Goal: Task Accomplishment & Management: Use online tool/utility

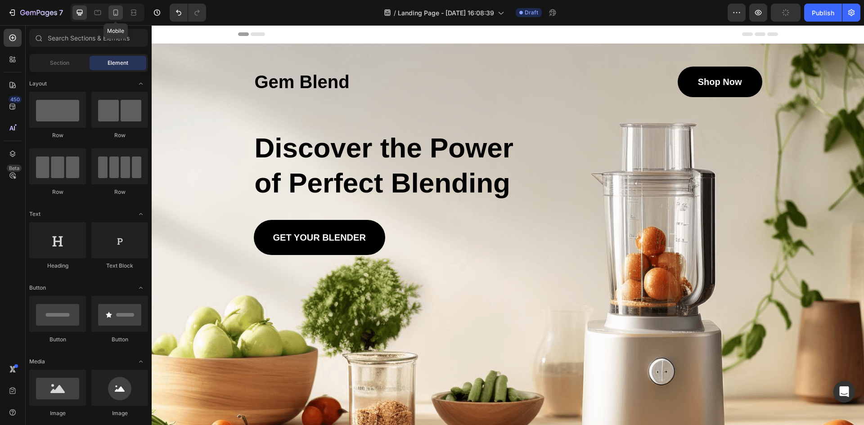
click at [117, 14] on icon at bounding box center [115, 12] width 9 height 9
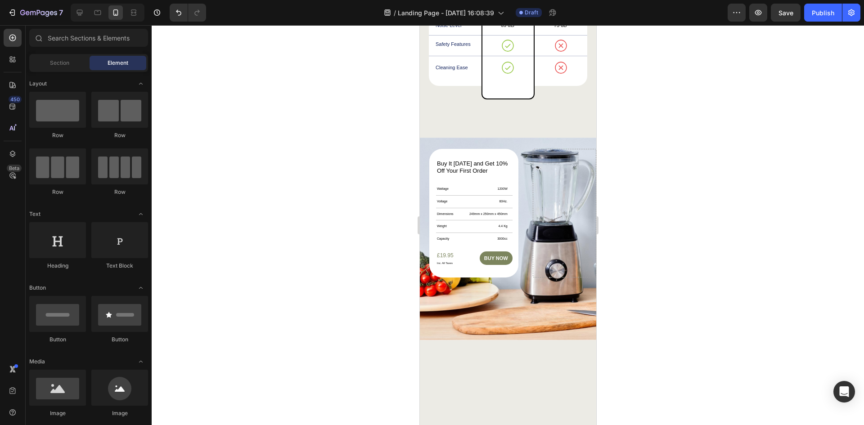
scroll to position [2490, 0]
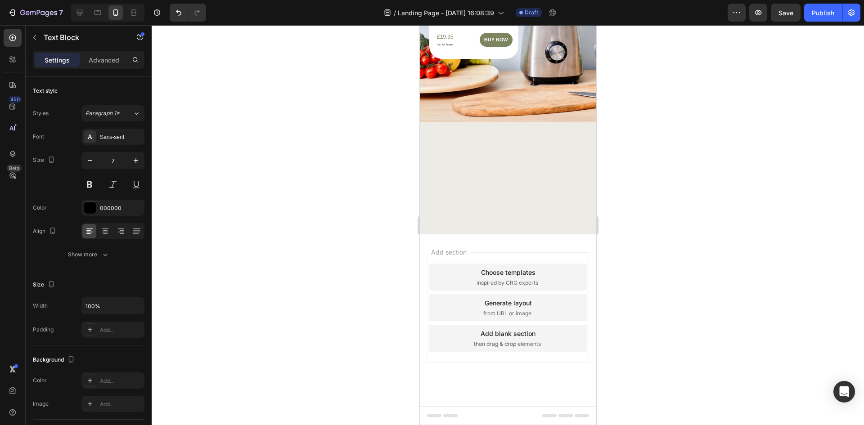
click at [642, 194] on div at bounding box center [508, 225] width 713 height 400
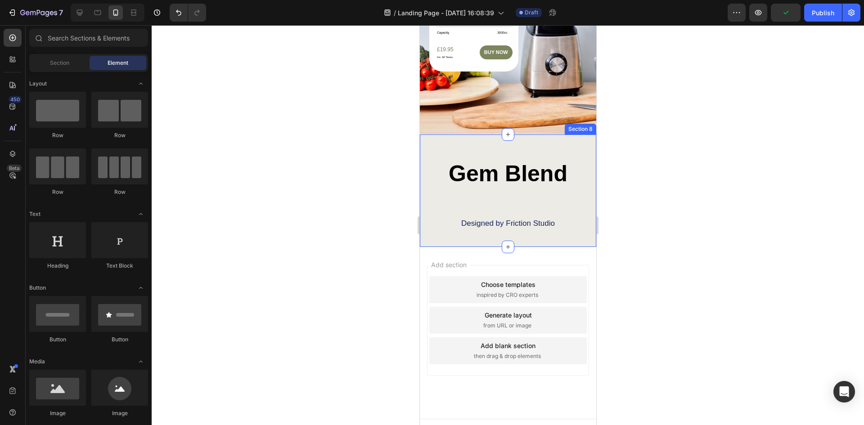
scroll to position [2653, 0]
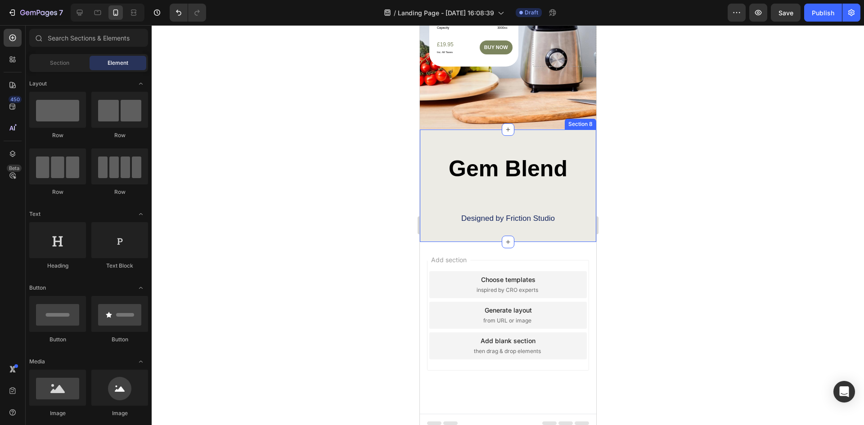
click at [568, 145] on div "Gem Blend Heading Designed by Friction Studio Text Block Row Section 8" at bounding box center [508, 186] width 176 height 113
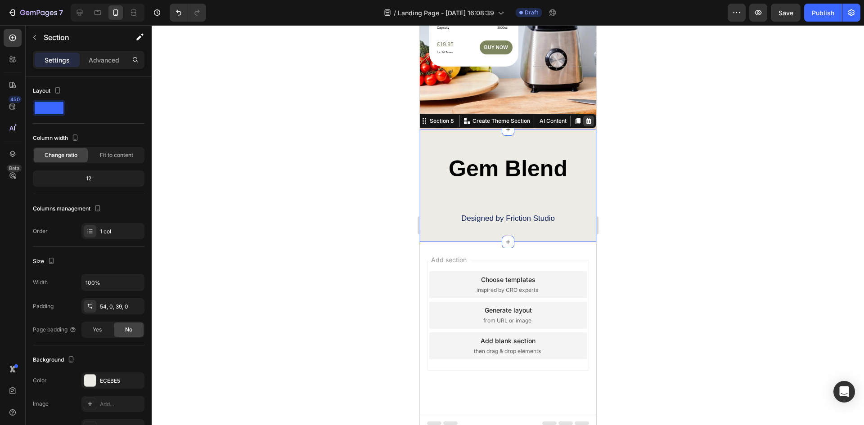
click at [586, 118] on icon at bounding box center [589, 121] width 6 height 6
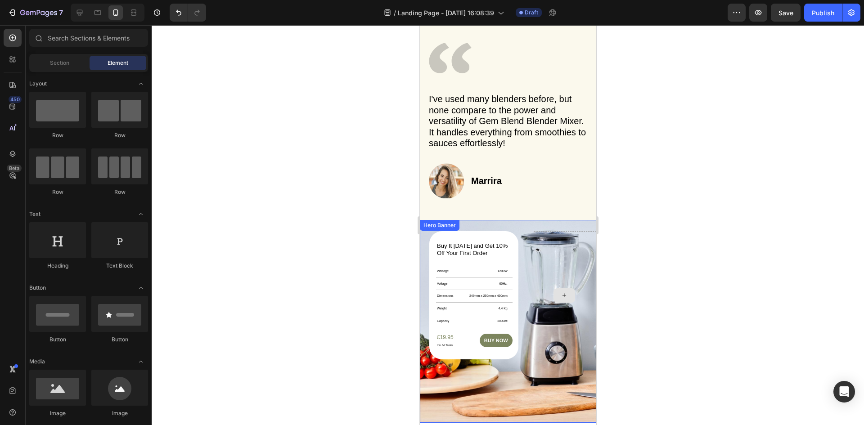
scroll to position [2315, 0]
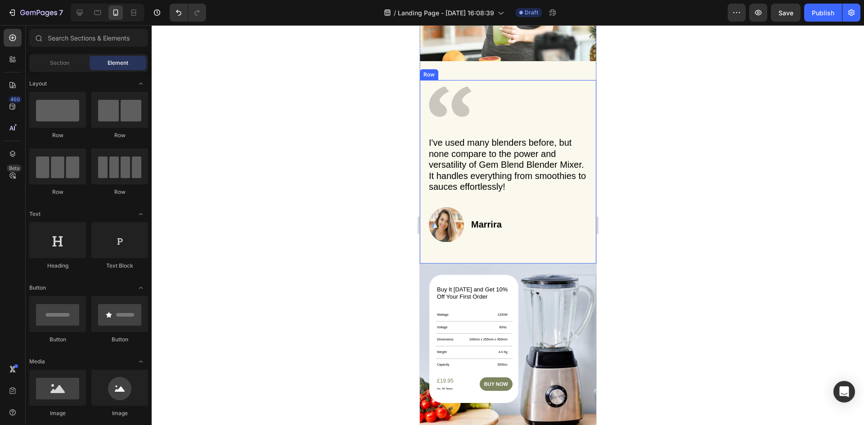
click at [583, 203] on div "Icon I've used many blenders before, but none compare to the power and versatil…" at bounding box center [508, 172] width 176 height 184
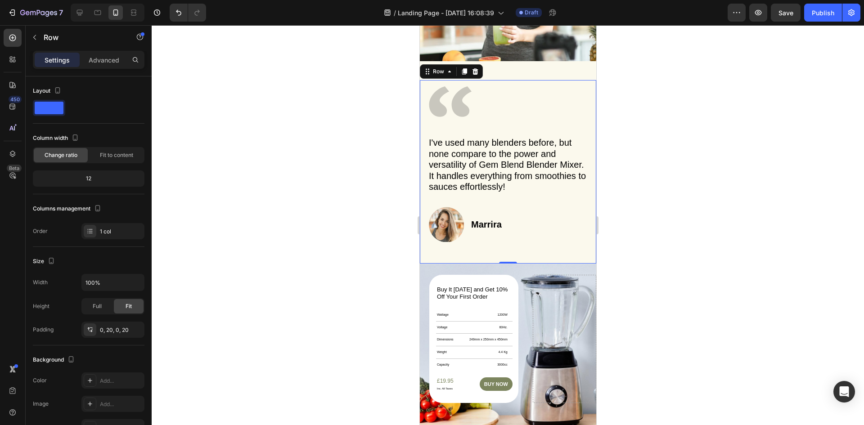
drag, startPoint x: 476, startPoint y: 72, endPoint x: 664, endPoint y: 205, distance: 230.2
click at [647, 247] on div at bounding box center [508, 225] width 713 height 400
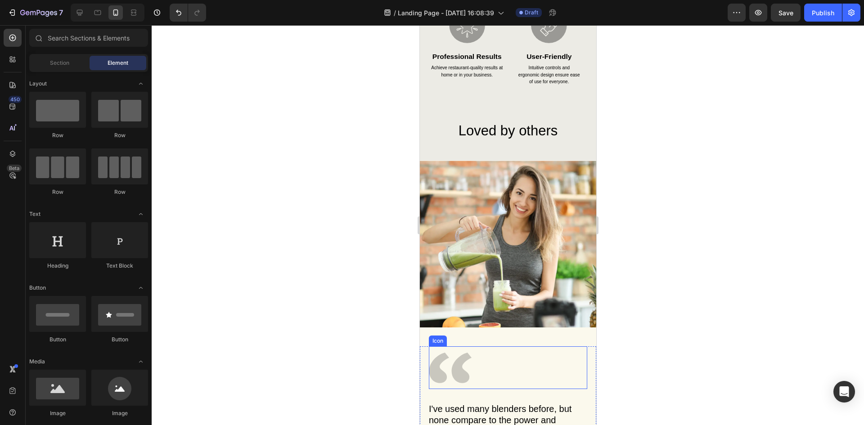
scroll to position [2045, 0]
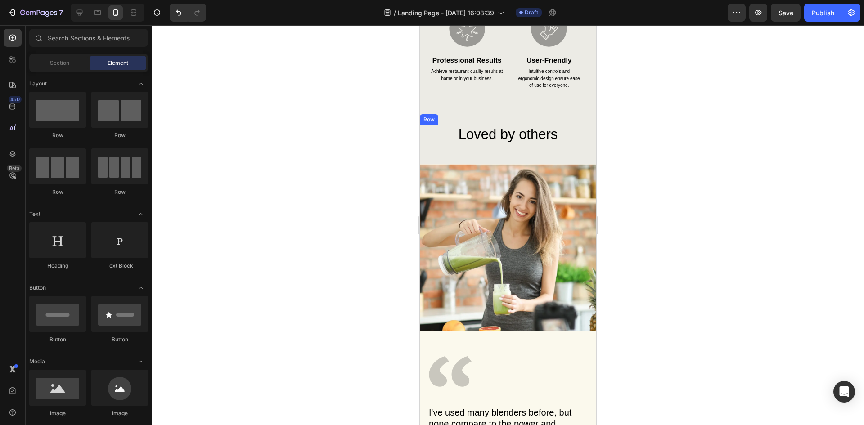
click at [551, 155] on div "Loved by others Heading Image Icon I've used many blenders before, but none com…" at bounding box center [508, 329] width 176 height 409
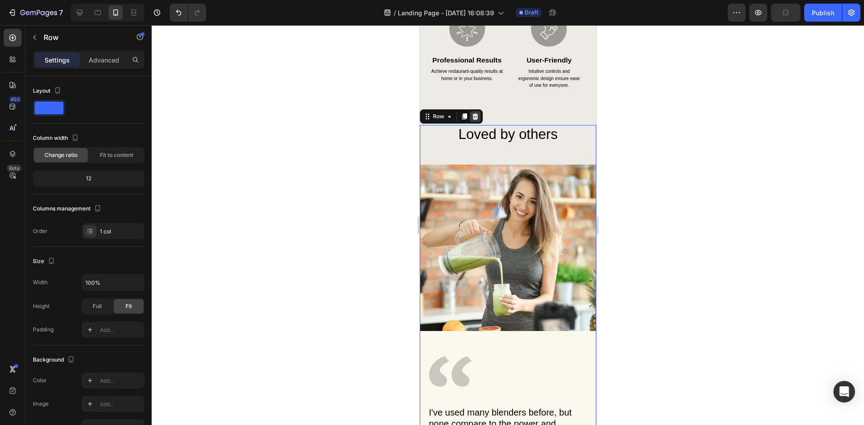
click at [474, 120] on icon at bounding box center [475, 116] width 6 height 6
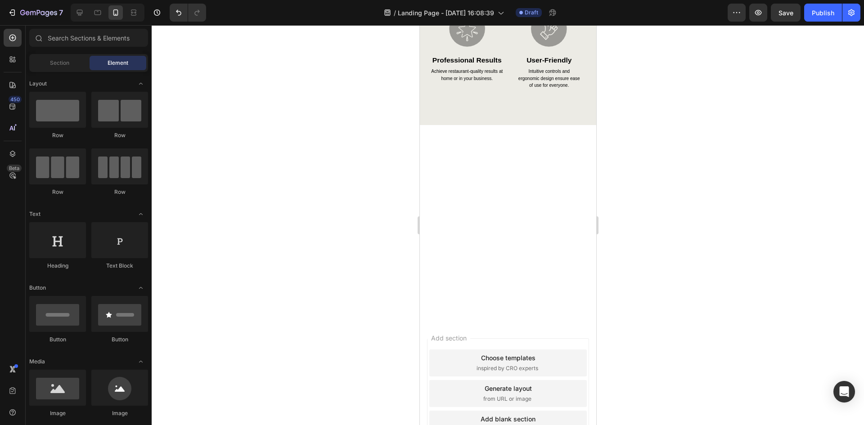
click at [525, 201] on div at bounding box center [508, 222] width 176 height 195
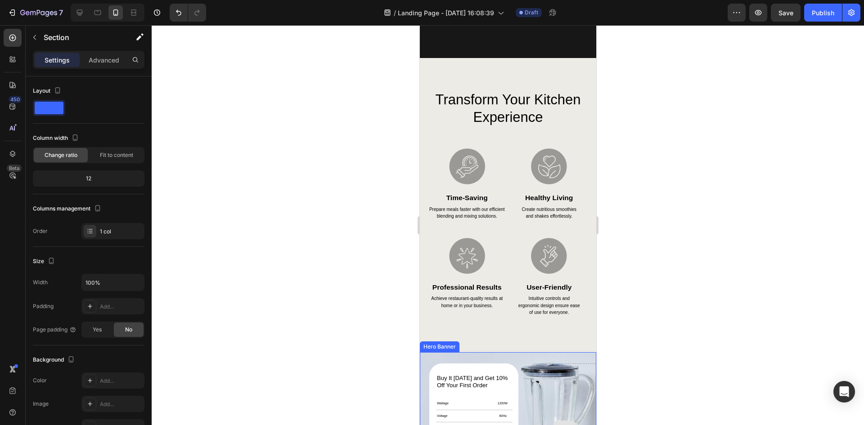
scroll to position [1808, 0]
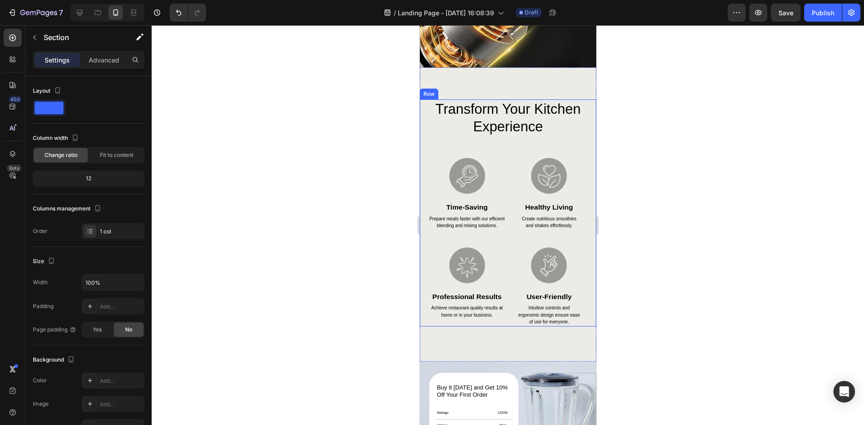
click at [583, 268] on div "transform your kitchen experience Heading Image time-saving Heading Prepare mea…" at bounding box center [508, 212] width 176 height 227
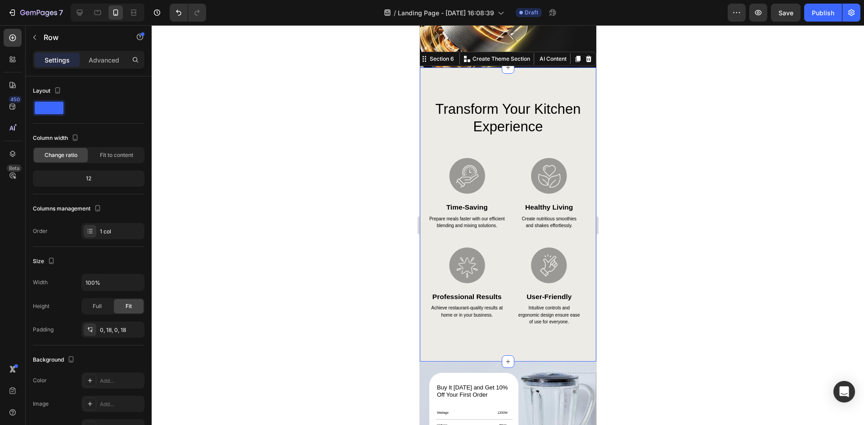
click at [551, 84] on div "transform your kitchen experience Heading Image time-saving Heading Prepare mea…" at bounding box center [508, 215] width 176 height 294
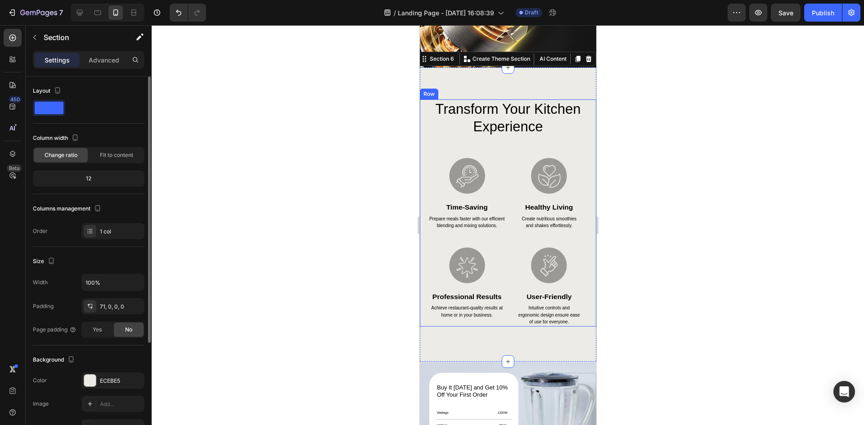
scroll to position [151, 0]
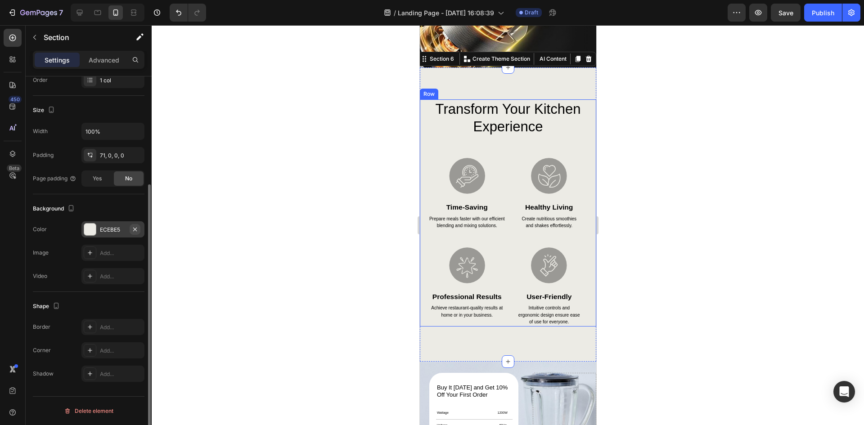
click at [134, 229] on icon "button" at bounding box center [134, 229] width 7 height 7
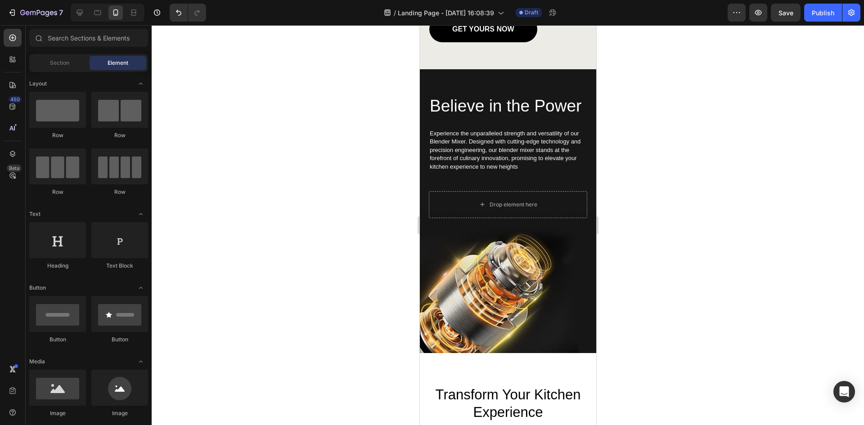
scroll to position [1526, 0]
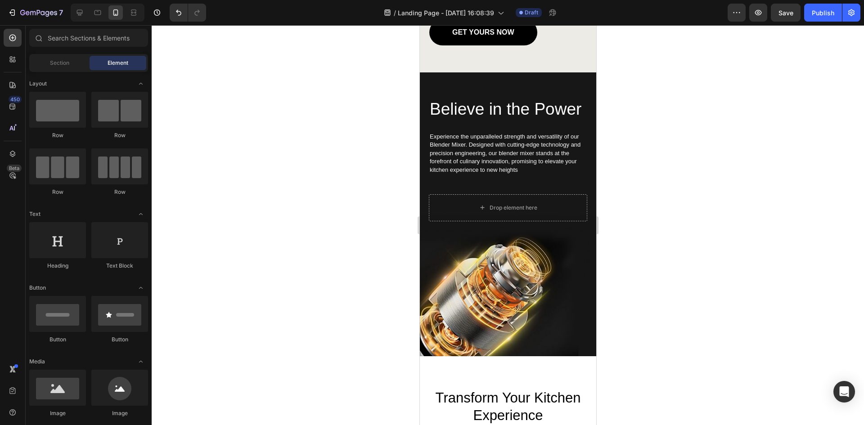
drag, startPoint x: 592, startPoint y: 329, endPoint x: 1017, endPoint y: 297, distance: 425.3
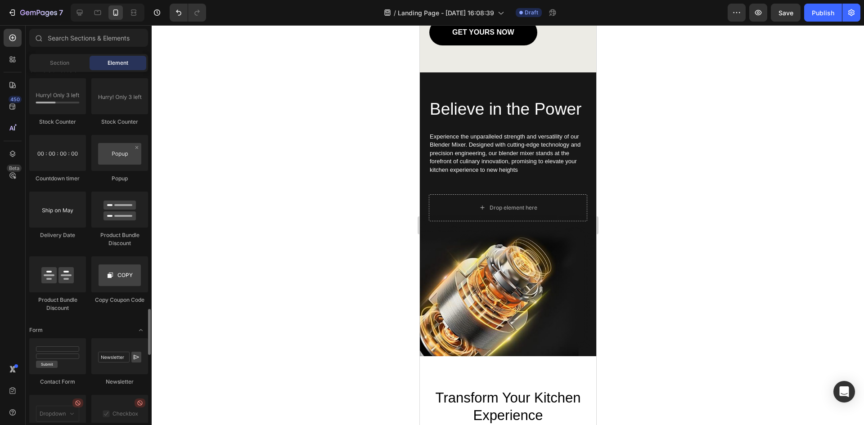
scroll to position [1891, 0]
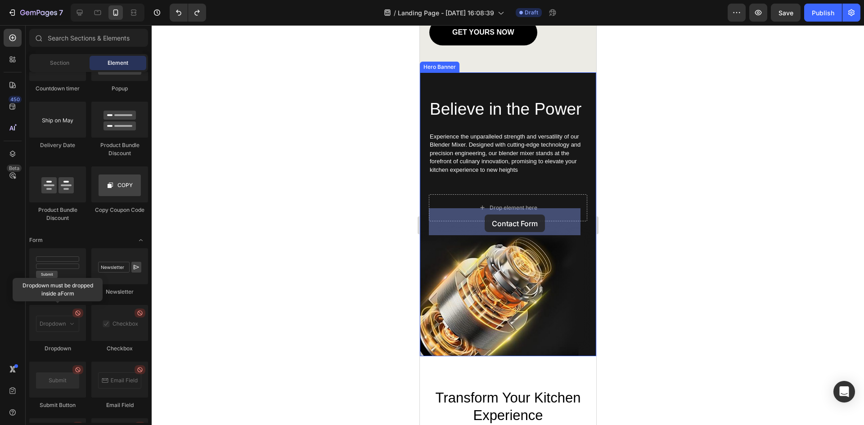
drag, startPoint x: 482, startPoint y: 294, endPoint x: 484, endPoint y: 215, distance: 78.8
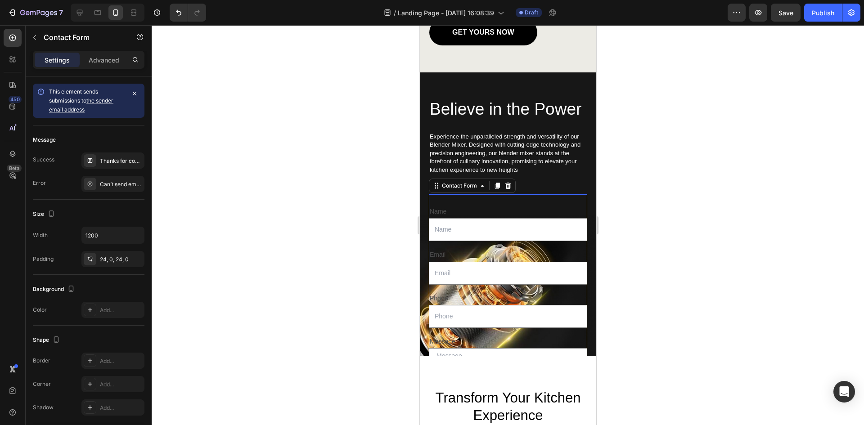
click at [673, 256] on div at bounding box center [508, 225] width 713 height 400
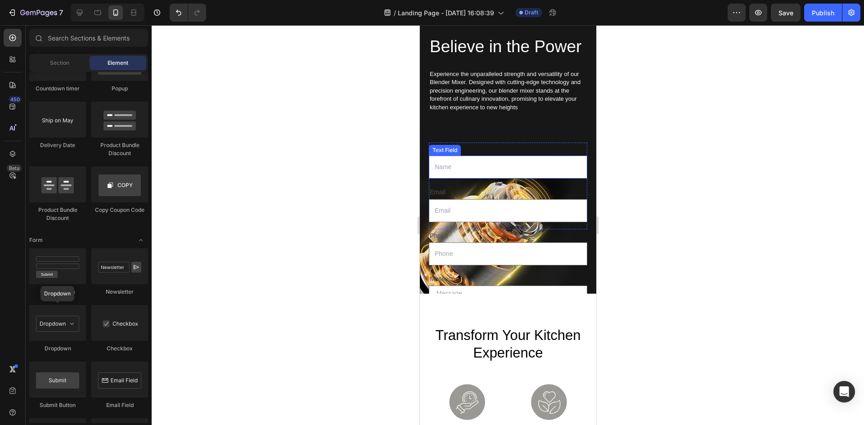
scroll to position [1616, 0]
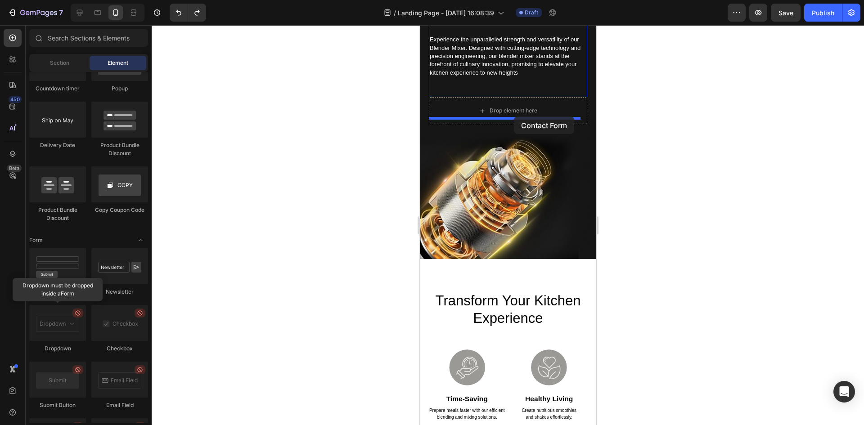
drag, startPoint x: 475, startPoint y: 298, endPoint x: 514, endPoint y: 117, distance: 185.2
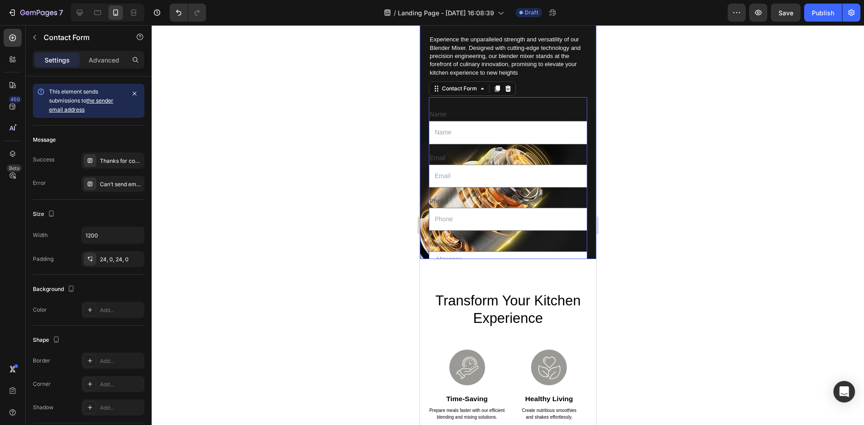
click at [585, 241] on div "Believe in the Power Heading Experience the unparalleled strength and versatili…" at bounding box center [508, 182] width 176 height 414
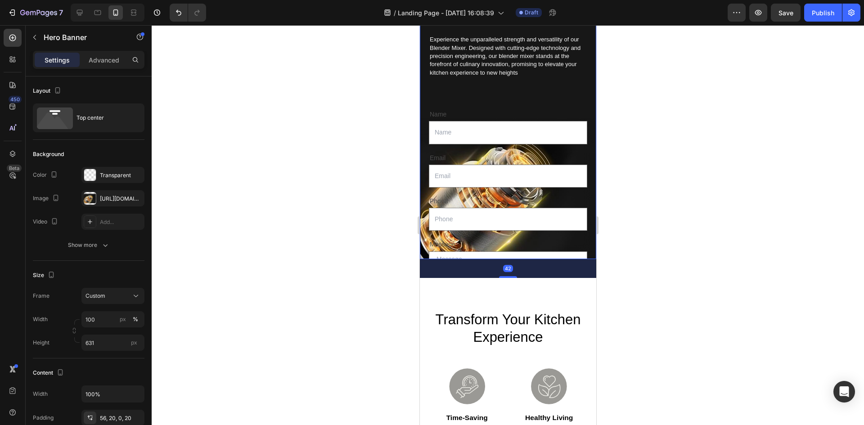
drag, startPoint x: 510, startPoint y: 258, endPoint x: 519, endPoint y: 278, distance: 21.2
click at [519, 259] on div "42" at bounding box center [508, 259] width 176 height 0
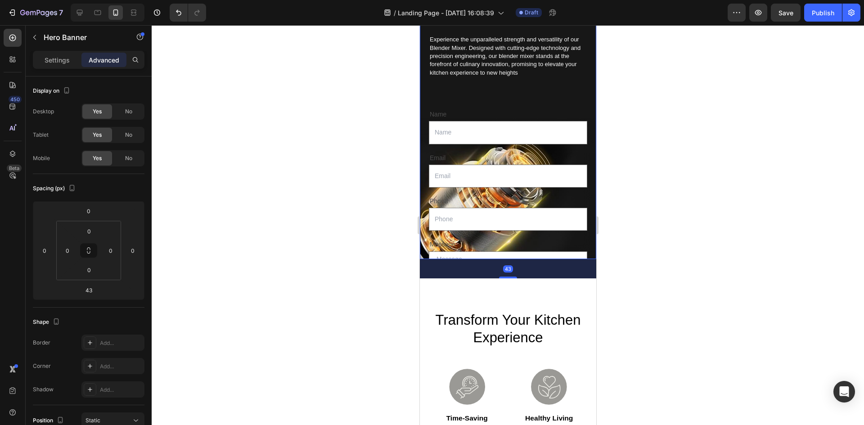
click at [675, 259] on div at bounding box center [508, 225] width 713 height 400
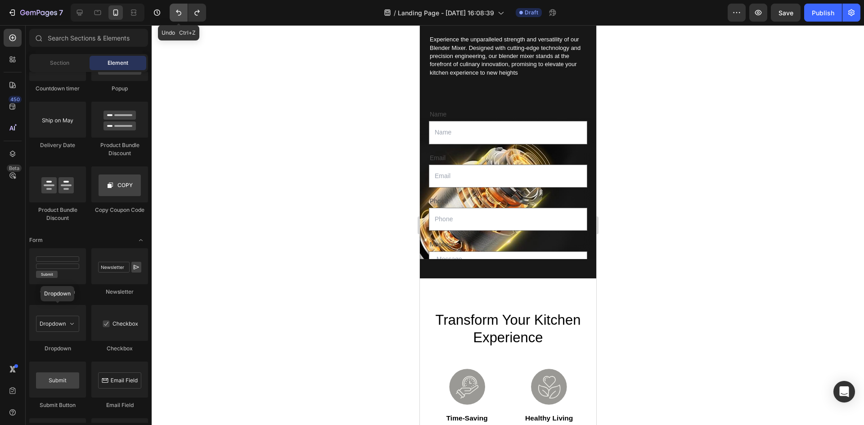
click at [177, 15] on icon "Undo/Redo" at bounding box center [178, 12] width 9 height 9
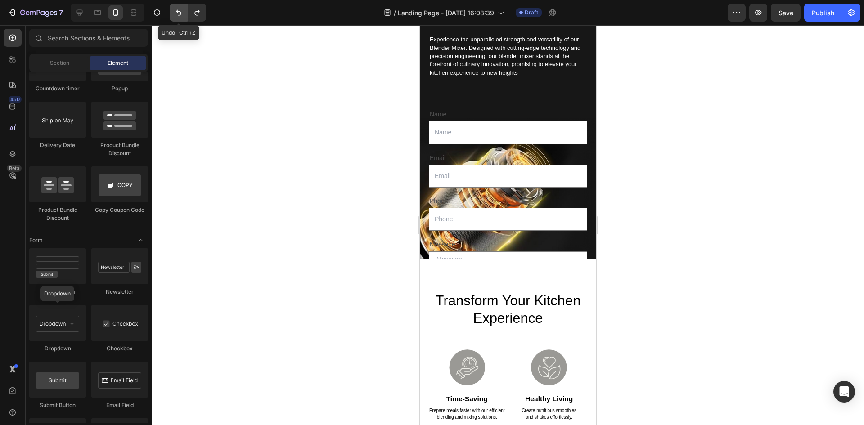
click at [177, 15] on icon "Undo/Redo" at bounding box center [178, 12] width 9 height 9
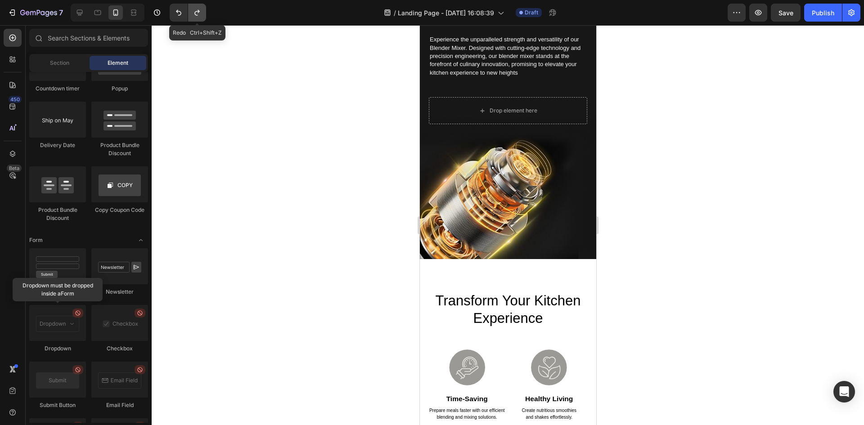
click at [190, 18] on button "Undo/Redo" at bounding box center [197, 13] width 18 height 18
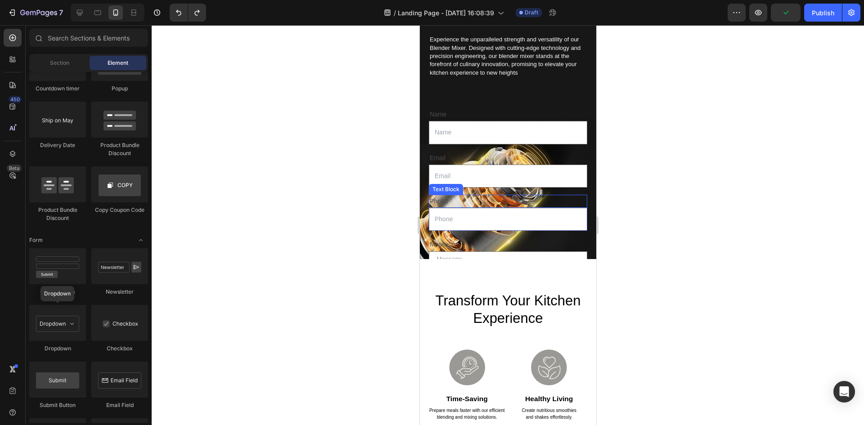
click at [506, 208] on div "Phone" at bounding box center [508, 201] width 158 height 13
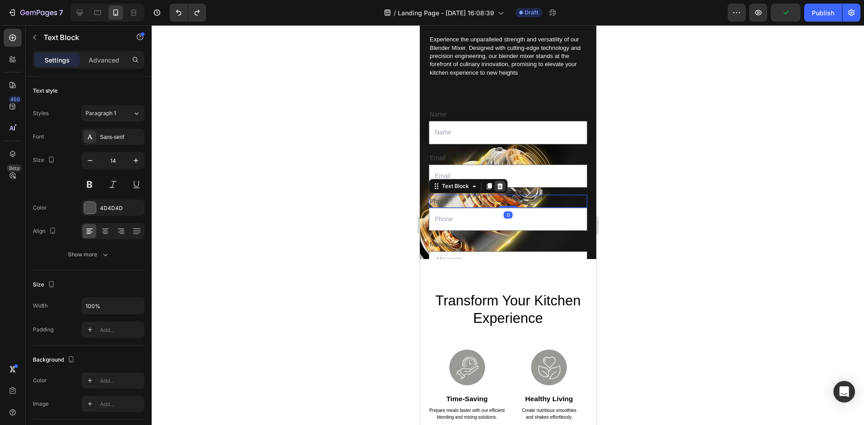
click at [501, 190] on icon at bounding box center [499, 186] width 7 height 7
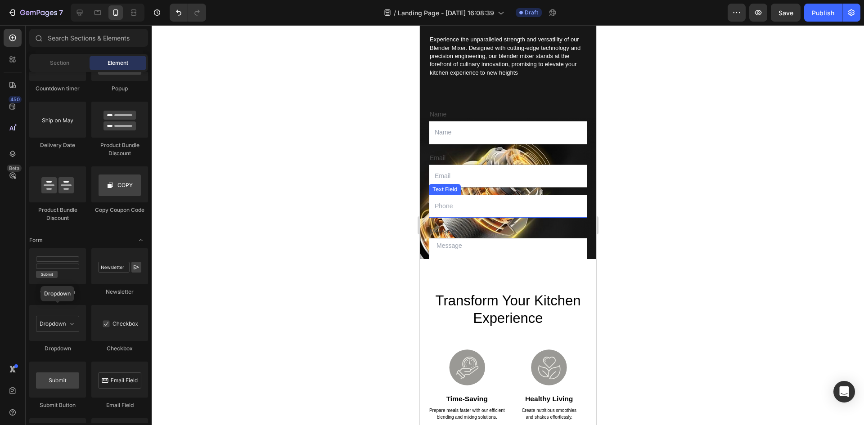
click at [500, 218] on input "text" at bounding box center [508, 206] width 158 height 23
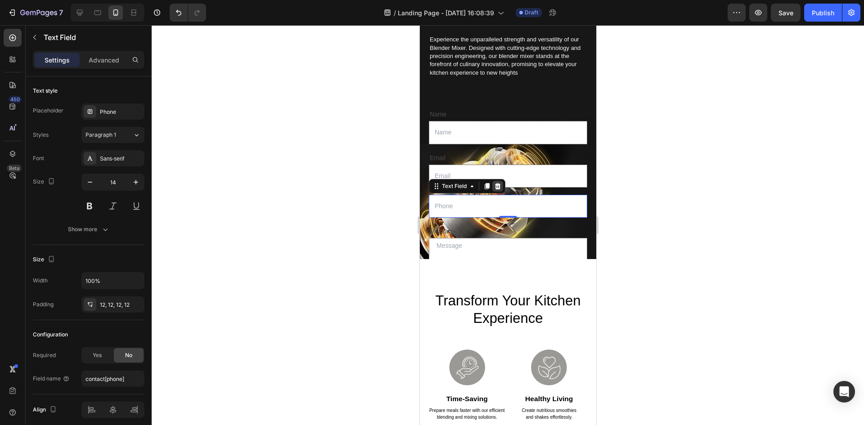
click at [501, 190] on icon at bounding box center [497, 186] width 7 height 7
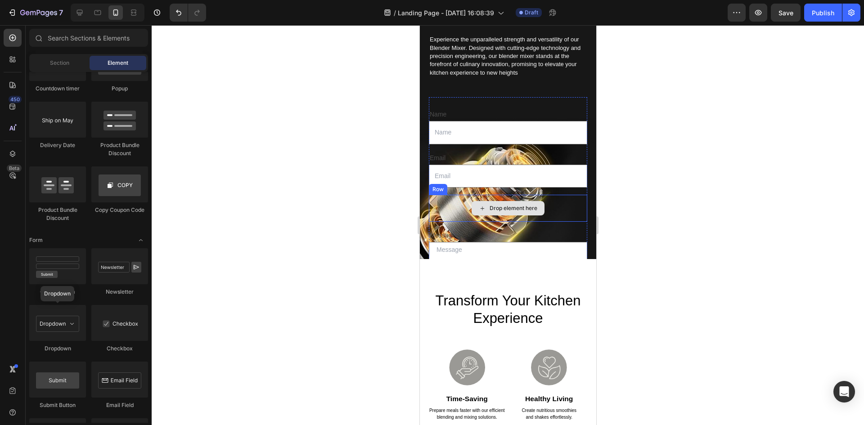
click at [547, 222] on div "Drop element here" at bounding box center [508, 208] width 158 height 27
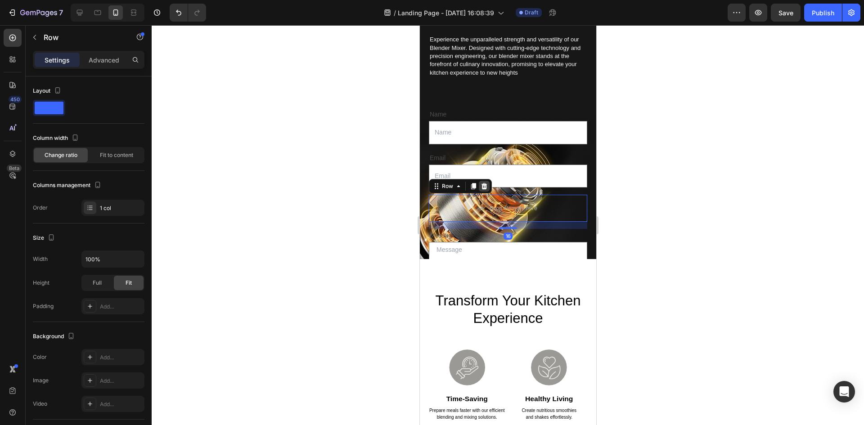
click at [484, 190] on icon at bounding box center [484, 186] width 6 height 6
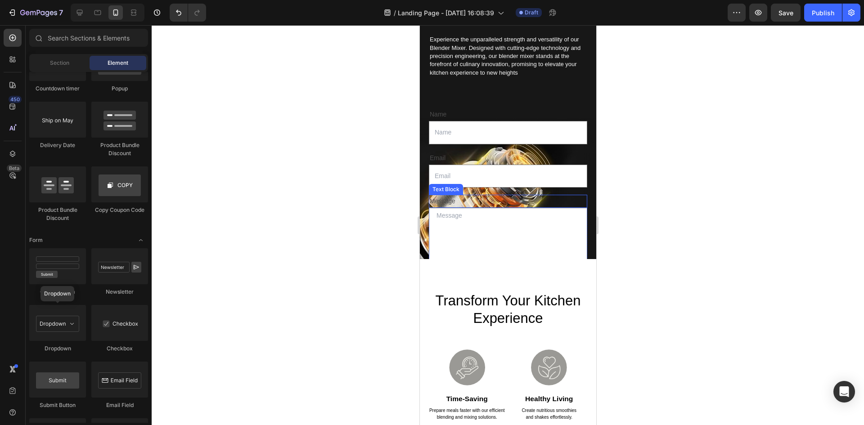
click at [503, 208] on div "Message" at bounding box center [508, 201] width 158 height 13
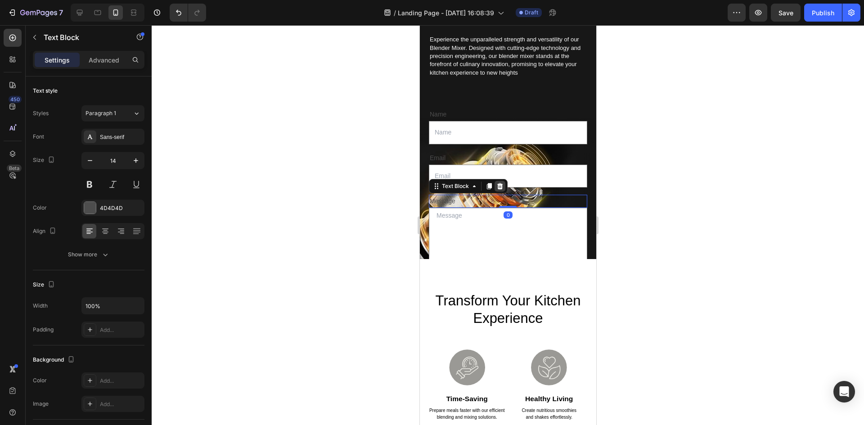
click at [498, 190] on icon at bounding box center [500, 186] width 6 height 6
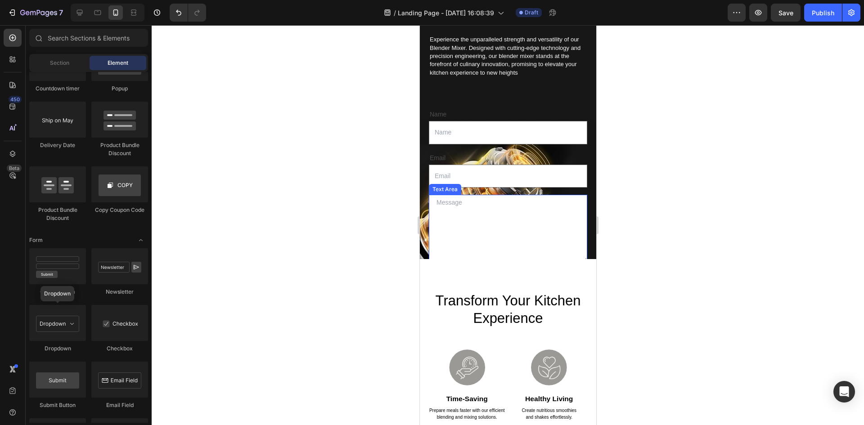
click at [488, 223] on textarea at bounding box center [508, 229] width 158 height 68
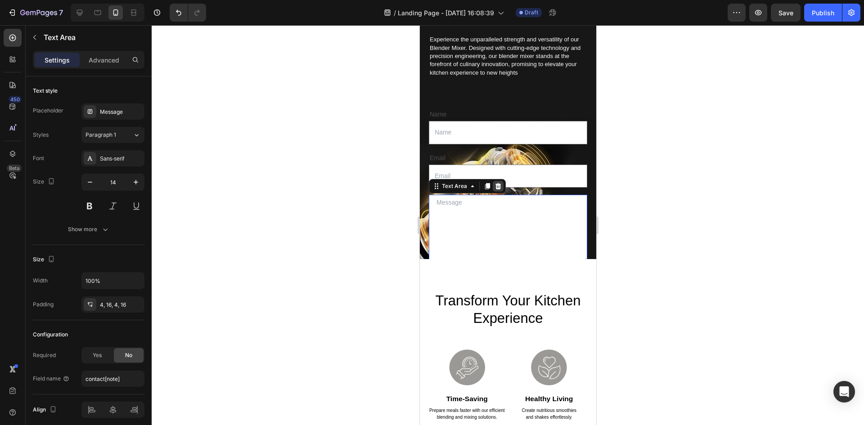
click at [496, 190] on icon at bounding box center [498, 186] width 6 height 6
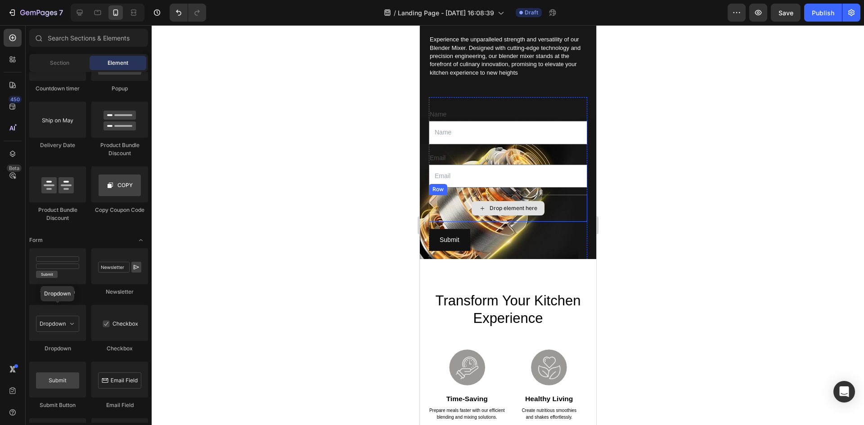
click at [538, 216] on div "Drop element here" at bounding box center [507, 208] width 73 height 14
click at [551, 222] on div "Drop element here" at bounding box center [508, 208] width 158 height 27
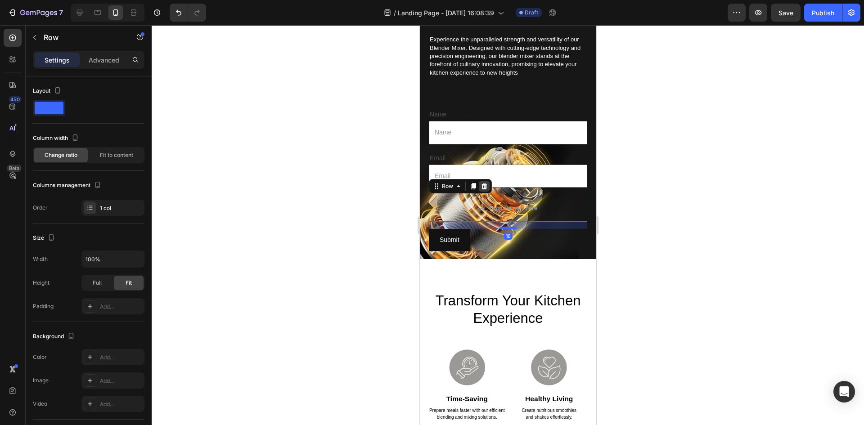
click at [484, 190] on icon at bounding box center [484, 186] width 6 height 6
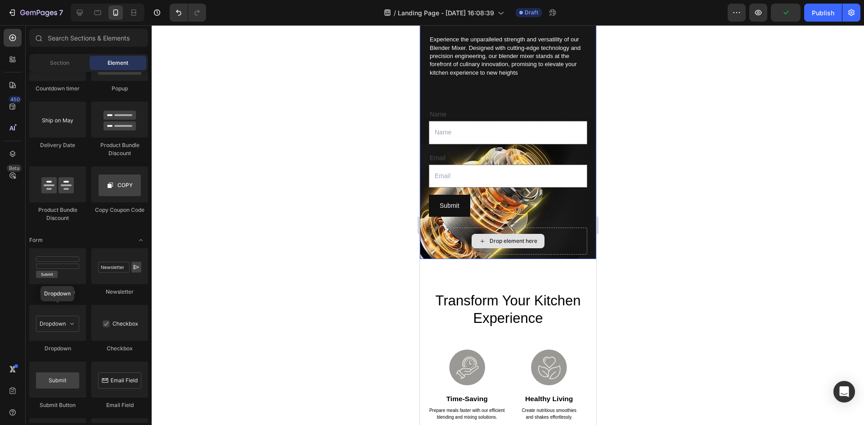
click at [551, 251] on div "Drop element here" at bounding box center [508, 241] width 158 height 27
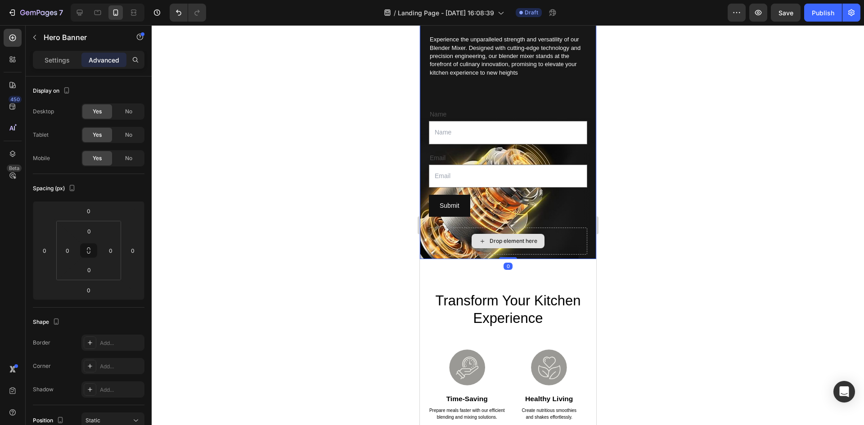
click at [547, 249] on div "Drop element here" at bounding box center [508, 241] width 158 height 27
click at [544, 250] on div "Drop element here" at bounding box center [508, 241] width 158 height 27
click at [520, 249] on div "Drop element here" at bounding box center [507, 241] width 73 height 14
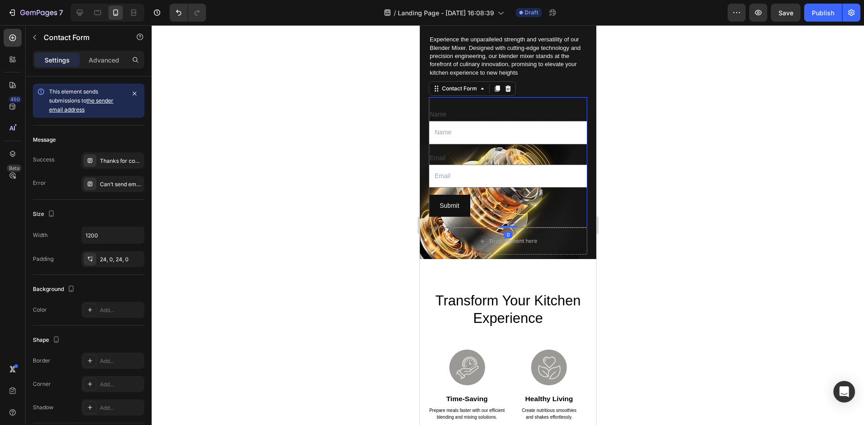
click at [506, 228] on div "Name Text Block Text Field Email Text Block Email Field Row Submit Submit Butto…" at bounding box center [508, 162] width 158 height 131
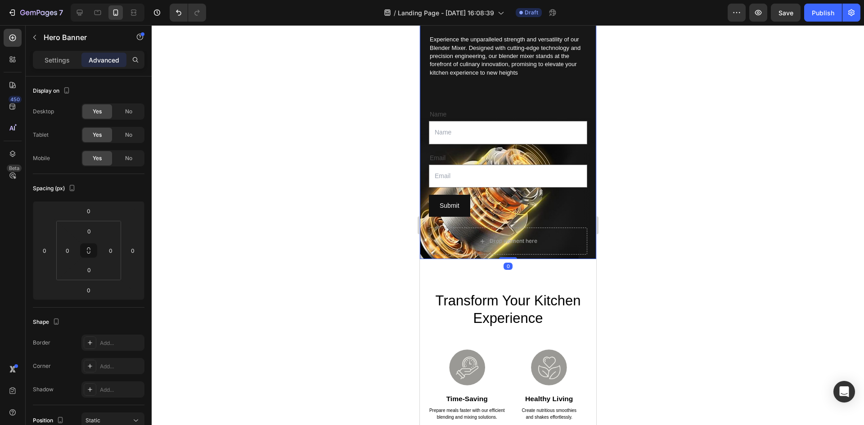
click at [583, 254] on div "Believe in the Power Heading Experience the unparalleled strength and versatili…" at bounding box center [508, 115] width 176 height 280
drag, startPoint x: 510, startPoint y: 258, endPoint x: 541, endPoint y: 238, distance: 37.3
click at [516, 246] on div "Believe in the Power Heading Experience the unparalleled strength and versatili…" at bounding box center [508, 117] width 176 height 284
click at [648, 220] on div at bounding box center [508, 225] width 713 height 400
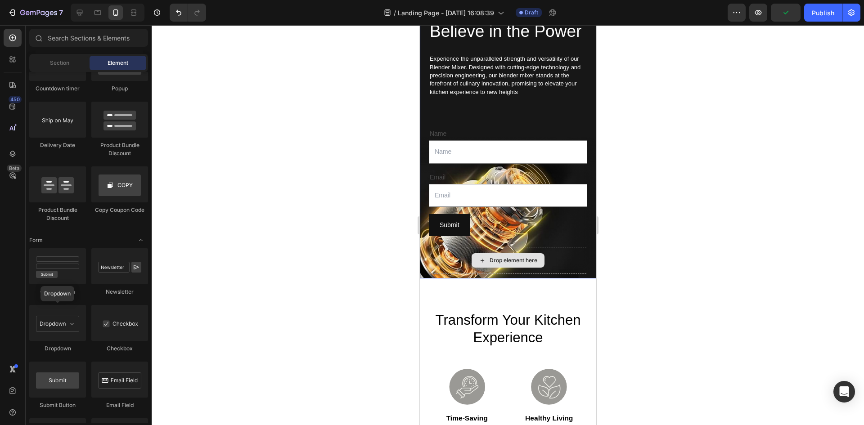
scroll to position [1571, 0]
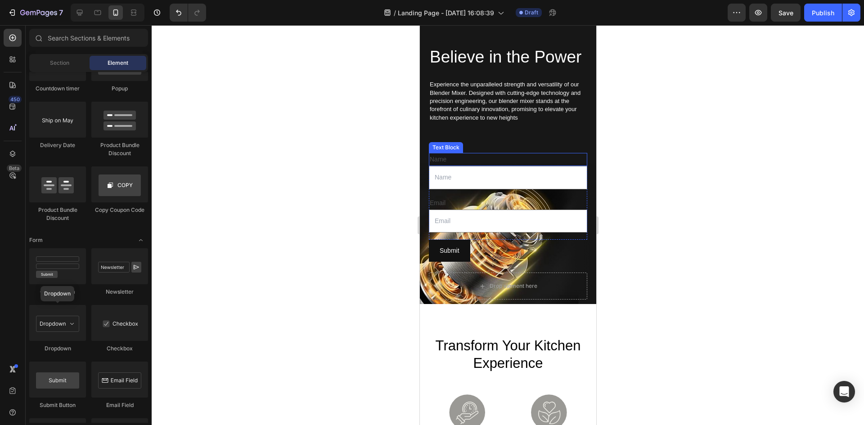
click at [462, 166] on div "Name" at bounding box center [508, 159] width 158 height 13
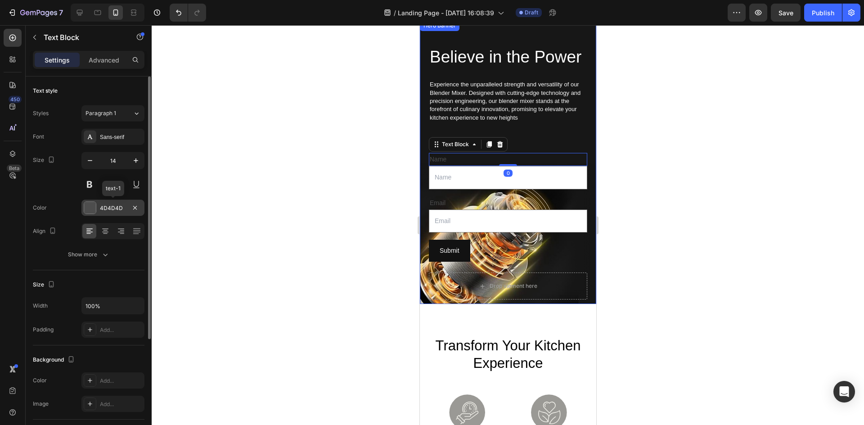
click at [98, 212] on div "4D4D4D" at bounding box center [112, 208] width 63 height 16
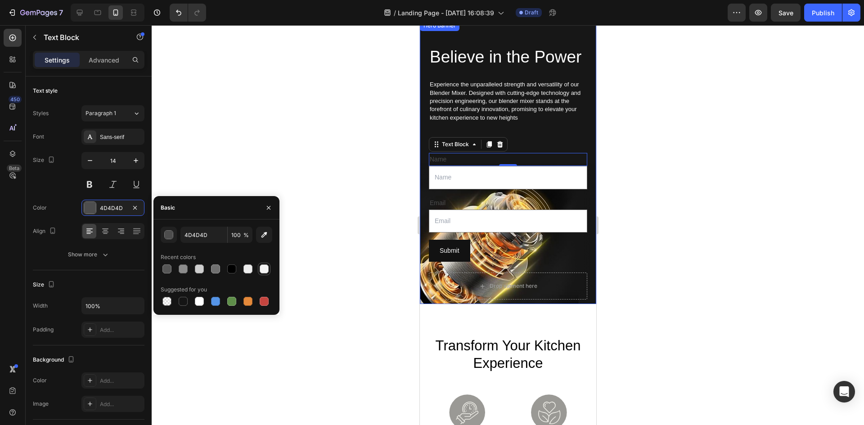
click at [263, 267] on div at bounding box center [264, 269] width 9 height 9
type input "F4F4F4"
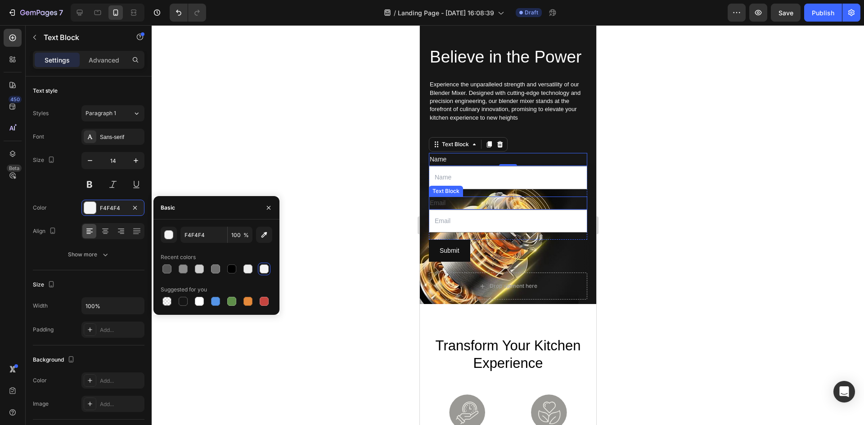
click at [442, 210] on div "Email" at bounding box center [508, 203] width 158 height 13
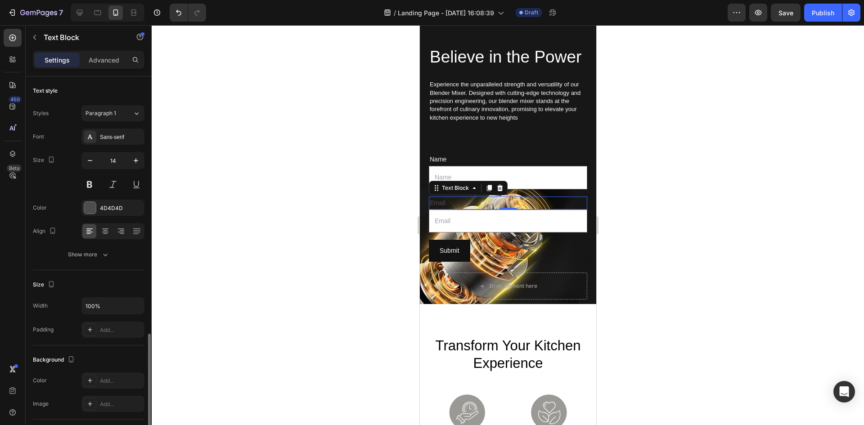
scroll to position [151, 0]
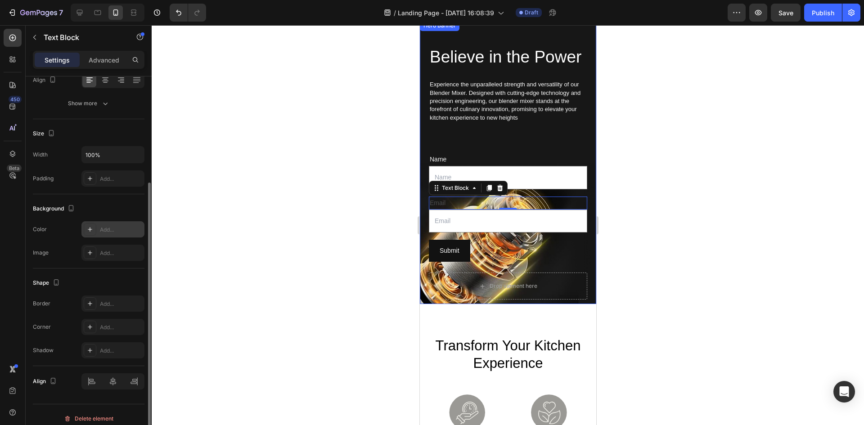
click at [104, 229] on div "Add..." at bounding box center [121, 230] width 42 height 8
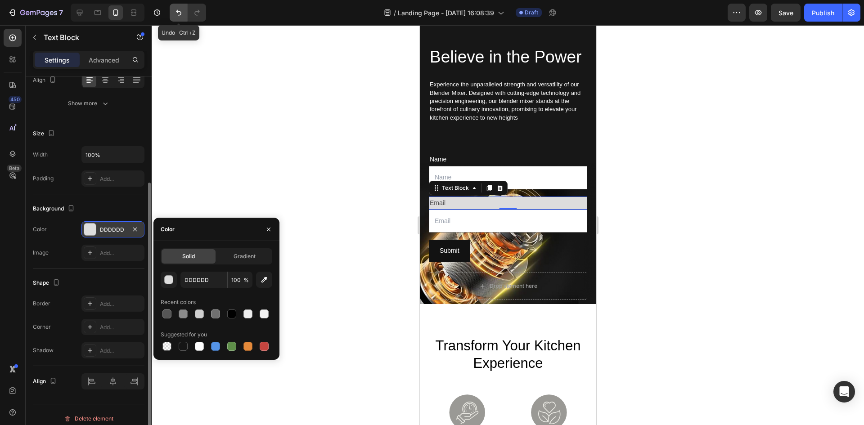
click at [173, 16] on button "Undo/Redo" at bounding box center [179, 13] width 18 height 18
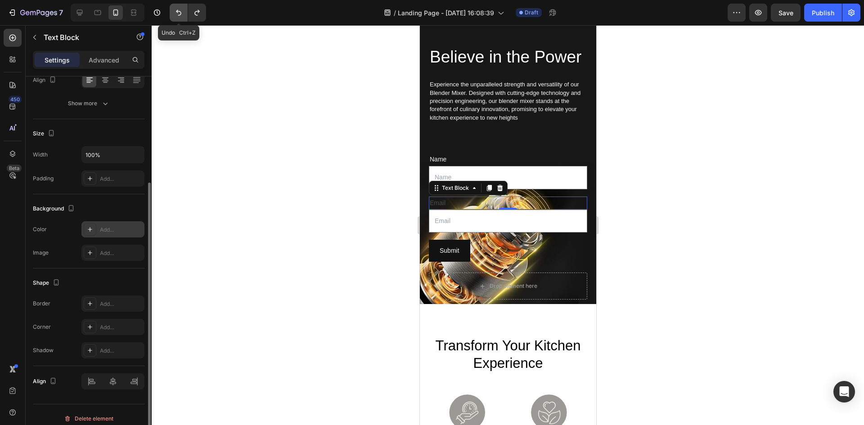
click at [173, 16] on button "Undo/Redo" at bounding box center [179, 13] width 18 height 18
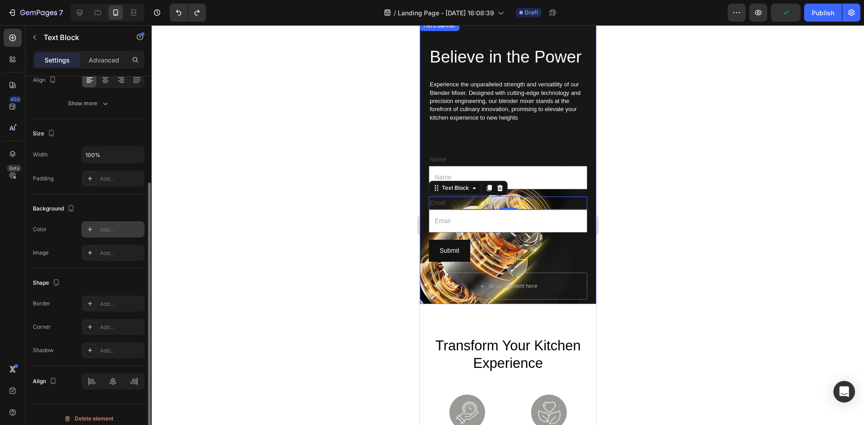
click at [709, 129] on div at bounding box center [508, 225] width 713 height 400
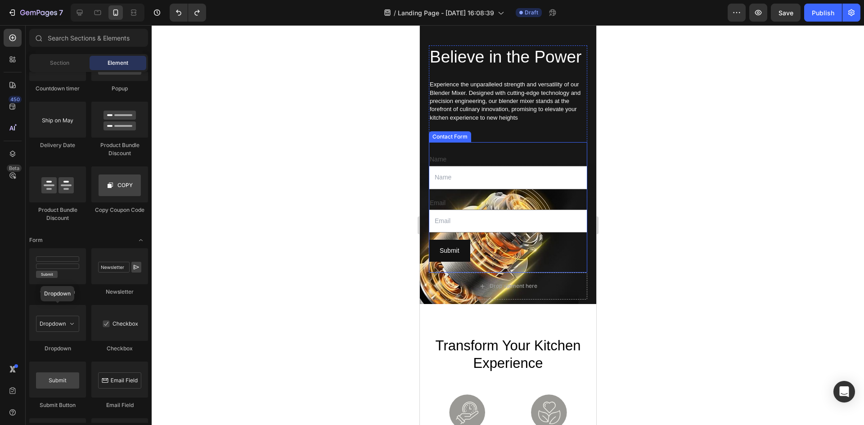
click at [470, 174] on div "Name Text Block Text Field Email Text Block Email Field Row Submit Submit Butto…" at bounding box center [508, 207] width 158 height 131
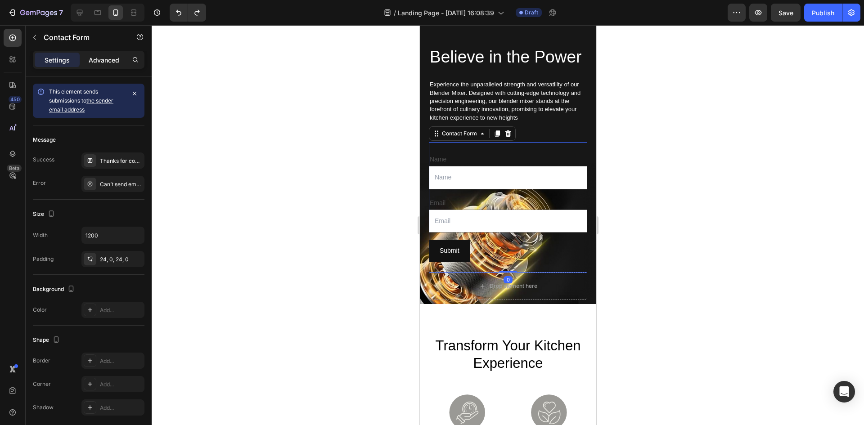
click at [114, 55] on p "Advanced" at bounding box center [104, 59] width 31 height 9
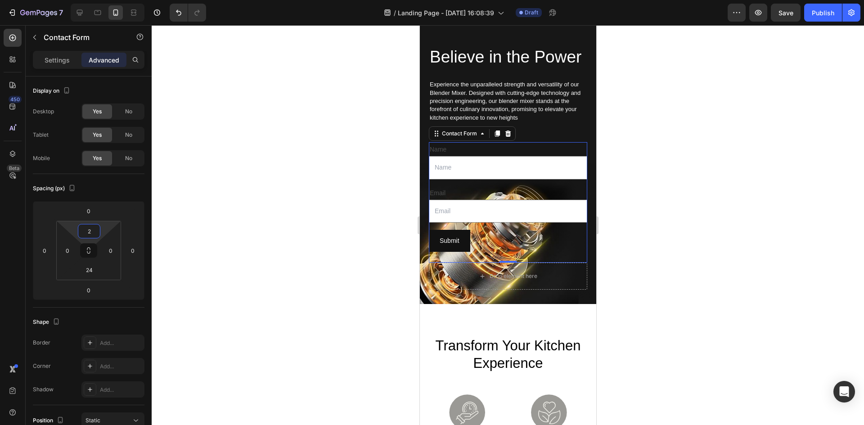
type input "0"
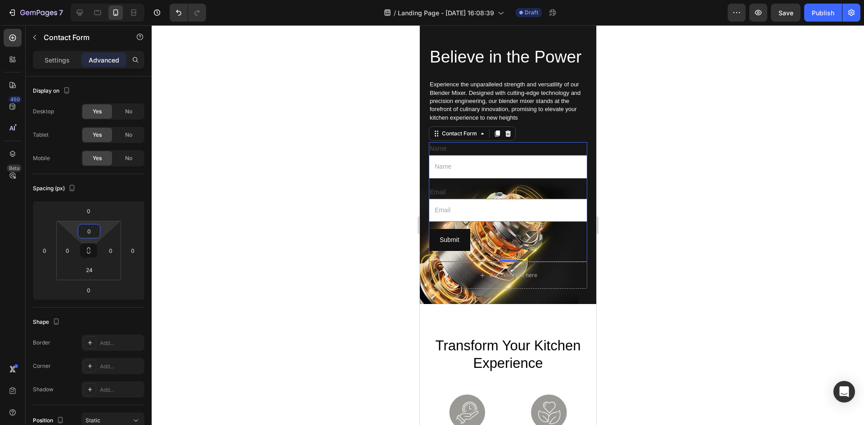
drag, startPoint x: 102, startPoint y: 229, endPoint x: 108, endPoint y: 239, distance: 11.9
click at [108, 0] on html "7 Version history / Landing Page - [DATE] 16:08:39 Draft Preview Save Publish 4…" at bounding box center [432, 0] width 864 height 0
type input "0"
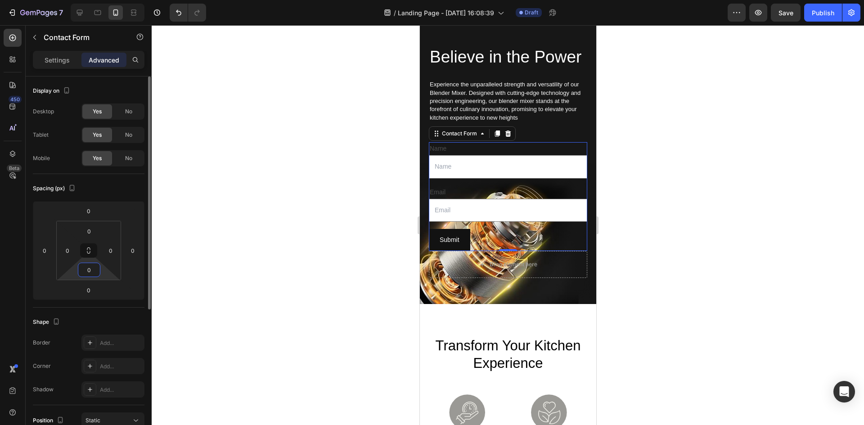
drag, startPoint x: 103, startPoint y: 272, endPoint x: 126, endPoint y: 304, distance: 39.4
click at [108, 0] on html "7 Version history / Landing Page - [DATE] 16:08:39 Draft Preview Save Publish 4…" at bounding box center [432, 0] width 864 height 0
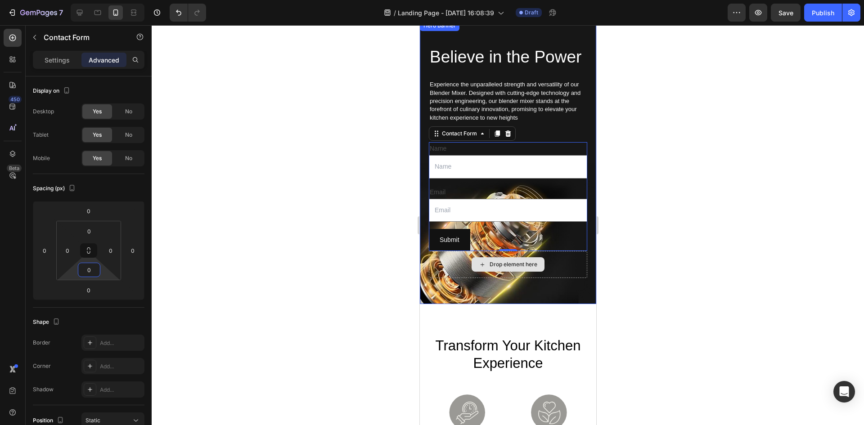
click at [559, 278] on div "Drop element here" at bounding box center [508, 264] width 158 height 27
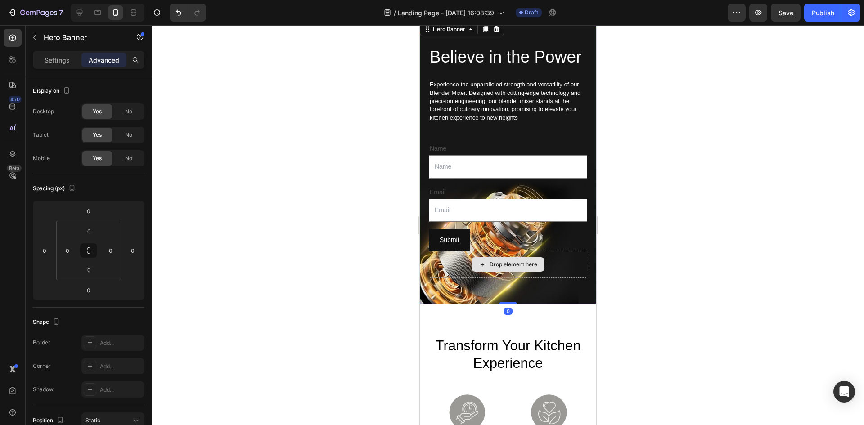
click at [565, 278] on div "Drop element here" at bounding box center [508, 264] width 158 height 27
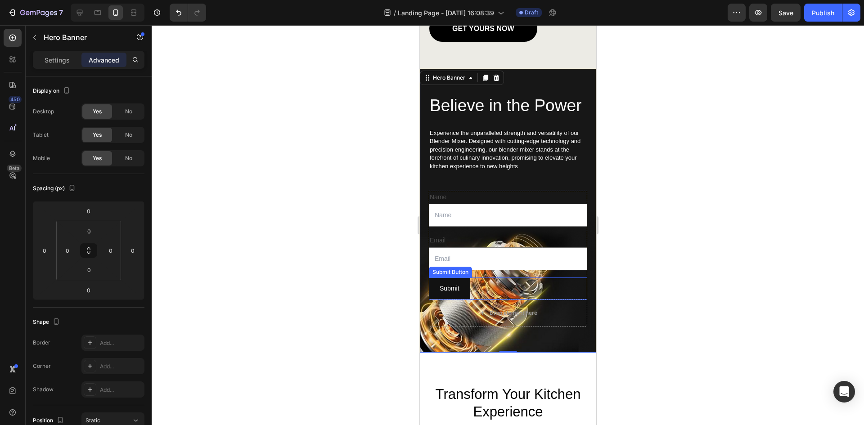
scroll to position [1571, 0]
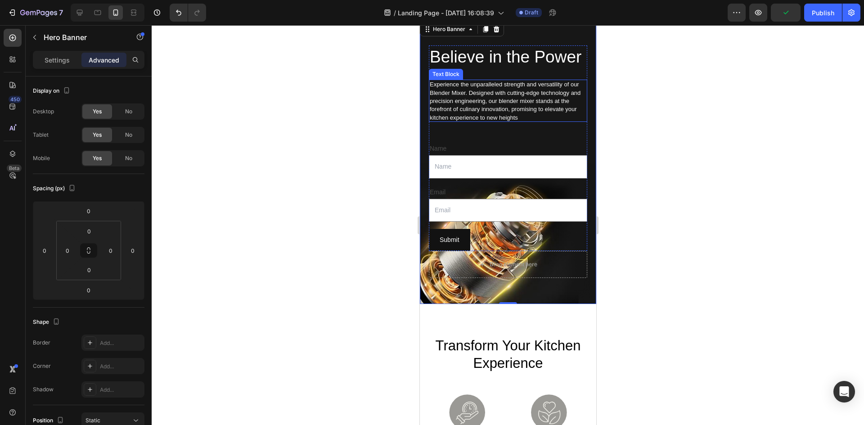
click at [529, 122] on p "Experience the unparalleled strength and versatility of our Blender Mixer. Desi…" at bounding box center [507, 101] width 157 height 41
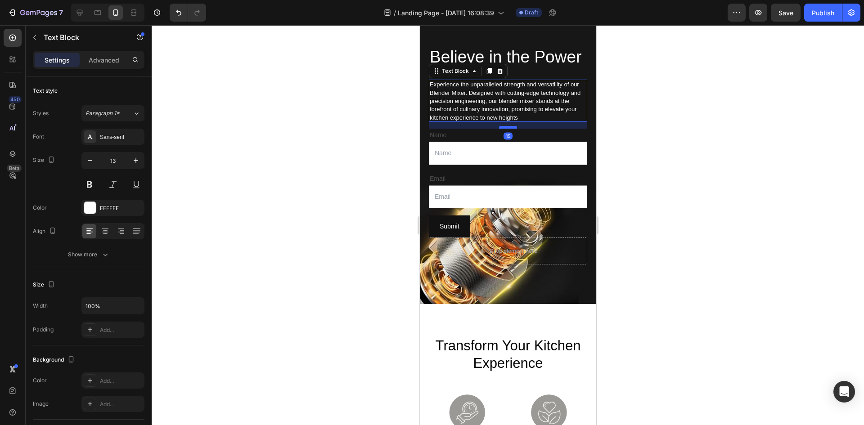
drag, startPoint x: 511, startPoint y: 163, endPoint x: 1052, endPoint y: 169, distance: 541.6
click at [511, 129] on div at bounding box center [508, 127] width 18 height 3
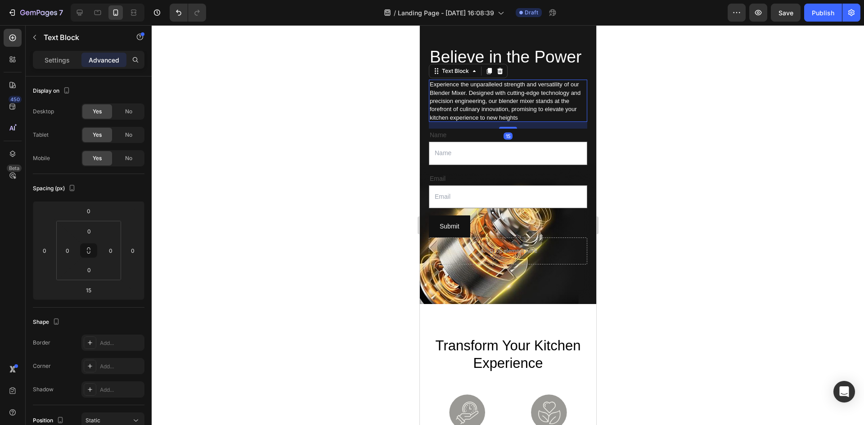
click at [696, 143] on div at bounding box center [508, 225] width 713 height 400
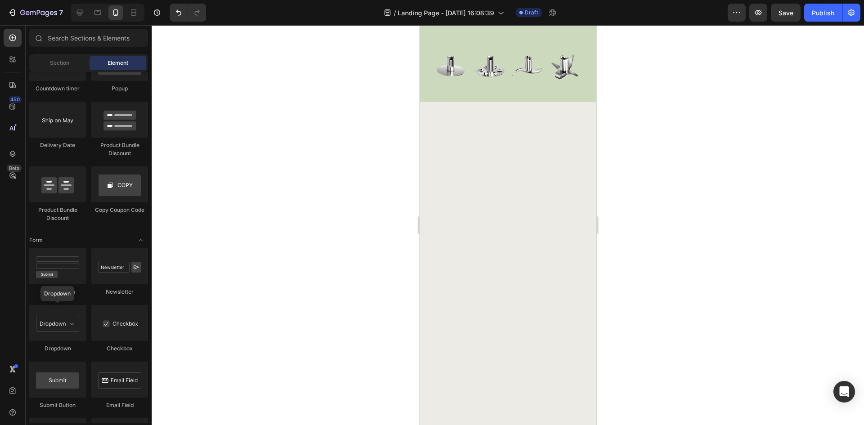
scroll to position [904, 0]
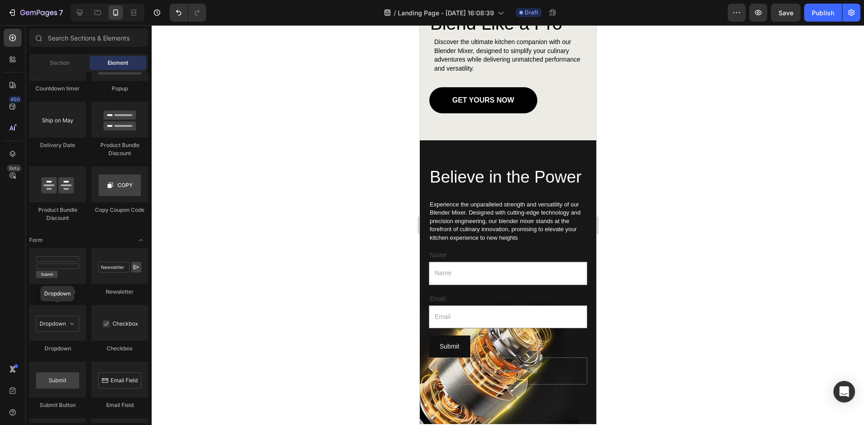
scroll to position [1184, 0]
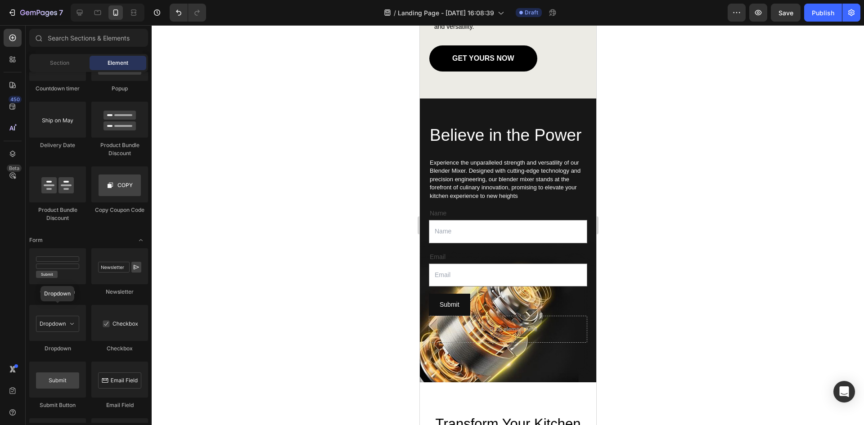
drag, startPoint x: 591, startPoint y: 281, endPoint x: 1017, endPoint y: 311, distance: 427.8
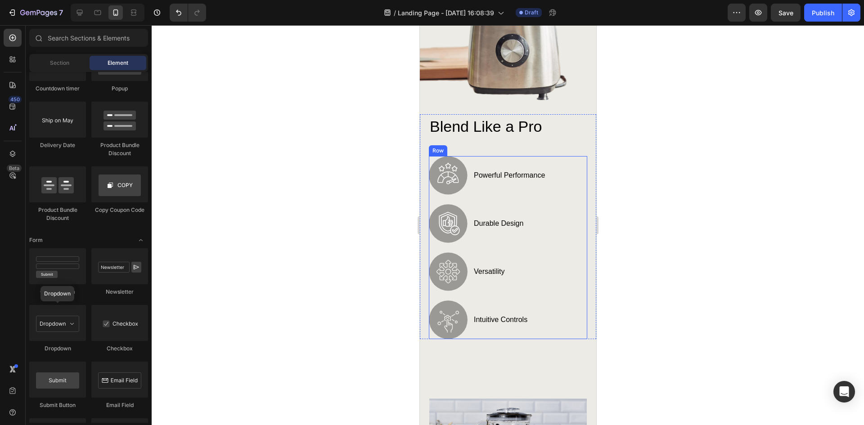
scroll to position [599, 0]
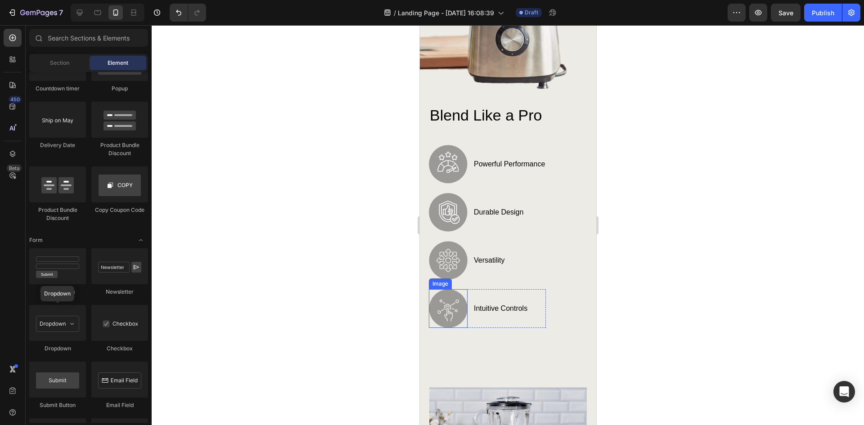
click at [447, 297] on img at bounding box center [448, 308] width 39 height 39
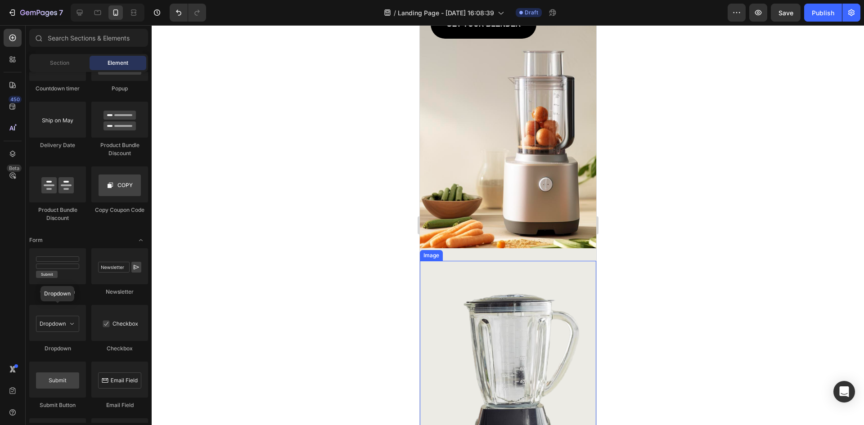
scroll to position [135, 0]
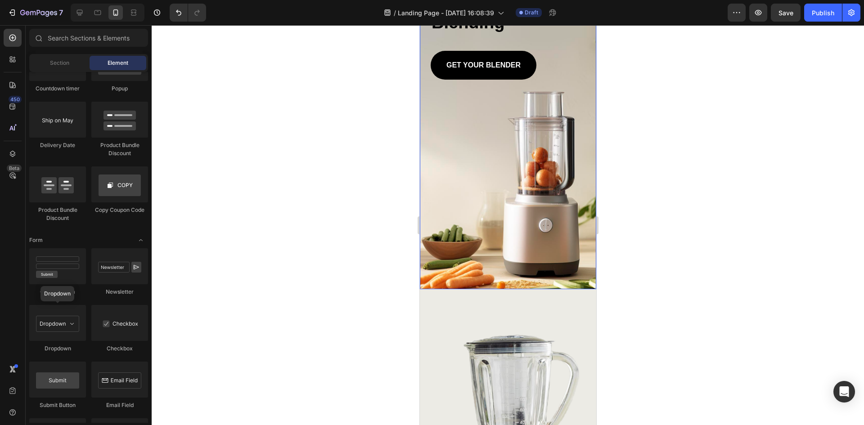
click at [550, 209] on div "Background Image" at bounding box center [508, 99] width 176 height 381
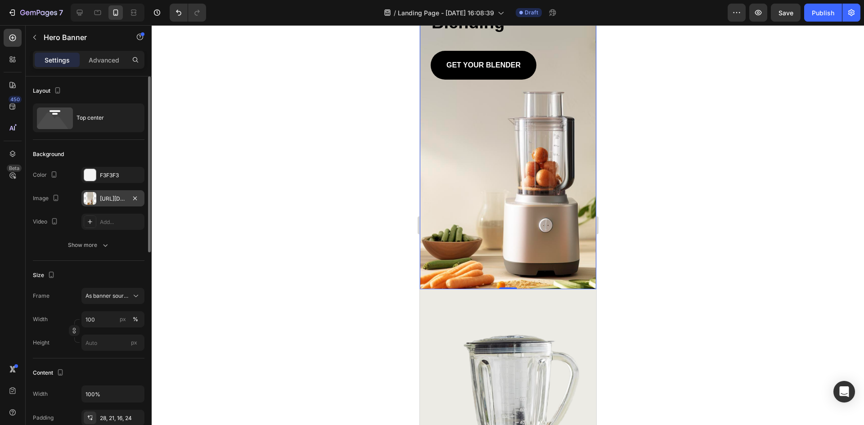
click at [112, 200] on div "[URL][DOMAIN_NAME]" at bounding box center [113, 199] width 26 height 8
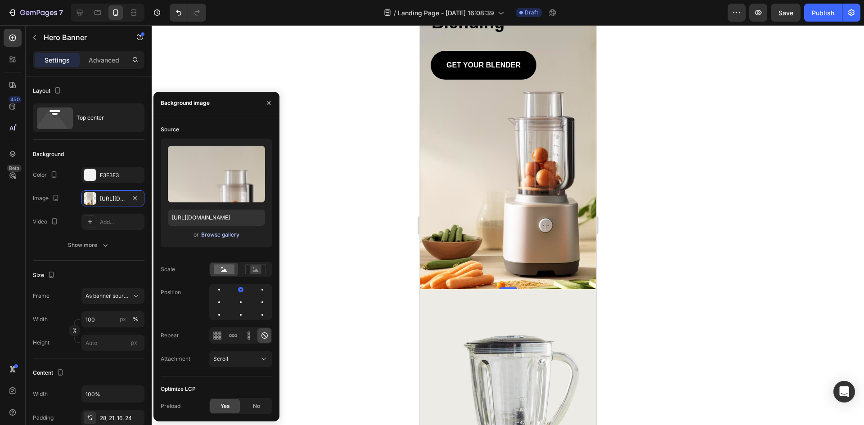
click at [217, 236] on div "Browse gallery" at bounding box center [220, 235] width 38 height 8
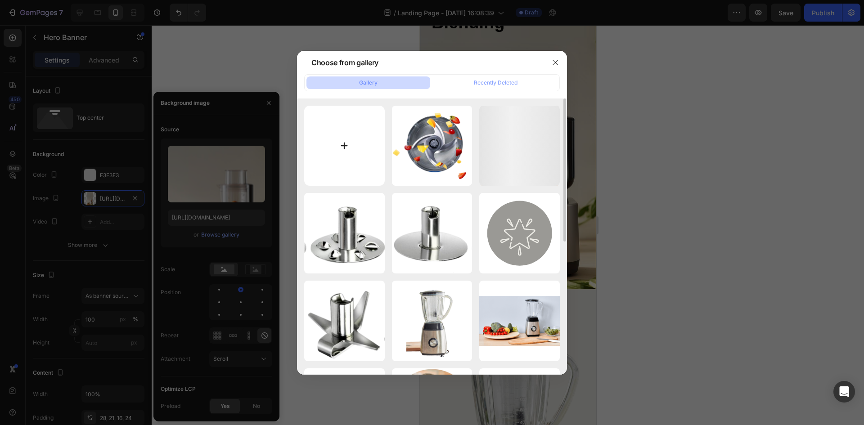
click at [358, 137] on input "file" at bounding box center [344, 146] width 81 height 81
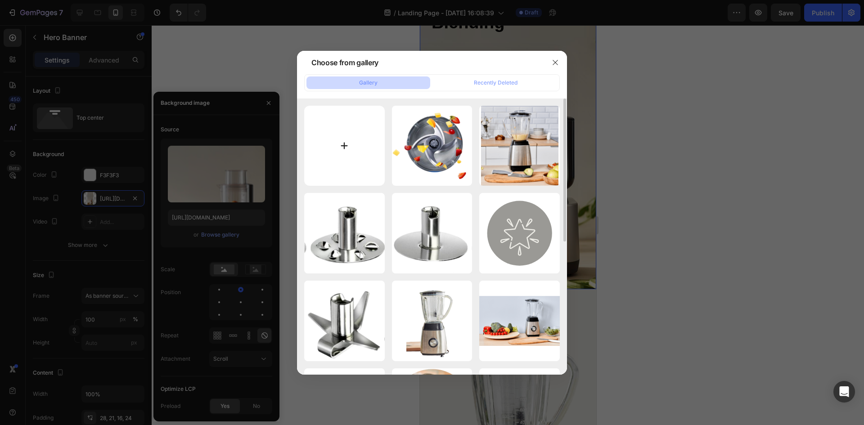
type input "C:\fakepath\Sorria sem medo com o aparelho transparente.jpg"
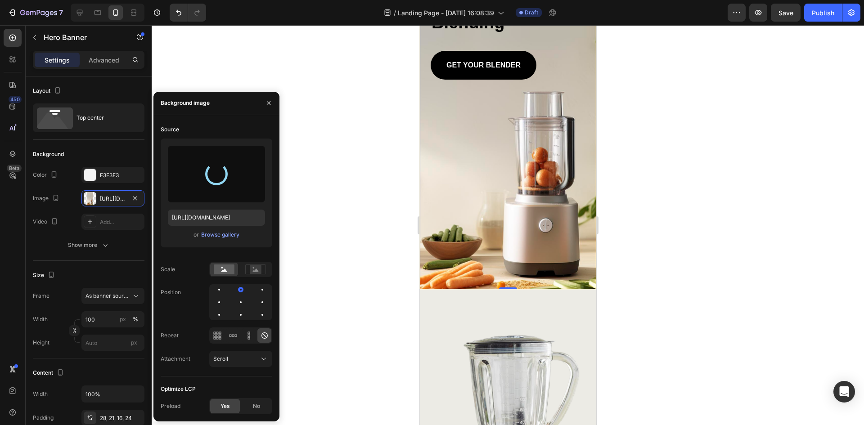
type input "[URL][DOMAIN_NAME]"
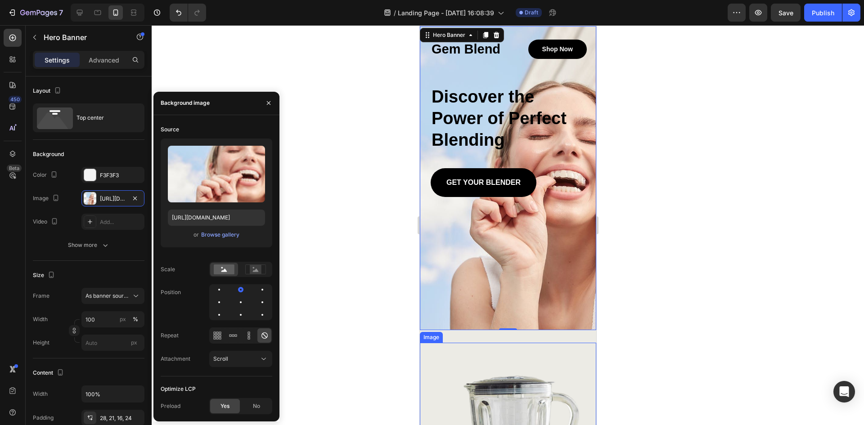
scroll to position [0, 0]
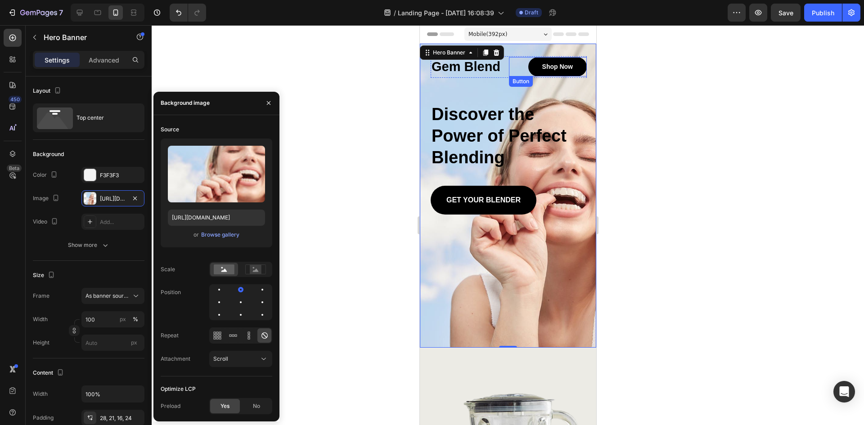
click at [567, 71] on link "Shop Now" at bounding box center [557, 66] width 59 height 19
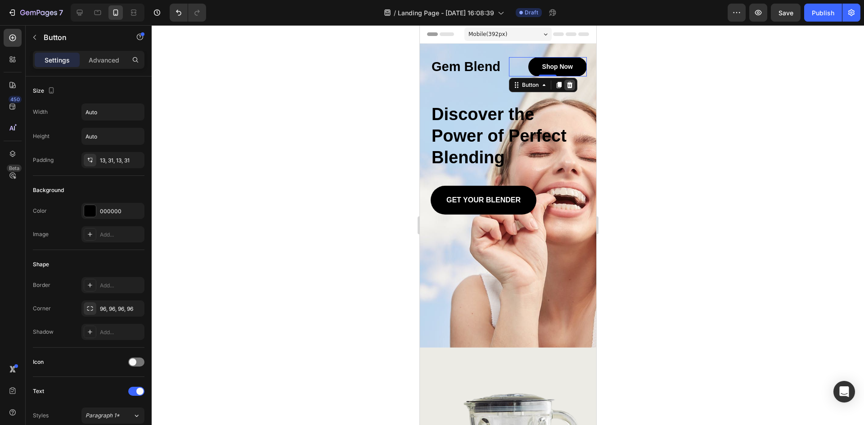
click at [566, 87] on icon at bounding box center [569, 85] width 6 height 6
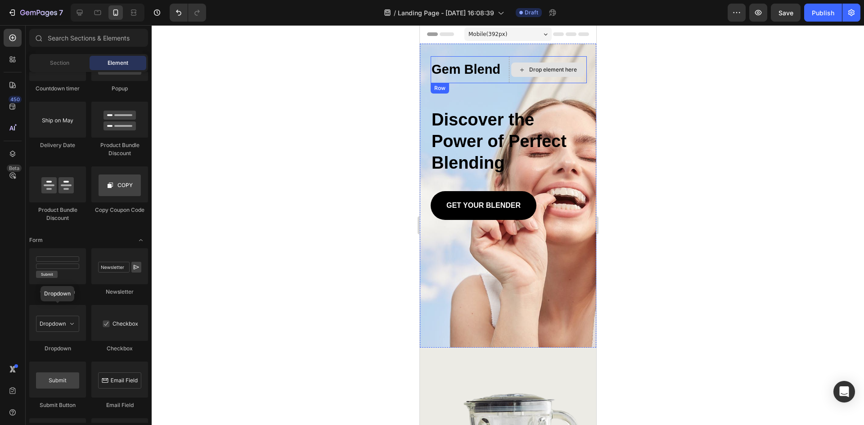
click at [565, 59] on div "Drop element here" at bounding box center [548, 69] width 78 height 27
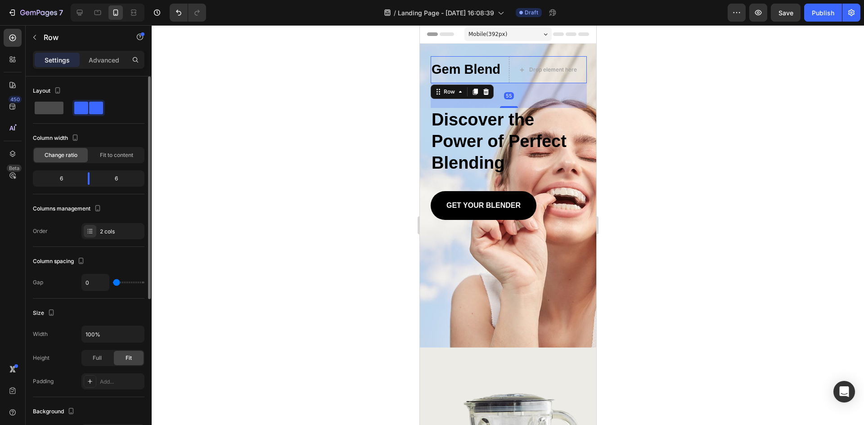
click at [50, 109] on span at bounding box center [49, 108] width 29 height 13
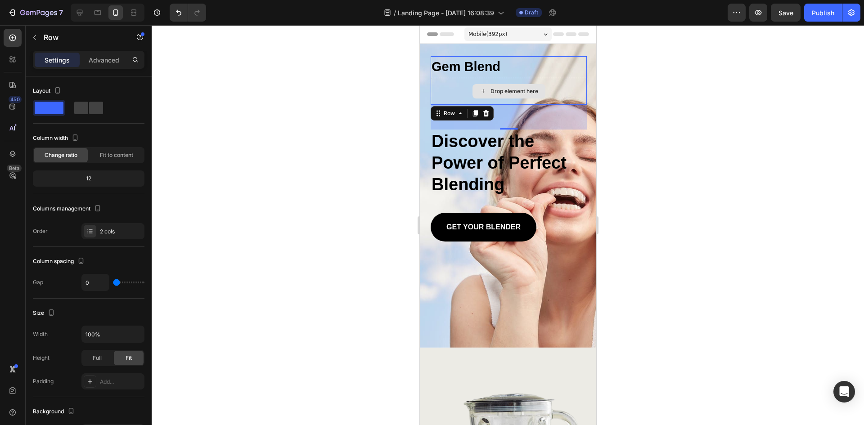
click at [556, 85] on div "Drop element here" at bounding box center [508, 91] width 156 height 27
click at [483, 114] on icon at bounding box center [485, 113] width 7 height 7
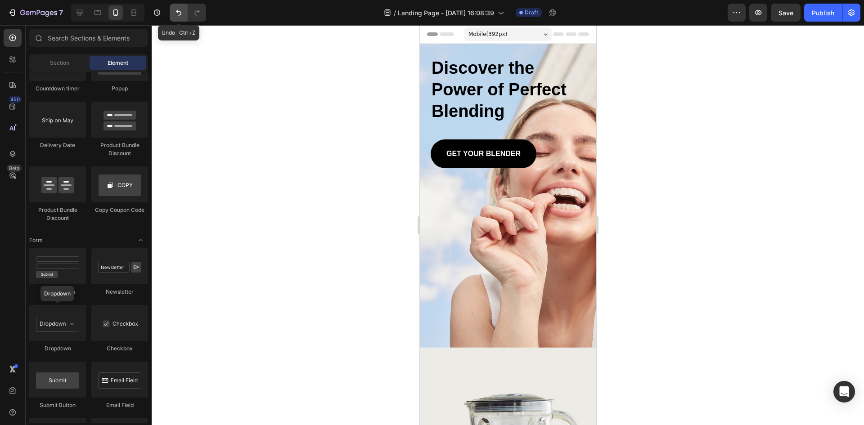
click at [176, 15] on icon "Undo/Redo" at bounding box center [178, 12] width 9 height 9
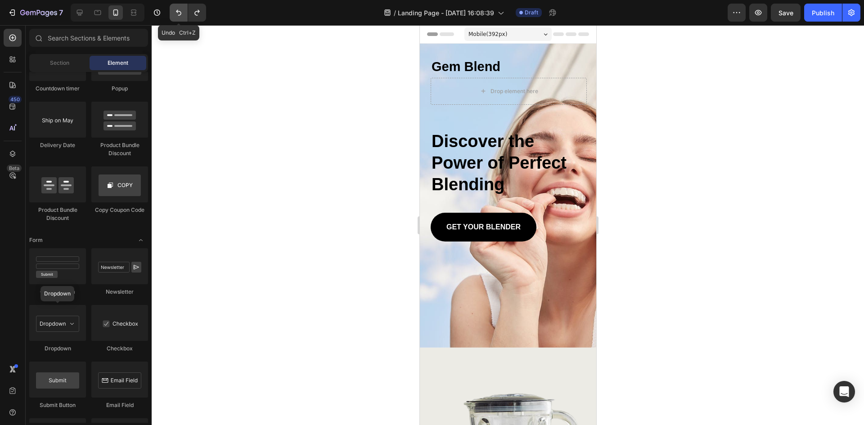
click at [176, 15] on icon "Undo/Redo" at bounding box center [178, 12] width 9 height 9
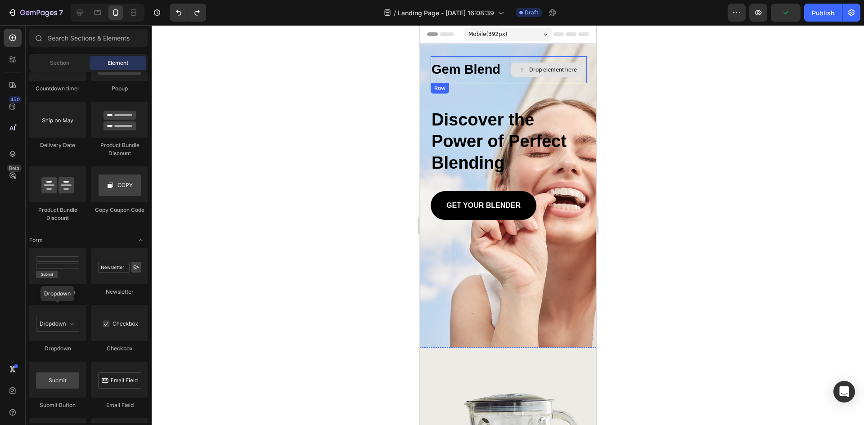
click at [509, 58] on div "Drop element here" at bounding box center [548, 69] width 78 height 27
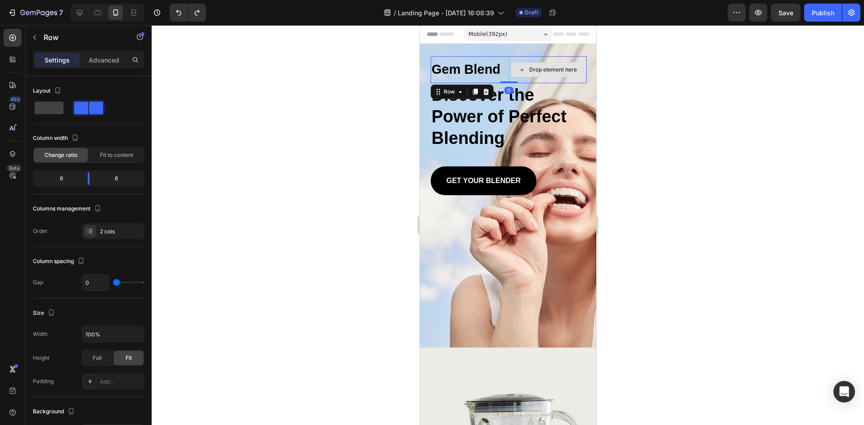
drag, startPoint x: 507, startPoint y: 107, endPoint x: 510, endPoint y: 79, distance: 28.0
click at [510, 79] on div "Gem Blend Heading Drop element here Row 0" at bounding box center [508, 69] width 156 height 27
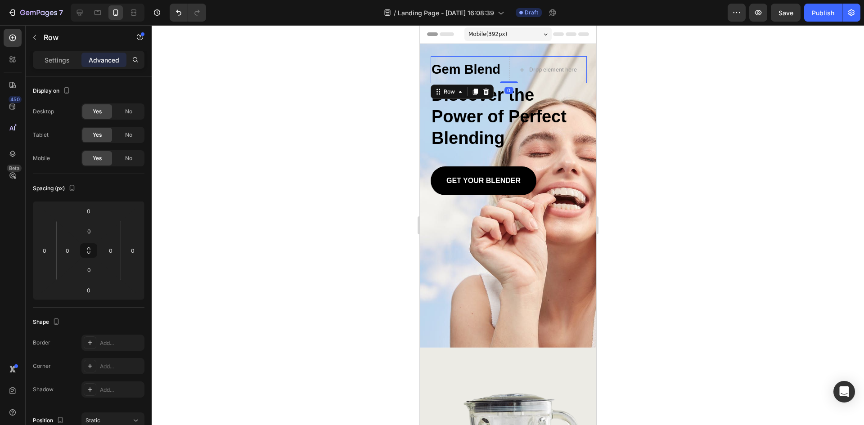
click at [704, 91] on div at bounding box center [508, 225] width 713 height 400
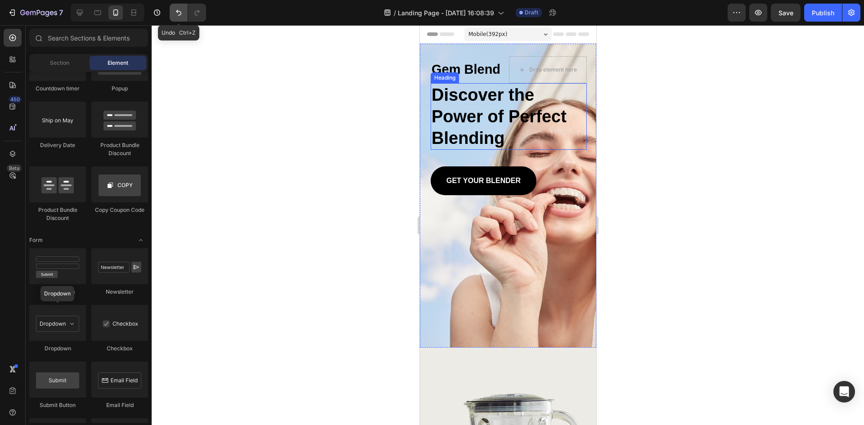
click at [173, 14] on button "Undo/Redo" at bounding box center [179, 13] width 18 height 18
click at [181, 21] on button "Undo/Redo" at bounding box center [179, 13] width 18 height 18
click at [181, 13] on icon "Undo/Redo" at bounding box center [178, 12] width 9 height 9
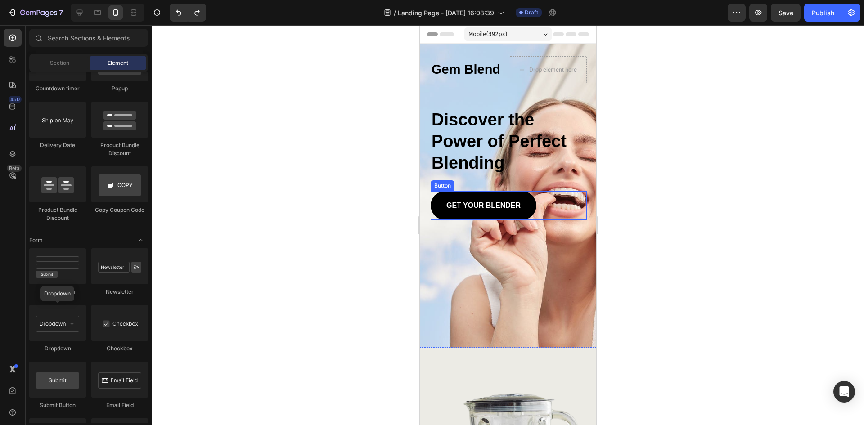
click at [560, 202] on div "GET YOUR BLENDER Button" at bounding box center [508, 205] width 156 height 29
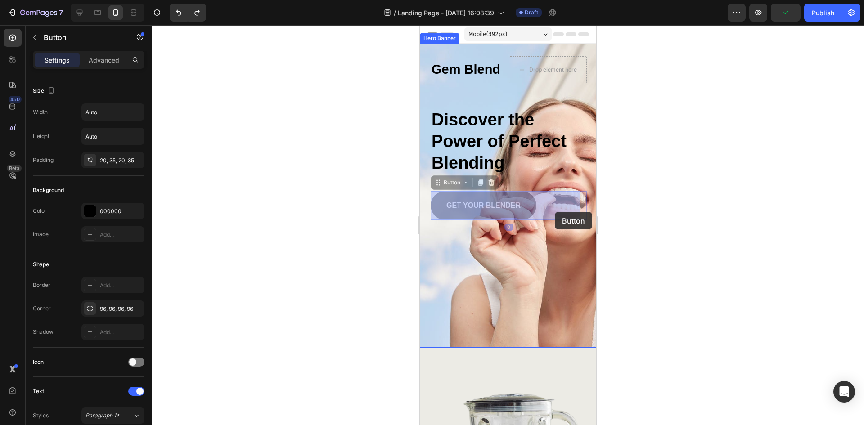
drag, startPoint x: 554, startPoint y: 201, endPoint x: 554, endPoint y: 212, distance: 10.8
drag, startPoint x: 552, startPoint y: 206, endPoint x: 526, endPoint y: 205, distance: 25.7
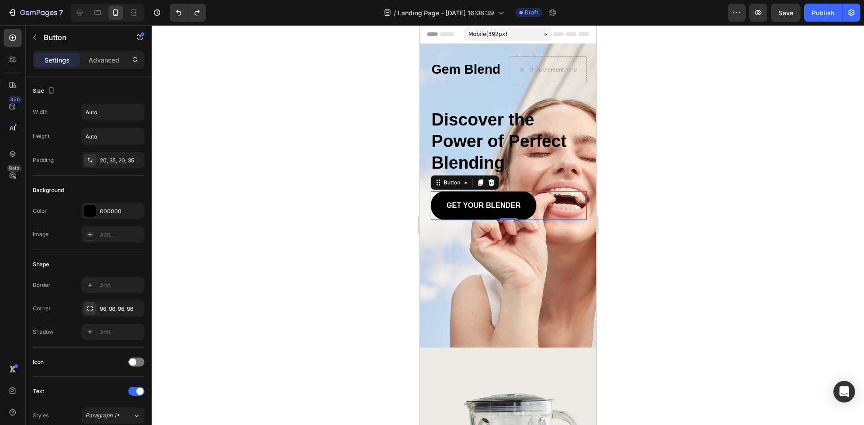
click at [683, 152] on div at bounding box center [508, 225] width 713 height 400
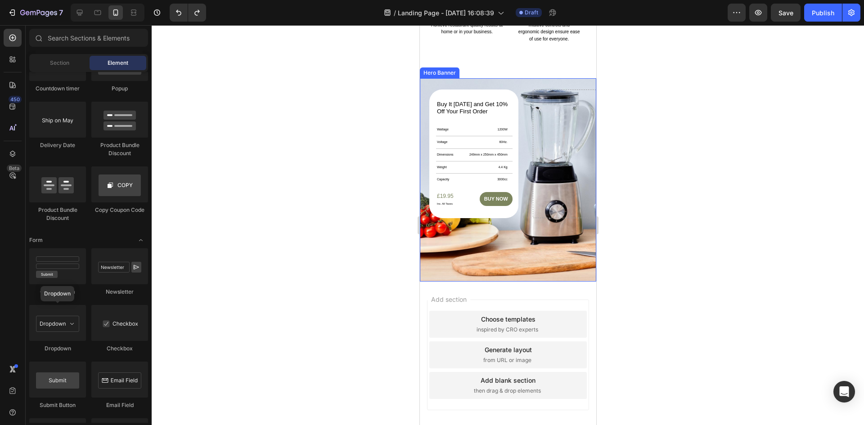
scroll to position [1749, 0]
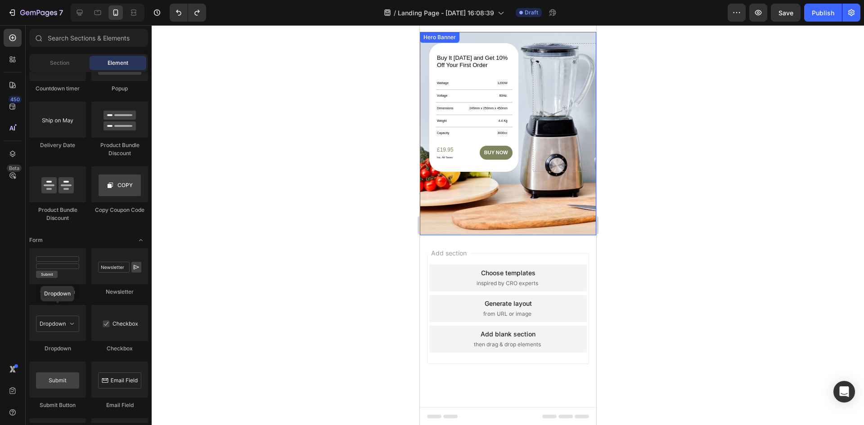
click at [542, 185] on div "Background Image" at bounding box center [508, 133] width 176 height 203
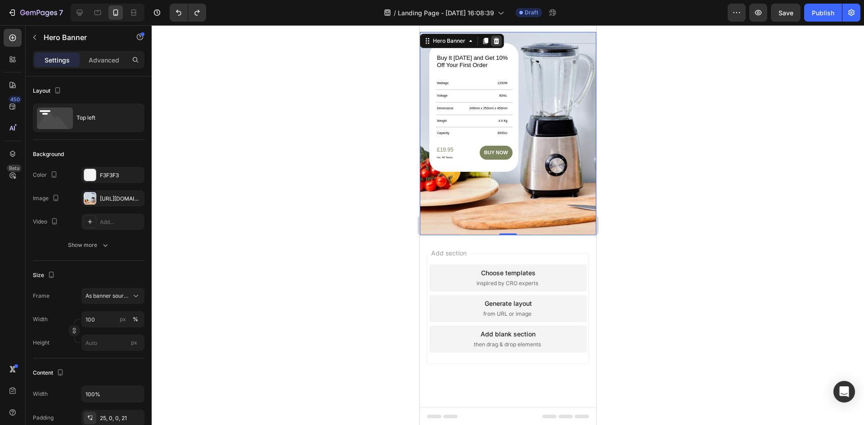
click at [495, 44] on icon at bounding box center [496, 41] width 6 height 6
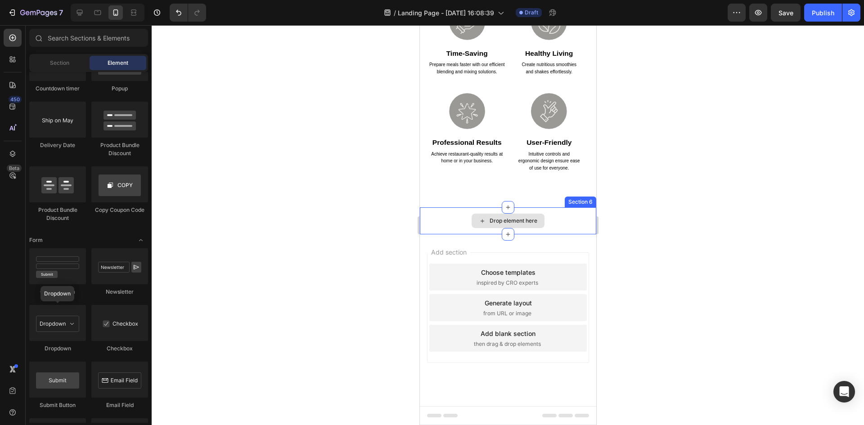
click at [563, 224] on div "Drop element here" at bounding box center [508, 221] width 176 height 27
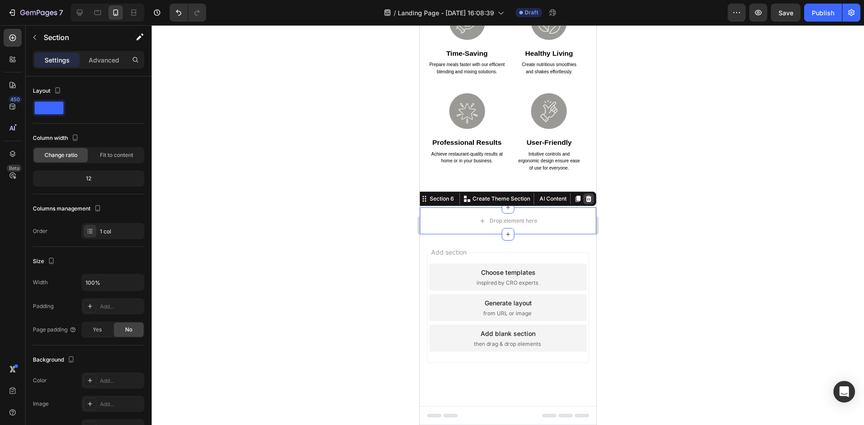
click at [586, 199] on icon at bounding box center [589, 199] width 6 height 6
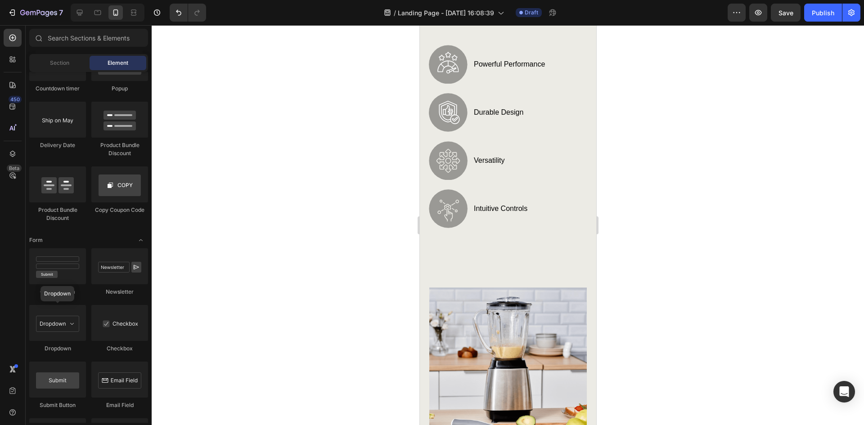
scroll to position [810, 0]
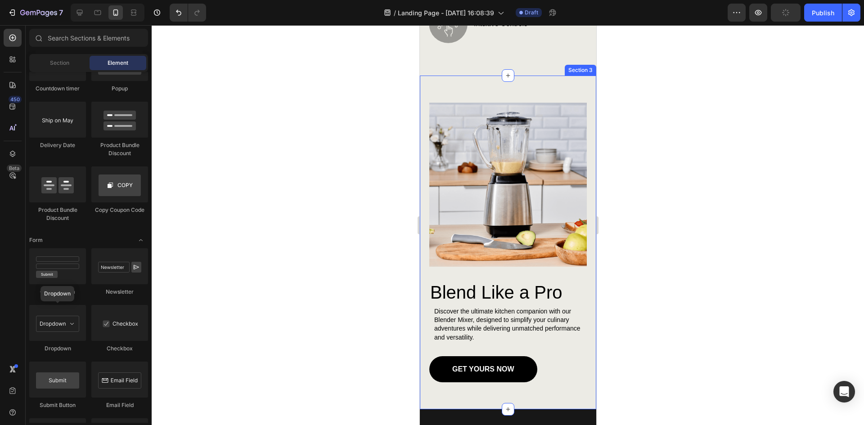
click at [581, 363] on div "Blend Like a Pro Heading Discover the ultimate kitchen companion with our Blend…" at bounding box center [508, 243] width 176 height 334
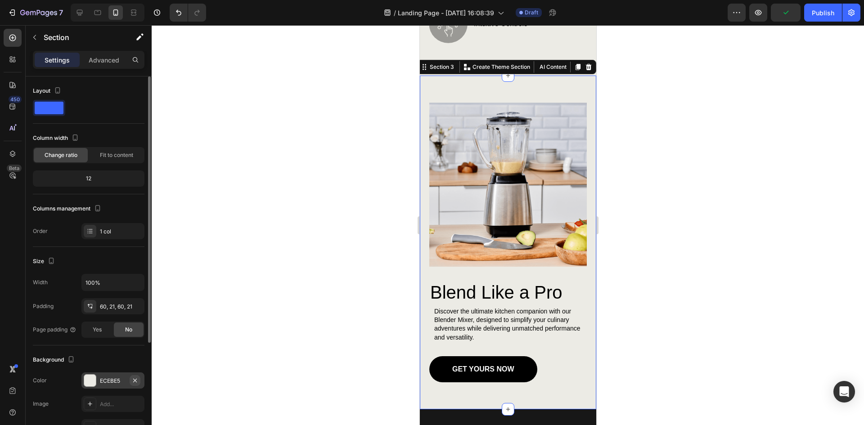
click at [134, 380] on icon "button" at bounding box center [134, 380] width 7 height 7
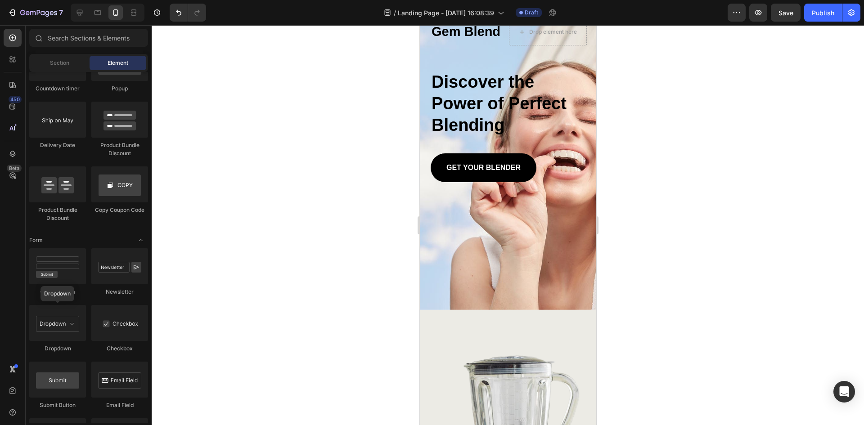
scroll to position [0, 0]
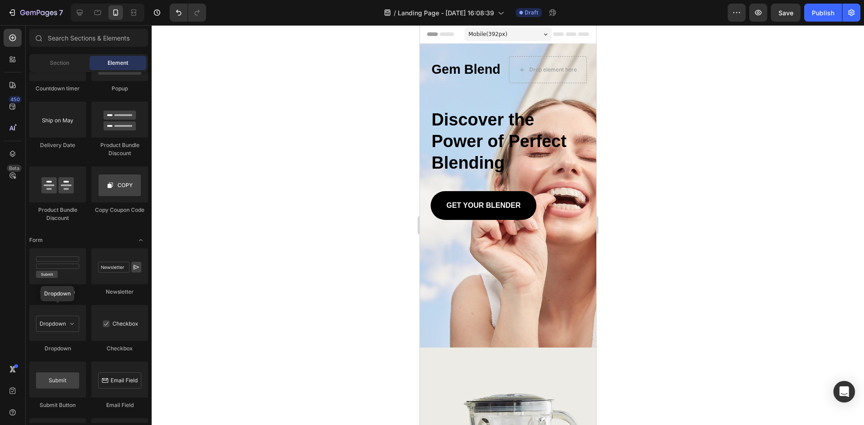
drag, startPoint x: 593, startPoint y: 165, endPoint x: 1091, endPoint y: 137, distance: 498.7
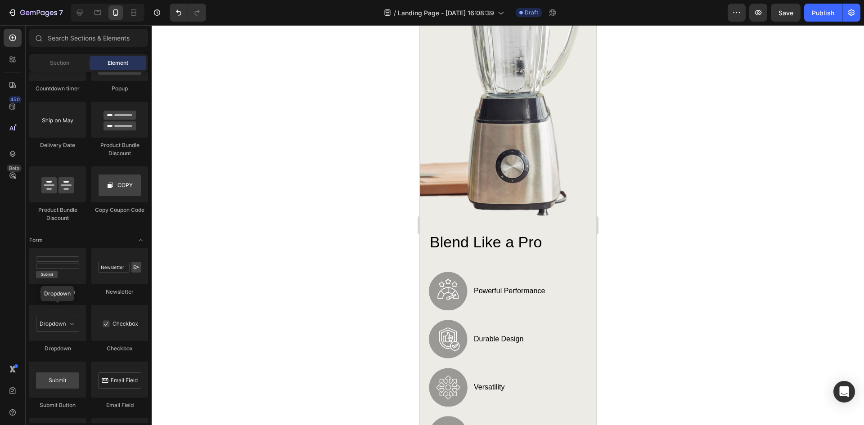
scroll to position [355, 0]
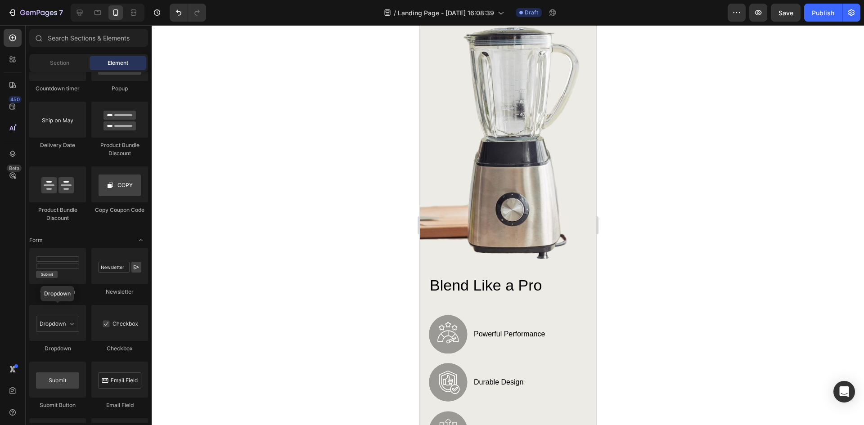
drag, startPoint x: 595, startPoint y: 73, endPoint x: 1016, endPoint y: 168, distance: 431.1
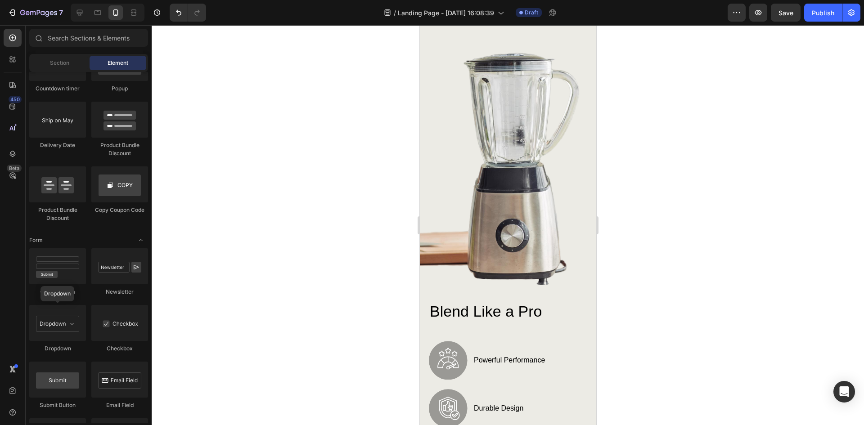
scroll to position [0, 0]
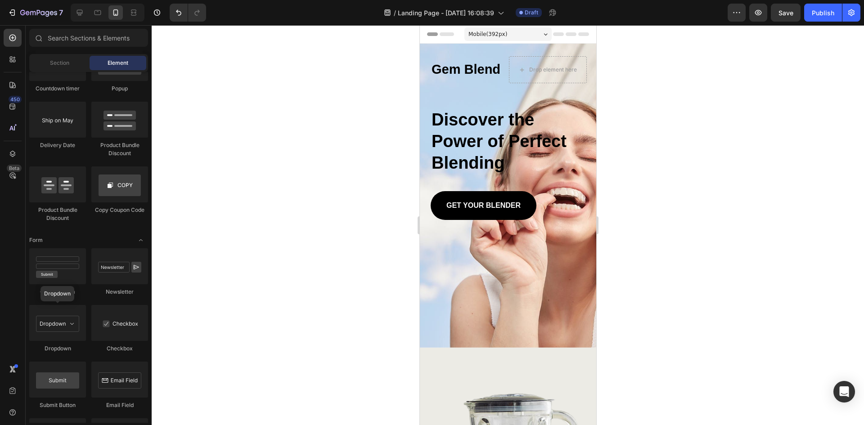
drag, startPoint x: 591, startPoint y: 267, endPoint x: 1016, endPoint y: 71, distance: 468.1
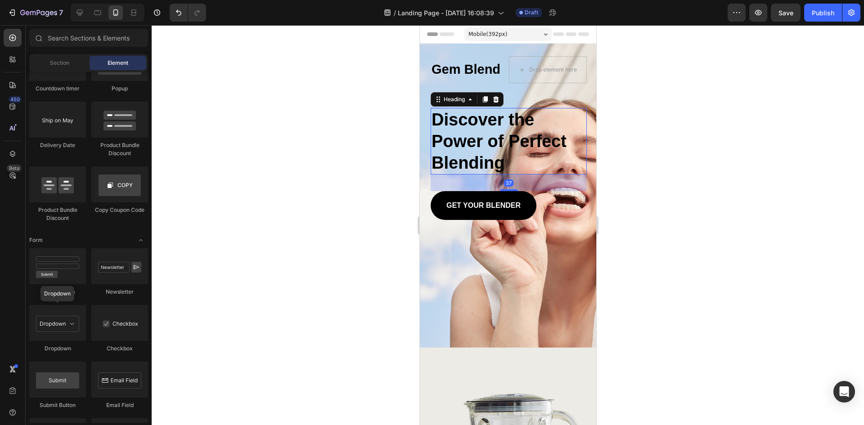
click at [484, 147] on h2 "Discover the Power of Perfect Blending" at bounding box center [508, 141] width 156 height 67
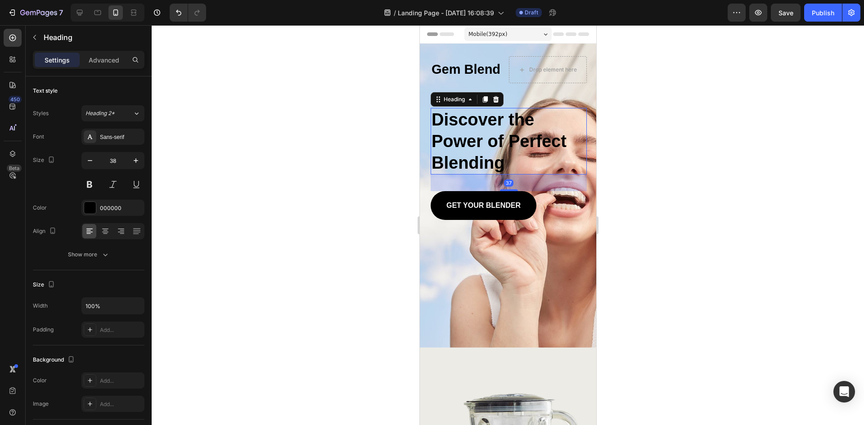
click at [497, 153] on h2 "Discover the Power of Perfect Blending" at bounding box center [508, 141] width 156 height 67
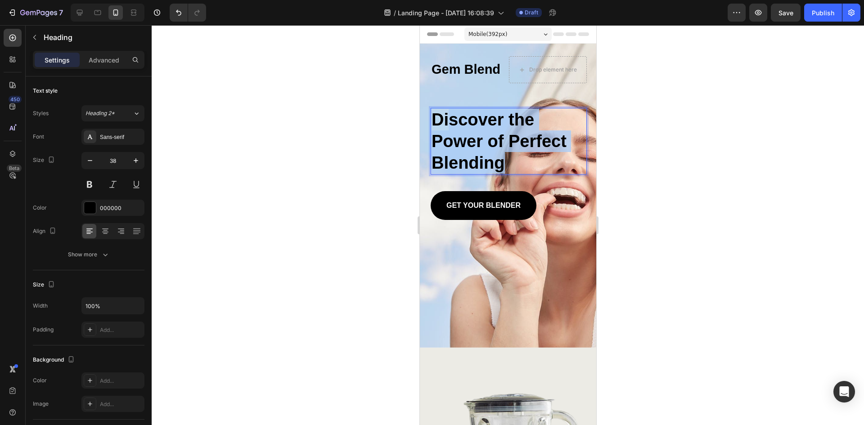
drag, startPoint x: 509, startPoint y: 162, endPoint x: 446, endPoint y: 122, distance: 74.9
click at [446, 122] on p "Discover the Power of Perfect Blending" at bounding box center [508, 141] width 154 height 65
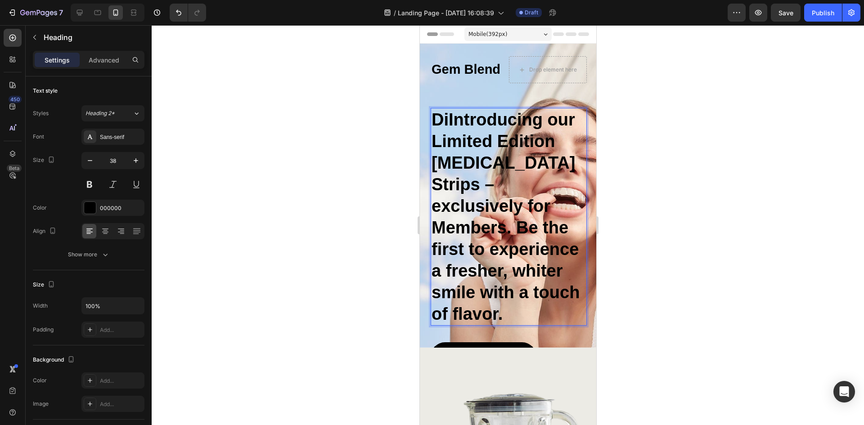
click at [446, 122] on p "DiIntroducing our Limited Edition [MEDICAL_DATA] Strips – exclusively for Membe…" at bounding box center [508, 217] width 154 height 216
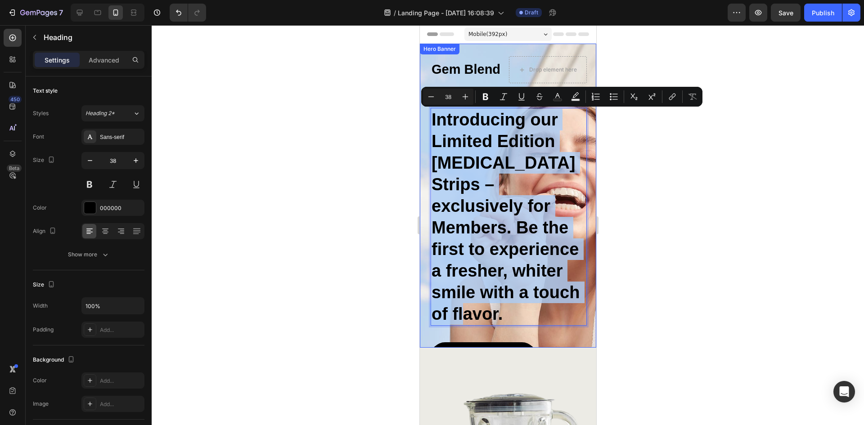
drag, startPoint x: 553, startPoint y: 296, endPoint x: 428, endPoint y: 121, distance: 215.0
click at [428, 121] on div "Gem Blend Heading Drop element here Row Introducing our Limited Edition [MEDICA…" at bounding box center [508, 211] width 176 height 335
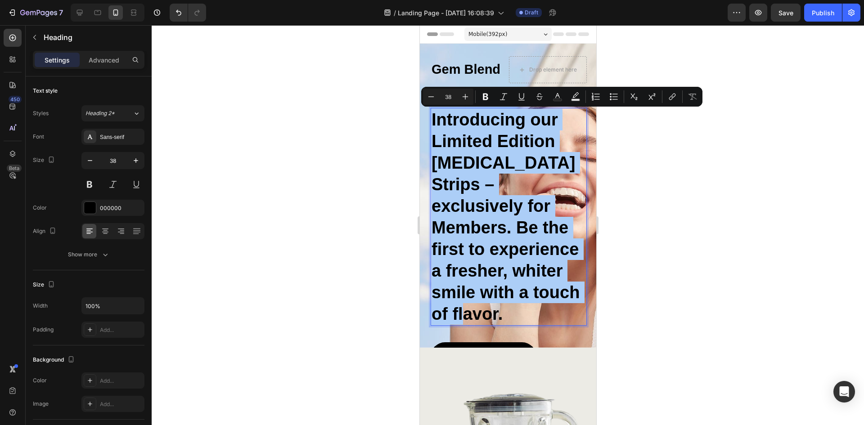
click at [679, 237] on div at bounding box center [508, 225] width 713 height 400
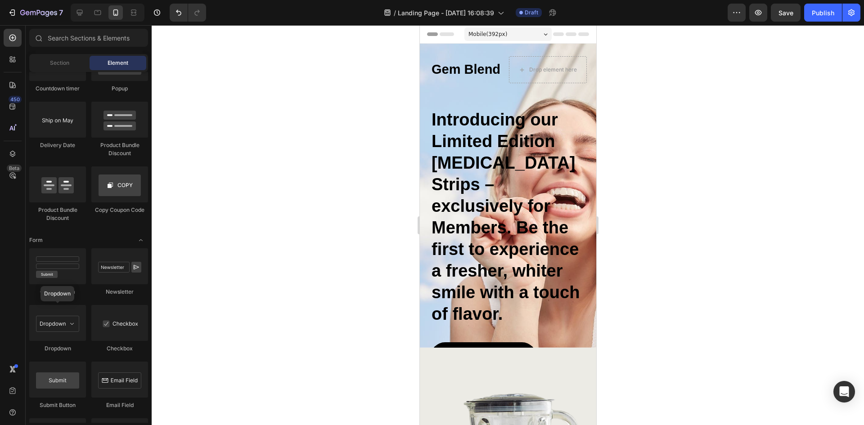
click at [514, 205] on p "Introducing our Limited Edition [MEDICAL_DATA] Strips – exclusively for Members…" at bounding box center [508, 217] width 154 height 216
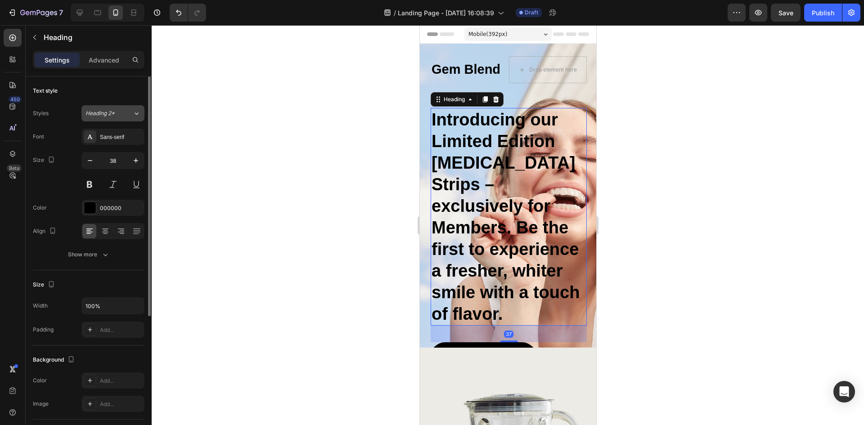
click at [110, 110] on span "Heading 2*" at bounding box center [100, 113] width 29 height 8
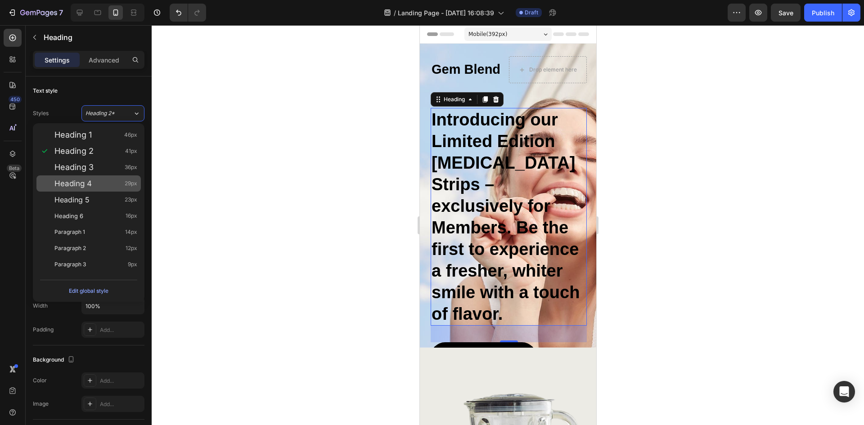
click at [103, 185] on div "Heading 4 29px" at bounding box center [95, 183] width 83 height 9
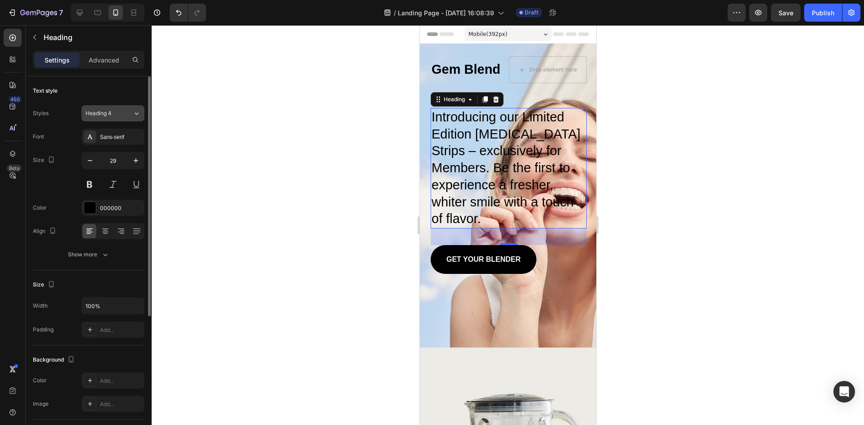
click at [106, 117] on span "Heading 4" at bounding box center [99, 113] width 26 height 8
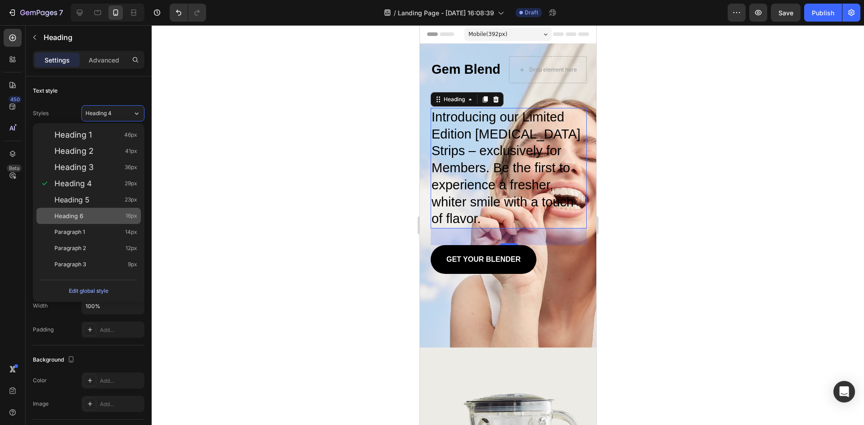
click at [104, 222] on div "Heading 6 16px" at bounding box center [88, 216] width 104 height 16
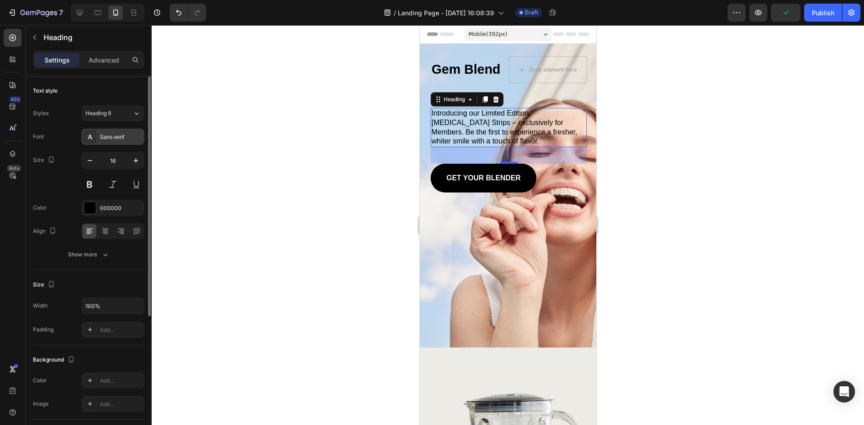
click at [118, 136] on div "Sans-serif" at bounding box center [121, 137] width 42 height 8
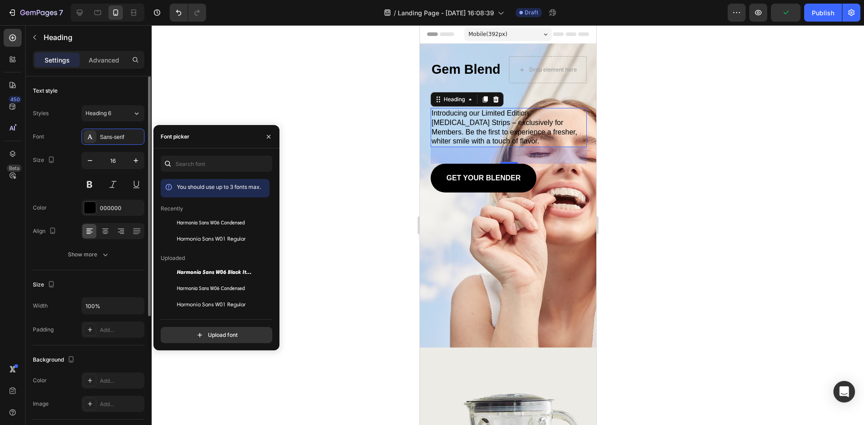
click at [74, 115] on div "Styles Heading 6" at bounding box center [89, 113] width 112 height 16
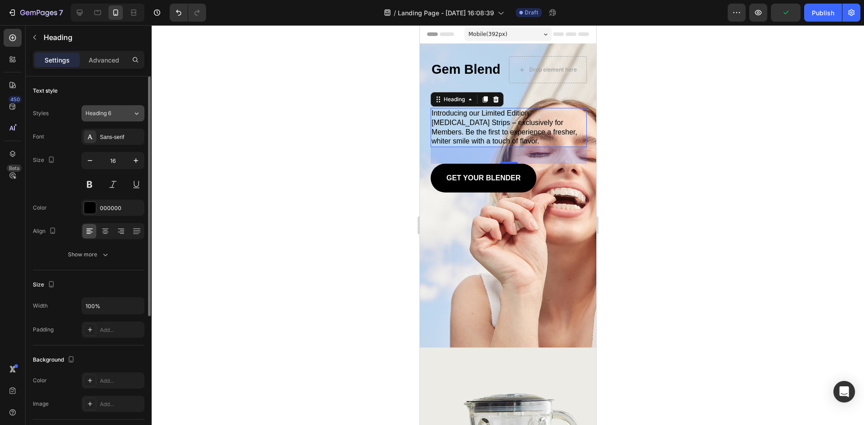
click at [120, 110] on div "Heading 6" at bounding box center [104, 113] width 36 height 8
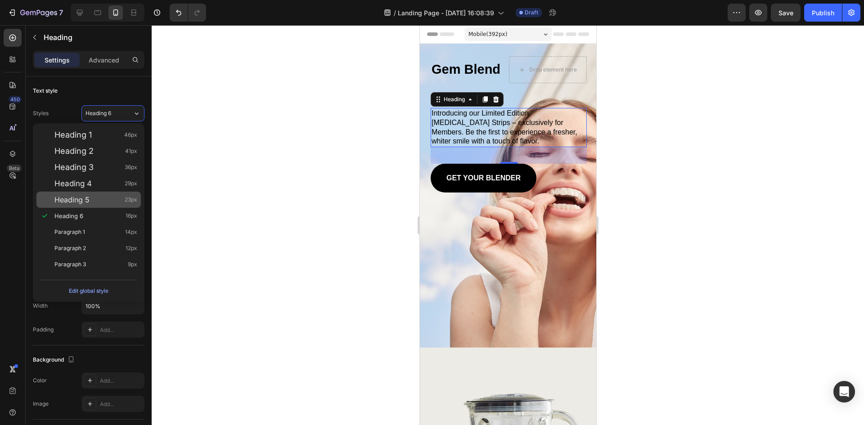
click at [95, 197] on div "Heading 5 23px" at bounding box center [95, 199] width 83 height 9
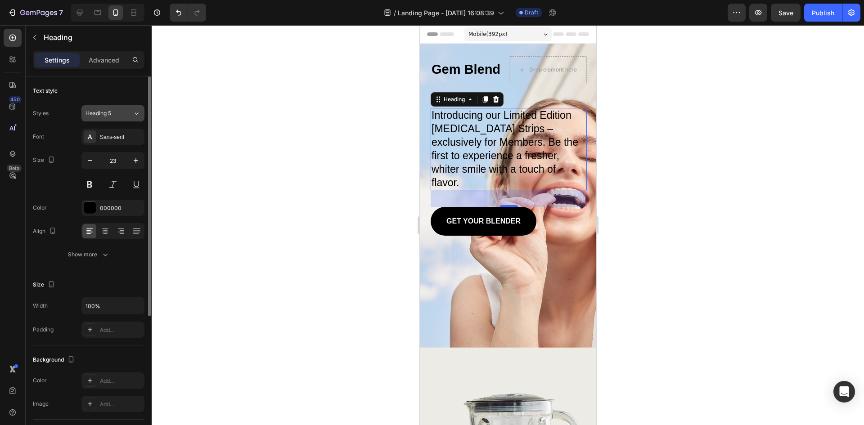
click at [122, 116] on div "Heading 5" at bounding box center [104, 113] width 36 height 8
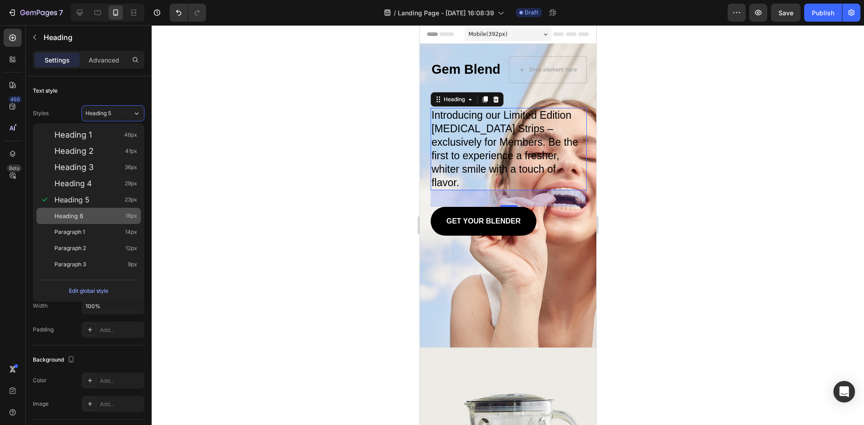
click at [106, 221] on div "Heading 6 16px" at bounding box center [88, 216] width 104 height 16
type input "16"
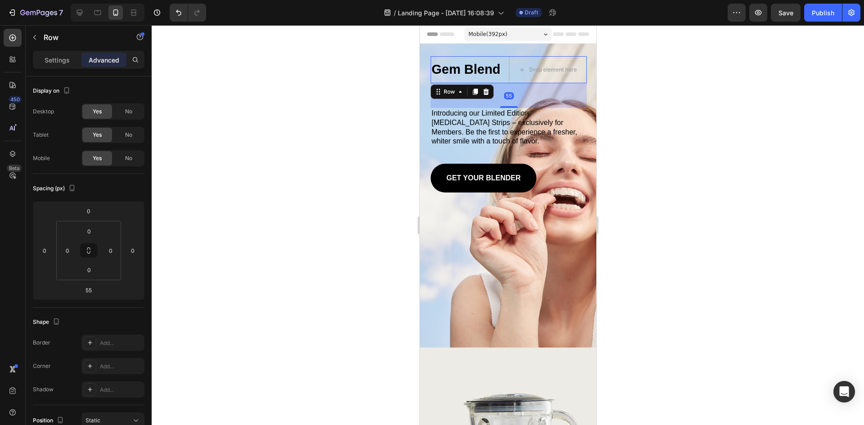
click at [500, 57] on div "Gem Blend Heading" at bounding box center [469, 69] width 78 height 27
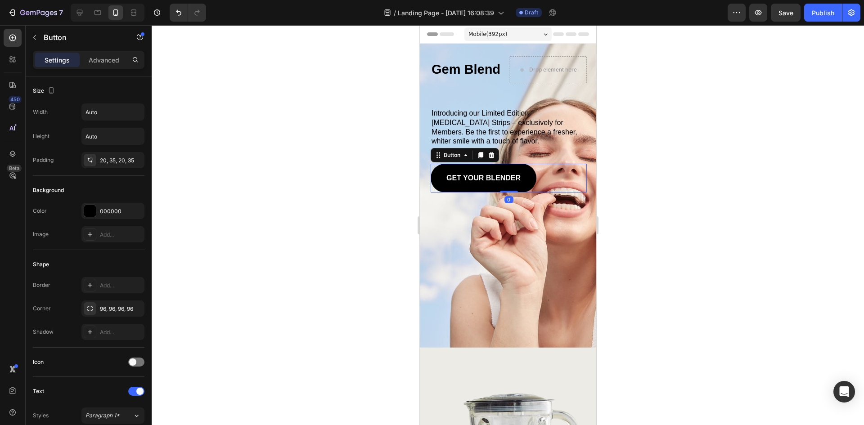
click at [551, 188] on div "GET YOUR BLENDER Button 0" at bounding box center [508, 178] width 156 height 29
click at [95, 56] on p "Advanced" at bounding box center [104, 59] width 31 height 9
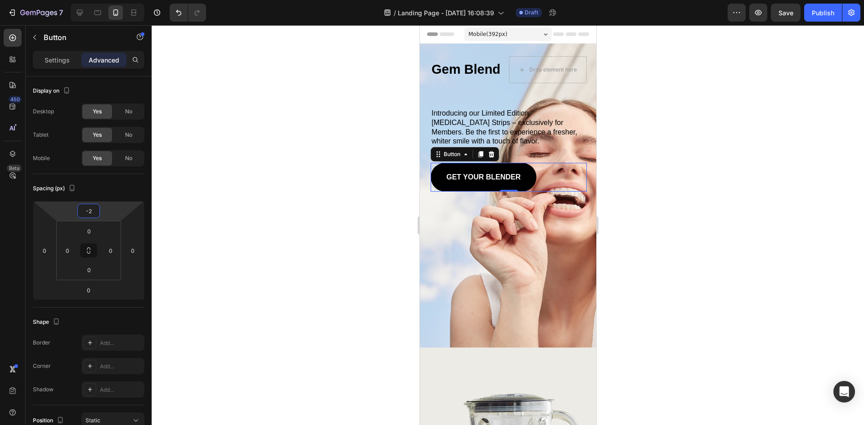
type input "0"
click at [105, 0] on html "7 Version history / Landing Page - [DATE] 16:08:39 Draft Preview Save Publish 4…" at bounding box center [432, 0] width 864 height 0
click at [487, 57] on div "Gem Blend Heading" at bounding box center [469, 69] width 78 height 27
click at [547, 173] on div "GET YOUR BLENDER Button 0" at bounding box center [508, 178] width 156 height 29
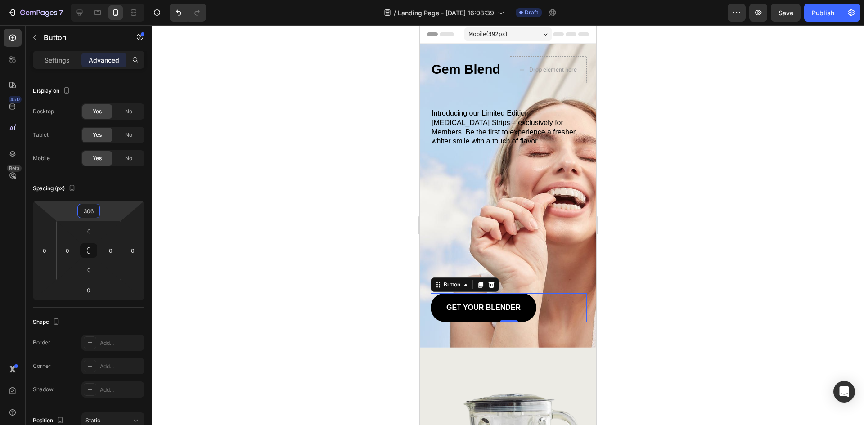
type input "308"
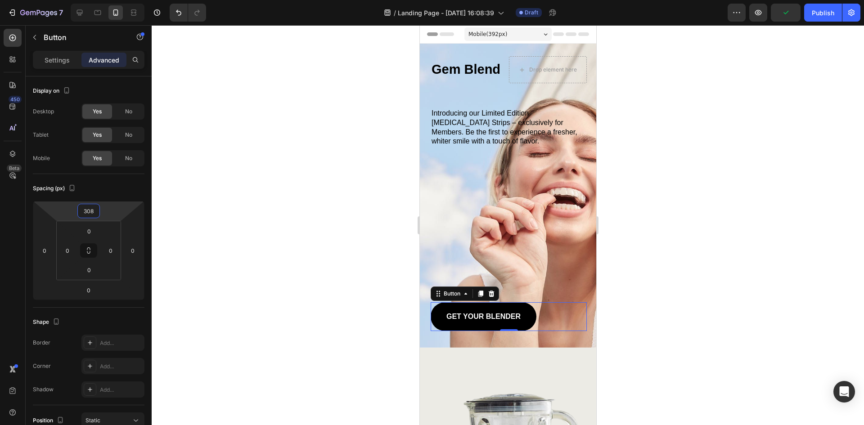
drag, startPoint x: 112, startPoint y: 205, endPoint x: 124, endPoint y: 136, distance: 70.5
click at [124, 0] on html "7 Version history / Landing Page - [DATE] 16:08:39 Draft Preview Publish 450 Be…" at bounding box center [432, 0] width 864 height 0
click at [62, 63] on p "Settings" at bounding box center [57, 59] width 25 height 9
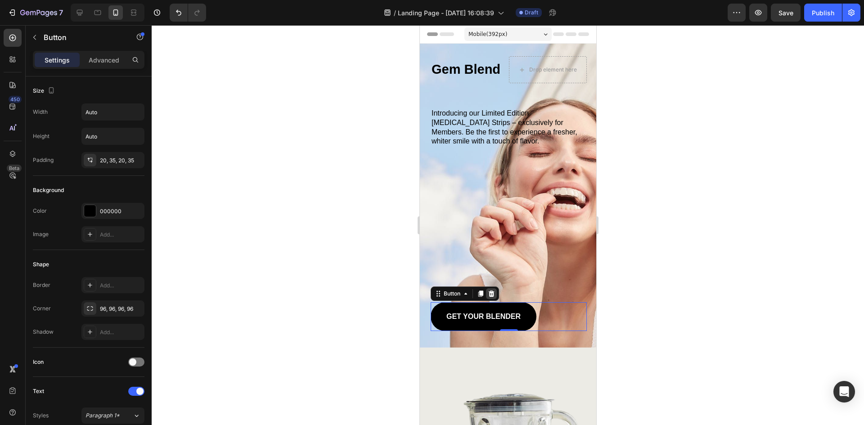
click at [489, 294] on icon at bounding box center [491, 294] width 6 height 6
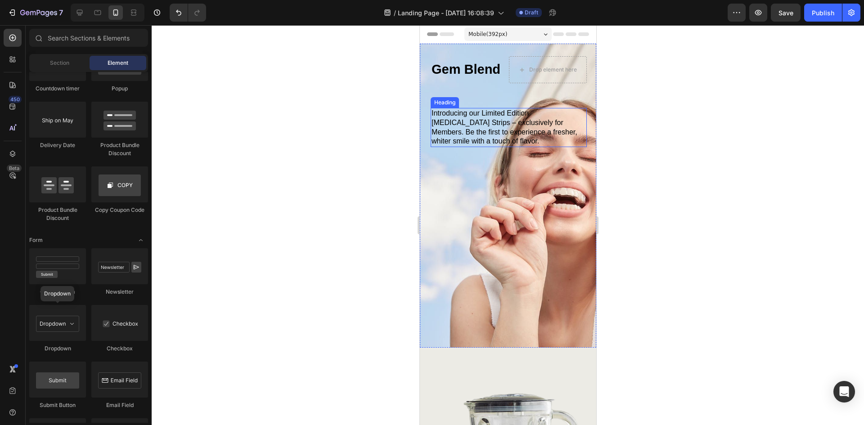
click at [479, 128] on p "Introducing our Limited Edition [MEDICAL_DATA] Strips – exclusively for Members…" at bounding box center [508, 127] width 154 height 37
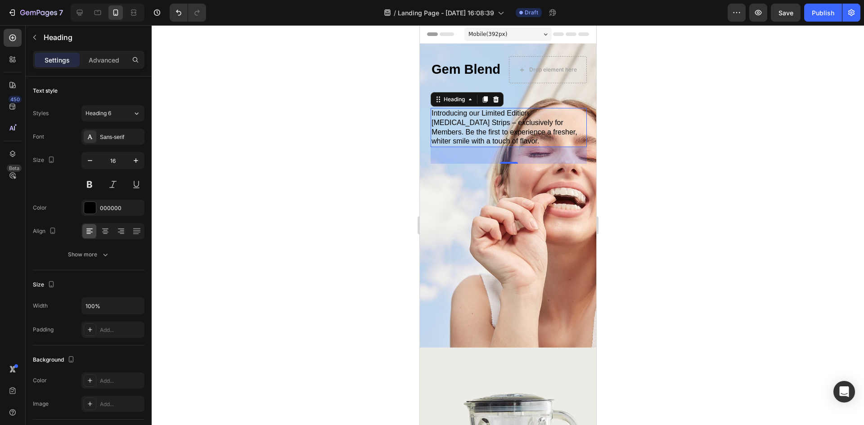
click at [114, 52] on div "Settings Advanced" at bounding box center [89, 60] width 112 height 18
click at [113, 59] on p "Advanced" at bounding box center [104, 59] width 31 height 9
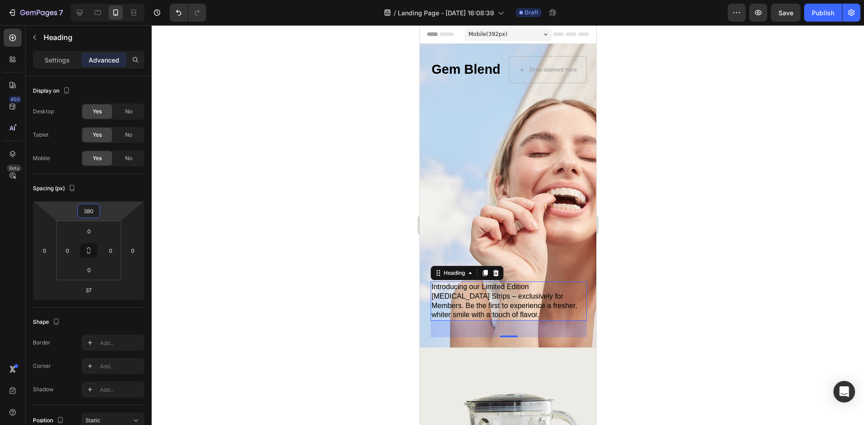
type input "374"
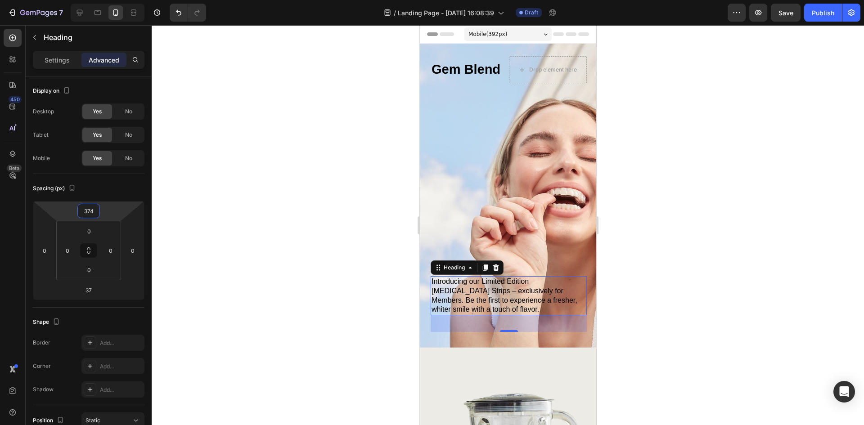
drag, startPoint x: 119, startPoint y: 209, endPoint x: 113, endPoint y: 125, distance: 84.4
click at [113, 0] on html "7 Version history / Landing Page - [DATE] 16:08:39 Draft Preview Save Publish 4…" at bounding box center [432, 0] width 864 height 0
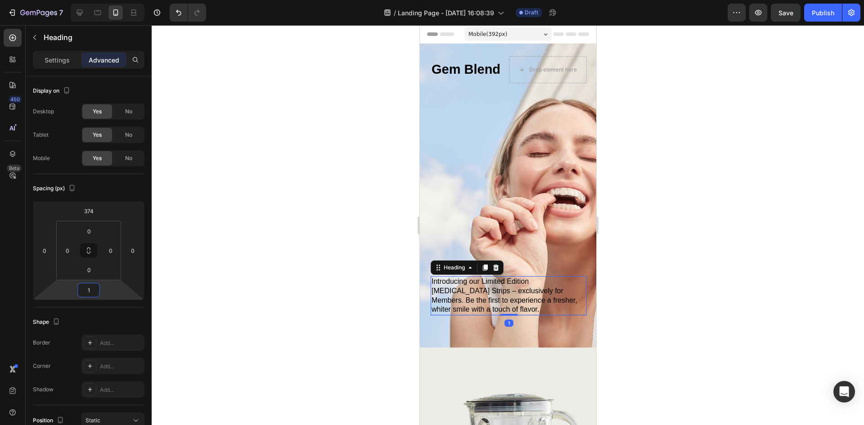
type input "3"
drag, startPoint x: 115, startPoint y: 287, endPoint x: 116, endPoint y: 295, distance: 7.8
click at [116, 0] on html "7 Version history / Landing Page - [DATE] 16:08:39 Draft Preview Save Publish 4…" at bounding box center [432, 0] width 864 height 0
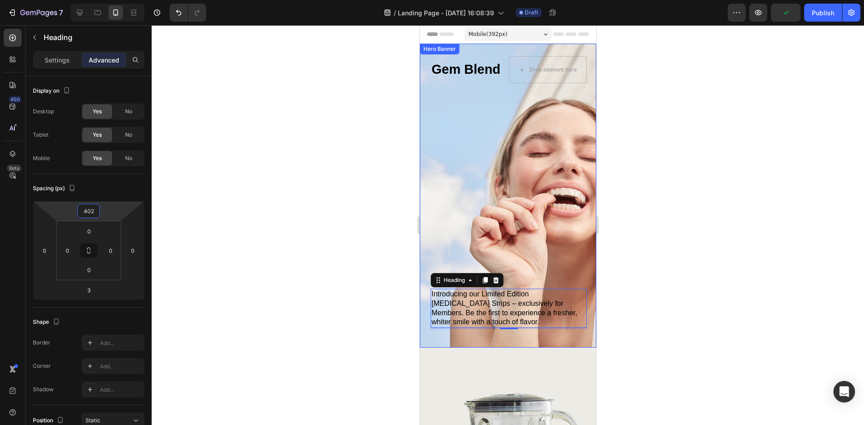
type input "400"
drag, startPoint x: 111, startPoint y: 210, endPoint x: 114, endPoint y: 204, distance: 6.6
click at [114, 0] on html "7 Version history / Landing Page - [DATE] 16:08:39 Draft Preview Publish 450 Be…" at bounding box center [432, 0] width 864 height 0
click at [678, 158] on div at bounding box center [508, 225] width 713 height 400
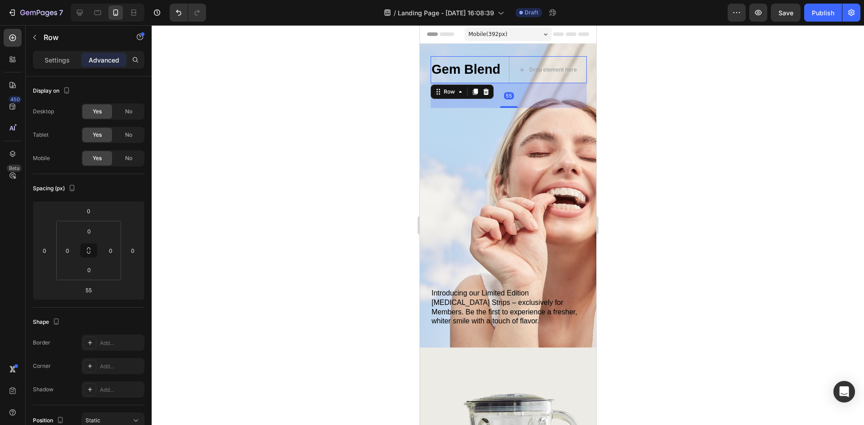
click at [502, 57] on div "Gem Blend Heading" at bounding box center [469, 69] width 78 height 27
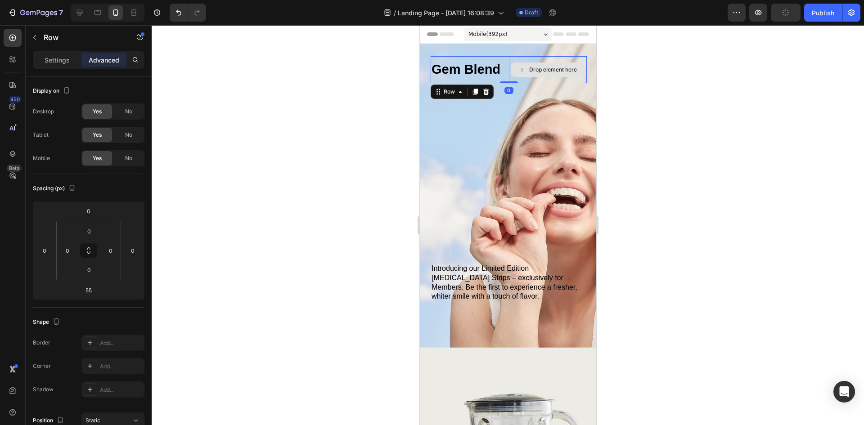
drag, startPoint x: 511, startPoint y: 107, endPoint x: 513, endPoint y: 80, distance: 26.6
click at [513, 80] on div "Gem Blend Heading Drop element here Row 0" at bounding box center [508, 69] width 156 height 27
type input "0"
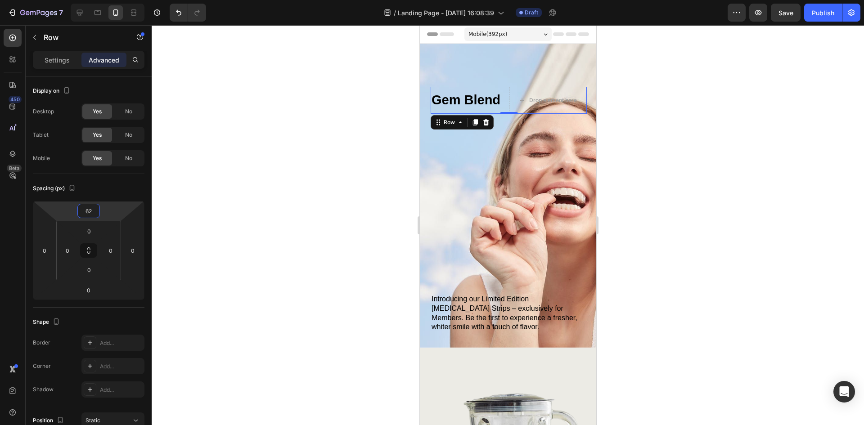
type input "60"
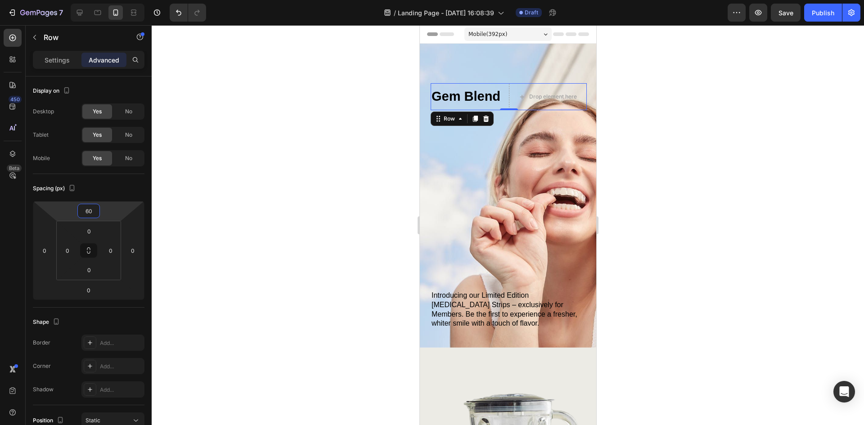
drag, startPoint x: 114, startPoint y: 205, endPoint x: 119, endPoint y: 192, distance: 14.5
click at [119, 0] on html "7 Version history / Landing Page - [DATE] 16:08:39 Draft Preview Save Publish 4…" at bounding box center [432, 0] width 864 height 0
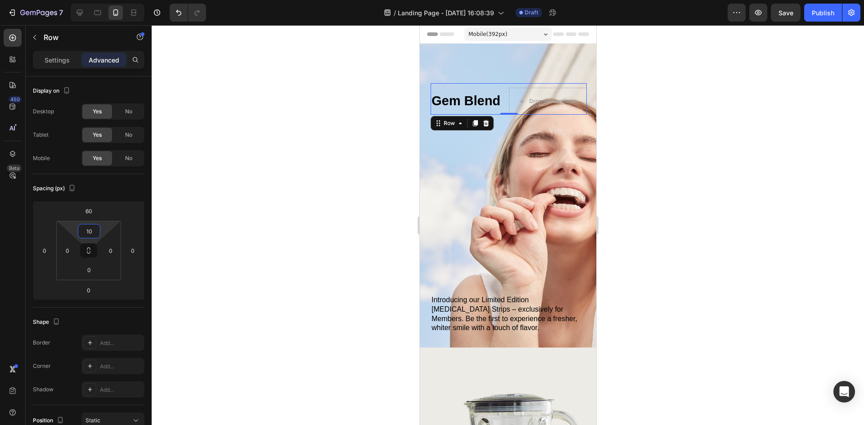
click at [107, 0] on html "7 Version history / Landing Page - [DATE] 16:08:39 Draft Preview Save Publish 4…" at bounding box center [432, 0] width 864 height 0
type input "0"
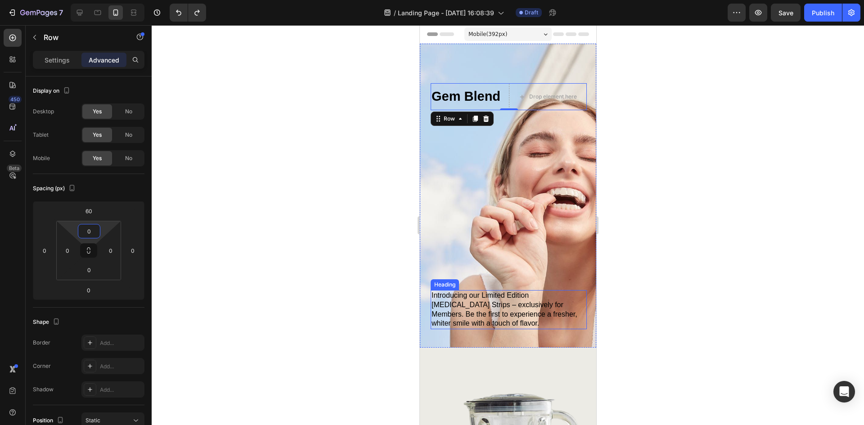
click at [549, 293] on p "Introducing our Limited Edition [MEDICAL_DATA] Strips – exclusively for Members…" at bounding box center [508, 309] width 154 height 37
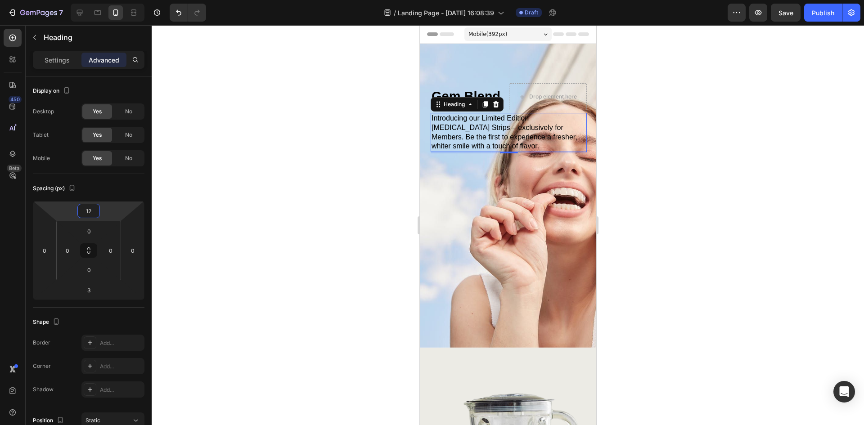
type input "16"
drag, startPoint x: 114, startPoint y: 204, endPoint x: 127, endPoint y: 290, distance: 87.4
click at [127, 0] on html "7 Version history / Landing Page - [DATE] 16:08:39 Draft Preview Save Publish 4…" at bounding box center [432, 0] width 864 height 0
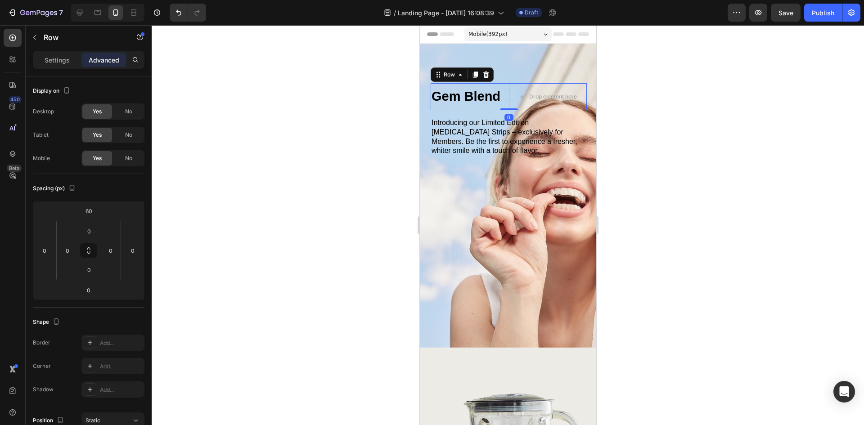
click at [499, 84] on div "Gem Blend Heading" at bounding box center [469, 96] width 78 height 27
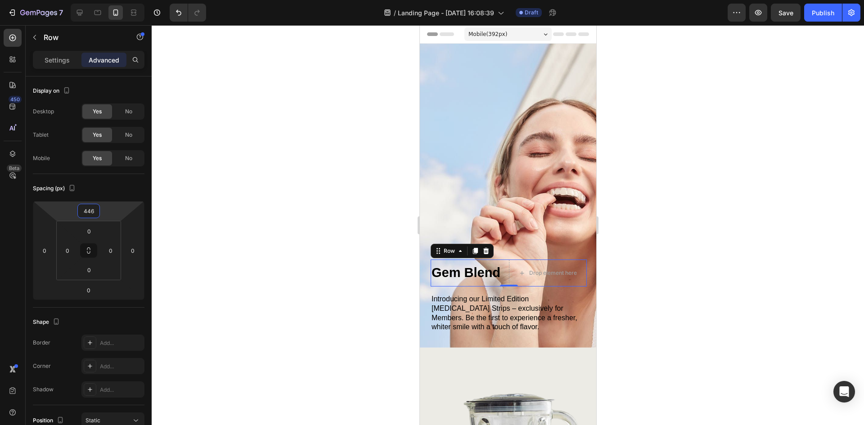
type input "444"
drag, startPoint x: 114, startPoint y: 205, endPoint x: 123, endPoint y: 118, distance: 86.9
click at [123, 0] on html "7 Version history / Landing Page - [DATE] 16:08:39 Draft Preview Save Publish 4…" at bounding box center [432, 0] width 864 height 0
click at [661, 269] on div at bounding box center [508, 225] width 713 height 400
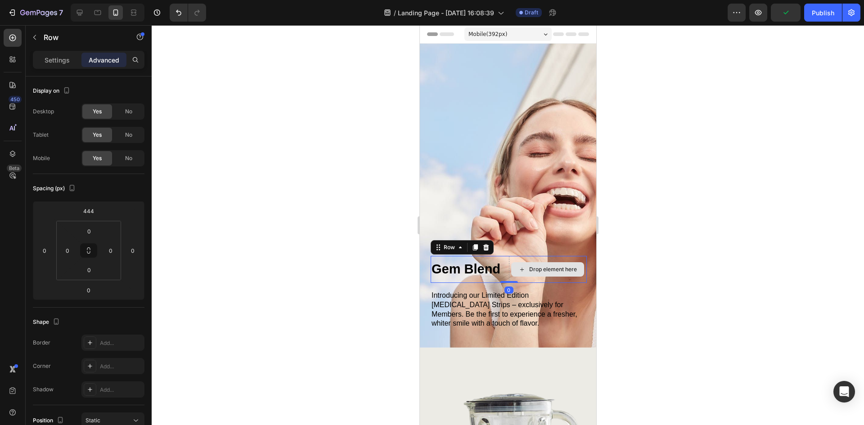
click at [537, 258] on div "Drop element here" at bounding box center [548, 269] width 78 height 27
click at [64, 64] on p "Settings" at bounding box center [57, 59] width 25 height 9
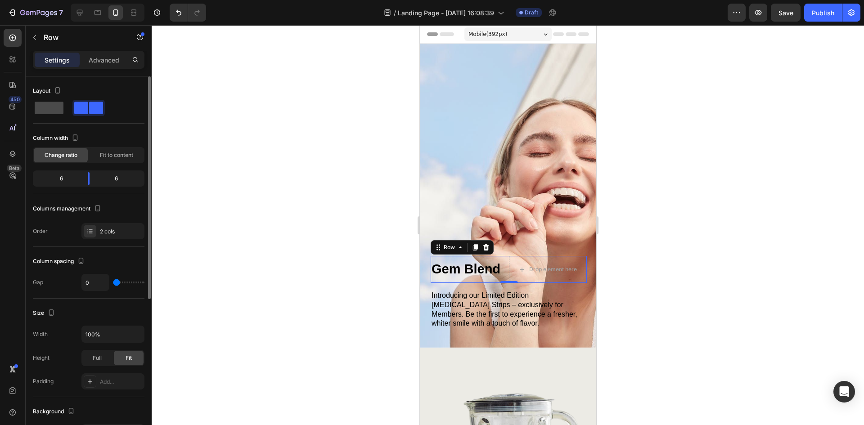
click at [56, 108] on span at bounding box center [49, 108] width 29 height 13
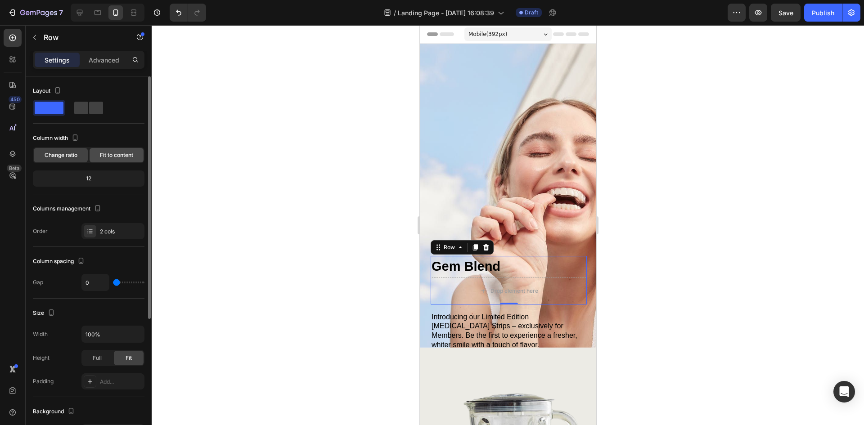
click at [111, 157] on span "Fit to content" at bounding box center [116, 155] width 33 height 8
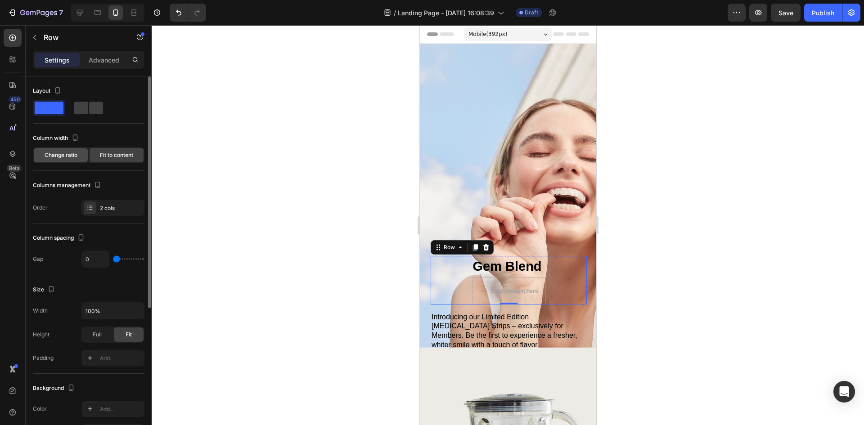
click at [74, 154] on span "Change ratio" at bounding box center [61, 155] width 33 height 8
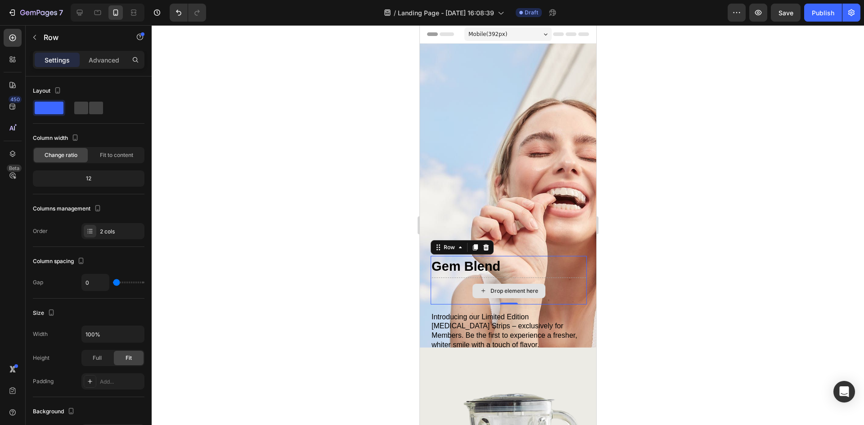
click at [555, 293] on div "Drop element here" at bounding box center [508, 291] width 156 height 27
click at [531, 263] on h1 "Gem Blend" at bounding box center [508, 267] width 156 height 22
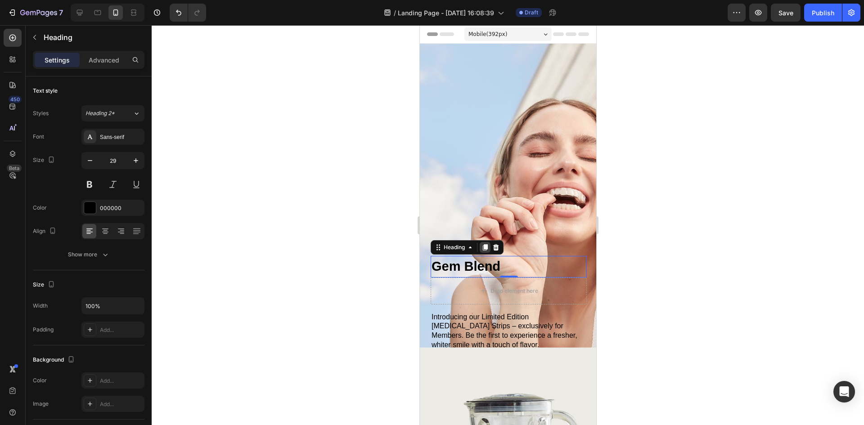
click at [485, 245] on icon at bounding box center [485, 247] width 5 height 6
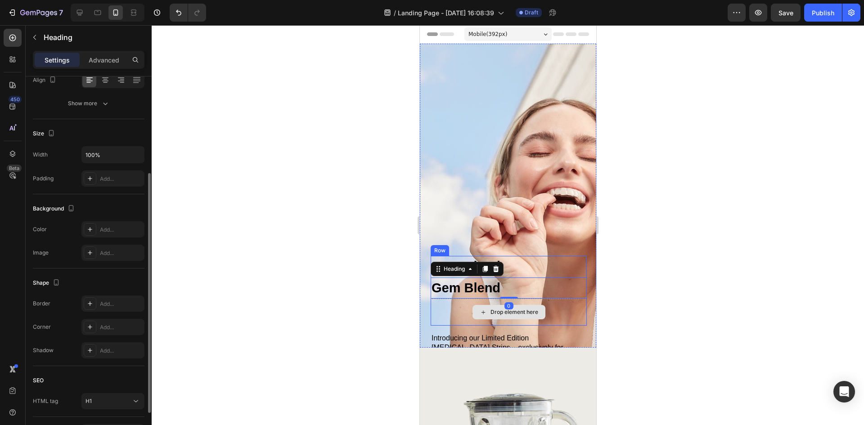
click at [551, 314] on div "Drop element here" at bounding box center [508, 312] width 156 height 27
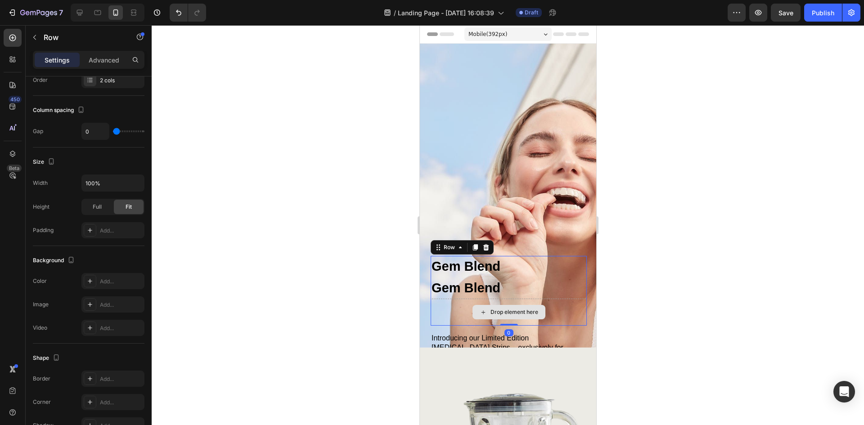
scroll to position [0, 0]
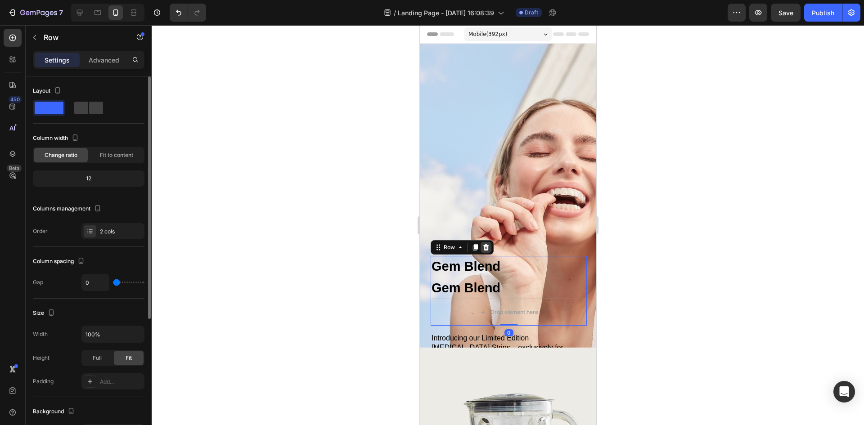
click at [485, 248] on icon at bounding box center [486, 247] width 6 height 6
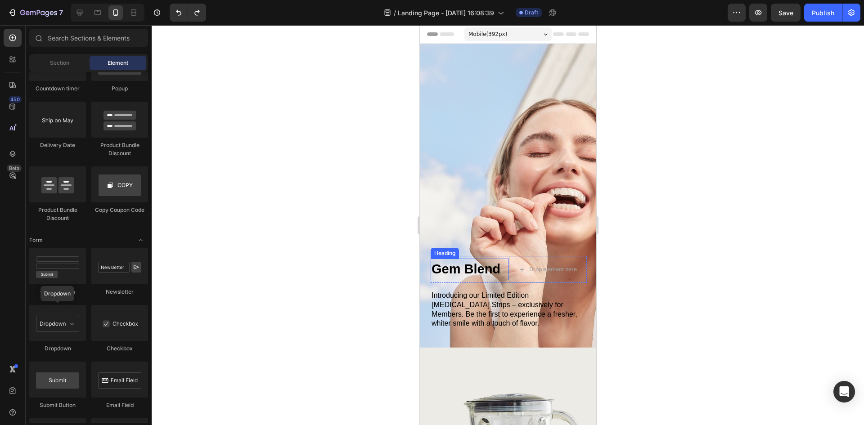
click at [484, 272] on h1 "Gem Blend" at bounding box center [469, 270] width 78 height 22
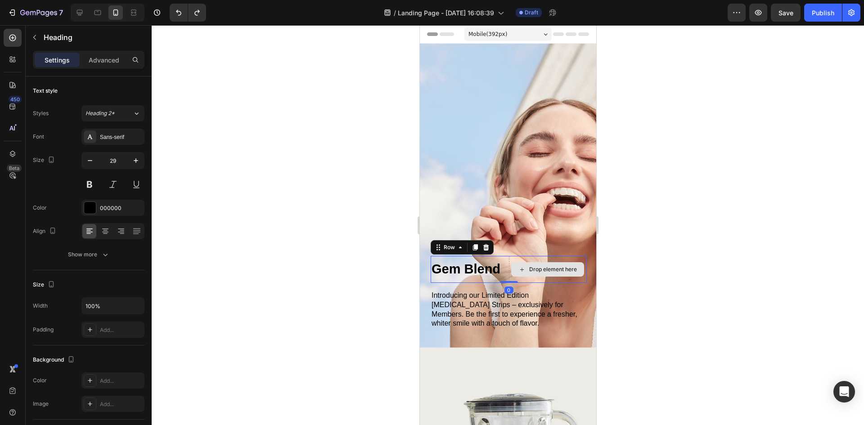
click at [509, 261] on div "Drop element here" at bounding box center [548, 269] width 78 height 27
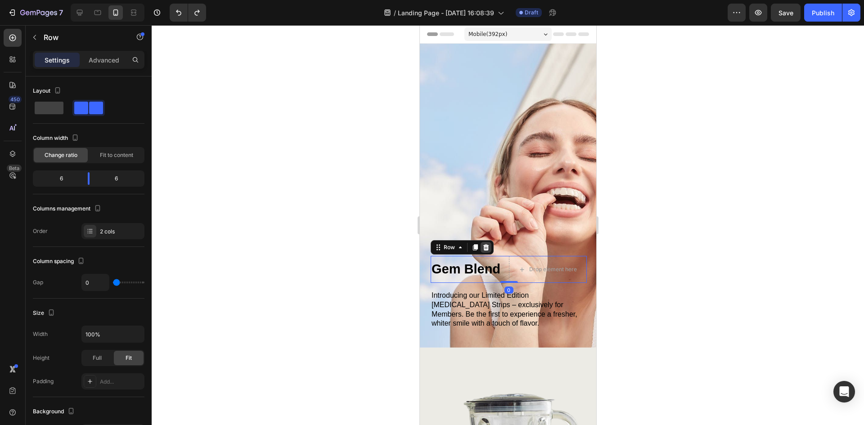
click at [486, 245] on icon at bounding box center [486, 247] width 6 height 6
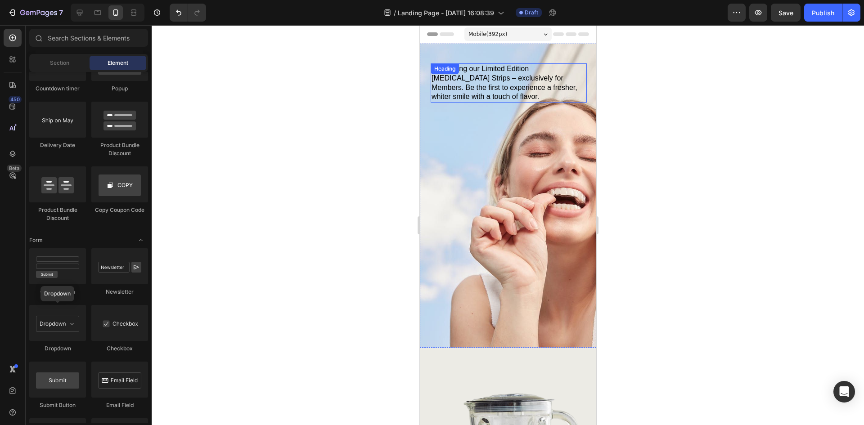
click at [495, 71] on div "Introducing our Limited Edition [MEDICAL_DATA] Strips – exclusively for Members…" at bounding box center [508, 82] width 156 height 39
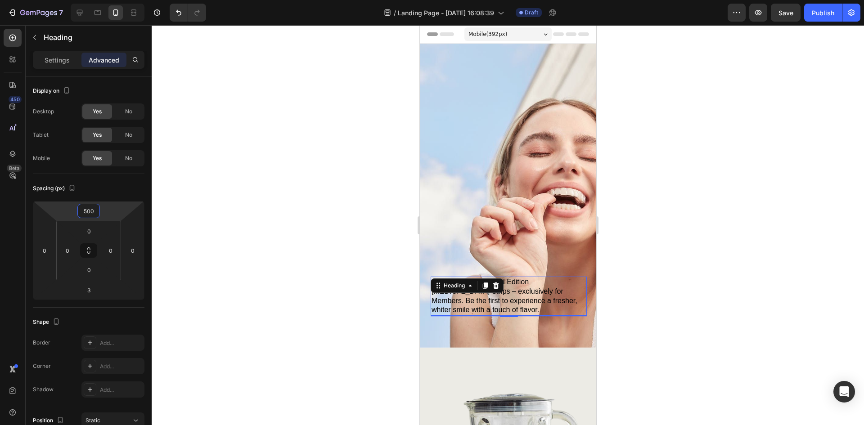
type input "502"
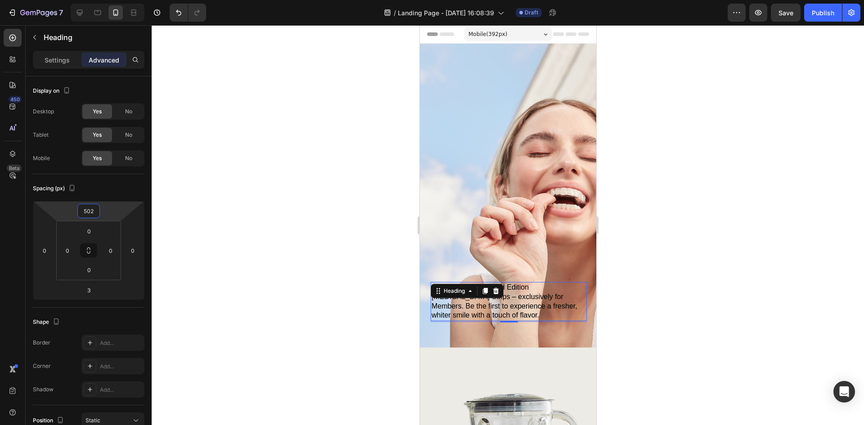
drag, startPoint x: 120, startPoint y: 212, endPoint x: 141, endPoint y: 102, distance: 111.5
click at [141, 0] on html "7 Version history / Landing Page - [DATE] 16:08:39 Draft Preview Save Publish 4…" at bounding box center [432, 0] width 864 height 0
click at [691, 155] on div at bounding box center [508, 225] width 713 height 400
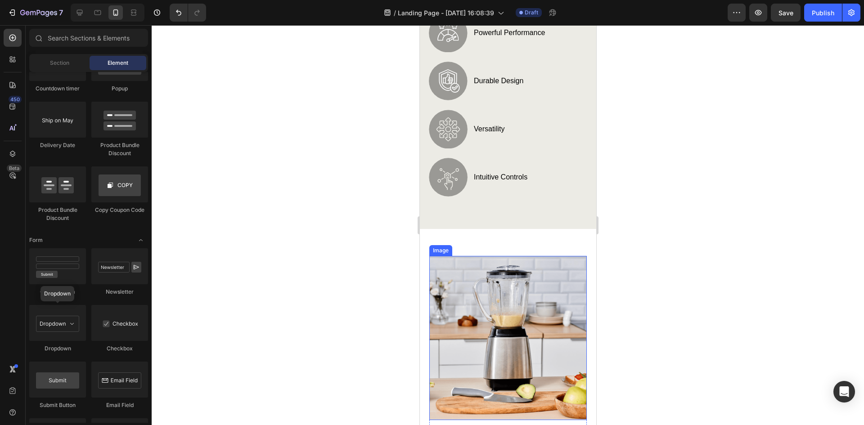
scroll to position [765, 0]
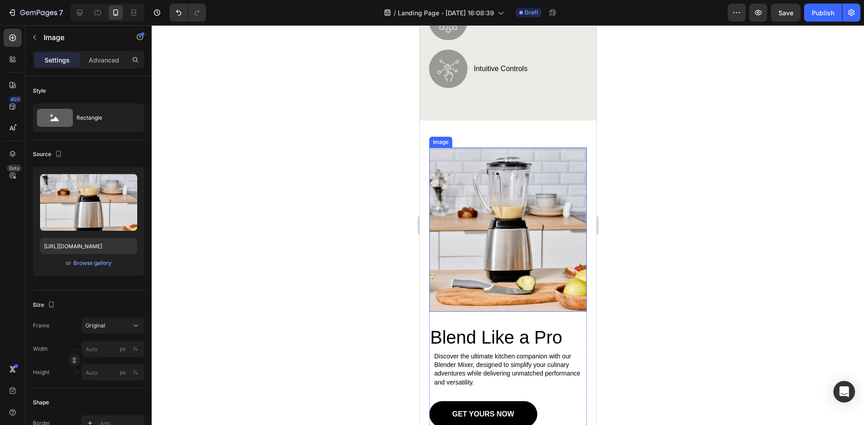
click at [511, 233] on img at bounding box center [508, 230] width 158 height 164
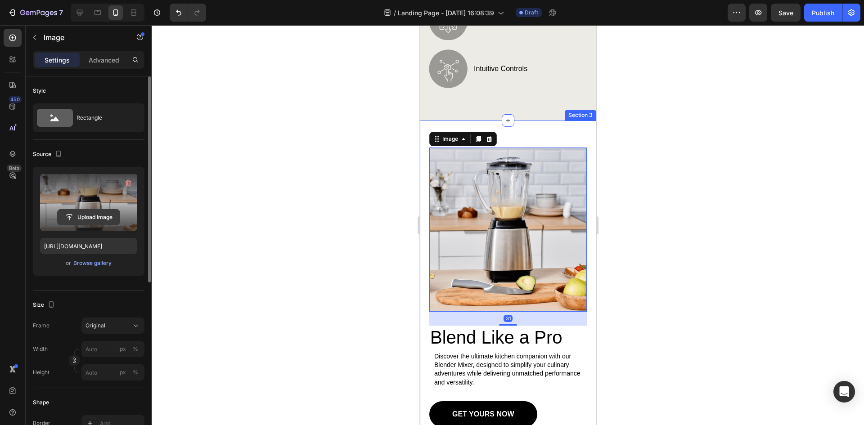
click at [88, 213] on input "file" at bounding box center [89, 217] width 62 height 15
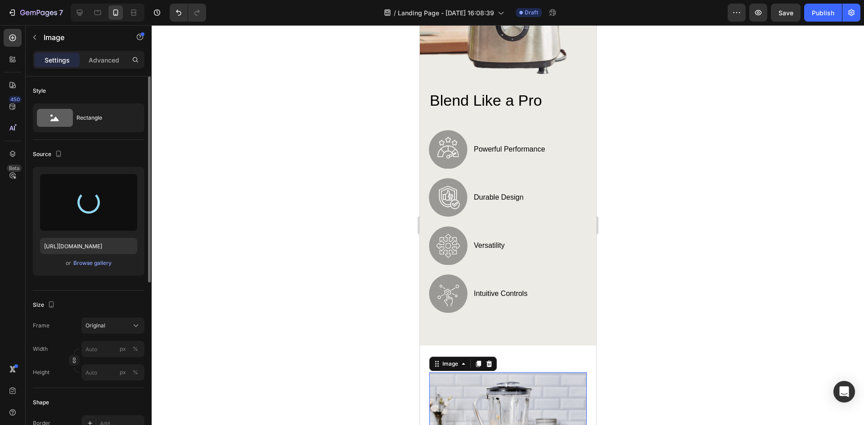
type input "[URL][DOMAIN_NAME]"
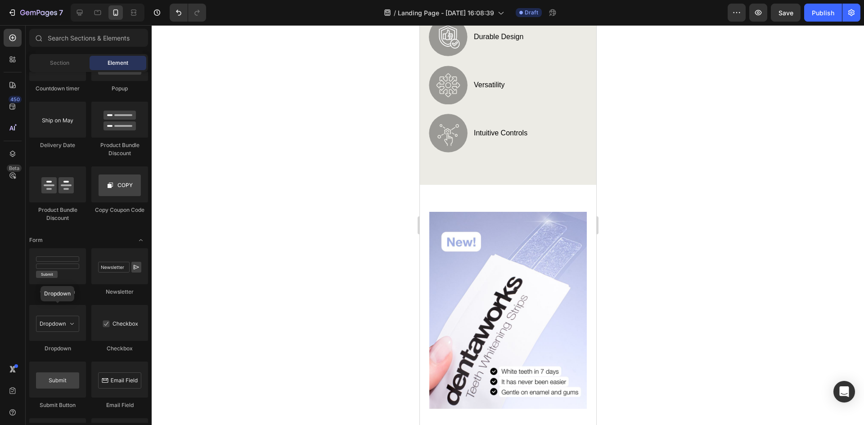
scroll to position [705, 0]
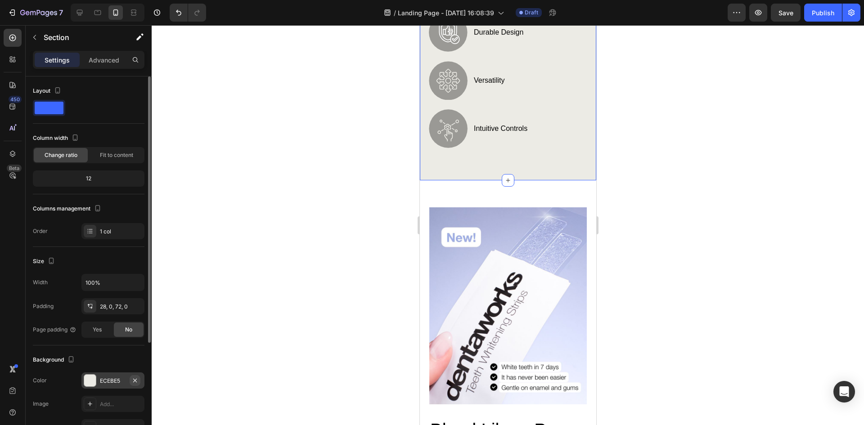
click at [135, 383] on icon "button" at bounding box center [134, 380] width 7 height 7
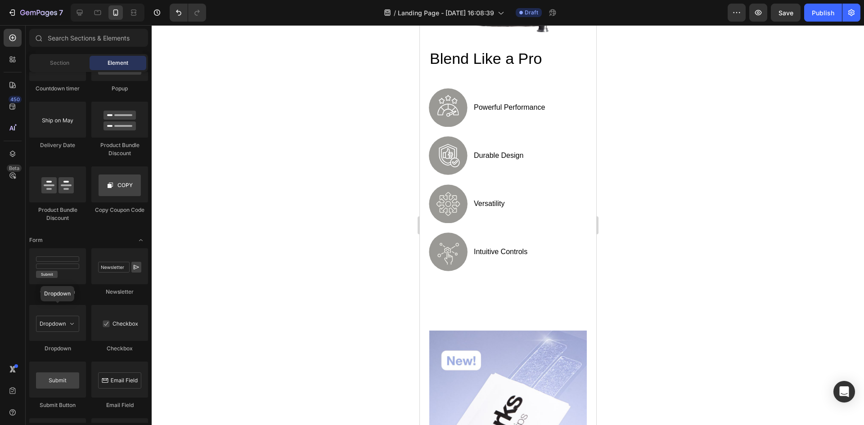
scroll to position [526, 0]
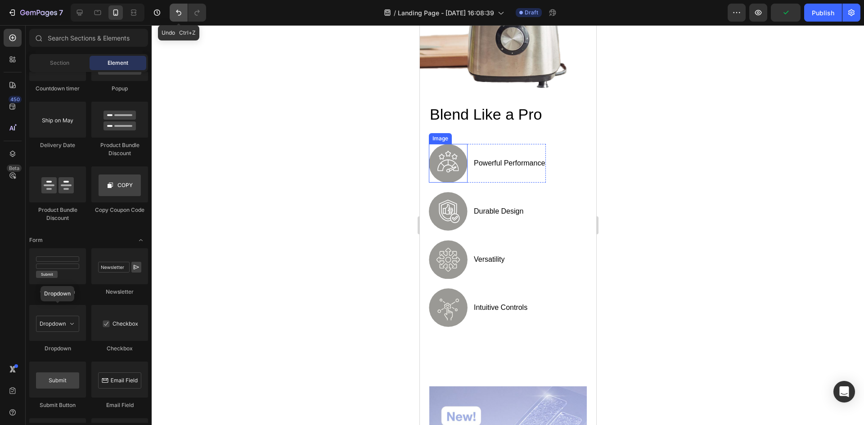
click at [182, 18] on button "Undo/Redo" at bounding box center [179, 13] width 18 height 18
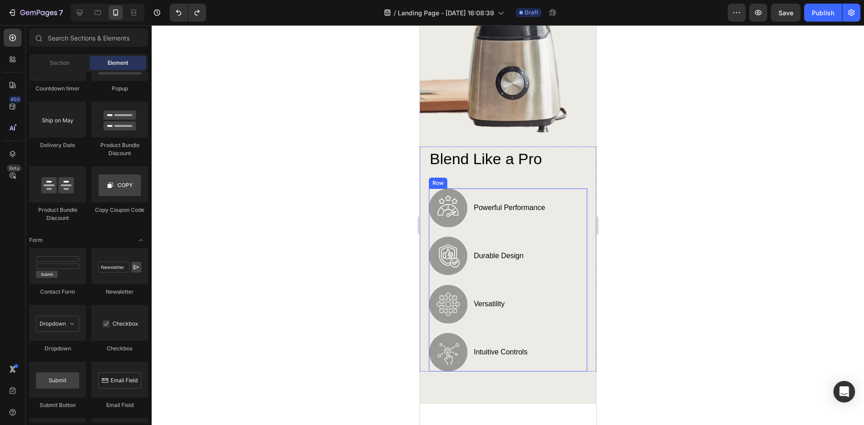
scroll to position [481, 0]
click at [194, 19] on button "Undo/Redo" at bounding box center [197, 13] width 18 height 18
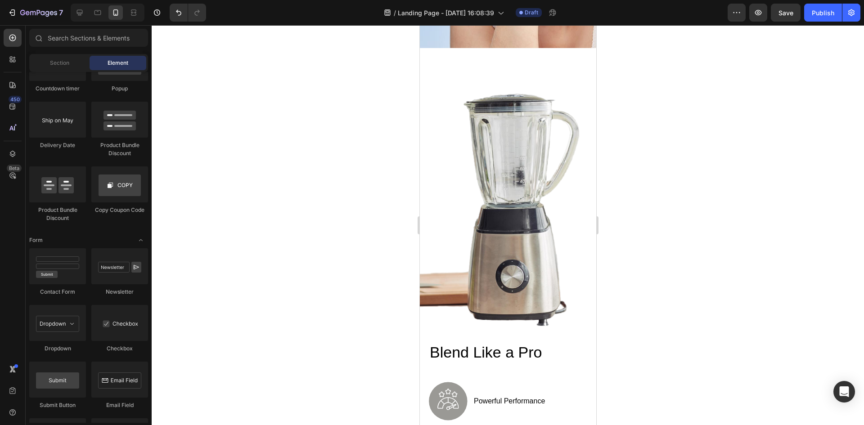
scroll to position [302, 0]
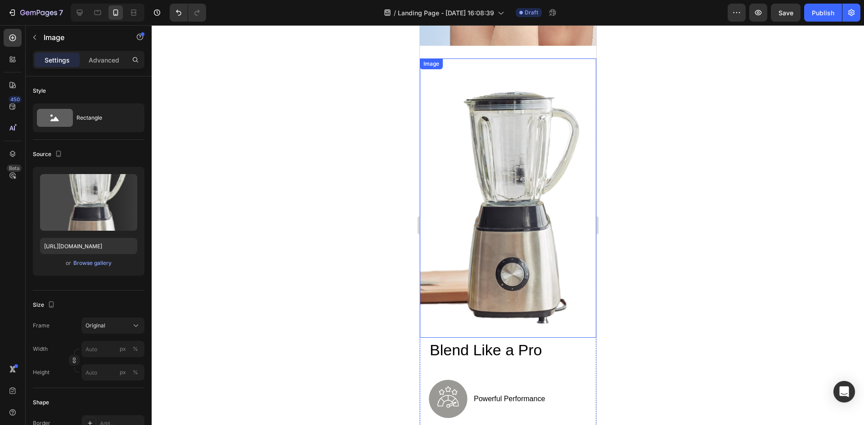
click at [550, 144] on img at bounding box center [508, 199] width 176 height 280
click at [710, 201] on div at bounding box center [508, 225] width 713 height 400
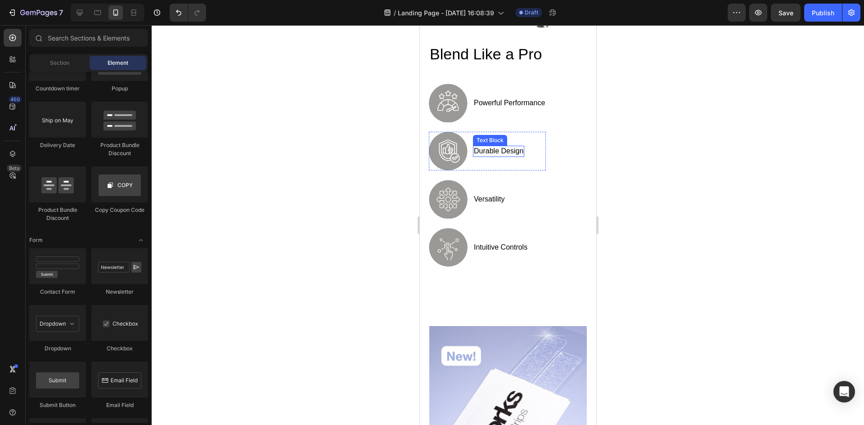
scroll to position [585, 0]
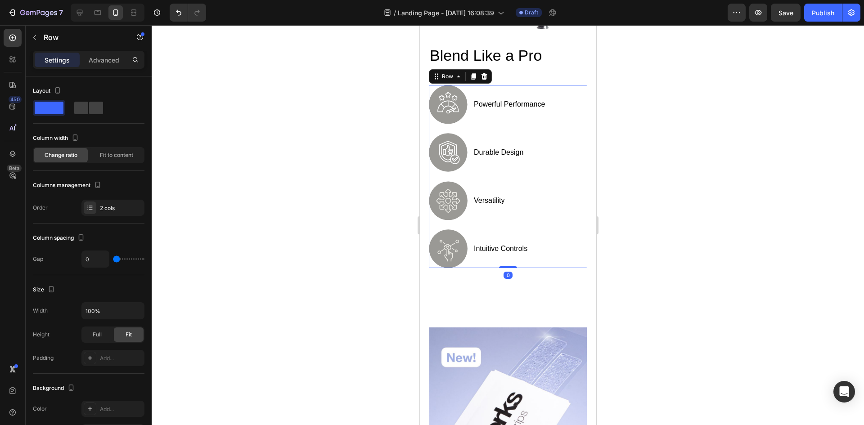
click at [559, 140] on div "Image powerful performance Text Block Row Image durable design Text Block Row I…" at bounding box center [508, 176] width 158 height 183
click at [481, 73] on icon at bounding box center [483, 76] width 7 height 7
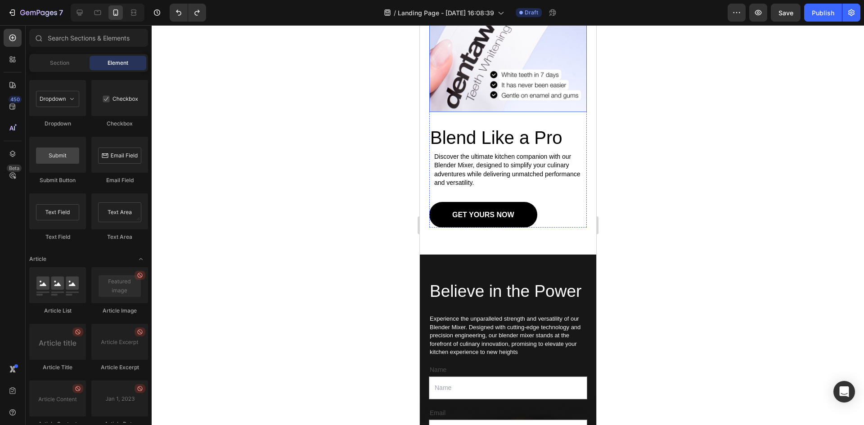
scroll to position [990, 0]
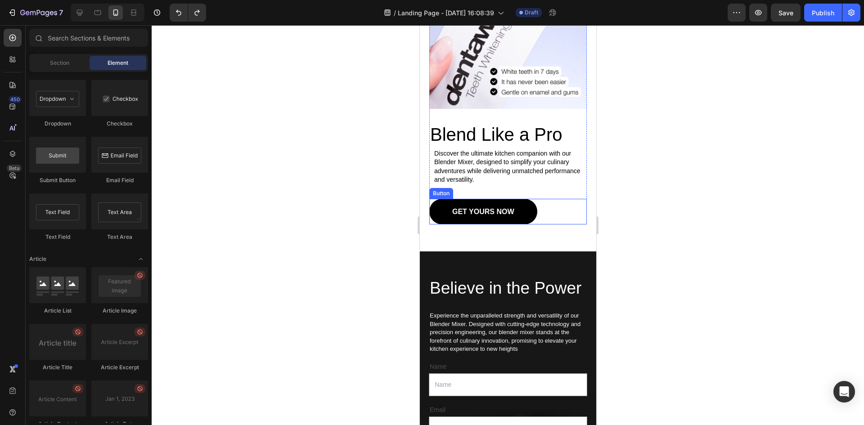
click at [515, 209] on link "GET YOURS NOW" at bounding box center [483, 212] width 108 height 26
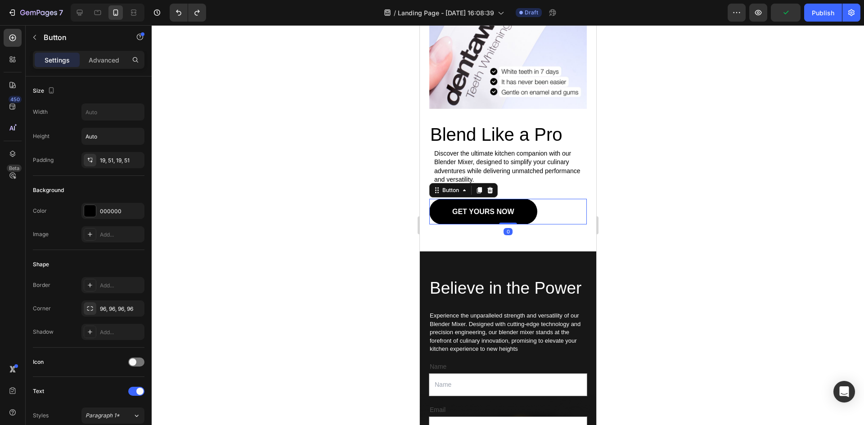
click at [657, 199] on div at bounding box center [508, 225] width 713 height 400
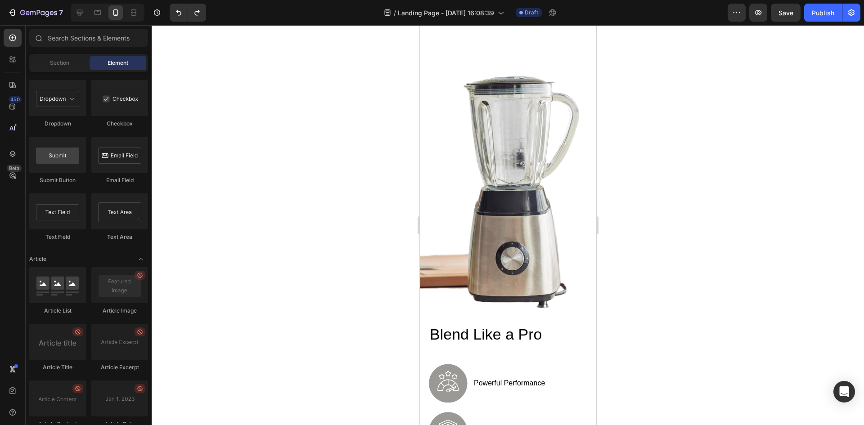
scroll to position [0, 0]
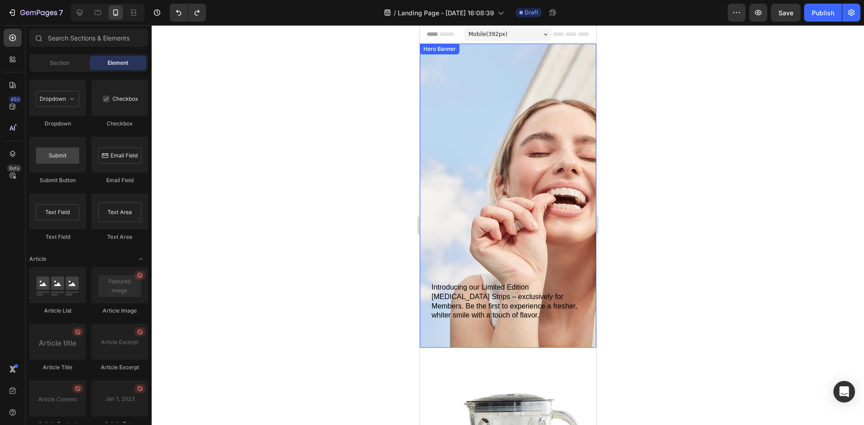
click at [513, 133] on div "Introducing our Limited Edition [MEDICAL_DATA] Strips – exclusively for Members…" at bounding box center [508, 189] width 156 height 267
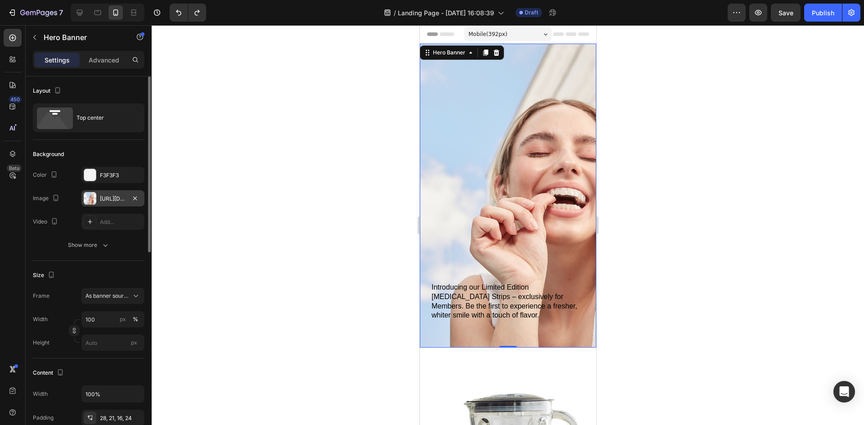
click at [121, 203] on div "[URL][DOMAIN_NAME]" at bounding box center [112, 198] width 63 height 16
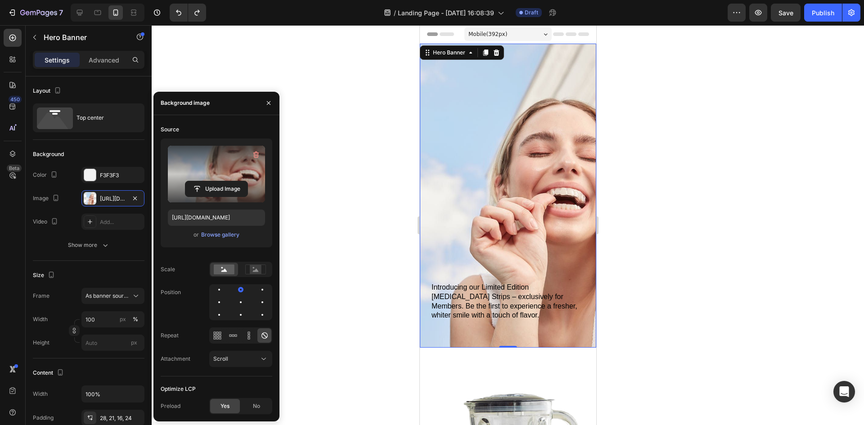
click at [219, 173] on label at bounding box center [216, 174] width 97 height 57
click at [219, 181] on input "file" at bounding box center [216, 188] width 62 height 15
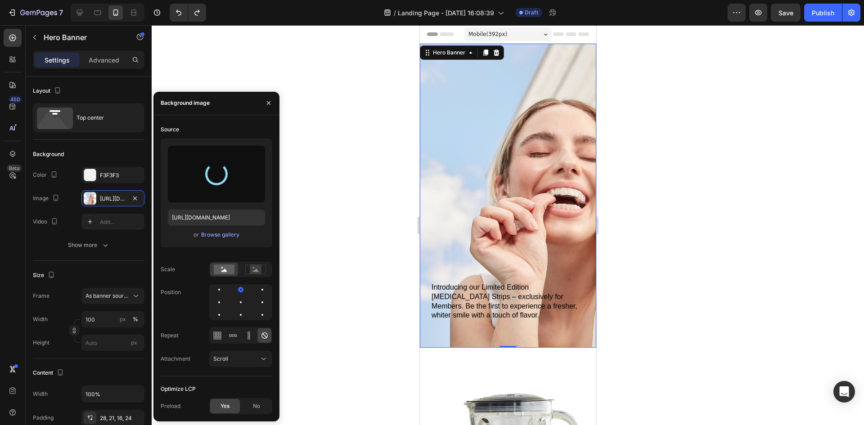
type input "[URL][DOMAIN_NAME]"
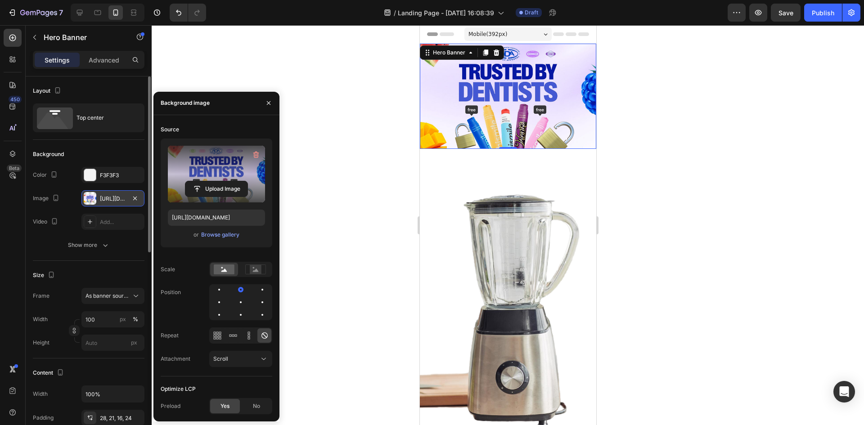
click at [109, 202] on div "[URL][DOMAIN_NAME]" at bounding box center [113, 199] width 26 height 8
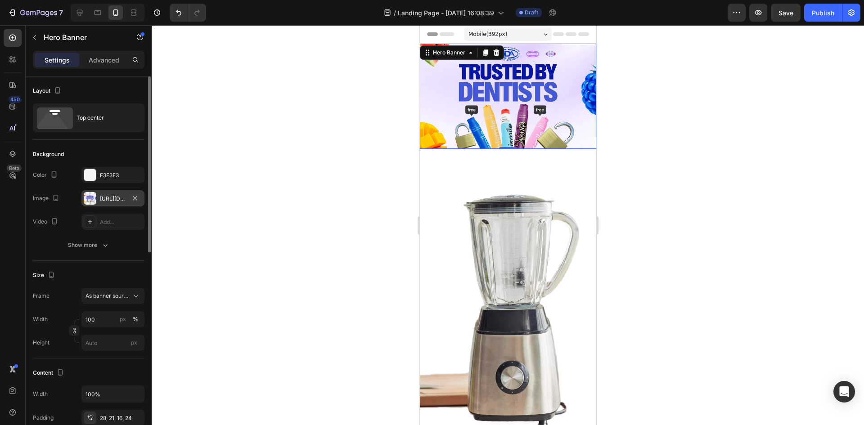
click at [109, 202] on div "[URL][DOMAIN_NAME]" at bounding box center [113, 199] width 26 height 8
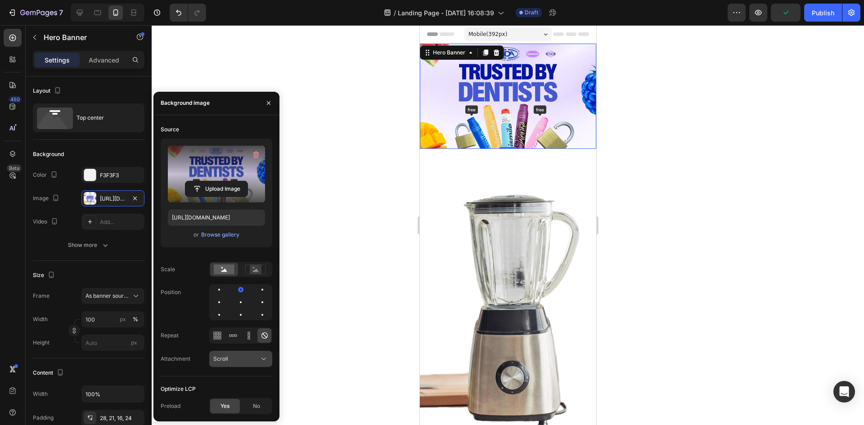
click at [245, 360] on div "Scroll" at bounding box center [236, 359] width 46 height 8
click at [118, 301] on button "As banner source" at bounding box center [112, 296] width 63 height 16
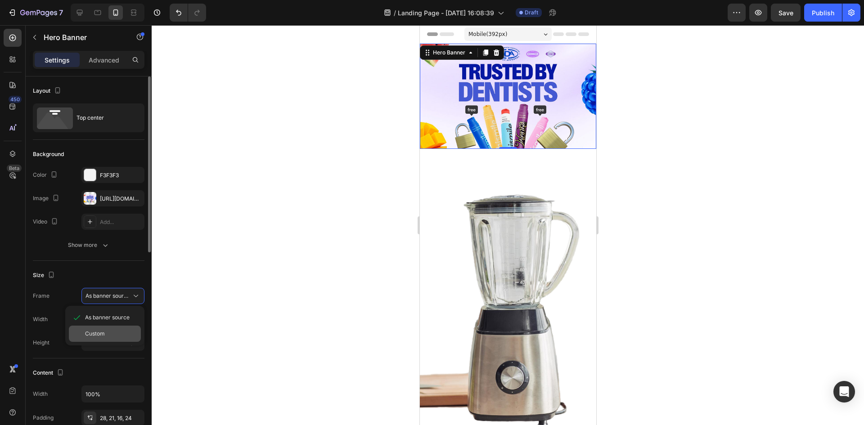
click at [111, 329] on div "Custom" at bounding box center [105, 334] width 72 height 16
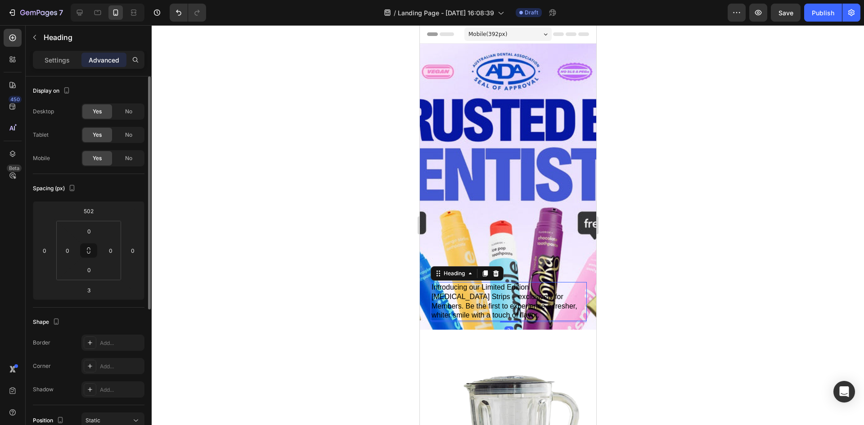
click at [520, 317] on h2 "Introducing our Limited Edition [MEDICAL_DATA] Strips – exclusively for Members…" at bounding box center [508, 301] width 156 height 39
click at [498, 276] on icon at bounding box center [496, 274] width 6 height 6
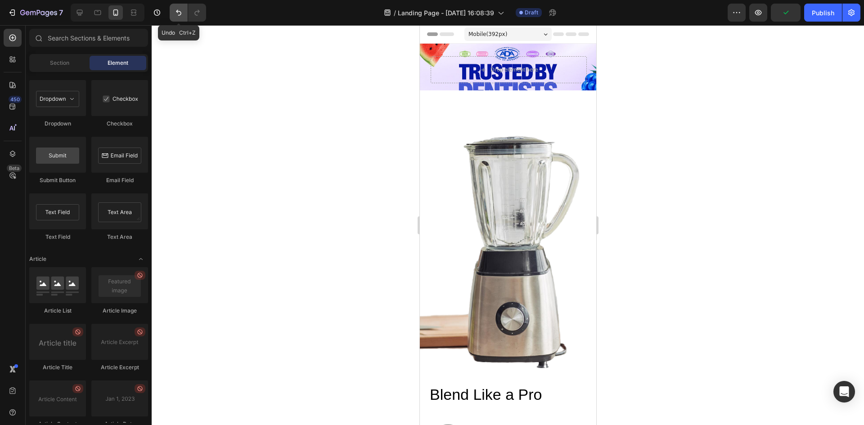
click at [185, 18] on button "Undo/Redo" at bounding box center [179, 13] width 18 height 18
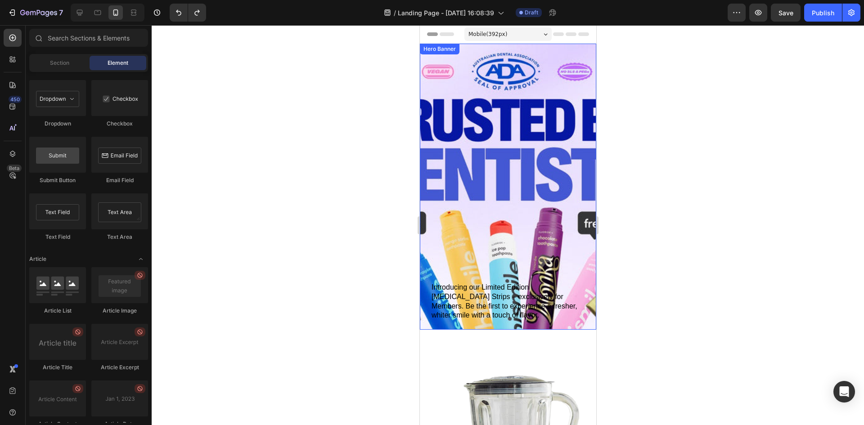
click at [458, 134] on div "Introducing our Limited Edition [MEDICAL_DATA] Strips – exclusively for Members…" at bounding box center [508, 189] width 156 height 267
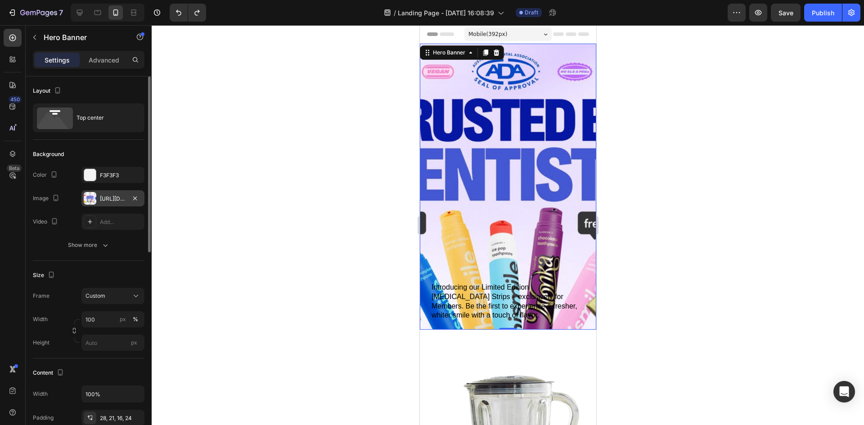
click at [112, 198] on div "[URL][DOMAIN_NAME]" at bounding box center [113, 199] width 26 height 8
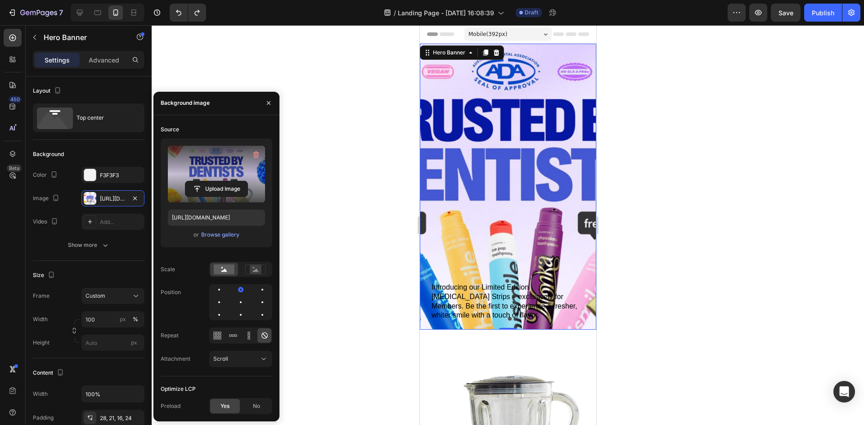
click at [216, 163] on label at bounding box center [216, 174] width 97 height 57
click at [216, 181] on input "file" at bounding box center [216, 188] width 62 height 15
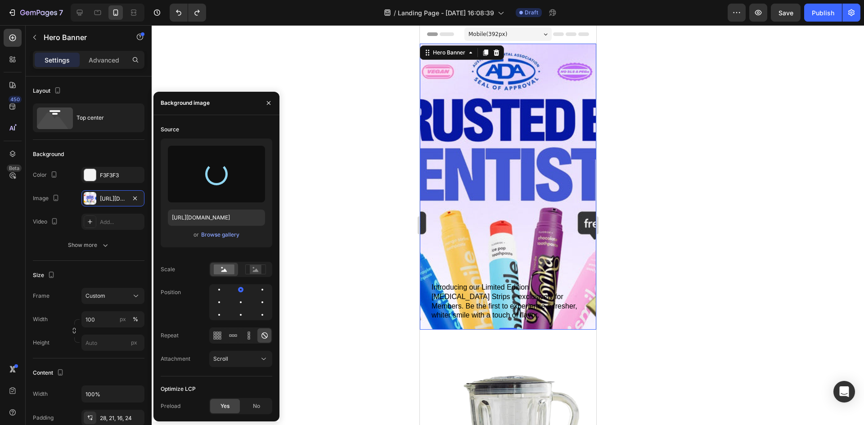
type input "[URL][DOMAIN_NAME]"
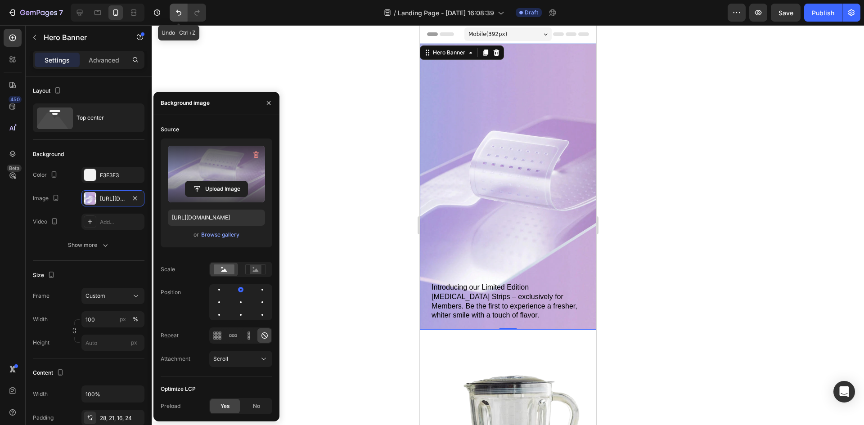
click at [176, 12] on icon "Undo/Redo" at bounding box center [178, 13] width 5 height 6
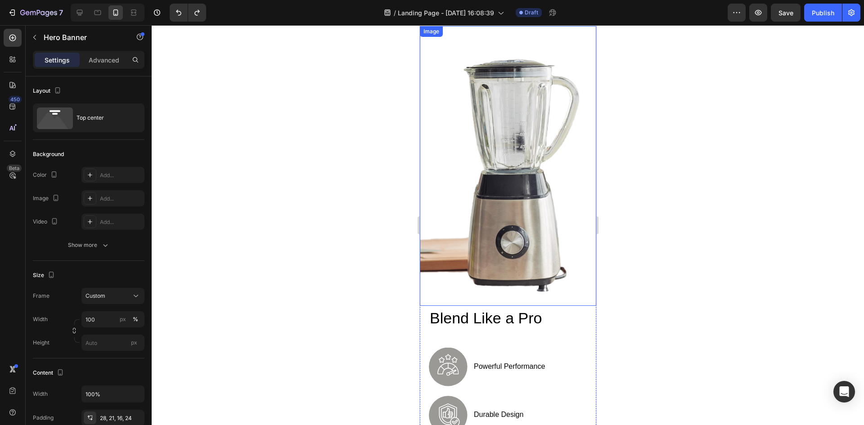
scroll to position [315, 0]
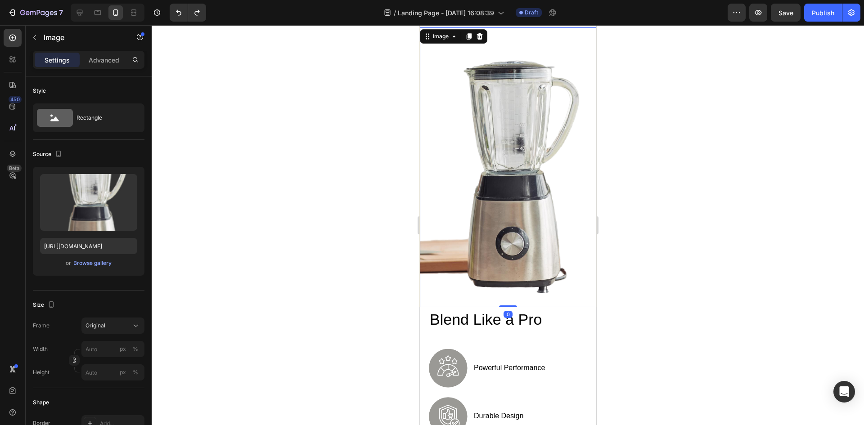
click at [506, 193] on img at bounding box center [508, 167] width 176 height 280
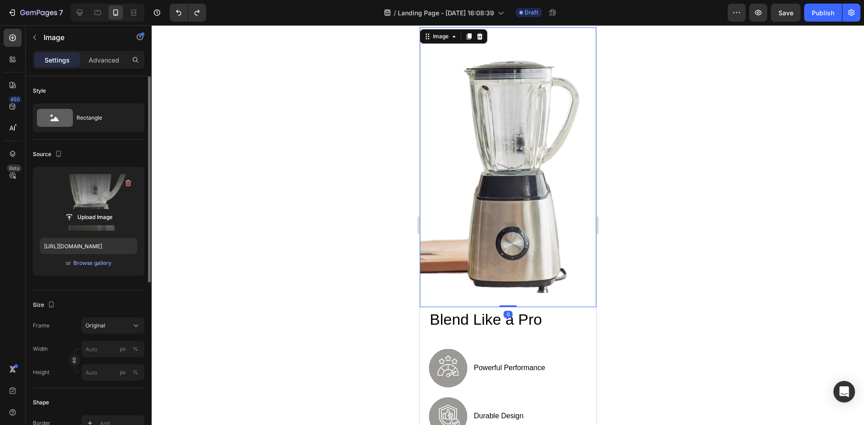
click at [78, 207] on label at bounding box center [88, 202] width 97 height 57
click at [78, 210] on input "file" at bounding box center [89, 217] width 62 height 15
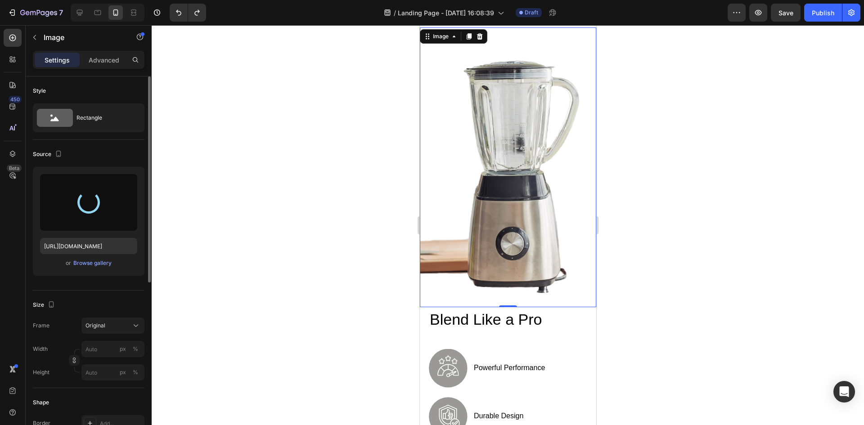
type input "[URL][DOMAIN_NAME]"
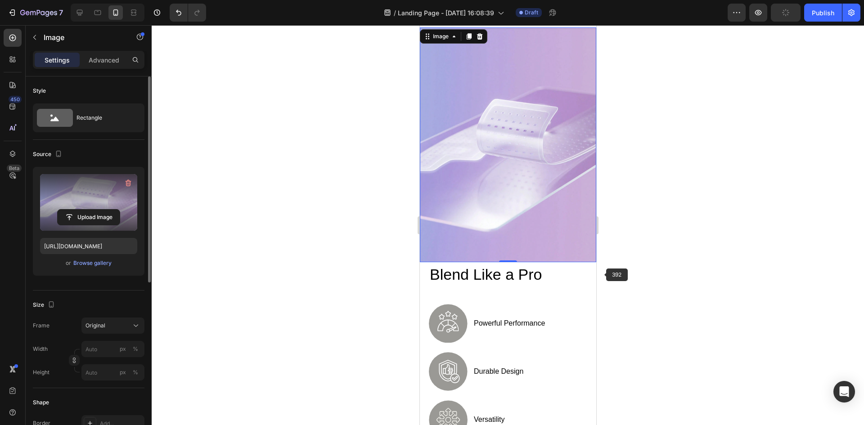
click at [661, 242] on div at bounding box center [508, 225] width 713 height 400
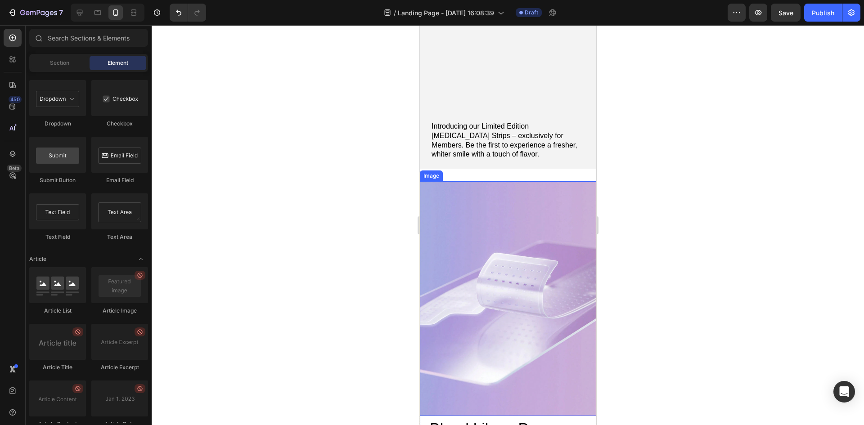
scroll to position [270, 0]
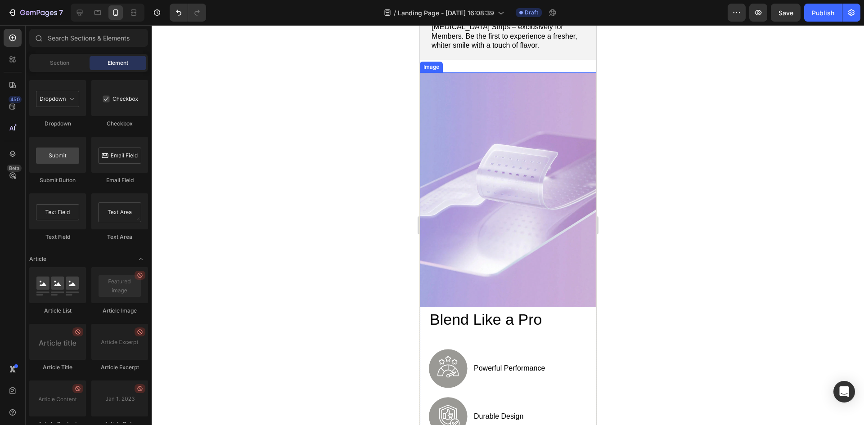
click at [533, 202] on img at bounding box center [508, 189] width 176 height 235
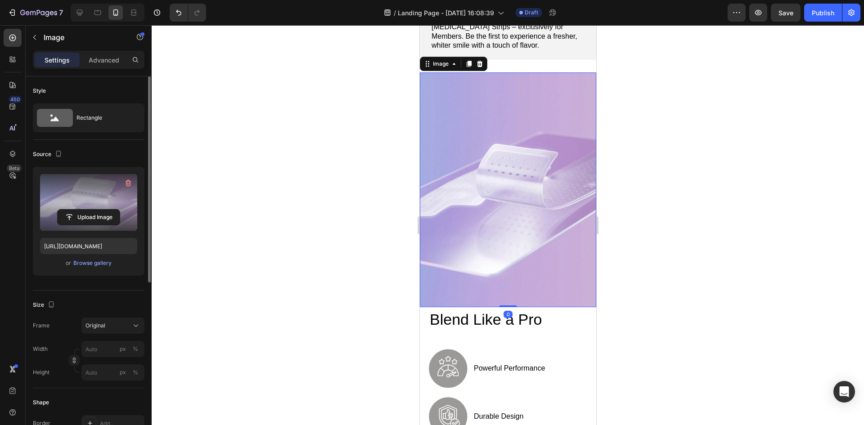
click at [86, 199] on label at bounding box center [88, 202] width 97 height 57
click at [86, 210] on input "file" at bounding box center [89, 217] width 62 height 15
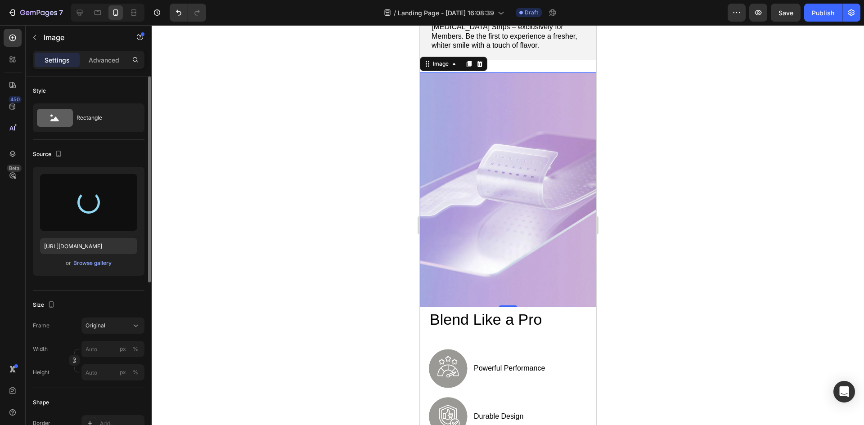
type input "[URL][DOMAIN_NAME]"
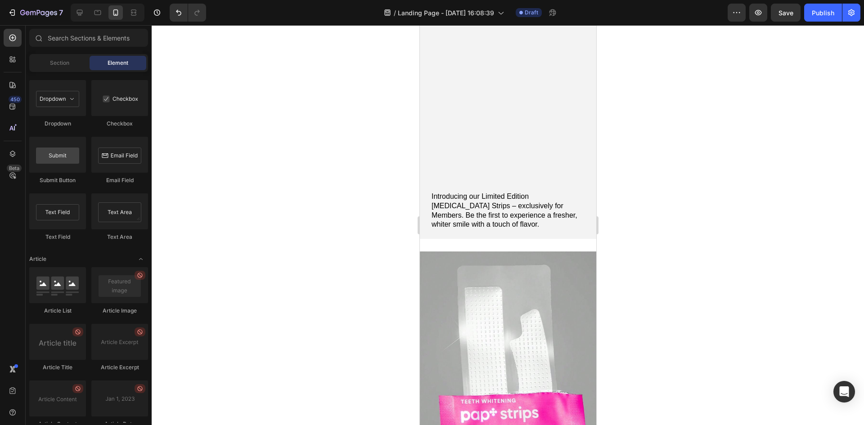
scroll to position [0, 0]
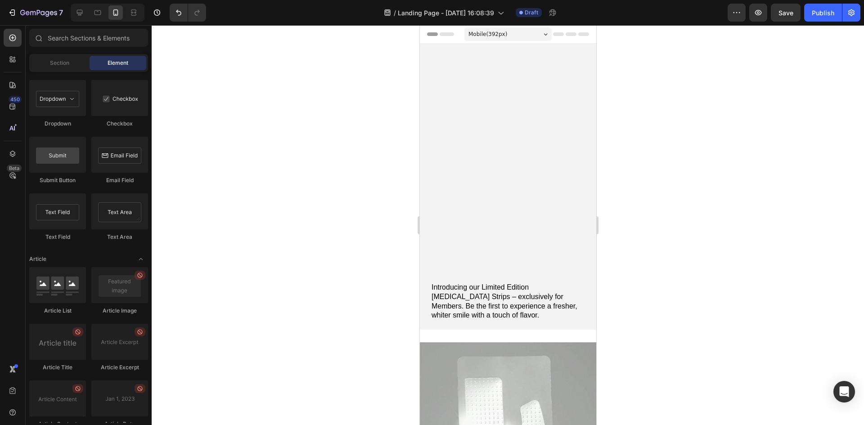
drag, startPoint x: 593, startPoint y: 156, endPoint x: 1017, endPoint y: 72, distance: 432.3
click at [539, 121] on div "Introducing our Limited Edition [MEDICAL_DATA] Strips – exclusively for Members…" at bounding box center [508, 189] width 156 height 267
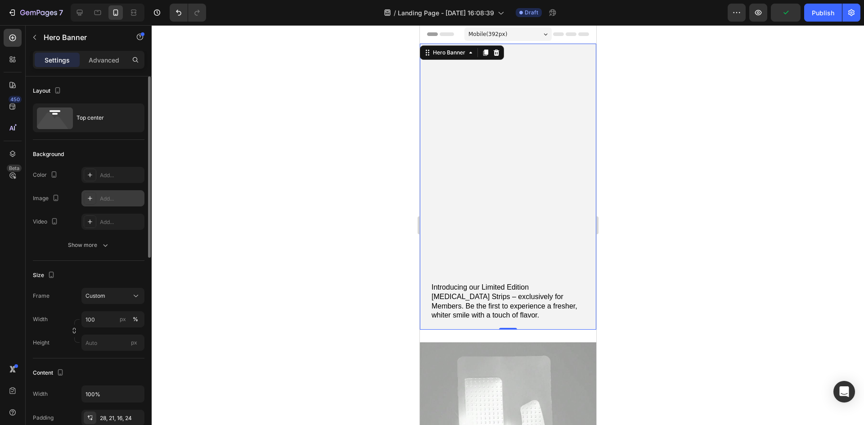
click at [111, 199] on div "Add..." at bounding box center [121, 199] width 42 height 8
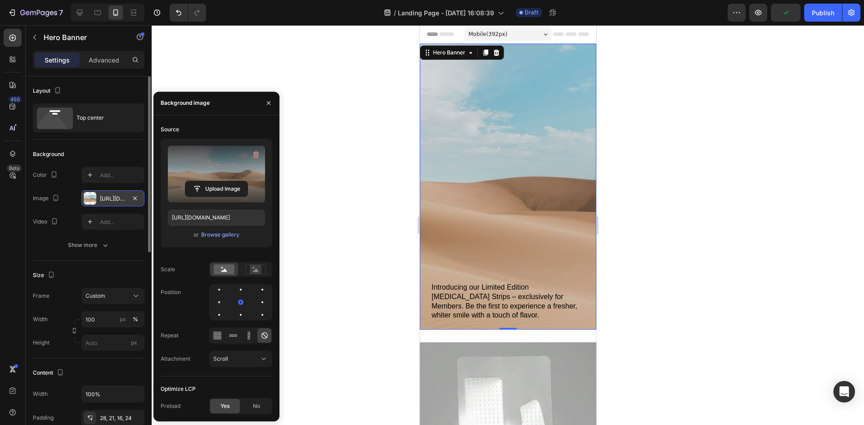
click at [220, 167] on label at bounding box center [216, 174] width 97 height 57
click at [220, 181] on input "file" at bounding box center [216, 188] width 62 height 15
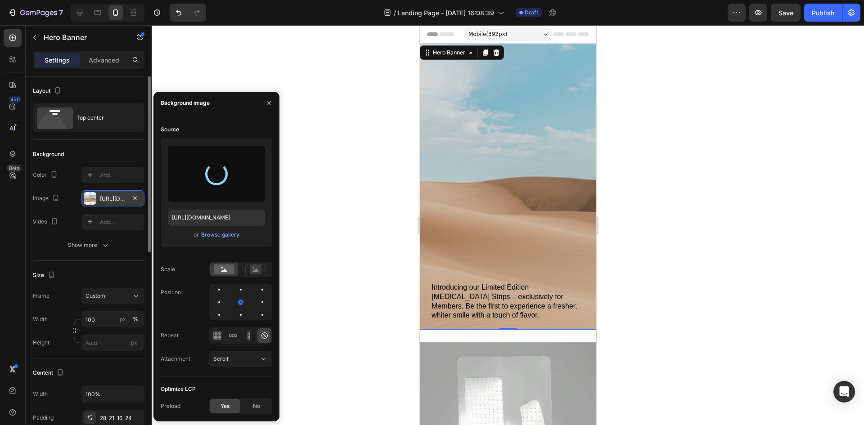
type input "[URL][DOMAIN_NAME]"
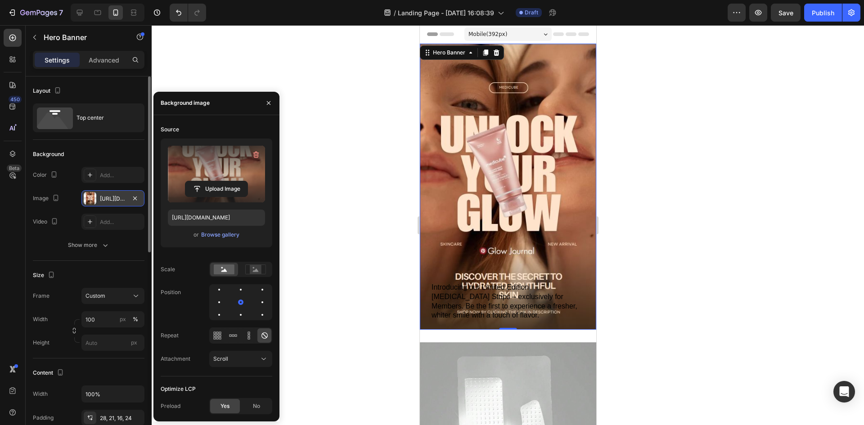
click at [721, 183] on div at bounding box center [508, 225] width 713 height 400
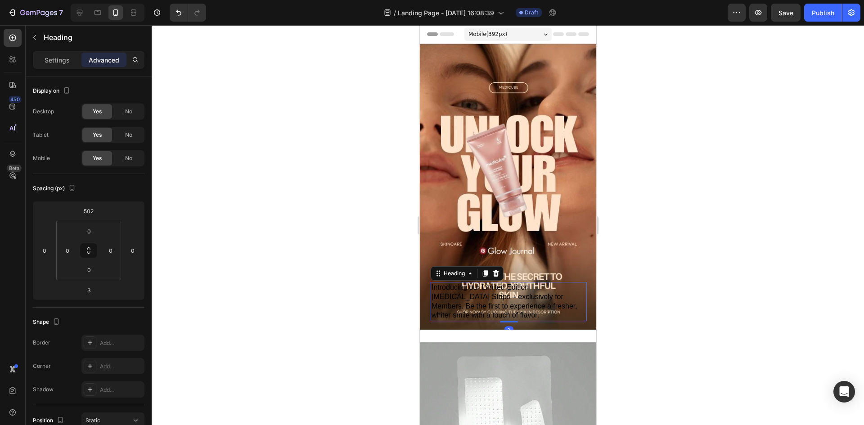
click at [495, 298] on h2 "Introducing our Limited Edition [MEDICAL_DATA] Strips – exclusively for Members…" at bounding box center [508, 301] width 156 height 39
click at [669, 271] on div at bounding box center [508, 225] width 713 height 400
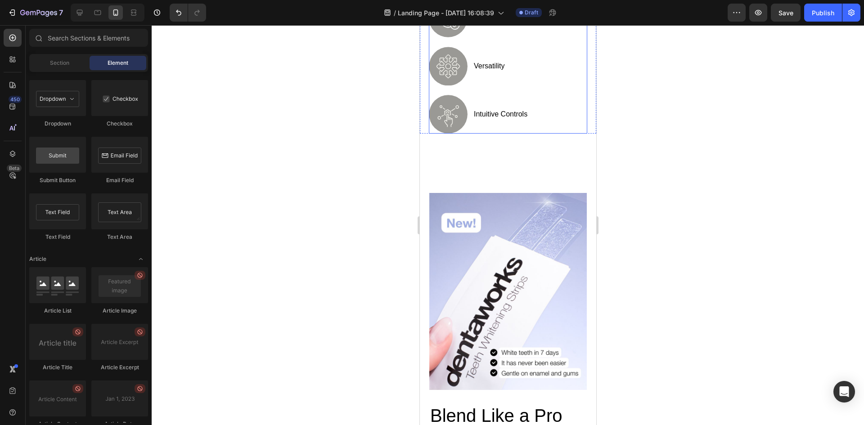
scroll to position [675, 0]
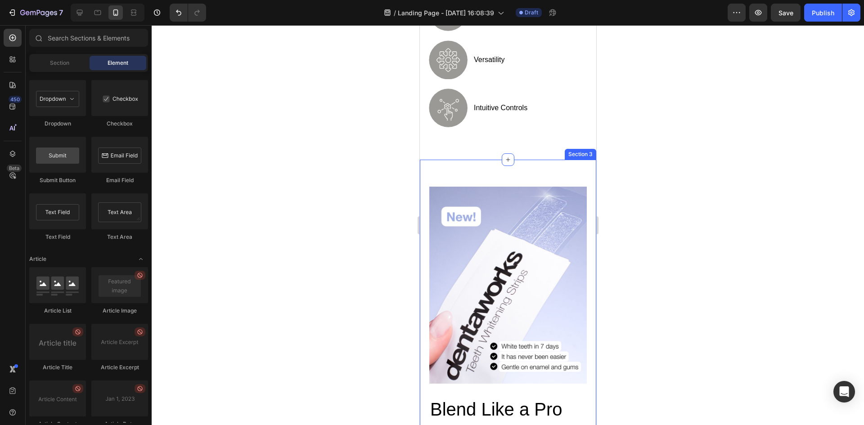
click at [557, 172] on div "Blend Like a Pro Heading Discover the ultimate kitchen companion with our Blend…" at bounding box center [508, 343] width 176 height 367
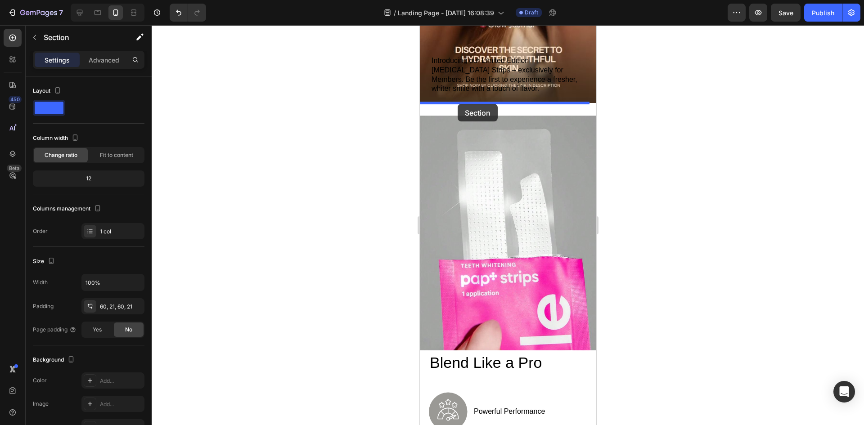
scroll to position [225, 0]
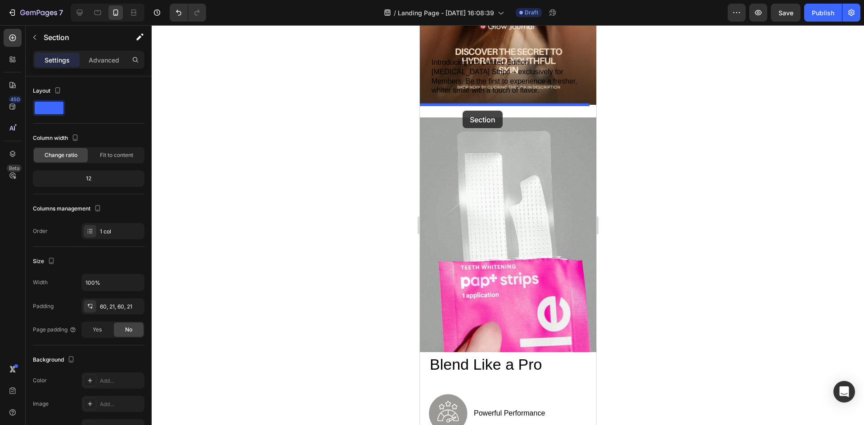
drag, startPoint x: 435, startPoint y: 142, endPoint x: 462, endPoint y: 111, distance: 41.5
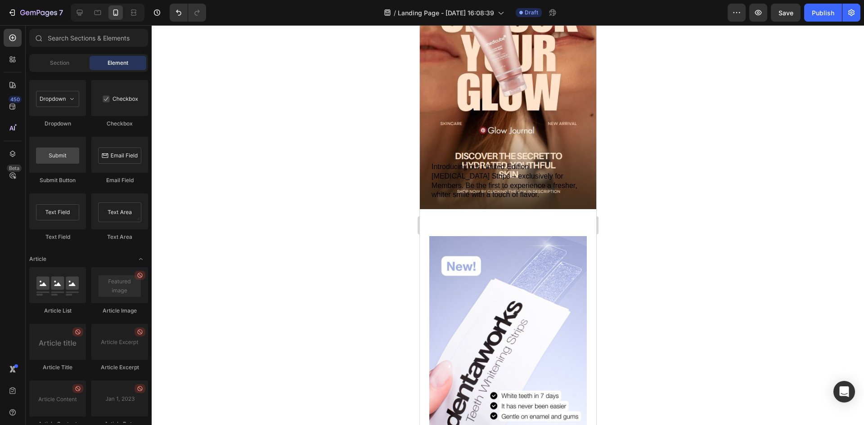
scroll to position [137, 0]
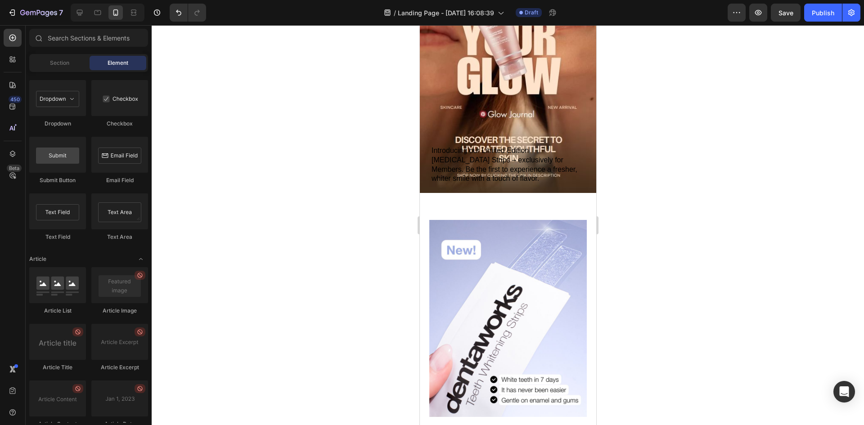
drag, startPoint x: 592, startPoint y: 133, endPoint x: 1016, endPoint y: 141, distance: 423.3
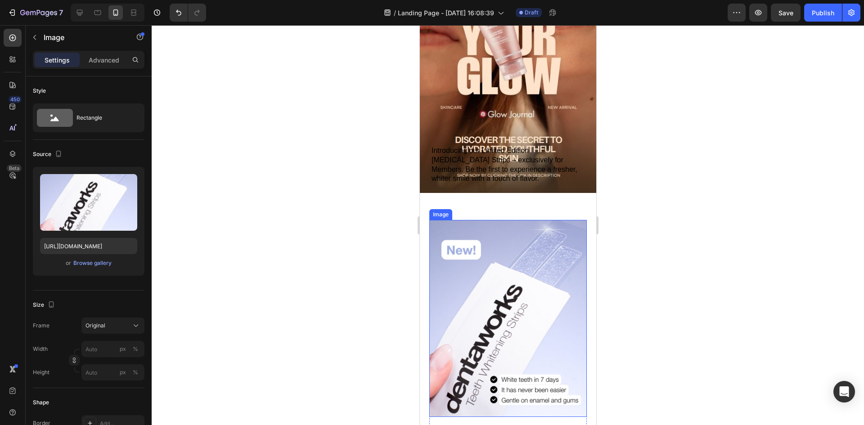
click at [526, 274] on img at bounding box center [508, 318] width 158 height 197
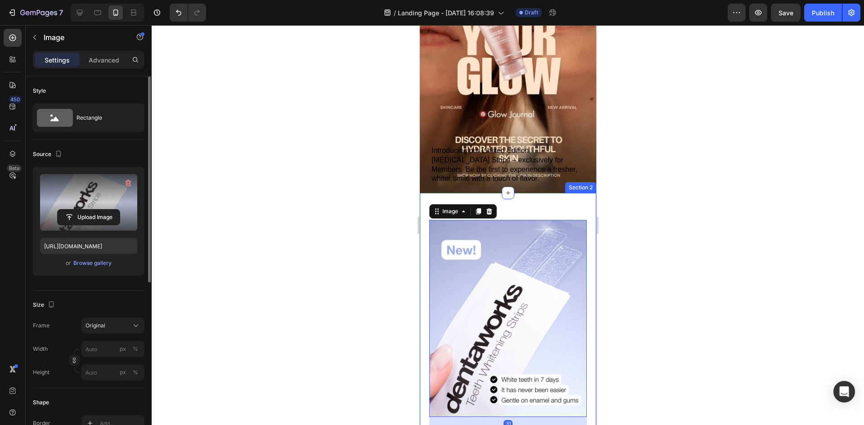
click at [104, 205] on label at bounding box center [88, 202] width 97 height 57
click at [104, 210] on input "file" at bounding box center [89, 217] width 62 height 15
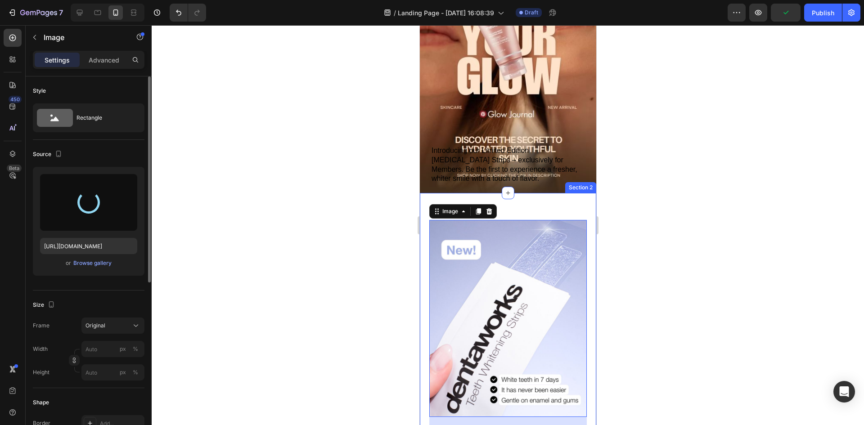
type input "[URL][DOMAIN_NAME]"
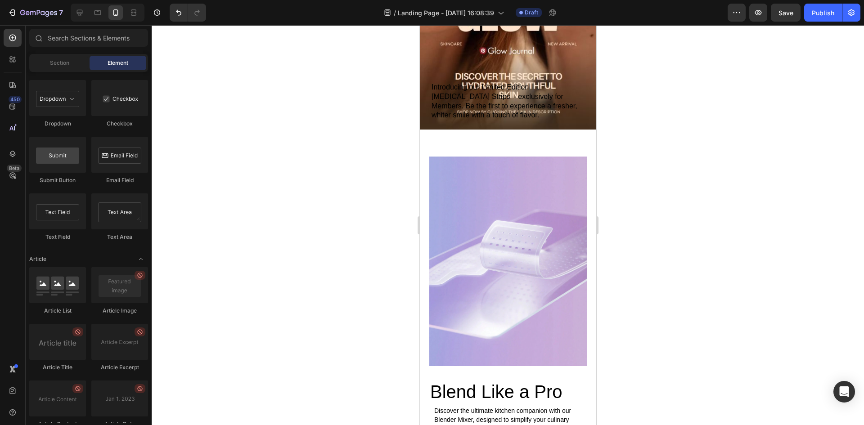
scroll to position [223, 0]
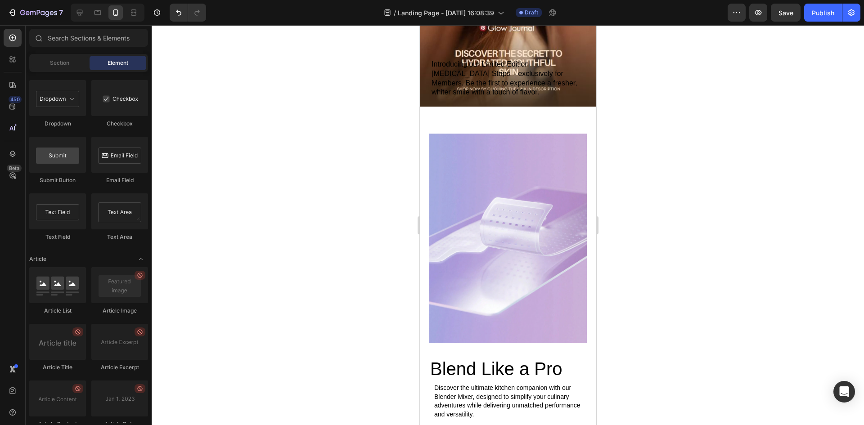
drag, startPoint x: 594, startPoint y: 122, endPoint x: 1016, endPoint y: 167, distance: 424.2
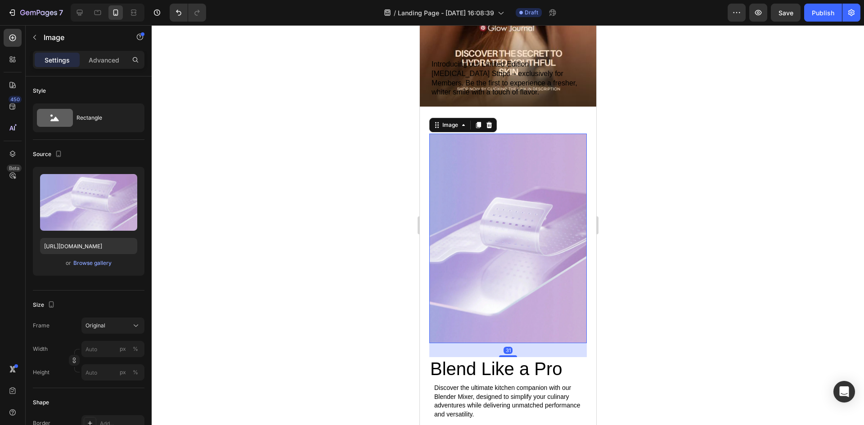
click at [502, 213] on img at bounding box center [508, 239] width 158 height 210
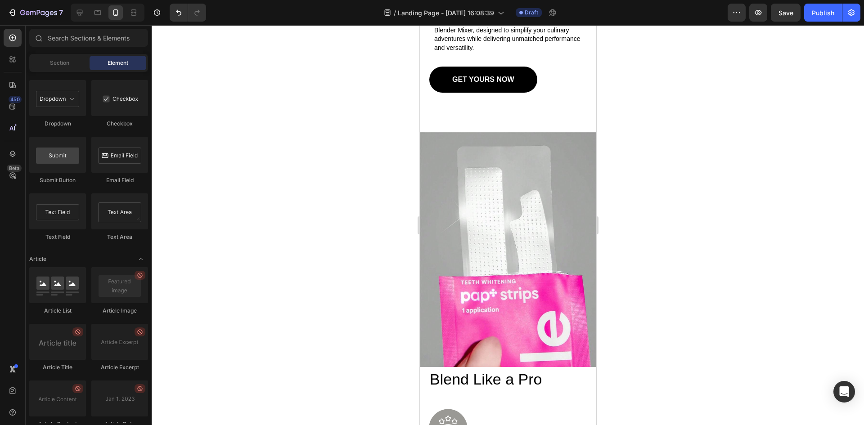
scroll to position [613, 0]
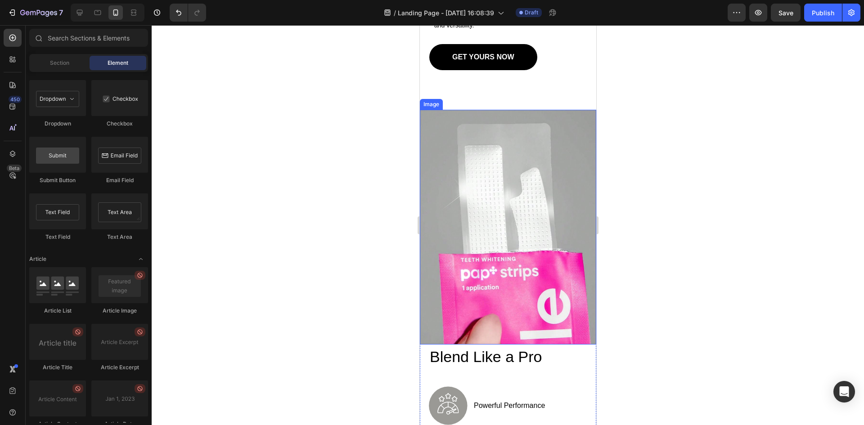
click at [555, 200] on img at bounding box center [508, 227] width 176 height 235
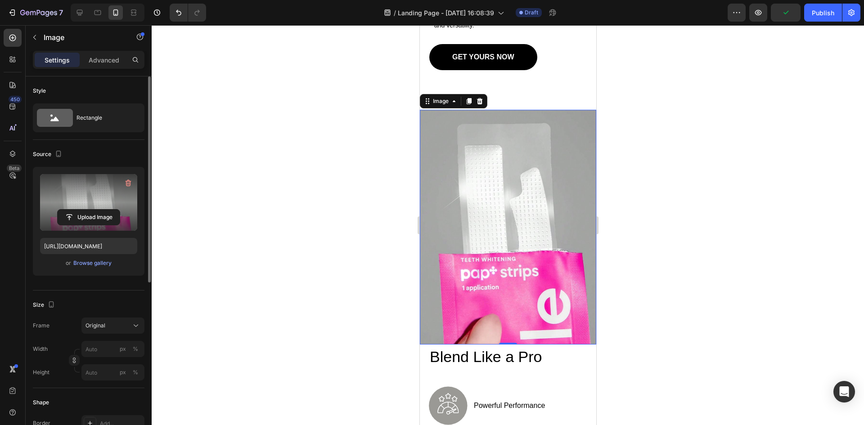
click at [86, 198] on label at bounding box center [88, 202] width 97 height 57
click at [86, 210] on input "file" at bounding box center [89, 217] width 62 height 15
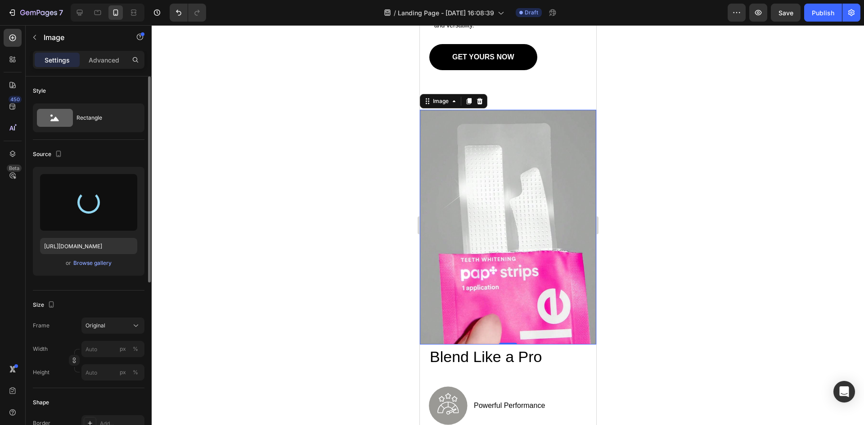
type input "[URL][DOMAIN_NAME]"
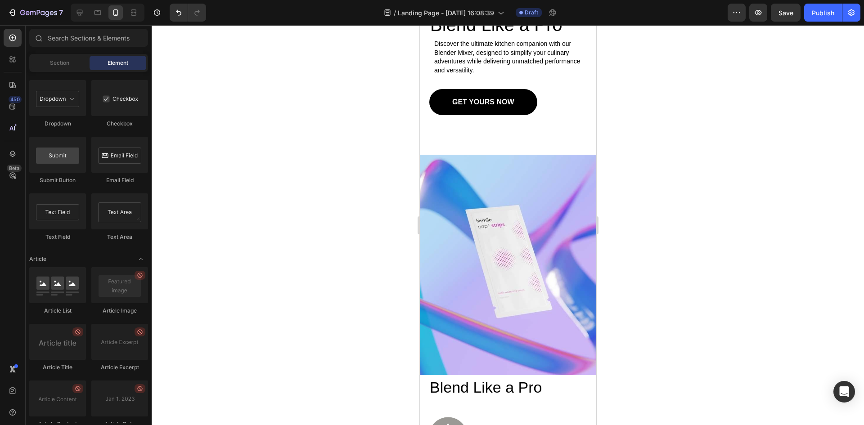
scroll to position [565, 0]
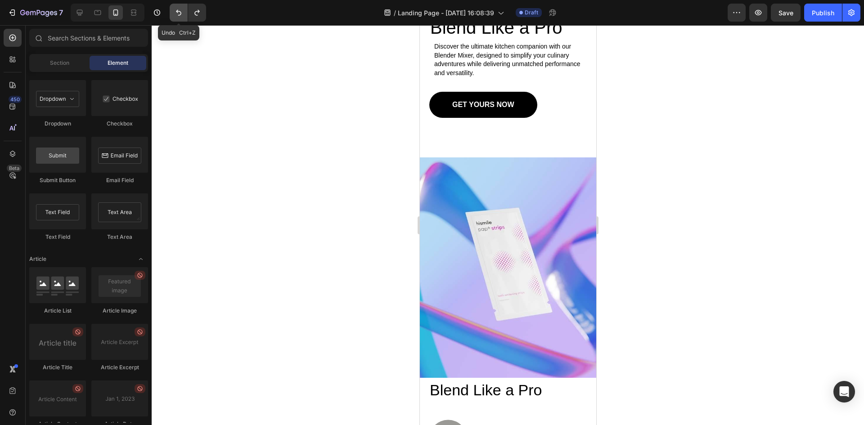
click at [182, 14] on icon "Undo/Redo" at bounding box center [178, 12] width 9 height 9
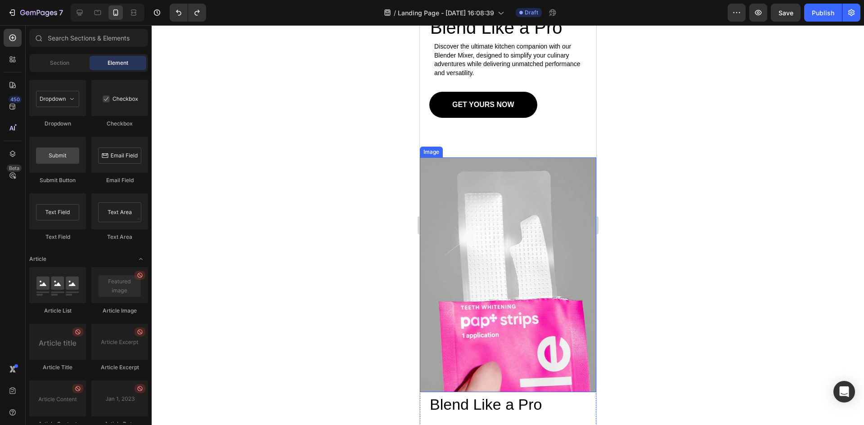
click at [454, 184] on img at bounding box center [508, 275] width 176 height 235
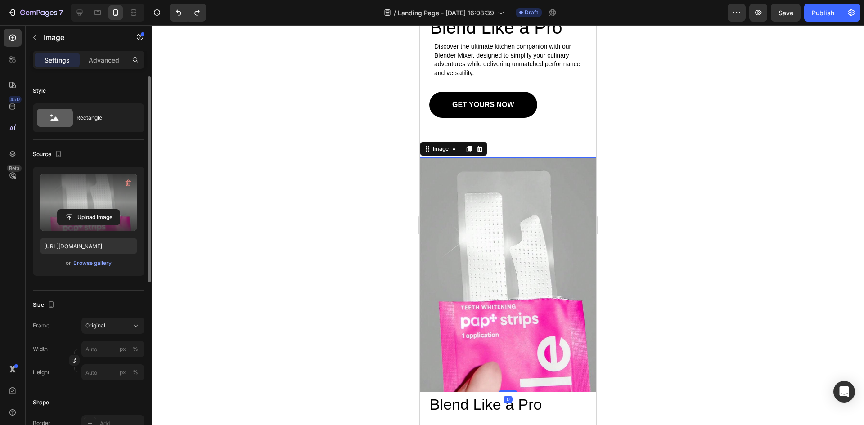
click at [90, 194] on label at bounding box center [88, 202] width 97 height 57
click at [90, 210] on input "file" at bounding box center [89, 217] width 62 height 15
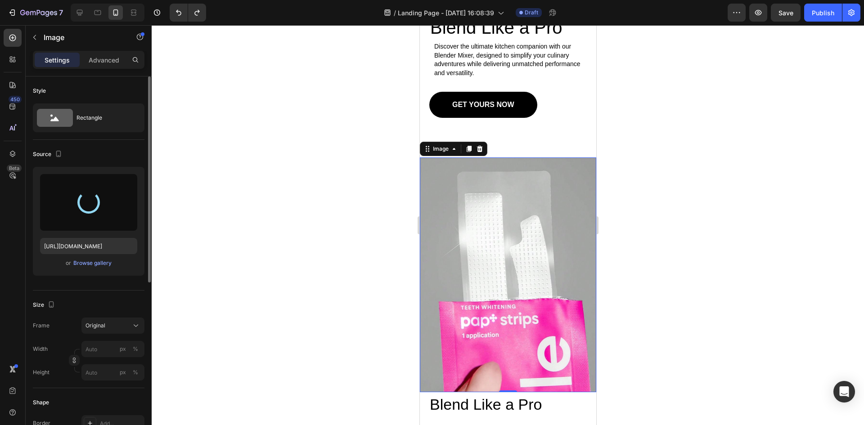
type input "[URL][DOMAIN_NAME]"
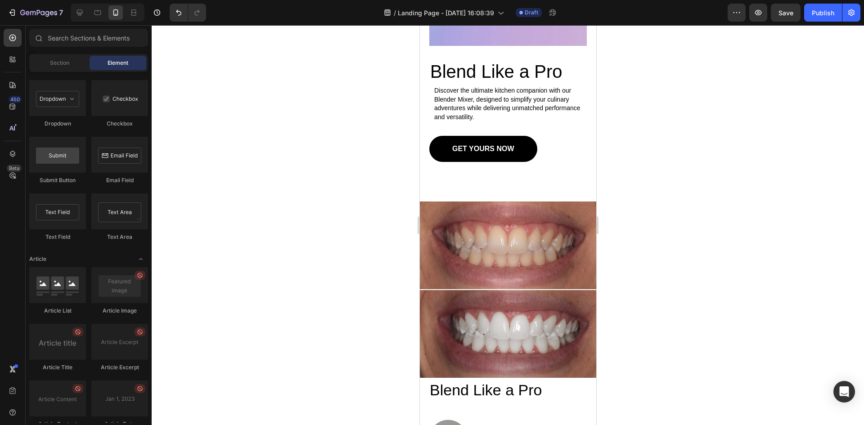
scroll to position [541, 0]
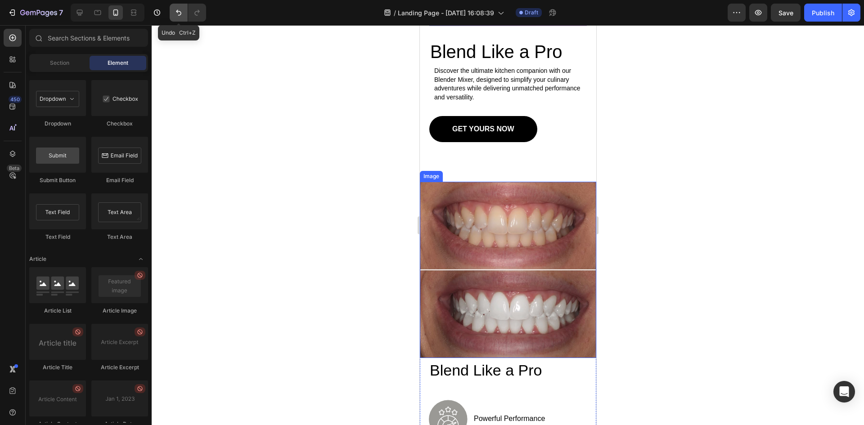
click at [175, 14] on icon "Undo/Redo" at bounding box center [178, 12] width 9 height 9
click at [183, 13] on icon "Undo/Redo" at bounding box center [178, 12] width 9 height 9
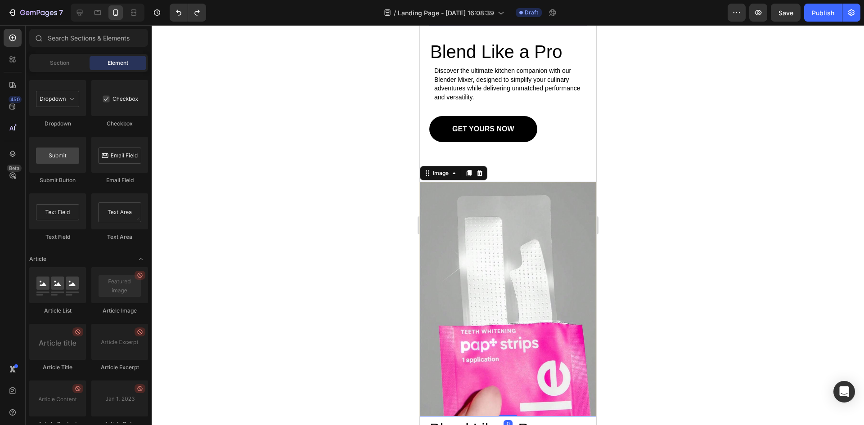
click at [517, 267] on img at bounding box center [508, 299] width 176 height 235
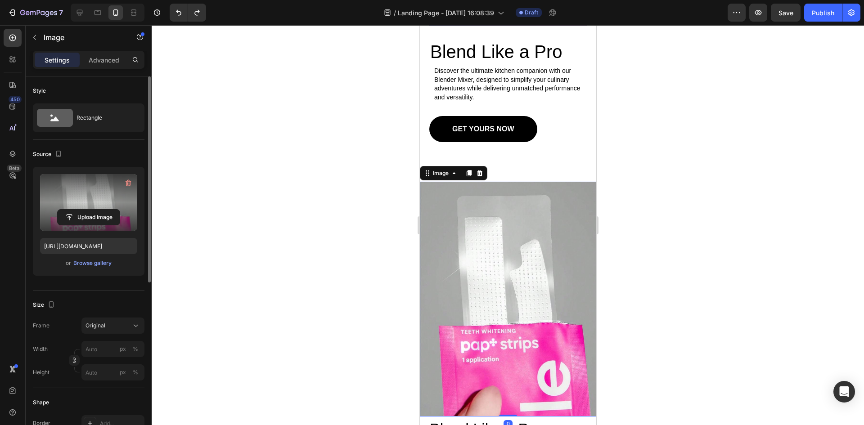
click at [89, 205] on label at bounding box center [88, 202] width 97 height 57
click at [89, 210] on input "file" at bounding box center [89, 217] width 62 height 15
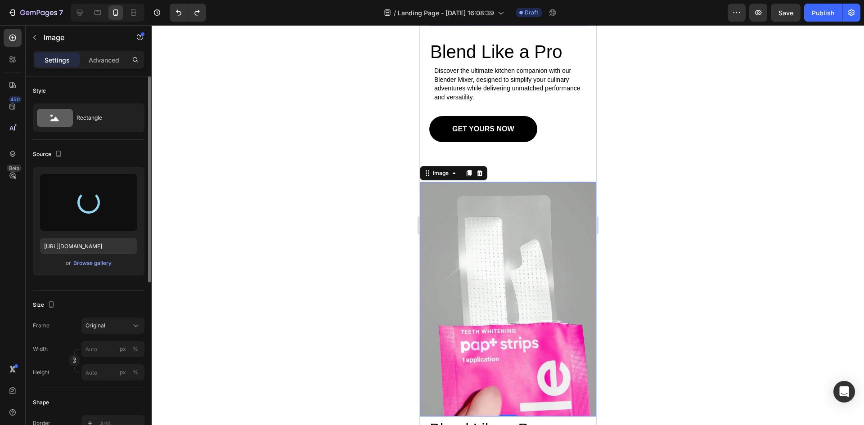
type input "[URL][DOMAIN_NAME]"
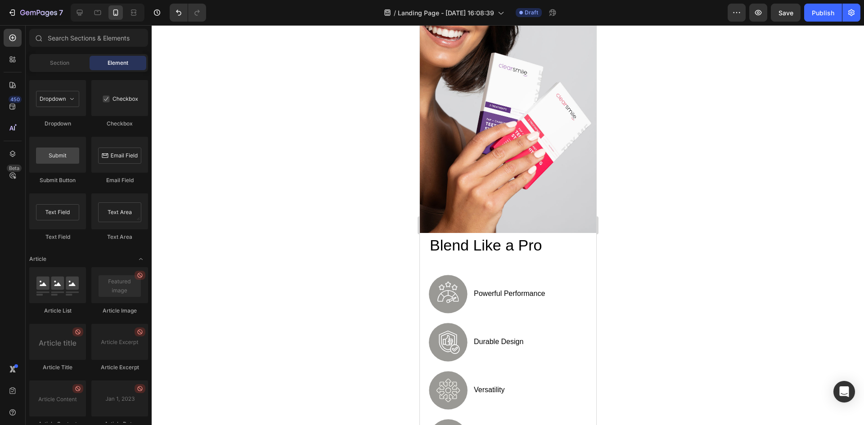
scroll to position [780, 0]
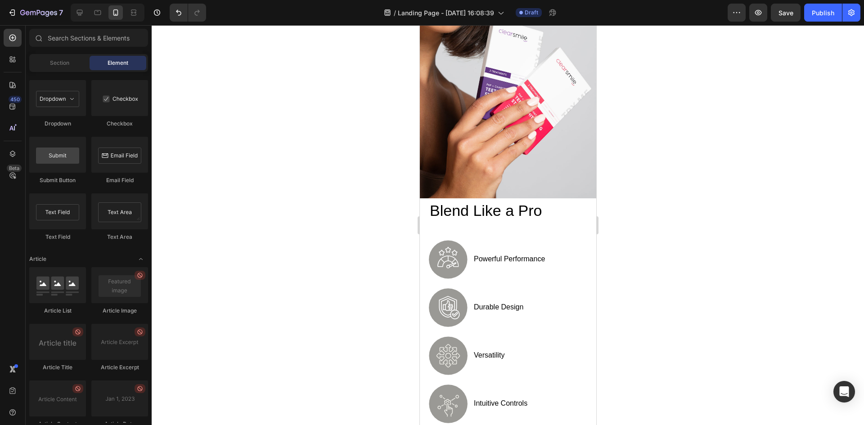
drag, startPoint x: 592, startPoint y: 181, endPoint x: 1017, endPoint y: 252, distance: 430.7
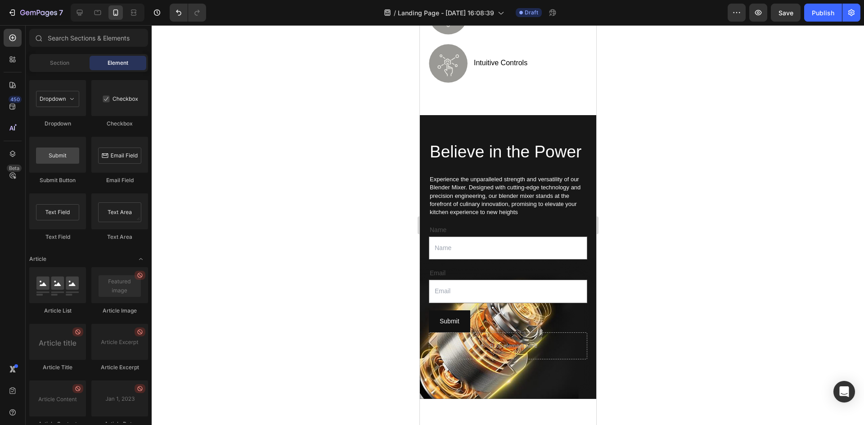
scroll to position [1123, 0]
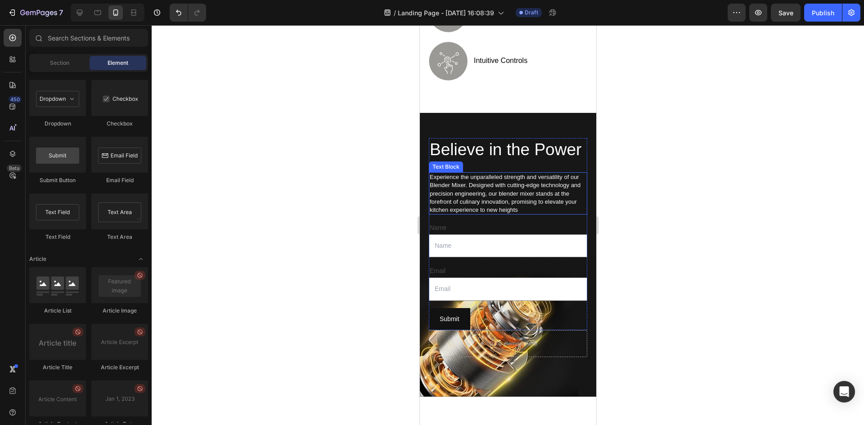
click at [498, 205] on p "Experience the unparalleled strength and versatility of our Blender Mixer. Desi…" at bounding box center [507, 193] width 157 height 41
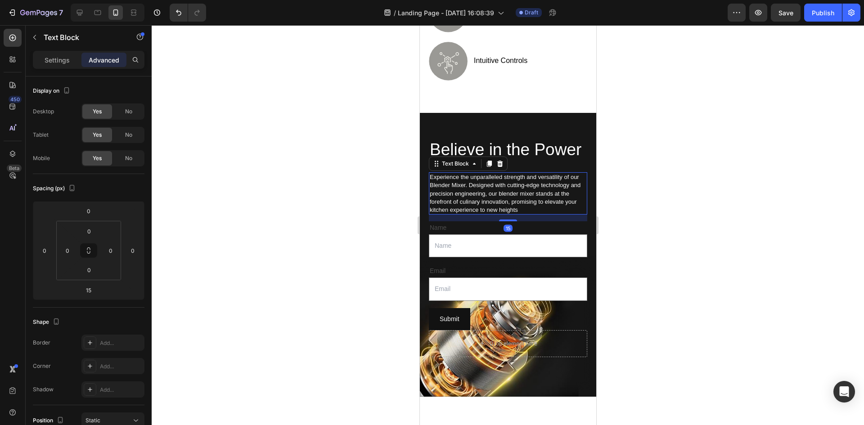
click at [533, 212] on p "Experience the unparalleled strength and versatility of our Blender Mixer. Desi…" at bounding box center [507, 193] width 157 height 41
click at [535, 215] on p "Experience the unparalleled strength and versatility of our Blender Mixer. Desi…" at bounding box center [507, 193] width 157 height 41
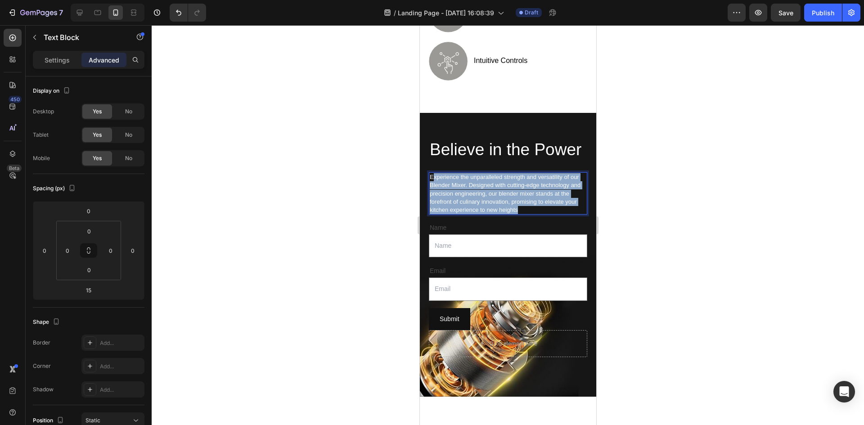
drag, startPoint x: 537, startPoint y: 218, endPoint x: 432, endPoint y: 188, distance: 108.6
click at [432, 188] on p "Experience the unparalleled strength and versatility of our Blender Mixer. Desi…" at bounding box center [507, 193] width 157 height 41
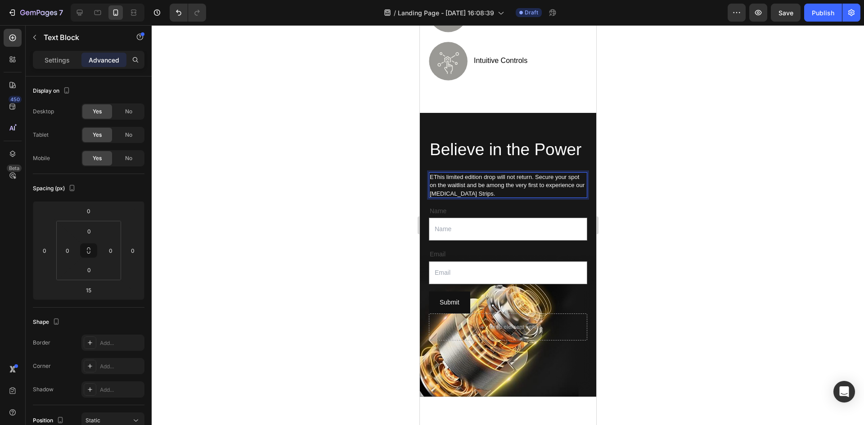
click at [434, 190] on p "EThis limited edition drop will not return. Secure your spot on the waitlist an…" at bounding box center [507, 185] width 157 height 25
click at [650, 217] on div at bounding box center [508, 225] width 713 height 400
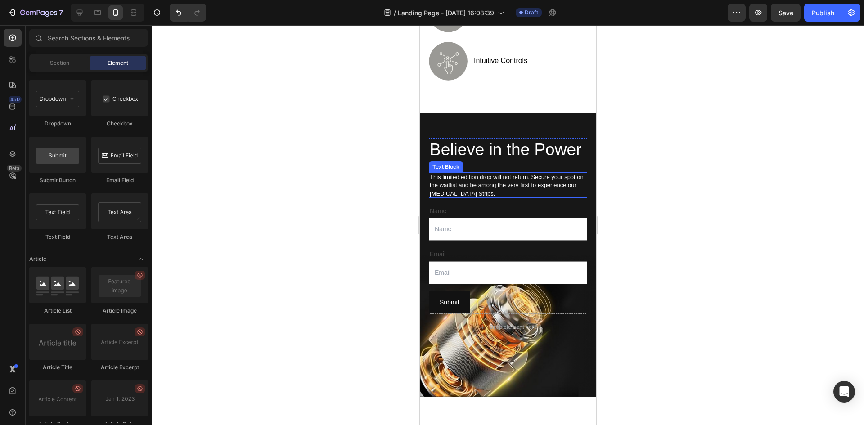
click at [522, 187] on p "This limited edition drop will not return. Secure your spot on the waitlist and…" at bounding box center [507, 185] width 157 height 25
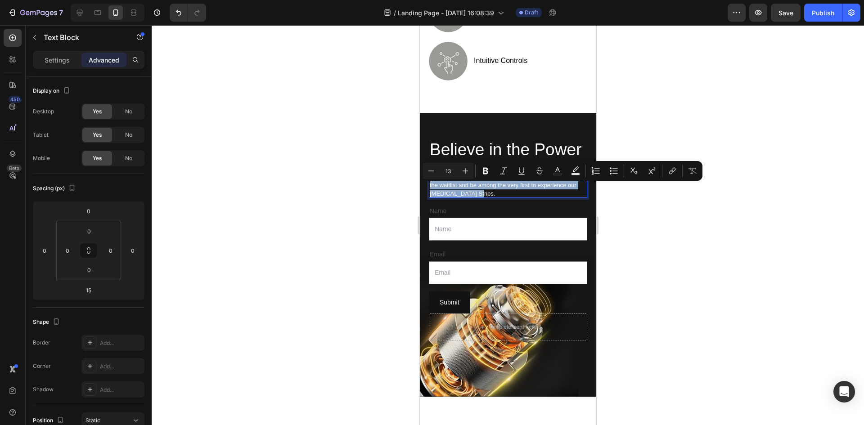
drag, startPoint x: 486, startPoint y: 203, endPoint x: 431, endPoint y: 190, distance: 56.5
click at [431, 190] on p "This limited edition drop will not return. Secure your spot on the waitlist and…" at bounding box center [507, 185] width 157 height 25
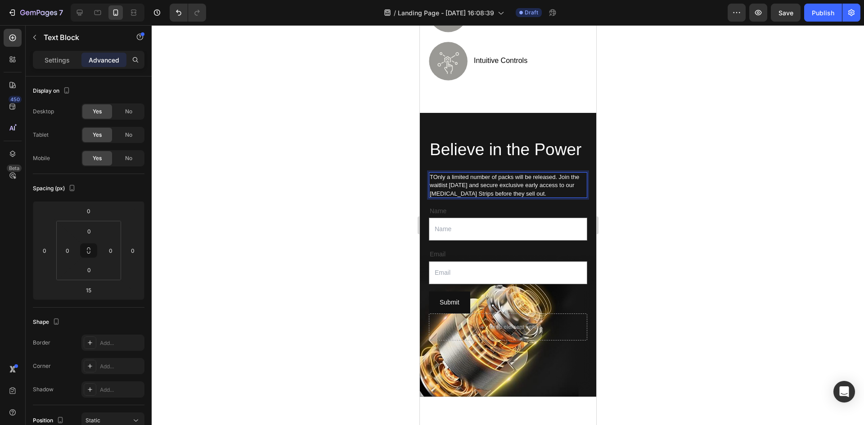
click at [434, 185] on p "TOnly a limited number of packs will be released. Join the waitlist [DATE] and …" at bounding box center [507, 185] width 157 height 25
click at [717, 232] on div at bounding box center [508, 225] width 713 height 400
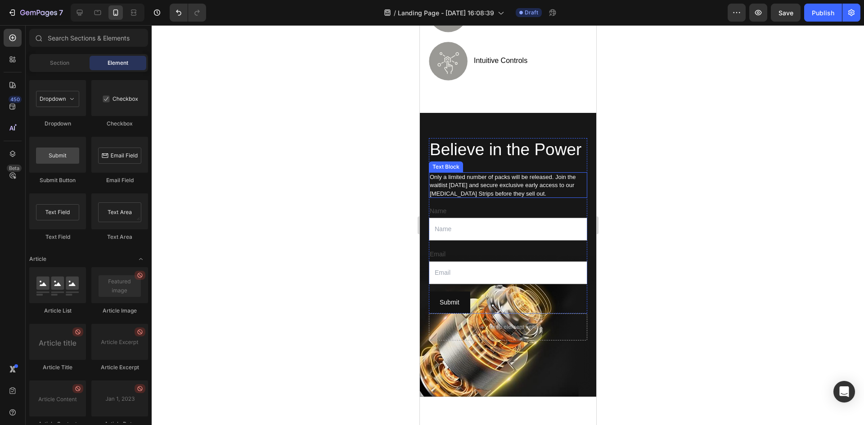
click at [509, 191] on p "Only a limited number of packs will be released. Join the waitlist [DATE] and s…" at bounding box center [507, 185] width 157 height 25
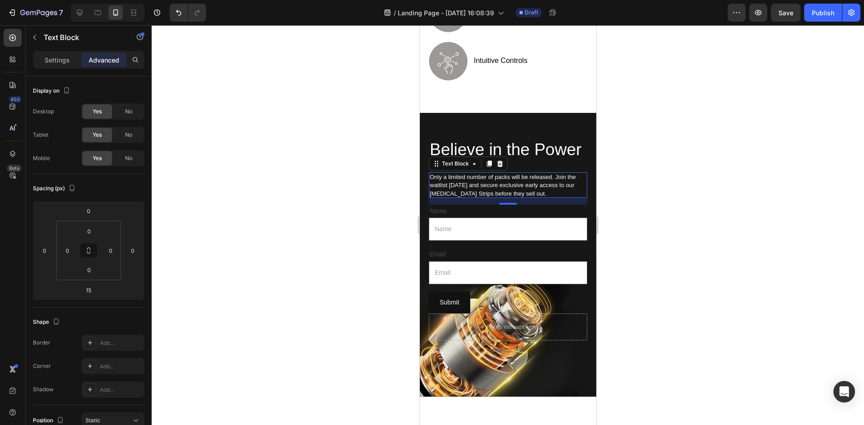
click at [656, 213] on div at bounding box center [508, 225] width 713 height 400
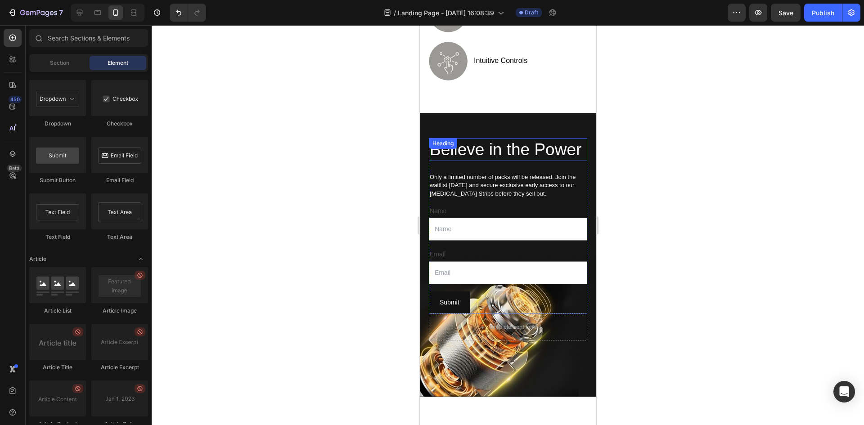
click at [452, 146] on h2 "Believe in the Power" at bounding box center [508, 149] width 158 height 23
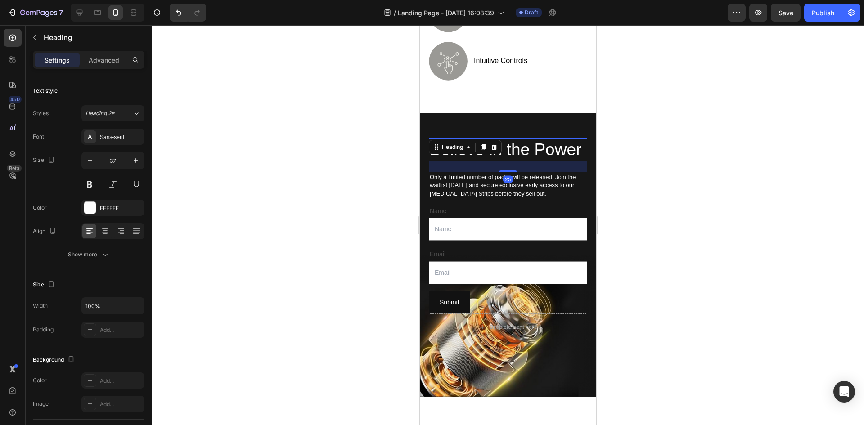
click at [475, 160] on h2 "Believe in the Power" at bounding box center [508, 149] width 158 height 23
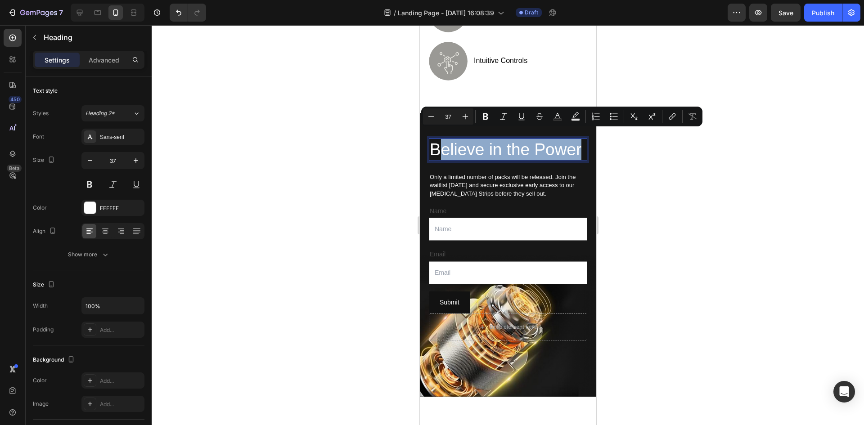
drag, startPoint x: 478, startPoint y: 163, endPoint x: 442, endPoint y: 143, distance: 40.7
click at [442, 143] on p "Believe in the Power" at bounding box center [507, 149] width 157 height 21
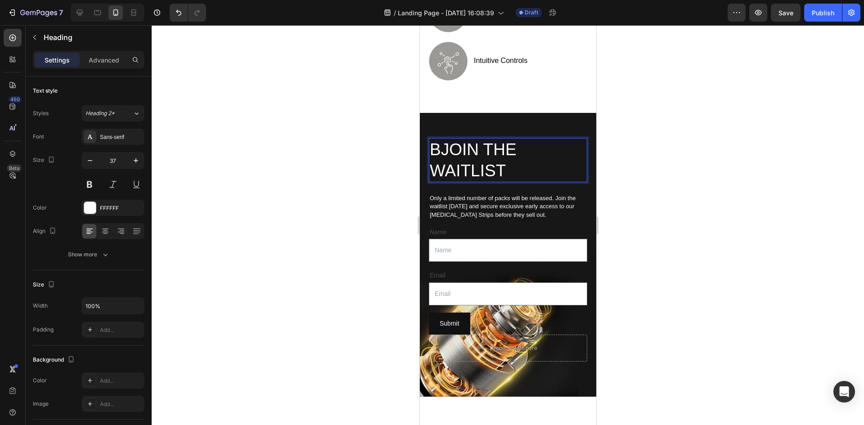
click at [443, 141] on p "BJOIN THE WAITLIST" at bounding box center [507, 160] width 157 height 42
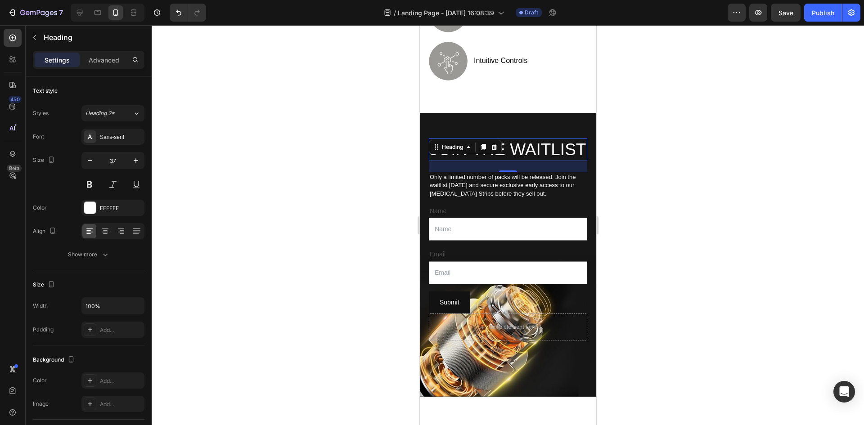
click at [645, 178] on div at bounding box center [508, 225] width 713 height 400
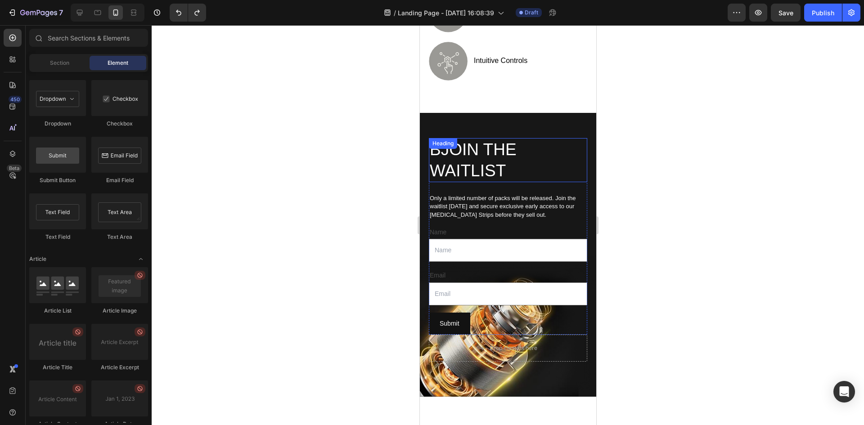
click at [452, 140] on div "Heading" at bounding box center [442, 144] width 25 height 8
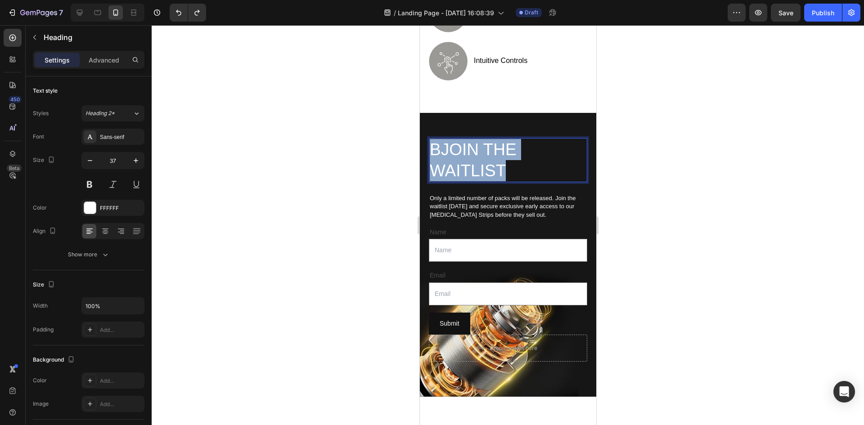
drag, startPoint x: 510, startPoint y: 166, endPoint x: 430, endPoint y: 147, distance: 82.3
click at [430, 147] on p "BJOIN THE WAITLIST" at bounding box center [507, 160] width 157 height 42
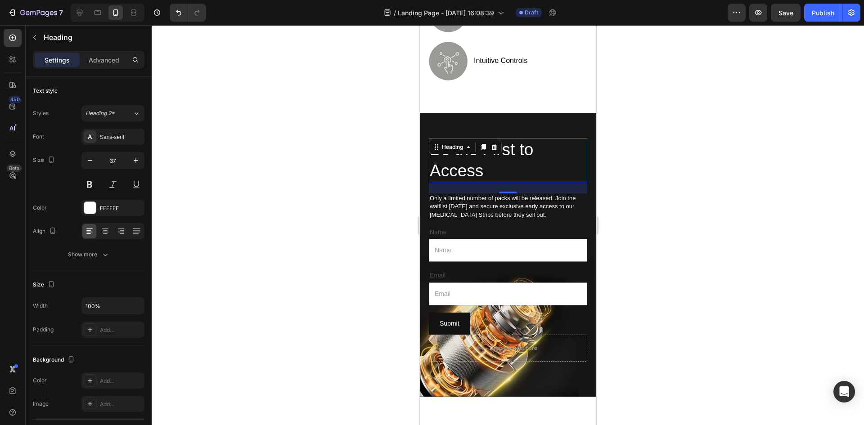
click at [703, 168] on div at bounding box center [508, 225] width 713 height 400
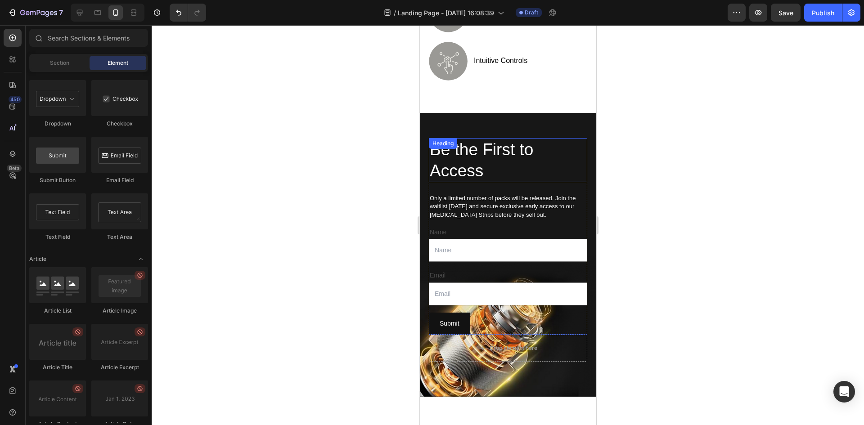
click at [487, 149] on p "Be the First to Access" at bounding box center [507, 160] width 157 height 42
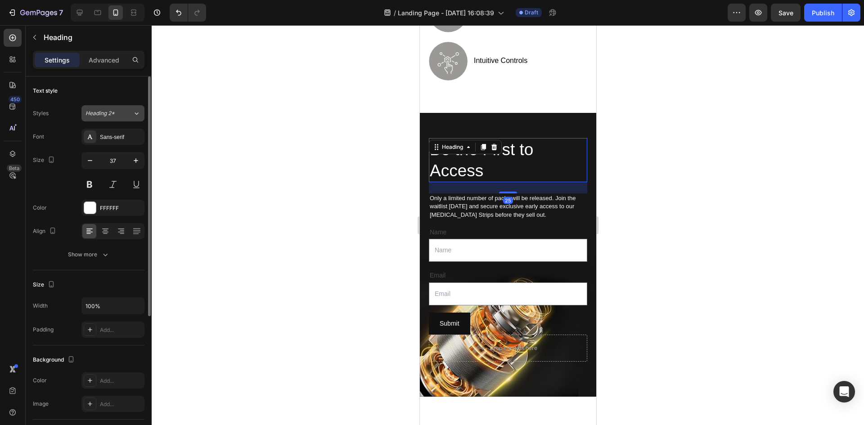
click at [117, 112] on div "Heading 2*" at bounding box center [104, 113] width 36 height 8
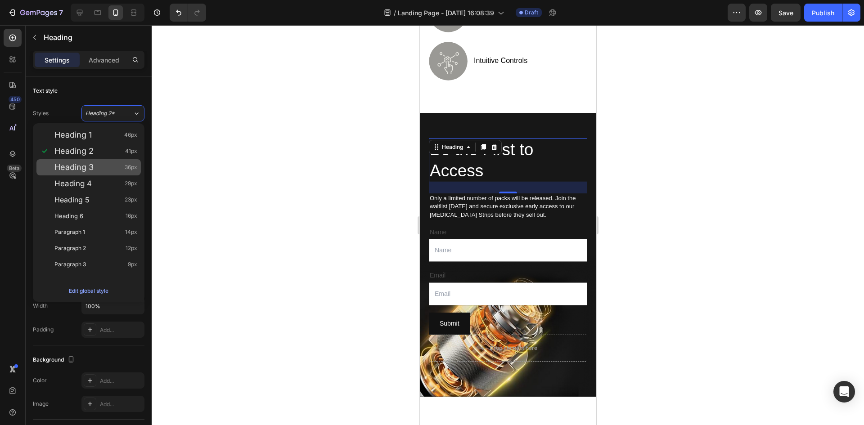
click at [91, 171] on span "Heading 3" at bounding box center [73, 167] width 39 height 9
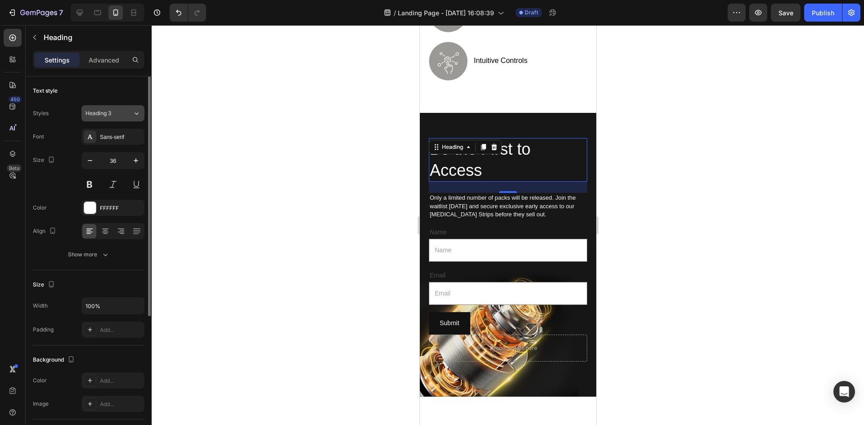
type input "37"
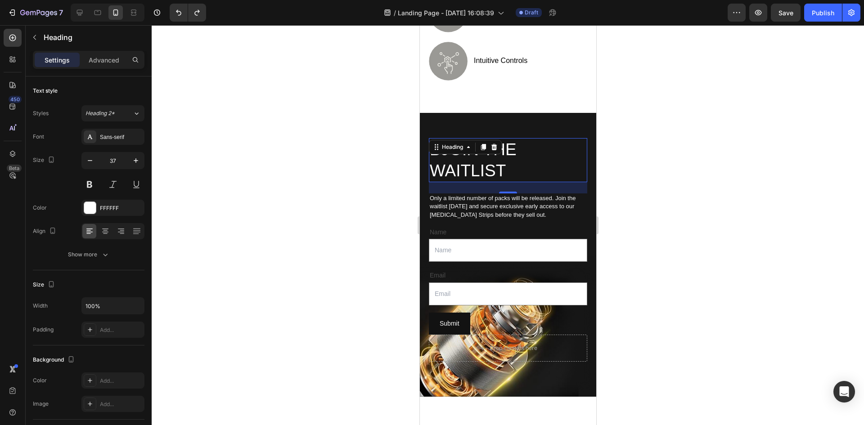
click at [545, 156] on h2 "BJOIN THE WAITLIST" at bounding box center [508, 160] width 158 height 44
click at [442, 139] on p "BJOIN THE WAITLIST" at bounding box center [507, 160] width 157 height 42
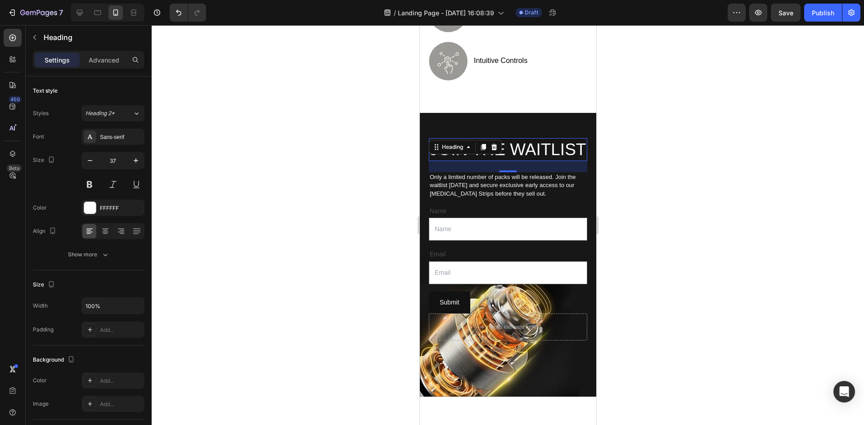
click at [689, 175] on div at bounding box center [508, 225] width 713 height 400
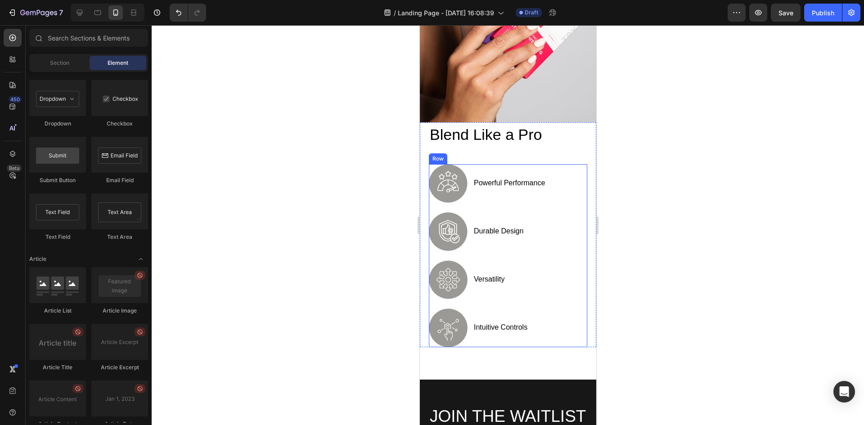
scroll to position [853, 0]
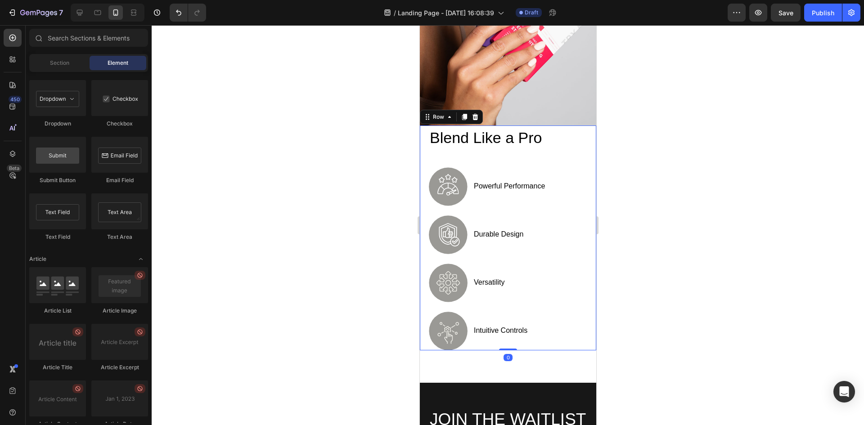
click at [583, 126] on div "Blend Like a Pro Heading Image powerful performance Text Block Row Image durabl…" at bounding box center [508, 238] width 176 height 225
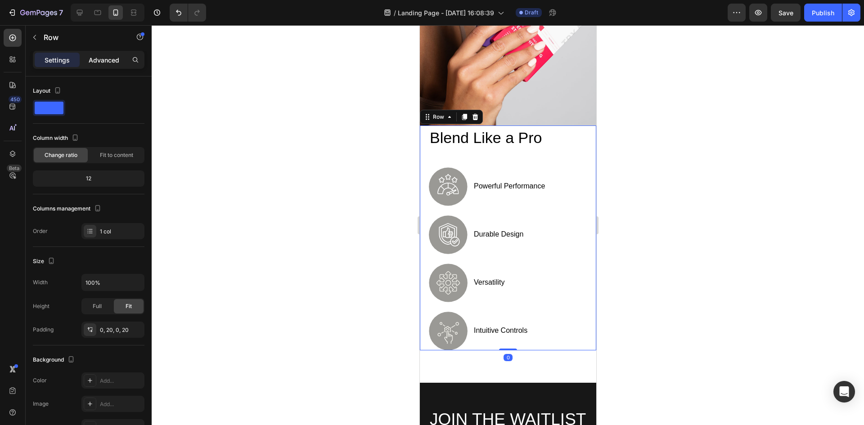
click at [105, 59] on p "Advanced" at bounding box center [104, 59] width 31 height 9
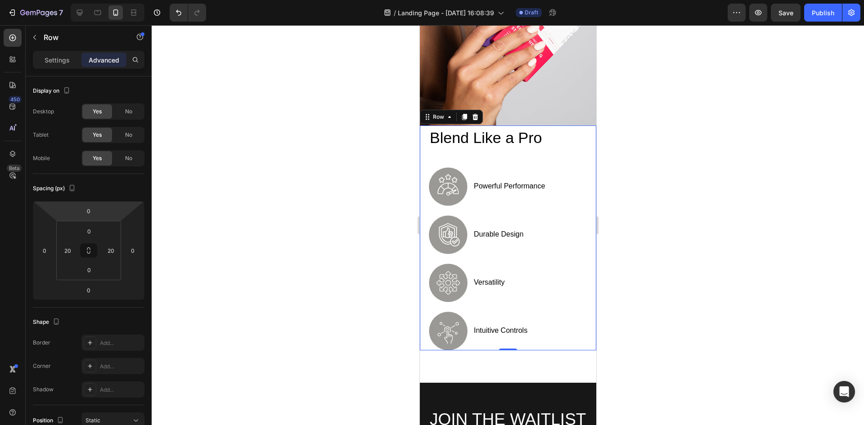
type input "44"
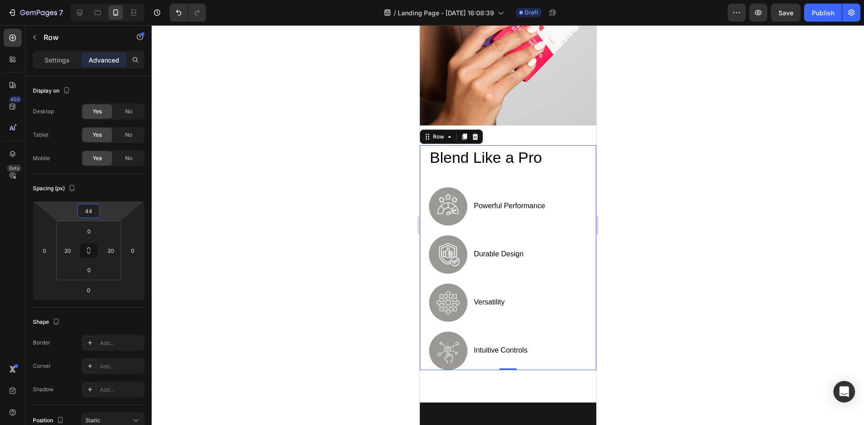
drag, startPoint x: 106, startPoint y: 208, endPoint x: 107, endPoint y: 199, distance: 9.9
click at [107, 0] on html "7 Version history / Landing Page - [DATE] 16:08:39 Draft Preview Save Publish 4…" at bounding box center [432, 0] width 864 height 0
click at [515, 373] on div "Image Blend Like a Pro Heading Image powerful performance Text Block Row Image …" at bounding box center [508, 125] width 176 height 555
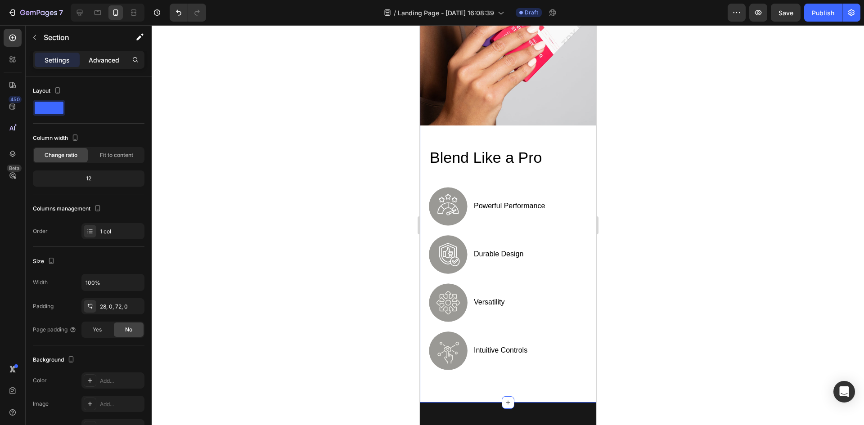
click at [108, 62] on p "Advanced" at bounding box center [104, 59] width 31 height 9
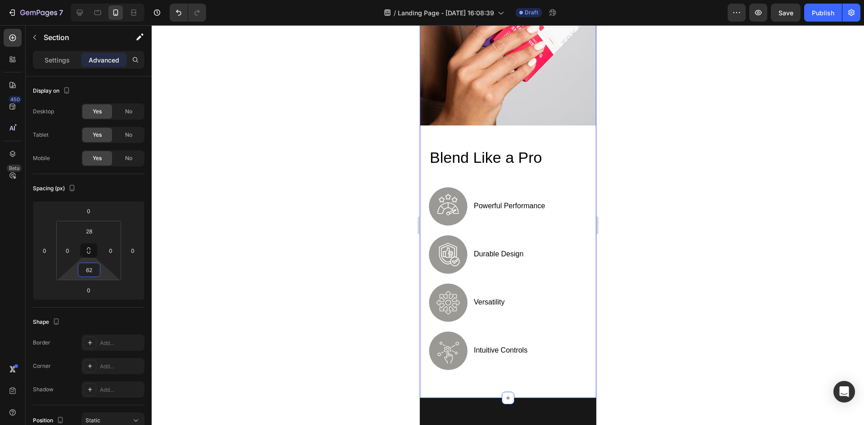
type input "64"
click at [104, 0] on html "7 Version history / Landing Page - [DATE] 16:08:39 Draft Preview Publish 450 Be…" at bounding box center [432, 0] width 864 height 0
click at [691, 210] on div at bounding box center [508, 225] width 713 height 400
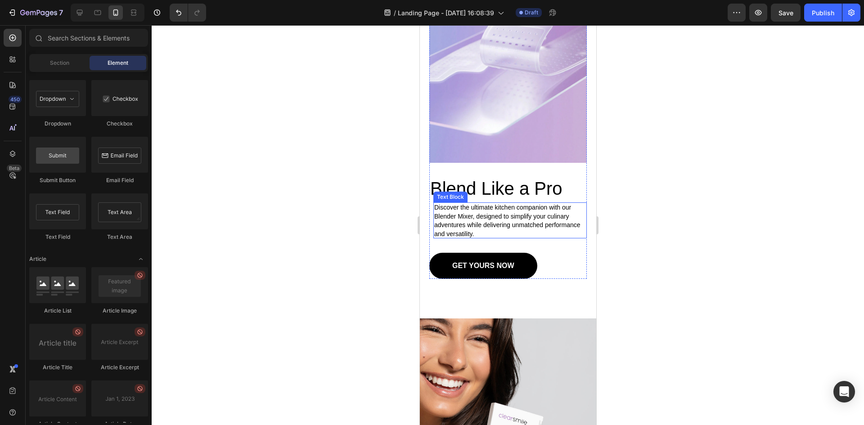
scroll to position [450, 0]
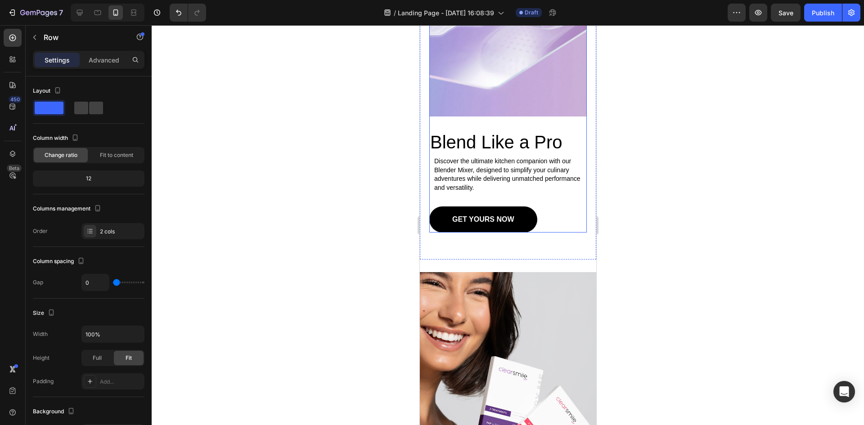
click at [575, 113] on div "Image" at bounding box center [508, 19] width 158 height 224
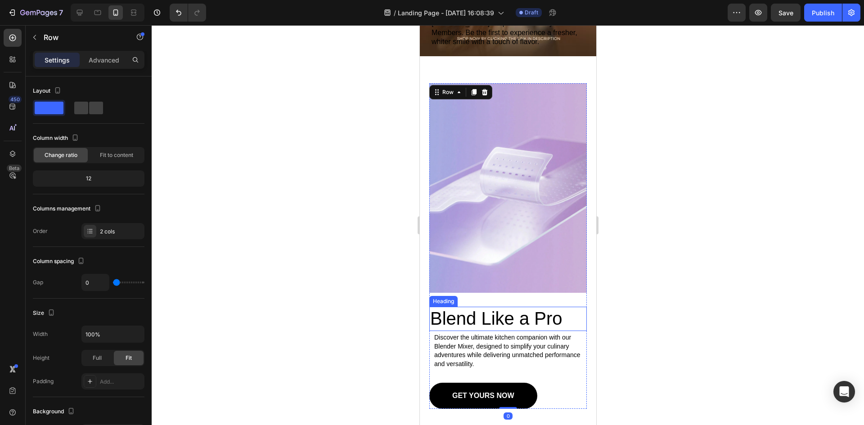
scroll to position [270, 0]
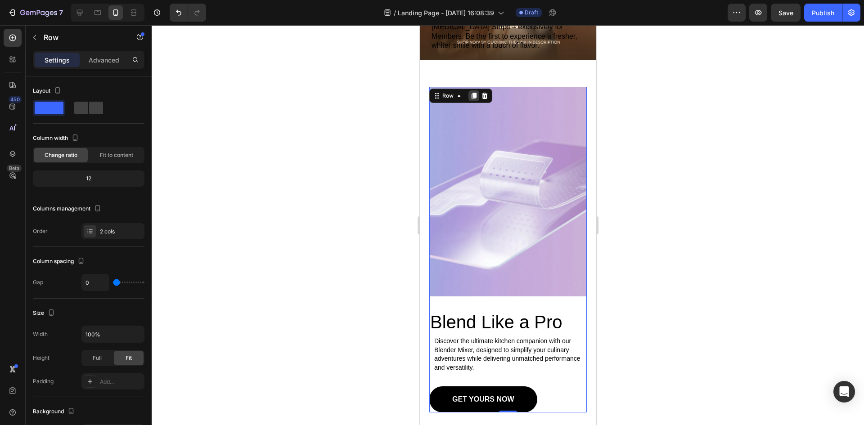
click at [473, 98] on icon at bounding box center [473, 95] width 7 height 7
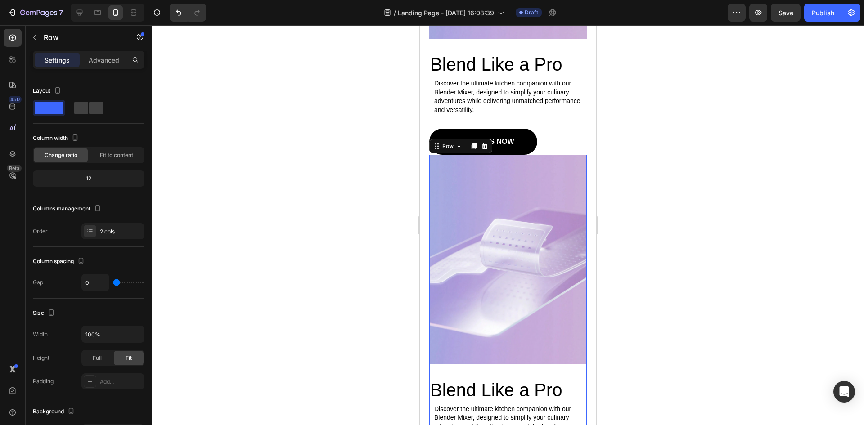
scroll to position [527, 0]
click at [97, 63] on p "Advanced" at bounding box center [104, 59] width 31 height 9
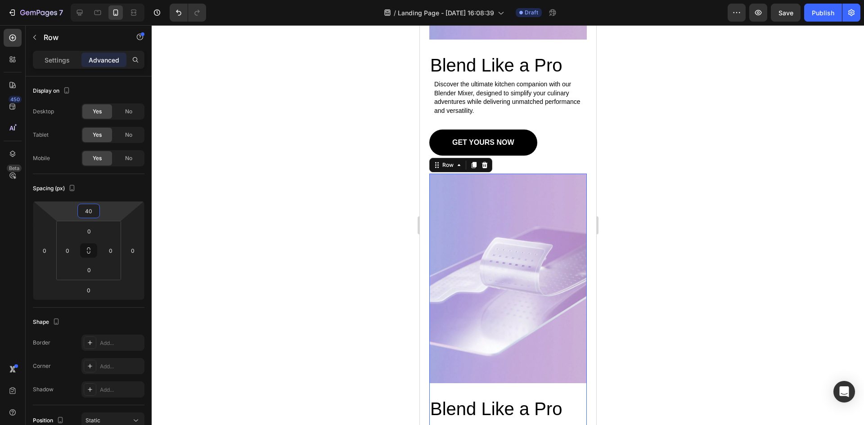
type input "38"
drag, startPoint x: 111, startPoint y: 212, endPoint x: 112, endPoint y: 203, distance: 8.6
click at [112, 0] on html "7 Version history / Landing Page - [DATE] 16:08:39 Draft Preview Save Publish 4…" at bounding box center [432, 0] width 864 height 0
click at [683, 196] on div at bounding box center [508, 225] width 713 height 400
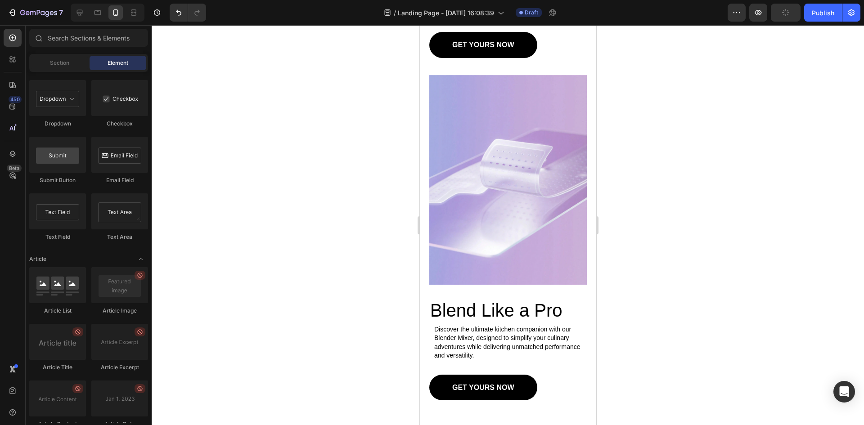
scroll to position [617, 0]
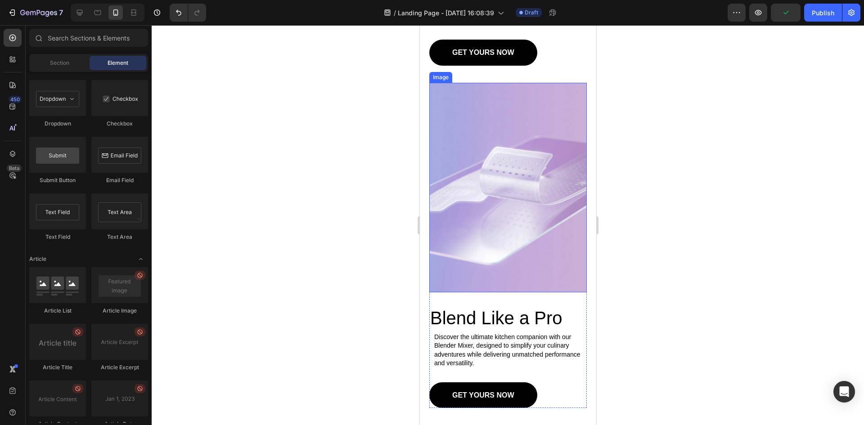
click at [520, 193] on img at bounding box center [508, 188] width 158 height 210
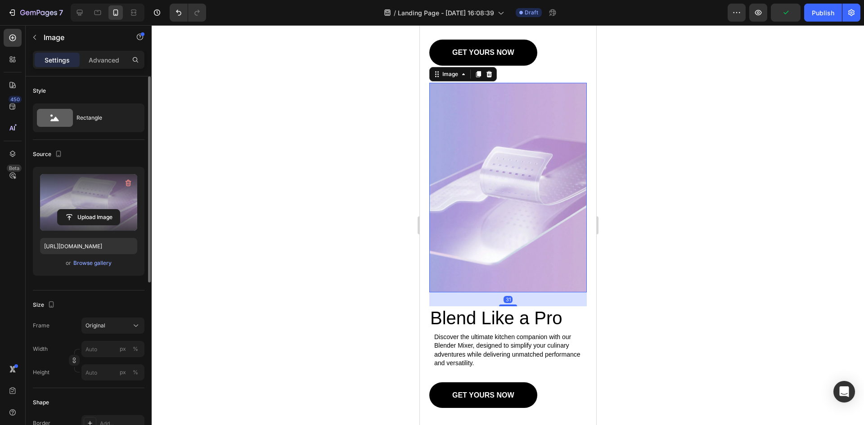
click at [93, 200] on label at bounding box center [88, 202] width 97 height 57
click at [93, 210] on input "file" at bounding box center [89, 217] width 62 height 15
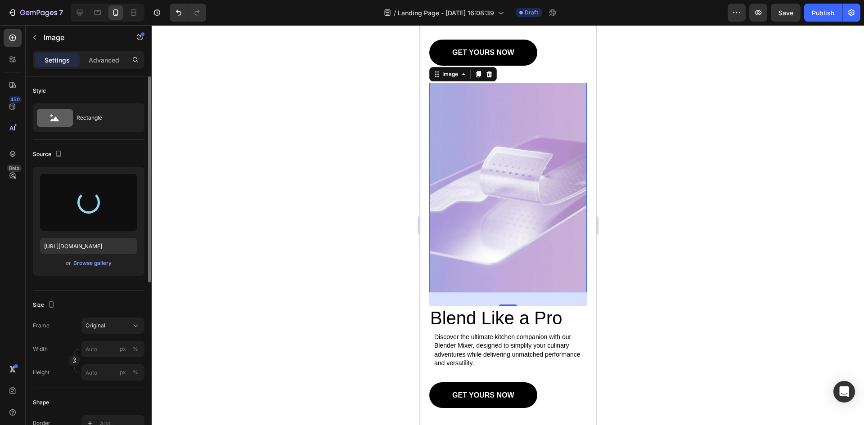
type input "[URL][DOMAIN_NAME]"
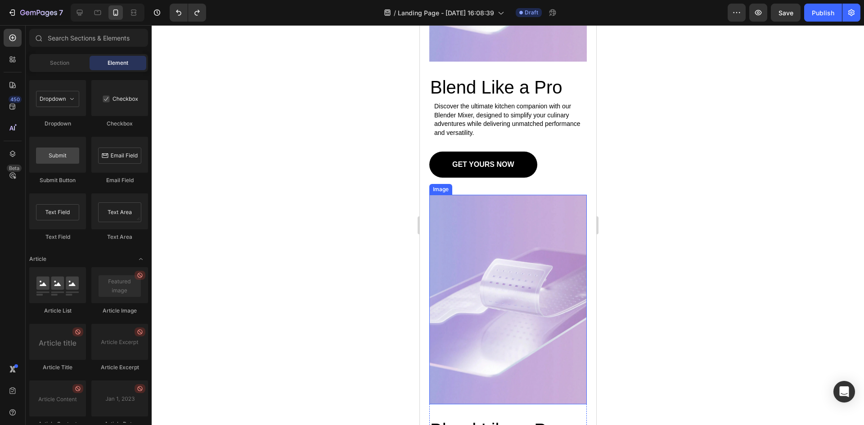
scroll to position [447, 0]
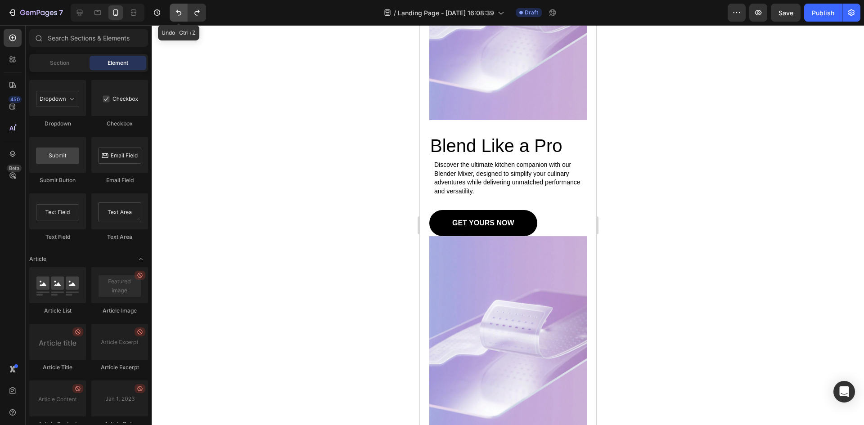
click at [174, 16] on icon "Undo/Redo" at bounding box center [178, 12] width 9 height 9
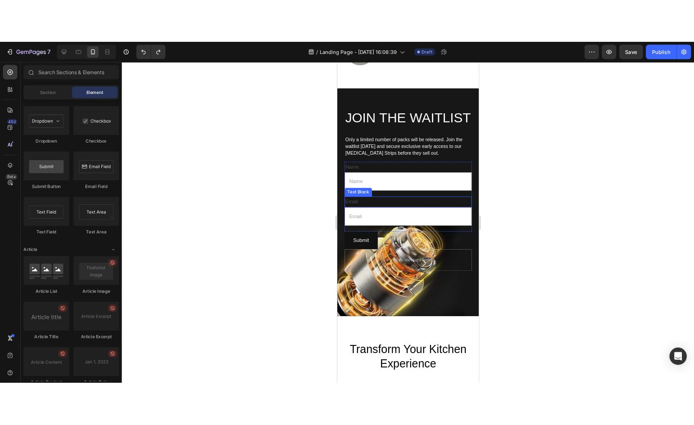
scroll to position [1353, 0]
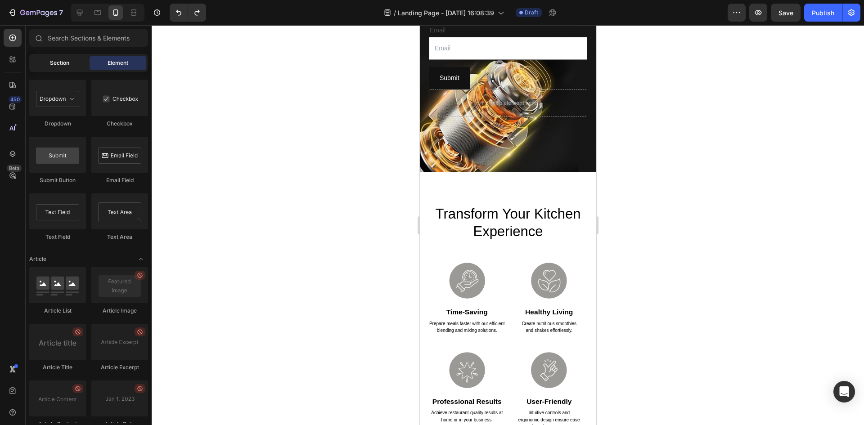
click at [55, 68] on div "Section" at bounding box center [59, 63] width 57 height 14
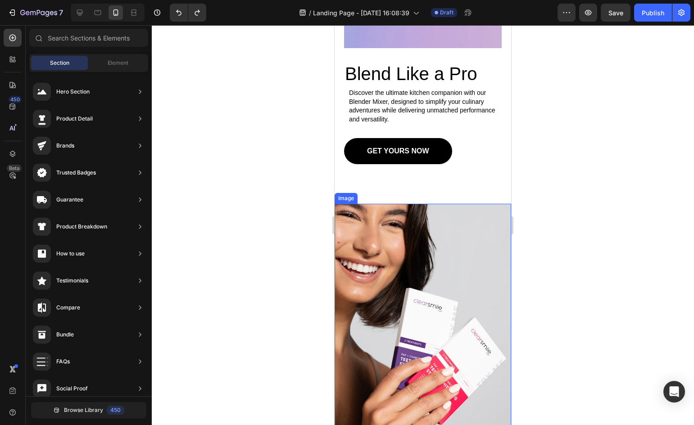
click at [439, 298] on img at bounding box center [422, 336] width 176 height 265
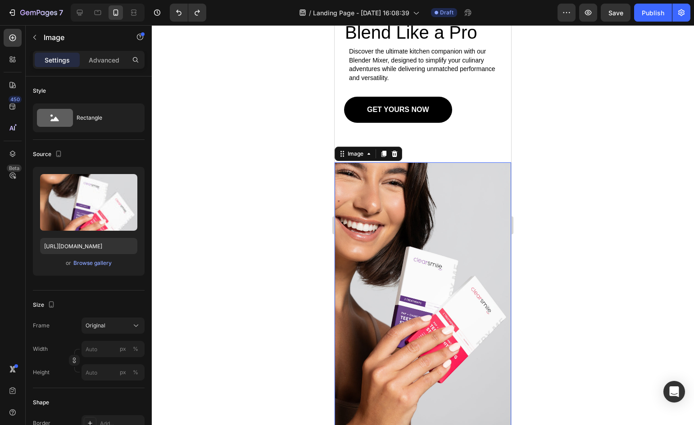
scroll to position [564, 0]
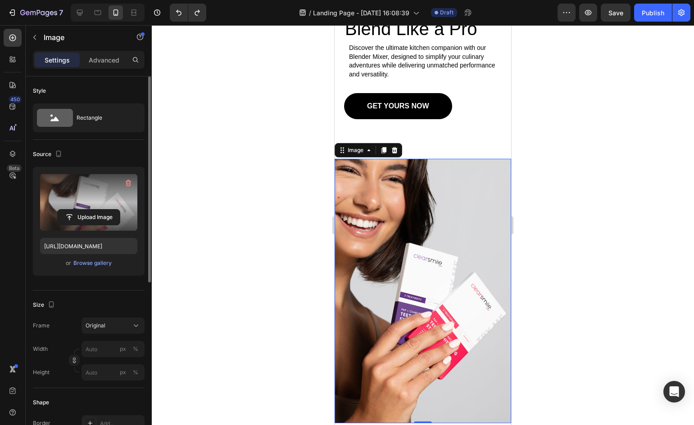
click at [100, 193] on label at bounding box center [88, 202] width 97 height 57
click at [100, 210] on input "file" at bounding box center [89, 217] width 62 height 15
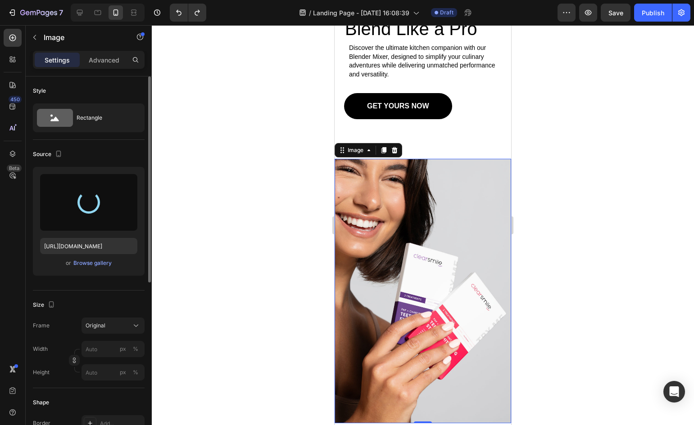
type input "[URL][DOMAIN_NAME]"
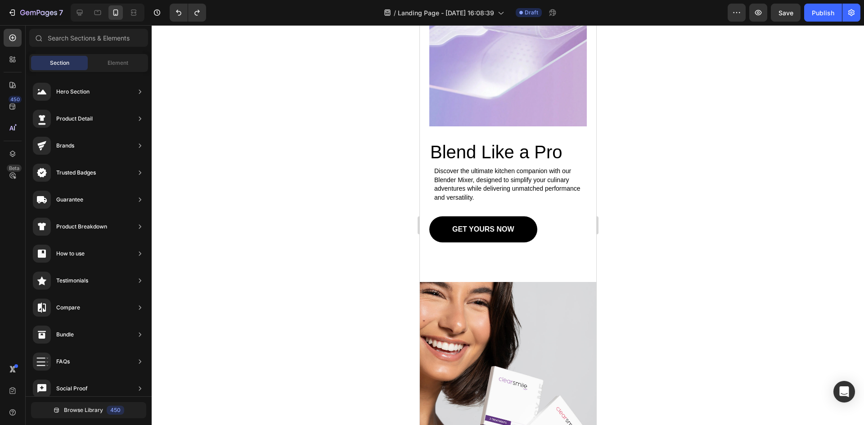
scroll to position [380, 0]
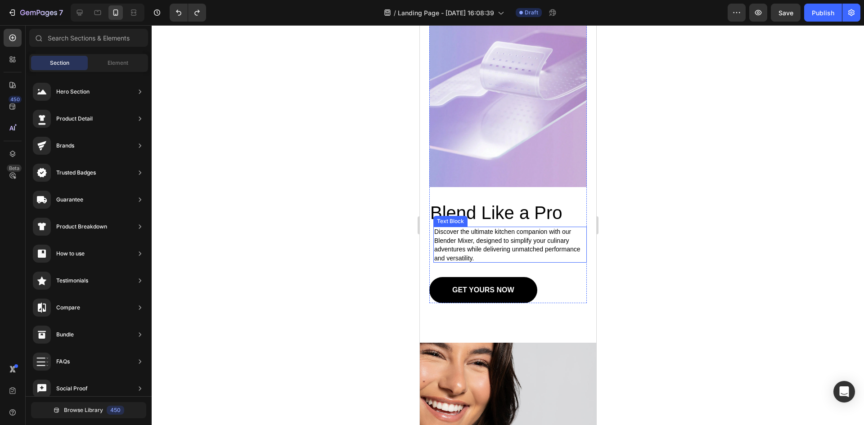
click at [464, 228] on p "Discover the ultimate kitchen companion with our Blender Mixer, designed to sim…" at bounding box center [510, 245] width 153 height 35
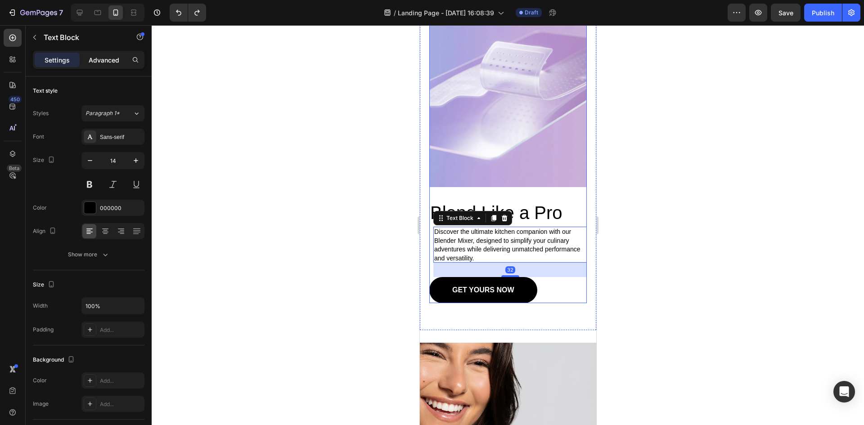
click at [113, 56] on p "Advanced" at bounding box center [104, 59] width 31 height 9
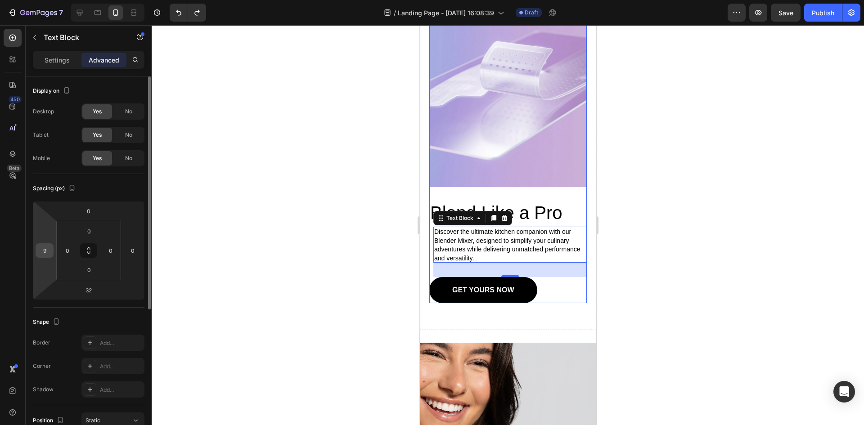
click at [48, 251] on input "9" at bounding box center [45, 251] width 14 height 14
type input "0"
click at [674, 215] on div at bounding box center [508, 225] width 713 height 400
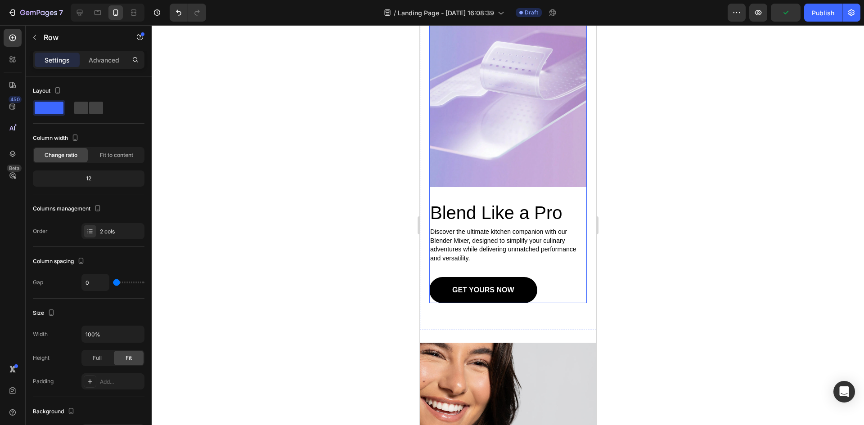
click at [562, 188] on div "Image" at bounding box center [508, 89] width 158 height 224
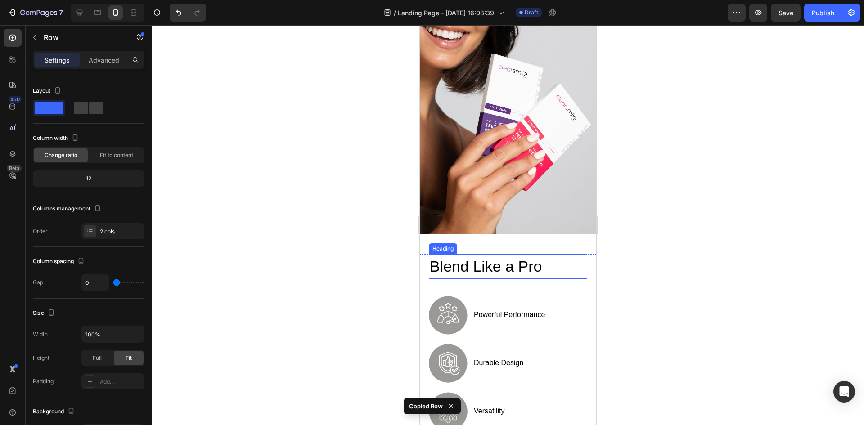
scroll to position [785, 0]
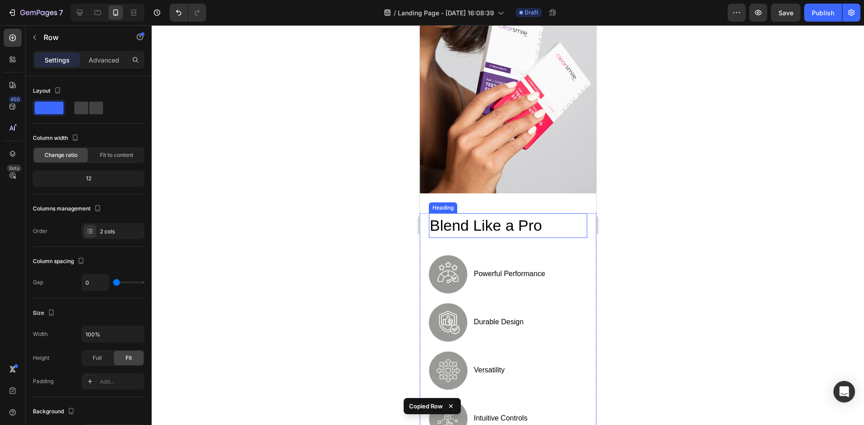
click at [486, 213] on h2 "Blend Like a Pro" at bounding box center [508, 225] width 158 height 25
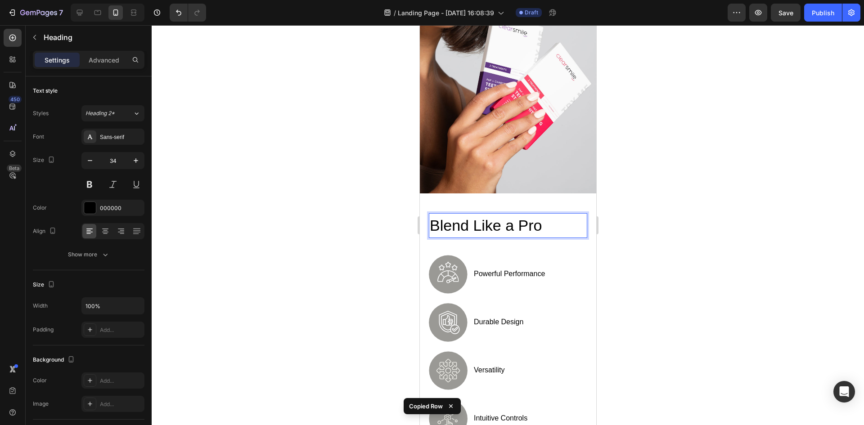
click at [492, 215] on h2 "Blend Like a Pro" at bounding box center [508, 225] width 158 height 25
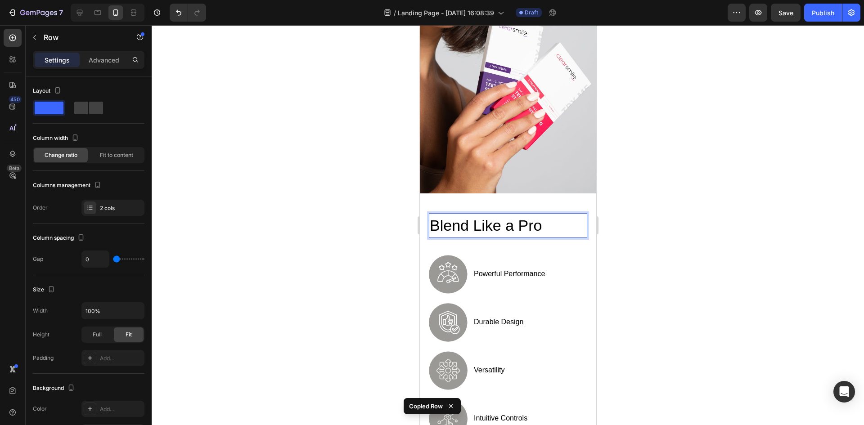
click at [553, 260] on div "Image powerful performance Text Block Row Image durable design Text Block Row I…" at bounding box center [508, 346] width 158 height 183
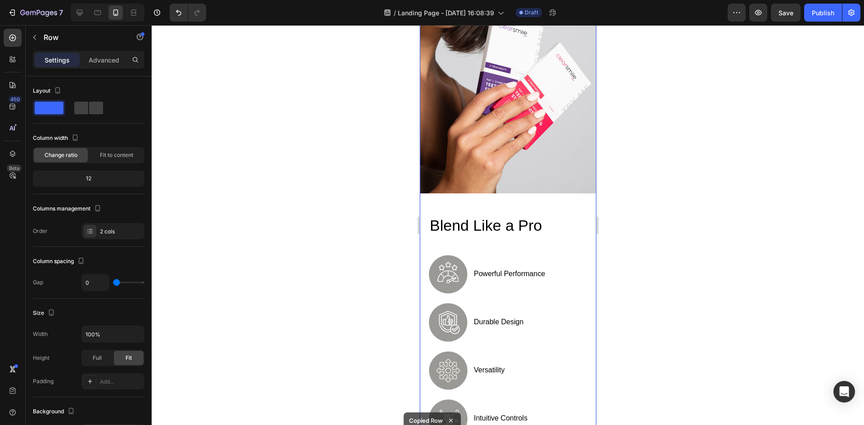
click at [538, 194] on div "Blend Like a Pro Heading Image powerful performance Text Block Row Image durabl…" at bounding box center [508, 316] width 176 height 245
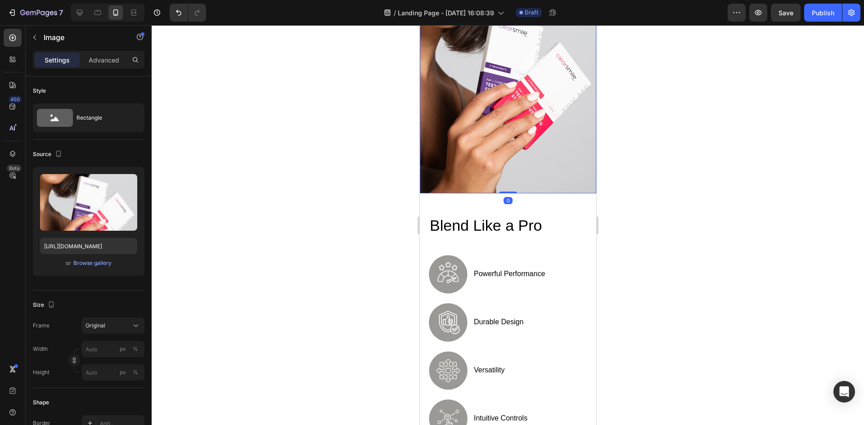
click at [513, 181] on img at bounding box center [508, 61] width 176 height 265
click at [517, 194] on div "Blend Like a Pro Heading Image powerful performance Text Block Row Image durabl…" at bounding box center [508, 316] width 176 height 245
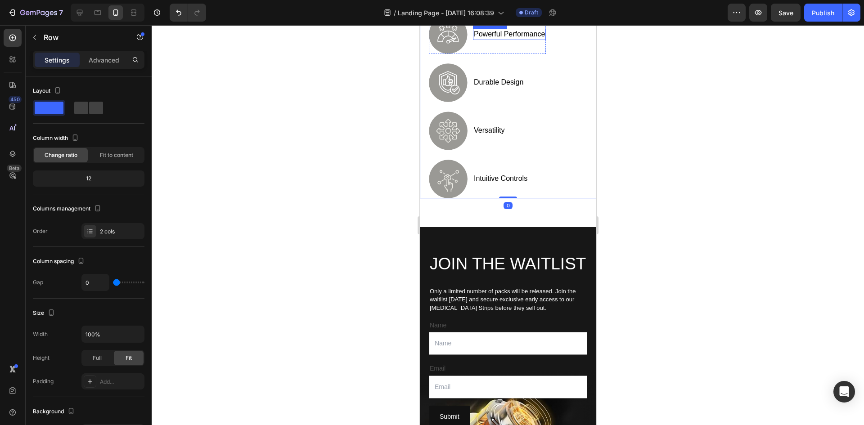
scroll to position [1055, 0]
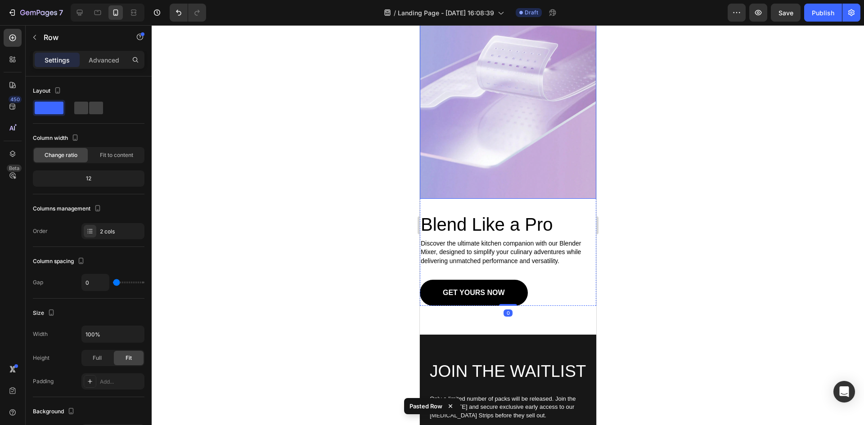
scroll to position [1280, 0]
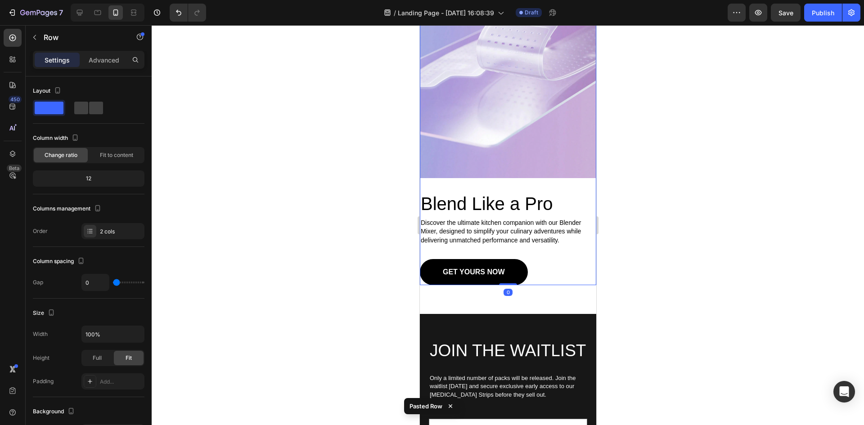
click at [654, 228] on div at bounding box center [508, 225] width 713 height 400
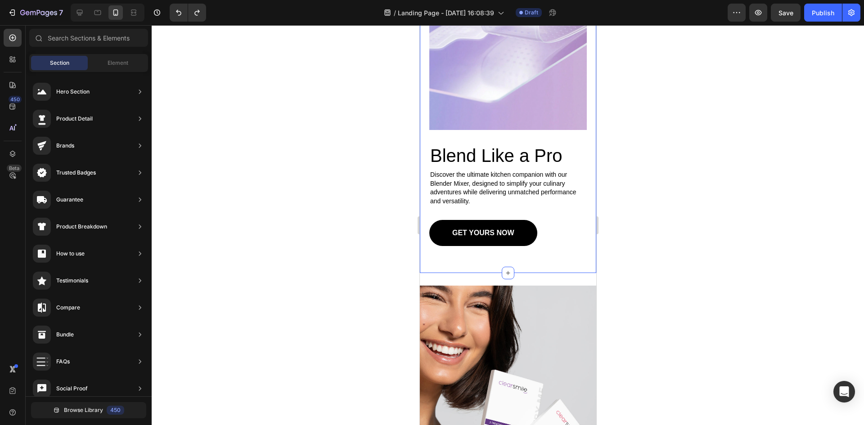
scroll to position [426, 0]
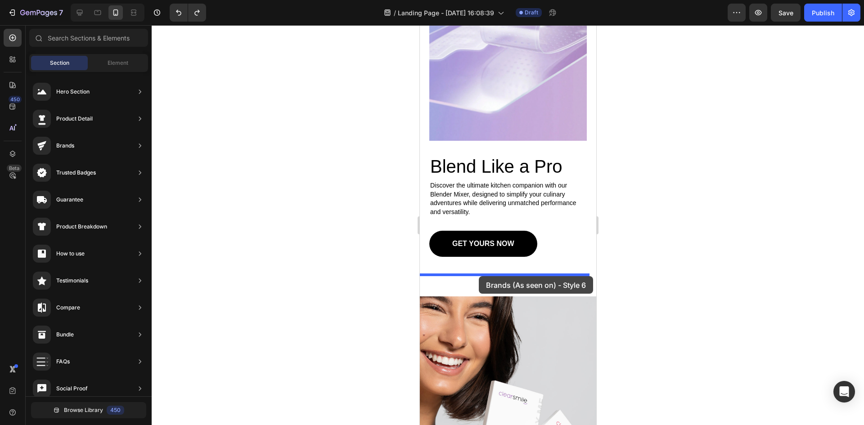
drag, startPoint x: 634, startPoint y: 192, endPoint x: 479, endPoint y: 276, distance: 176.9
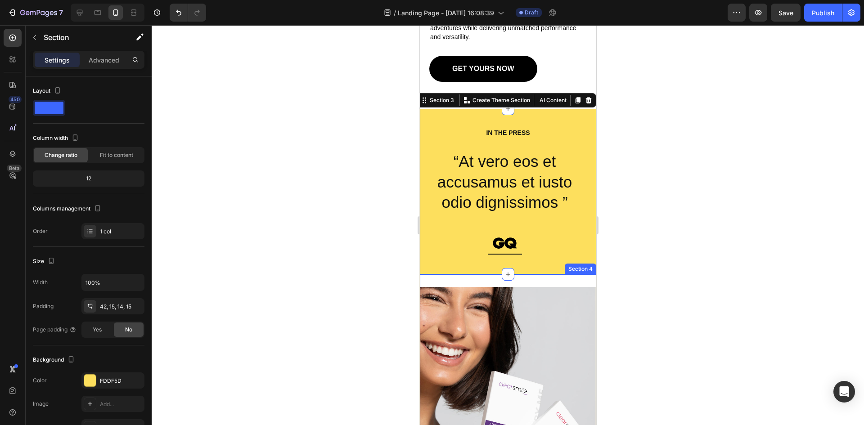
scroll to position [606, 0]
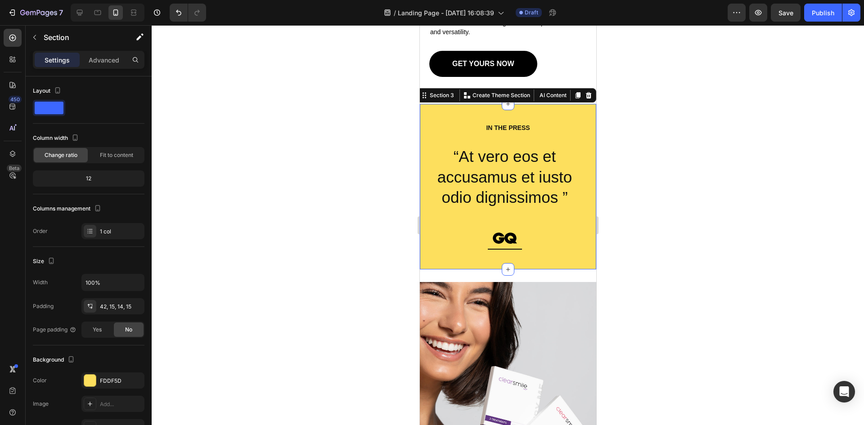
click at [683, 216] on div at bounding box center [508, 225] width 713 height 400
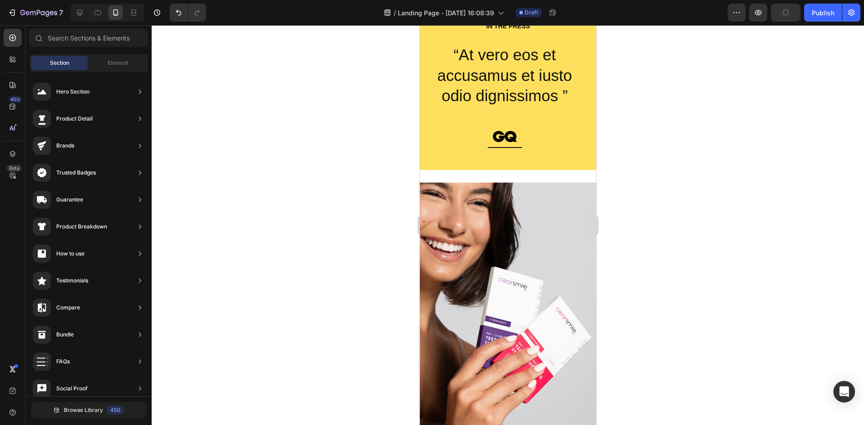
scroll to position [620, 0]
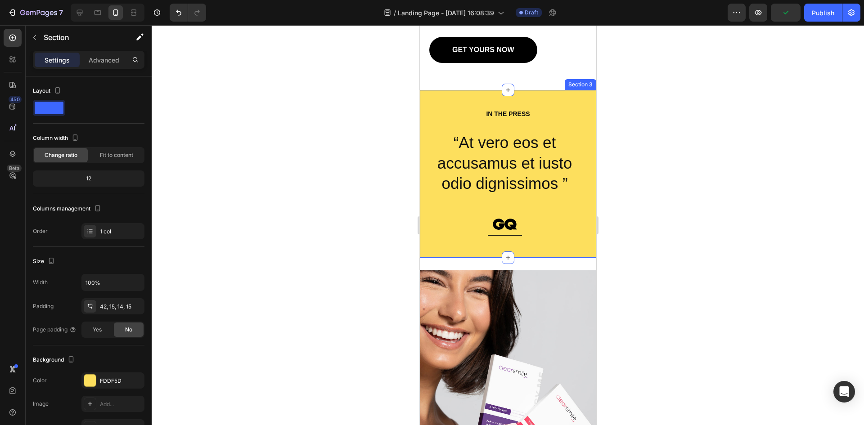
click at [550, 95] on div "IN THE PRESS Heading “At vero eos et accusamus et iusto odio dignissimos ” Text…" at bounding box center [508, 174] width 176 height 168
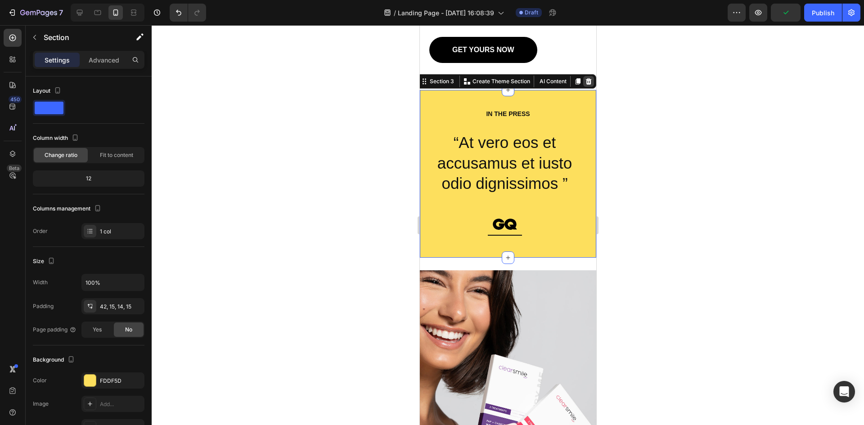
click at [586, 78] on icon at bounding box center [589, 81] width 6 height 6
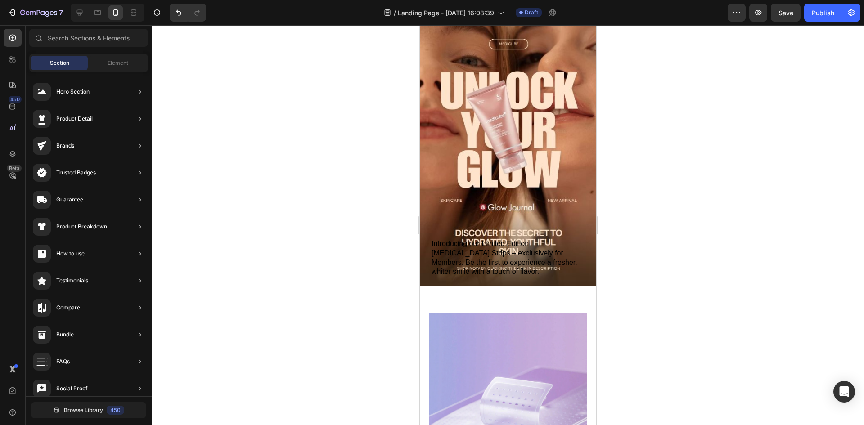
scroll to position [0, 0]
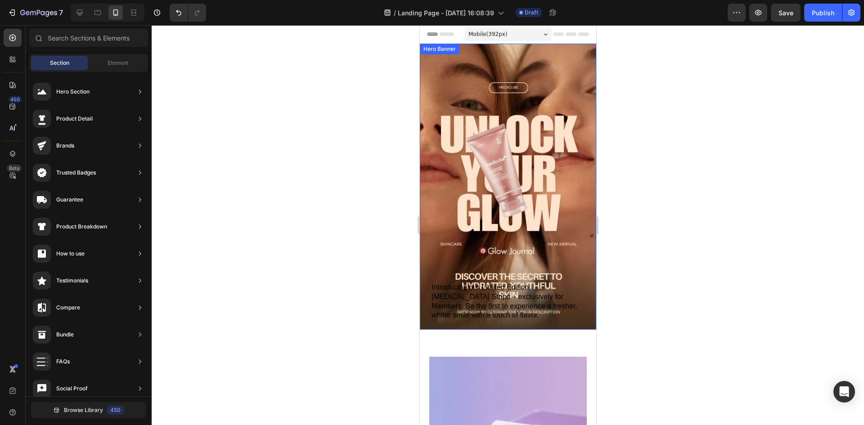
click at [461, 84] on div "Introducing our Limited Edition [MEDICAL_DATA] Strips – exclusively for Members…" at bounding box center [508, 189] width 156 height 267
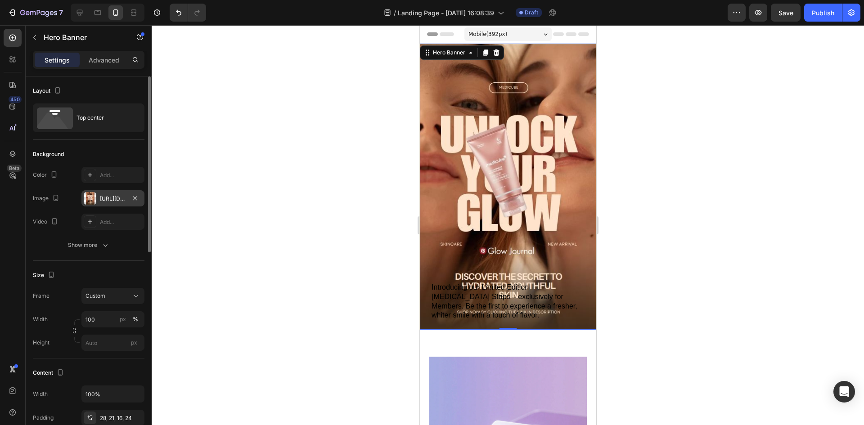
click at [112, 197] on div "[URL][DOMAIN_NAME]" at bounding box center [113, 199] width 26 height 8
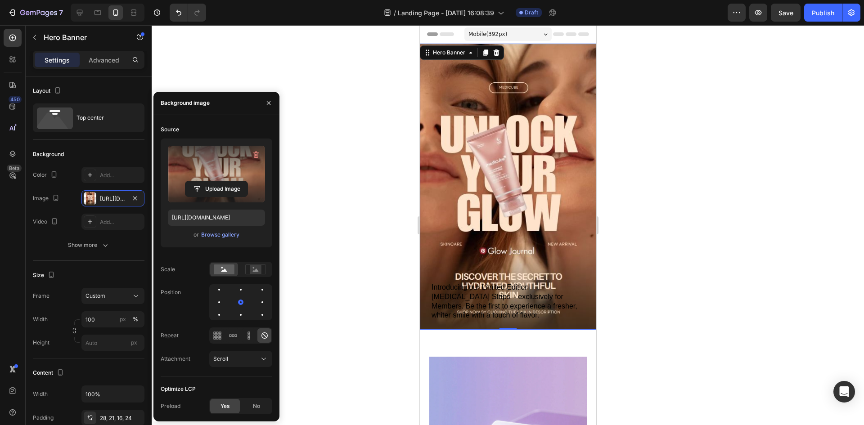
click at [224, 179] on label at bounding box center [216, 174] width 97 height 57
click at [224, 181] on input "file" at bounding box center [216, 188] width 62 height 15
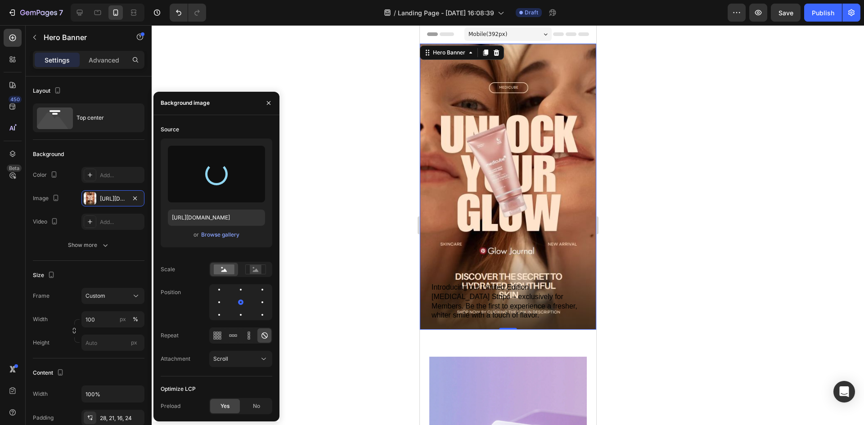
type input "[URL][DOMAIN_NAME]"
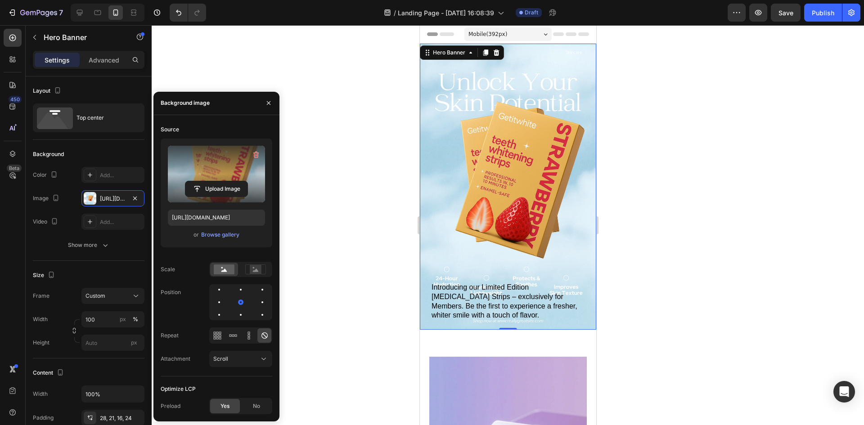
click at [716, 237] on div at bounding box center [508, 225] width 713 height 400
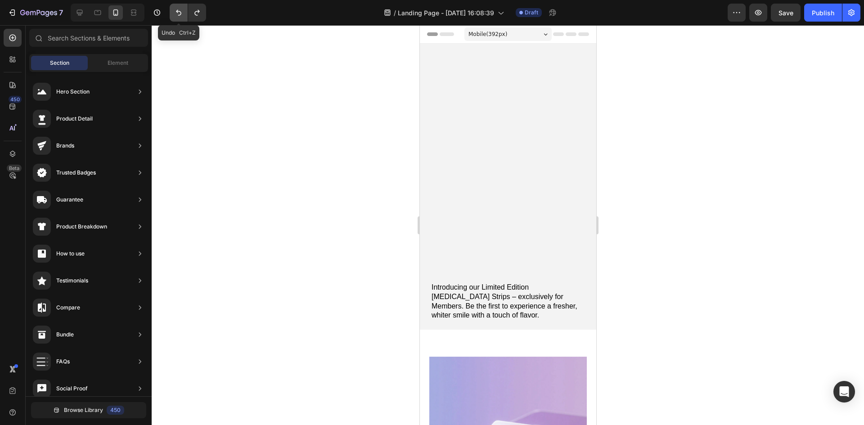
click at [183, 14] on icon "Undo/Redo" at bounding box center [178, 12] width 9 height 9
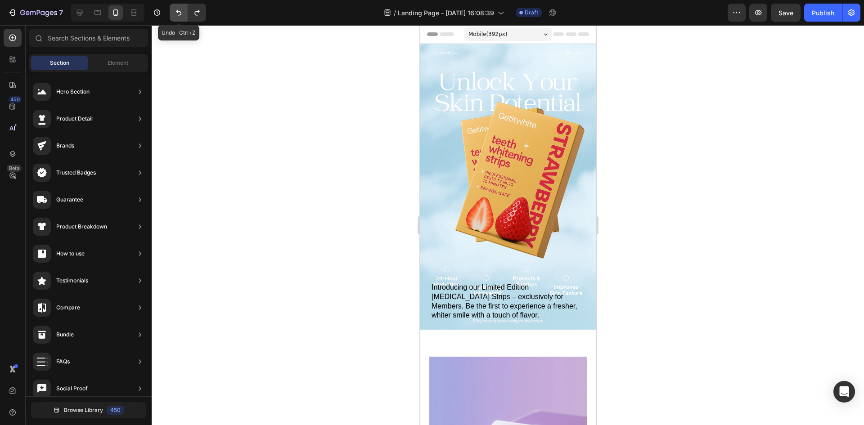
click at [183, 14] on icon "Undo/Redo" at bounding box center [178, 12] width 9 height 9
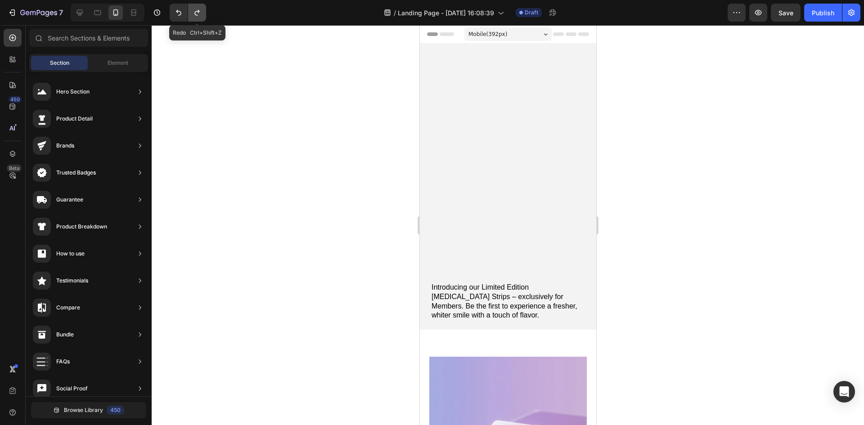
click at [196, 13] on icon "Undo/Redo" at bounding box center [197, 12] width 9 height 9
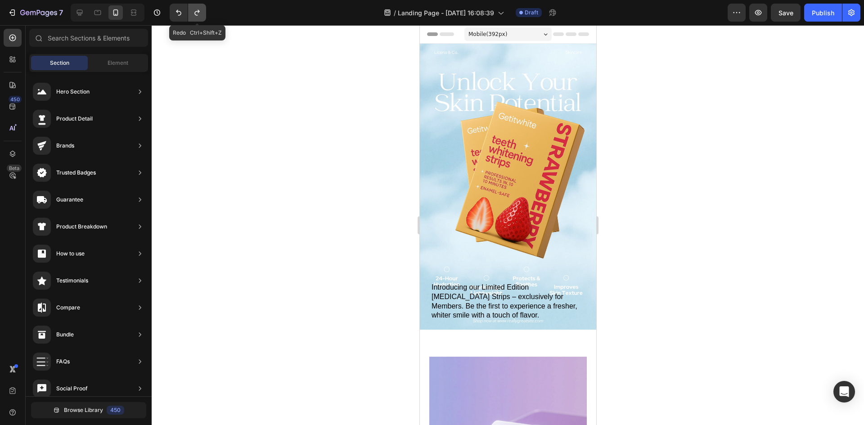
click at [196, 13] on icon "Undo/Redo" at bounding box center [197, 12] width 9 height 9
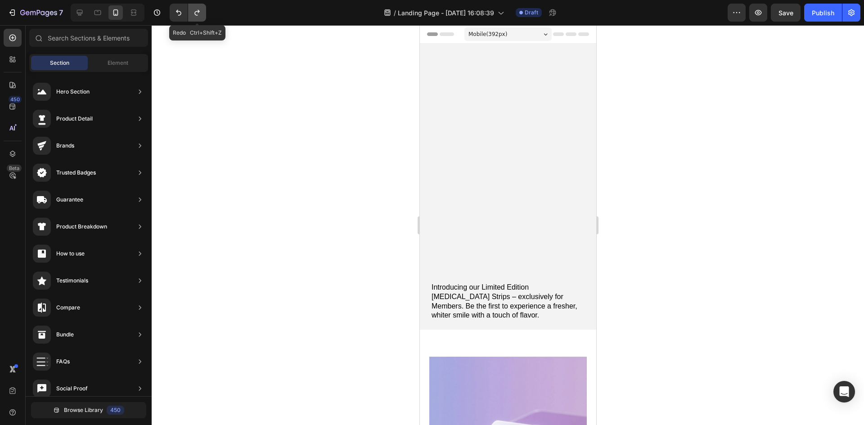
click at [196, 13] on icon "Undo/Redo" at bounding box center [197, 12] width 9 height 9
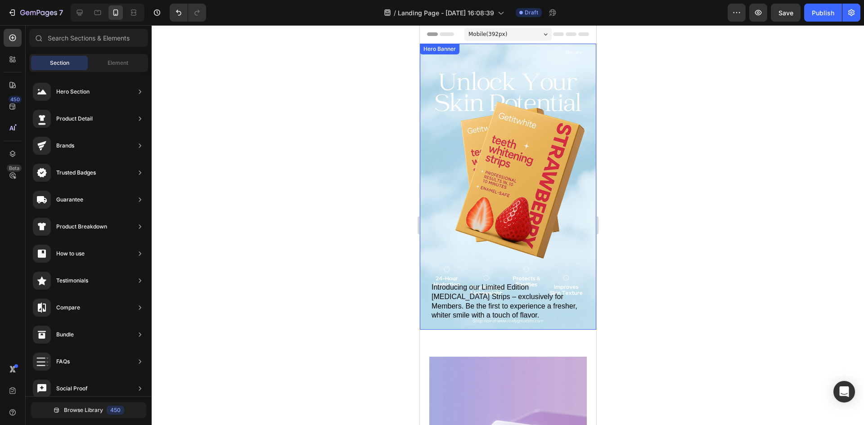
click at [489, 154] on div "Introducing our Limited Edition [MEDICAL_DATA] Strips – exclusively for Members…" at bounding box center [508, 189] width 156 height 267
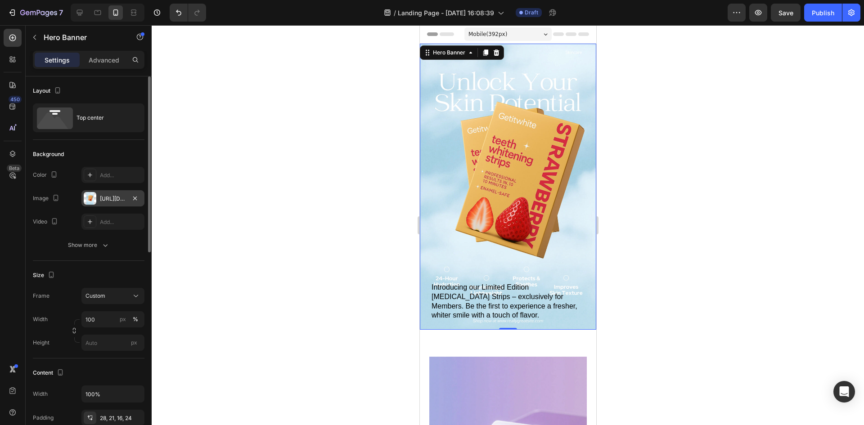
click at [107, 205] on div "[URL][DOMAIN_NAME]" at bounding box center [112, 198] width 63 height 16
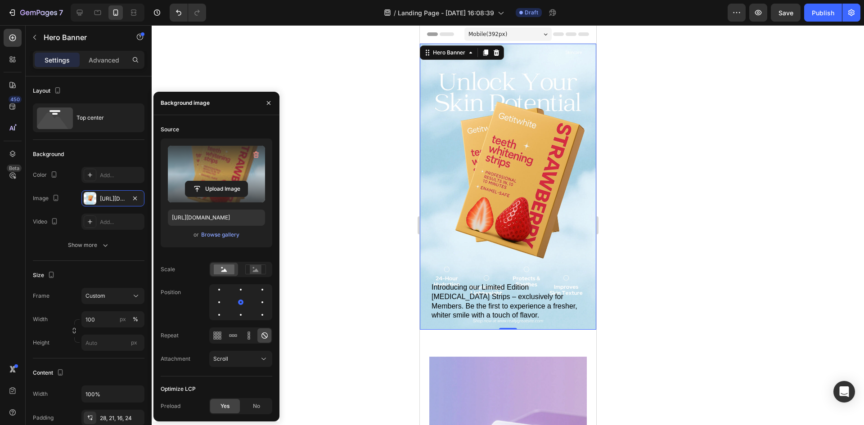
click at [223, 173] on label at bounding box center [216, 174] width 97 height 57
click at [223, 181] on input "file" at bounding box center [216, 188] width 62 height 15
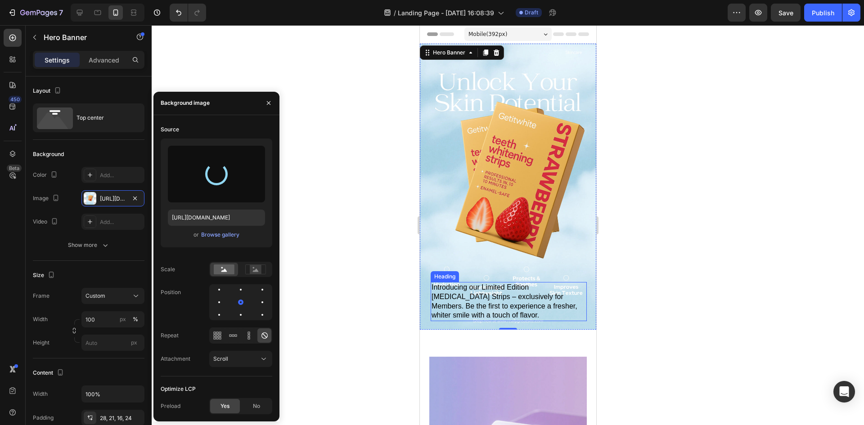
click at [517, 304] on h2 "Introducing our Limited Edition [MEDICAL_DATA] Strips – exclusively for Members…" at bounding box center [508, 301] width 156 height 39
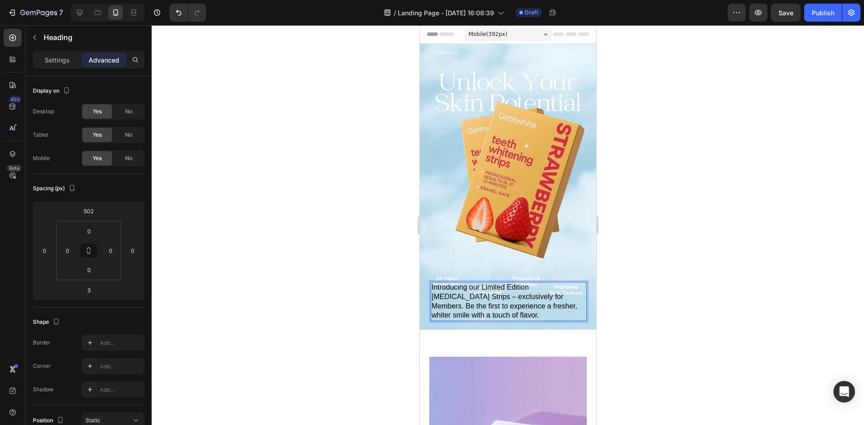
click at [476, 312] on h2 "Introducing our Limited Edition [MEDICAL_DATA] Strips – exclusively for Members…" at bounding box center [508, 301] width 156 height 39
drag, startPoint x: 479, startPoint y: 313, endPoint x: 434, endPoint y: 286, distance: 52.1
click at [434, 286] on p "Introducing our Limited Edition [MEDICAL_DATA] Strips – exclusively for Members…" at bounding box center [508, 301] width 154 height 37
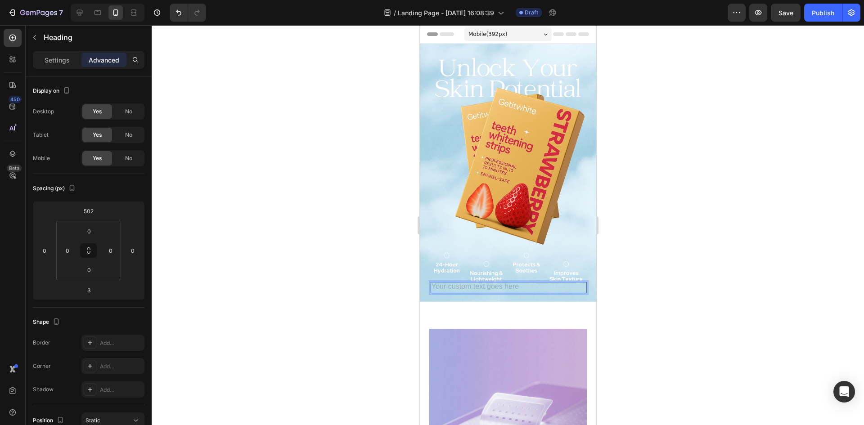
click at [664, 285] on div at bounding box center [508, 225] width 713 height 400
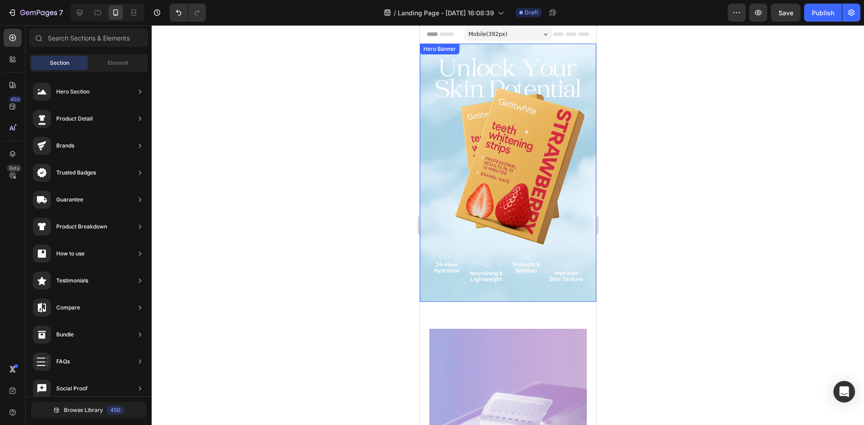
click at [556, 167] on div "Heading" at bounding box center [508, 175] width 156 height 239
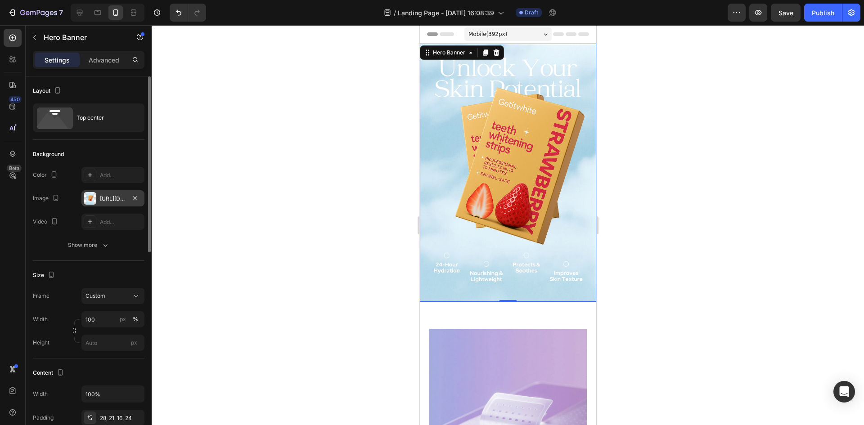
click at [108, 202] on div "[URL][DOMAIN_NAME]" at bounding box center [113, 199] width 26 height 8
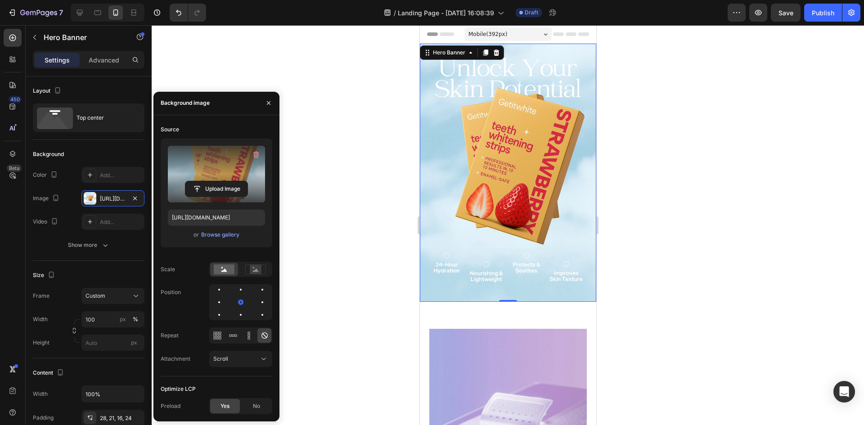
click at [231, 172] on label at bounding box center [216, 174] width 97 height 57
click at [231, 181] on input "file" at bounding box center [216, 188] width 62 height 15
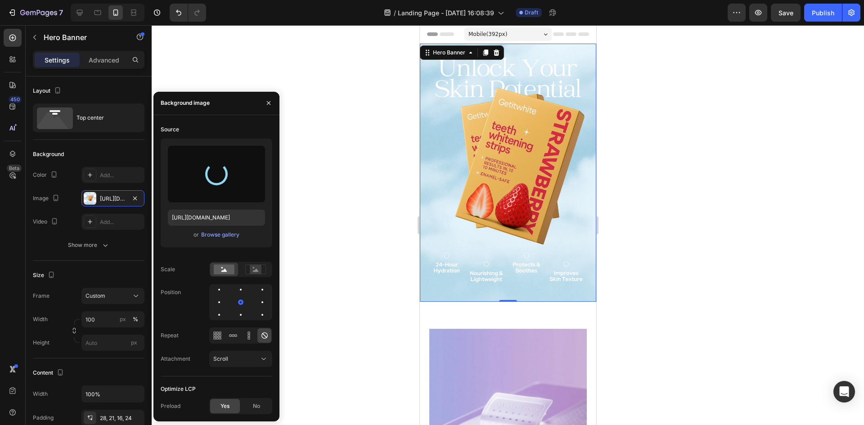
type input "[URL][DOMAIN_NAME]"
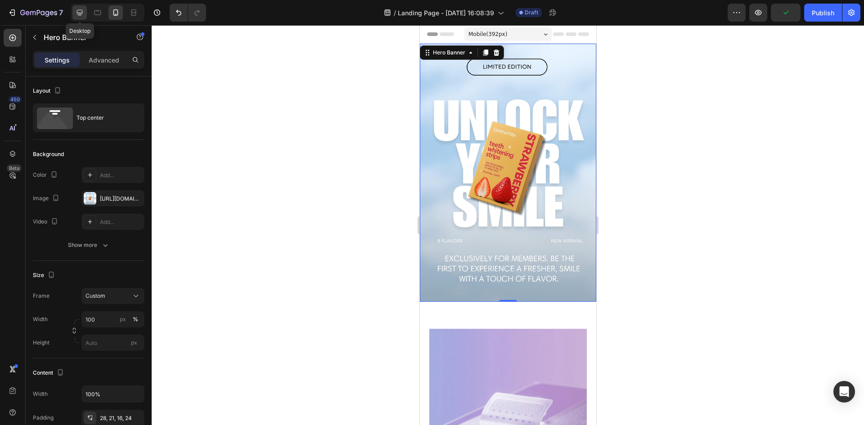
click at [79, 12] on icon at bounding box center [79, 12] width 9 height 9
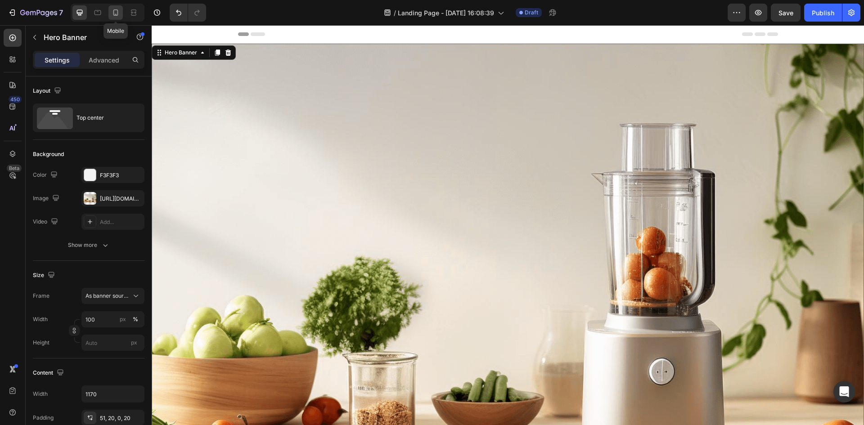
click at [114, 15] on icon at bounding box center [115, 12] width 5 height 6
type input "100%"
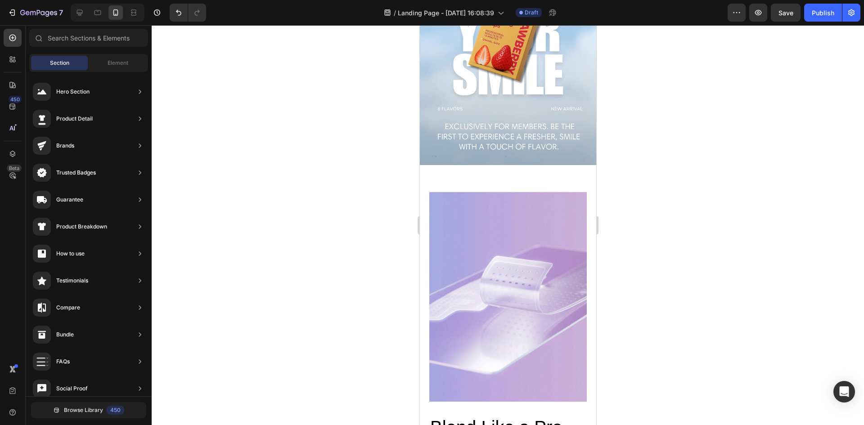
scroll to position [141, 0]
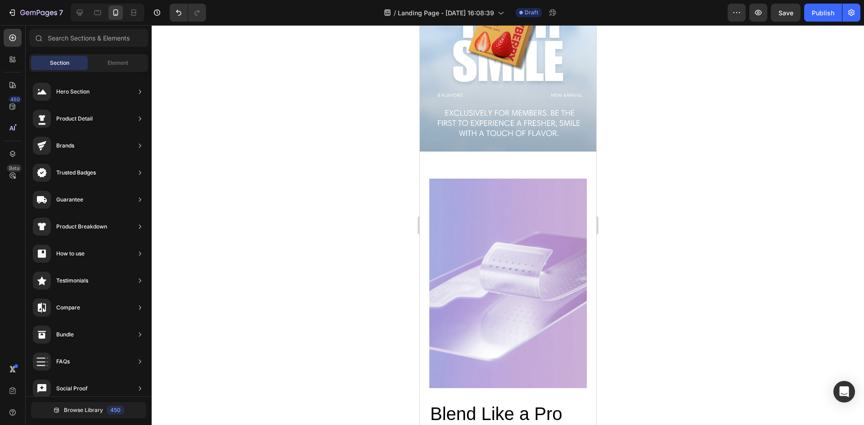
drag, startPoint x: 593, startPoint y: 91, endPoint x: 1048, endPoint y: 142, distance: 457.9
click at [543, 163] on div "Blend Like a Pro Heading Discover the ultimate kitchen companion with our Blend…" at bounding box center [508, 342] width 176 height 380
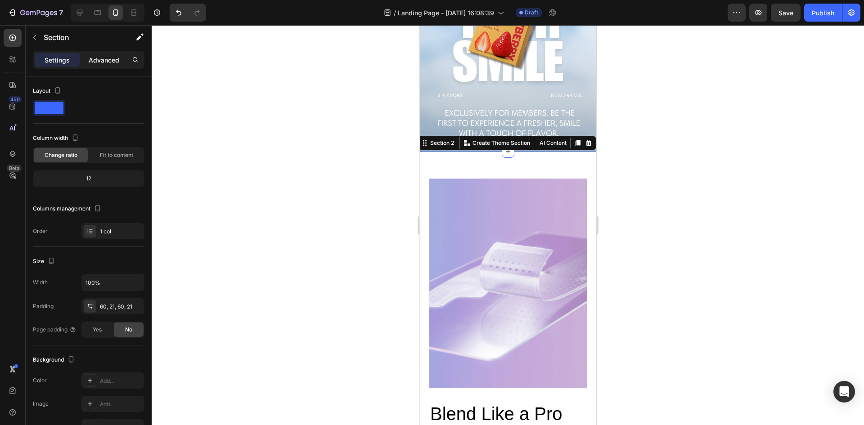
click at [106, 62] on p "Advanced" at bounding box center [104, 59] width 31 height 9
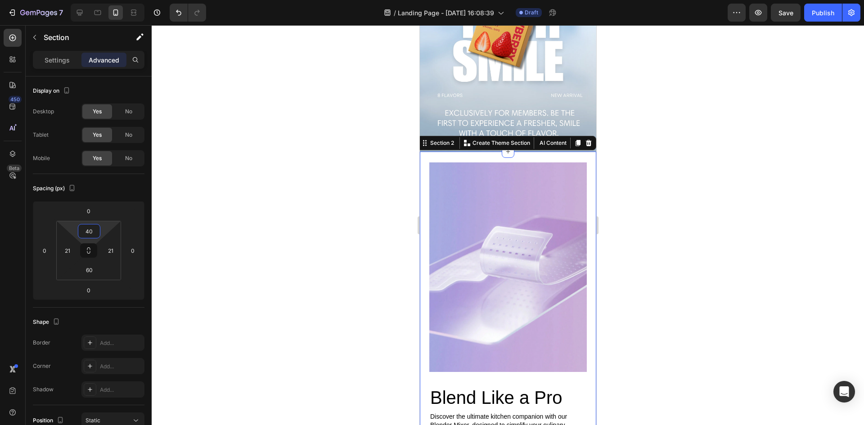
type input "42"
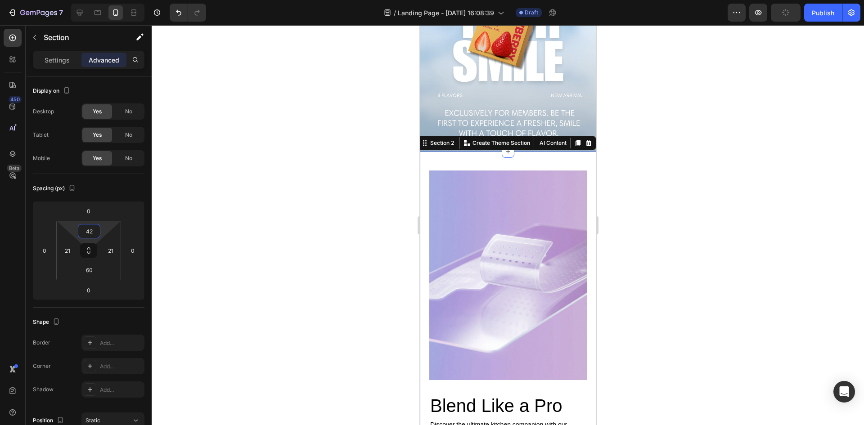
drag, startPoint x: 105, startPoint y: 225, endPoint x: 111, endPoint y: 229, distance: 7.1
click at [111, 0] on html "7 Version history / Landing Page - [DATE] 16:08:39 Draft Preview Publish 450 Be…" at bounding box center [432, 0] width 864 height 0
click at [289, 153] on div at bounding box center [508, 225] width 713 height 400
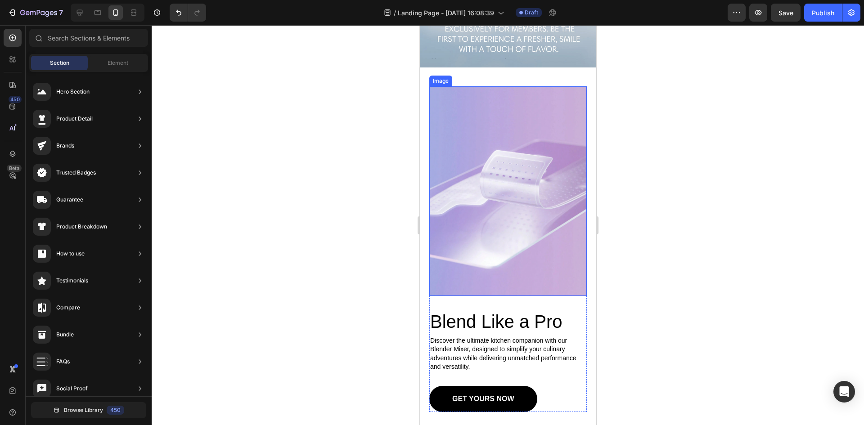
scroll to position [270, 0]
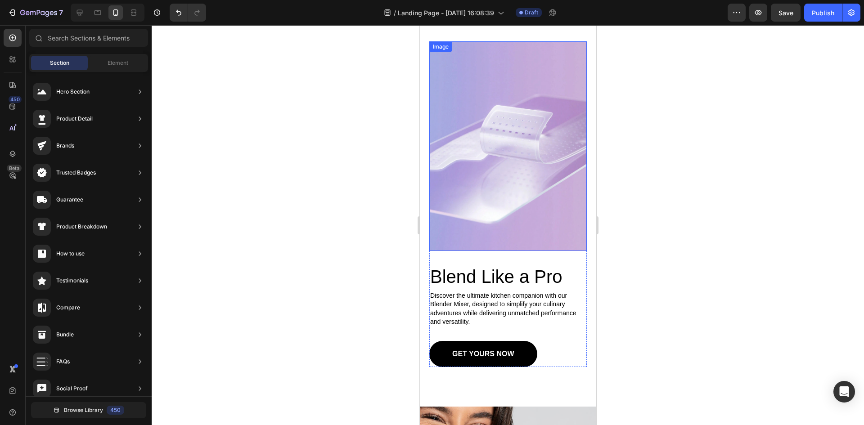
click at [529, 176] on img at bounding box center [508, 146] width 158 height 210
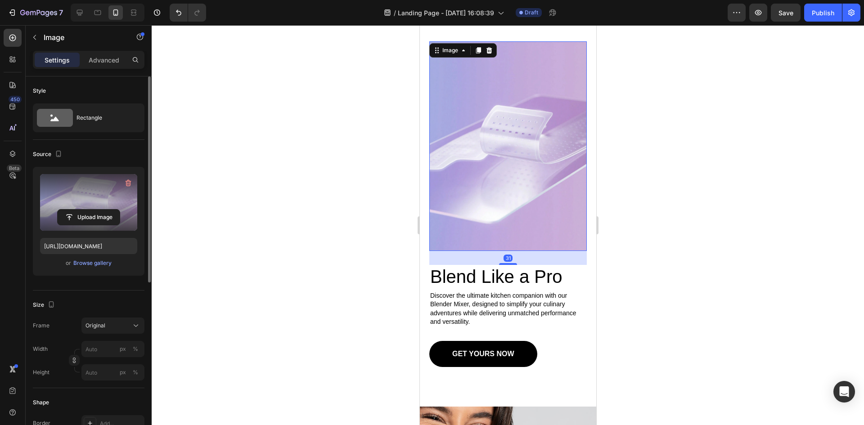
click at [88, 206] on label at bounding box center [88, 202] width 97 height 57
click at [88, 210] on input "file" at bounding box center [89, 217] width 62 height 15
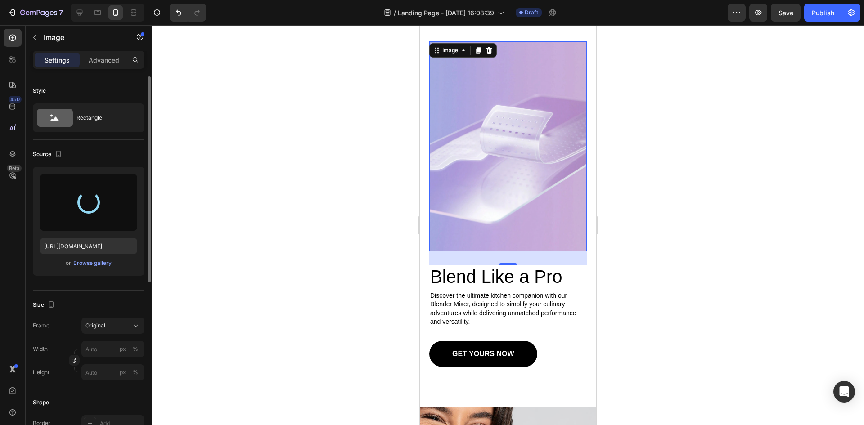
type input "[URL][DOMAIN_NAME]"
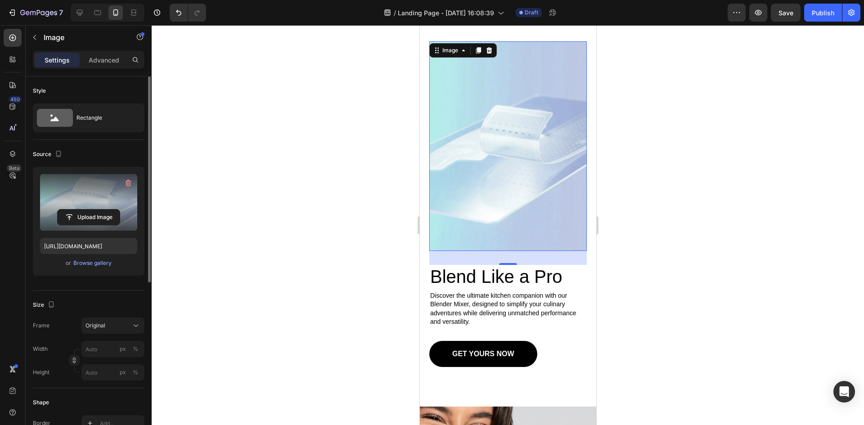
click at [732, 208] on div at bounding box center [508, 225] width 713 height 400
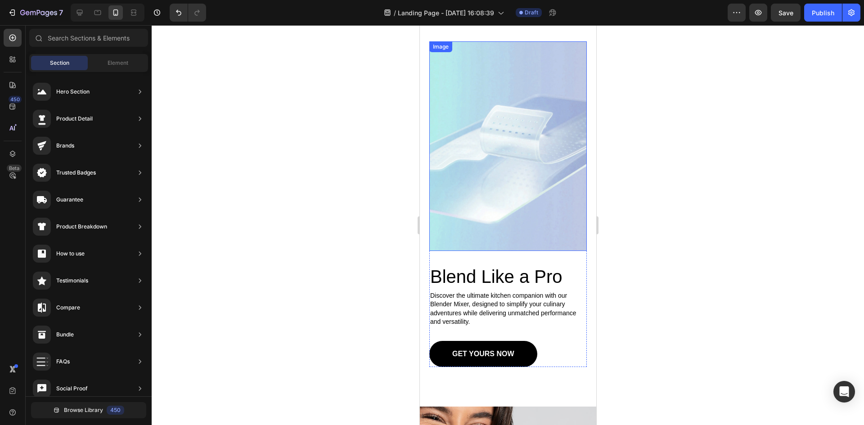
click at [538, 161] on img at bounding box center [508, 146] width 158 height 210
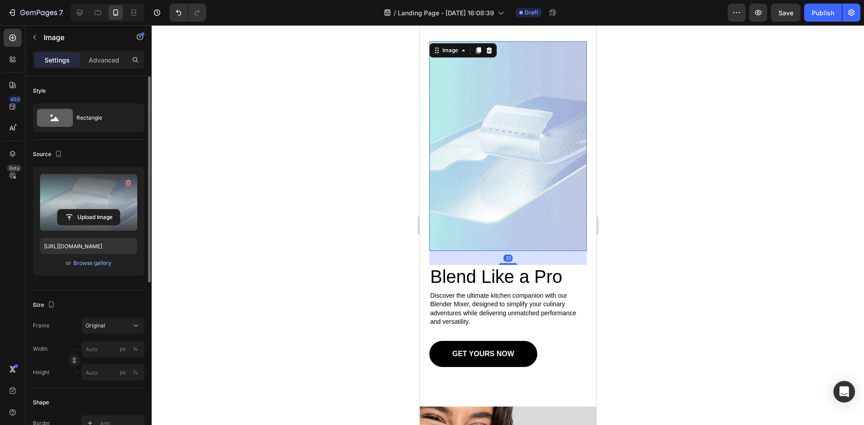
click at [77, 194] on label at bounding box center [88, 202] width 97 height 57
click at [77, 210] on input "file" at bounding box center [89, 217] width 62 height 15
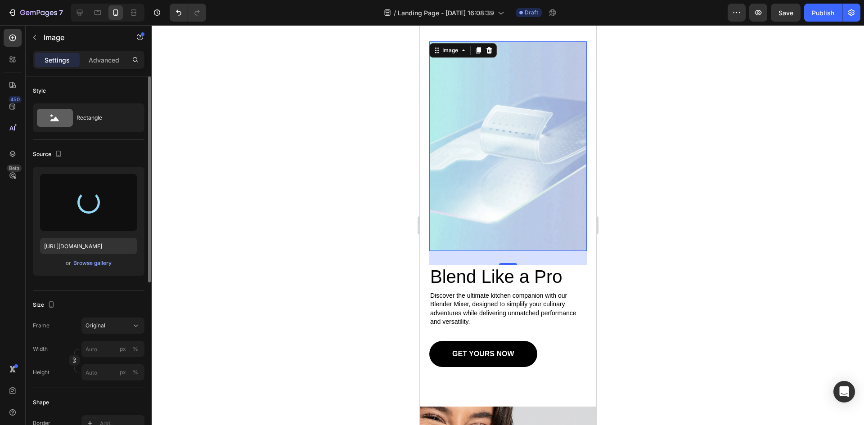
type input "[URL][DOMAIN_NAME]"
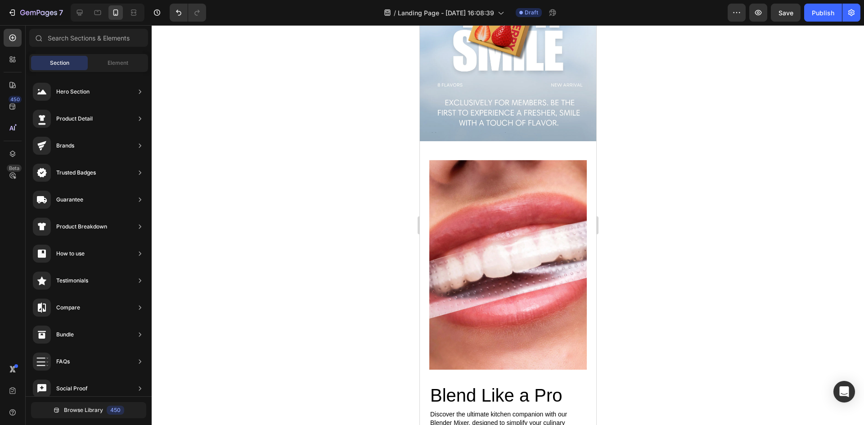
scroll to position [0, 0]
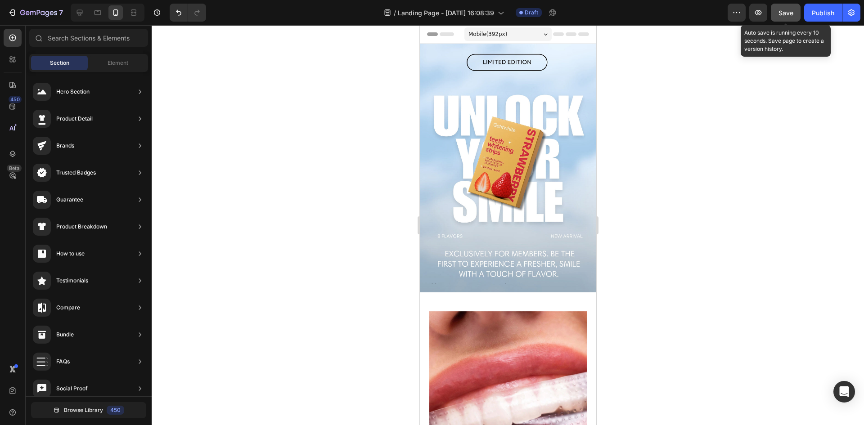
click at [783, 15] on span "Save" at bounding box center [786, 13] width 15 height 8
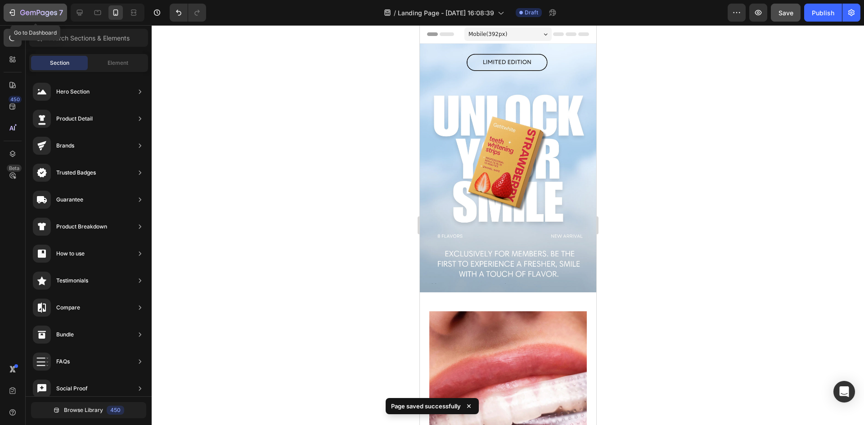
click at [15, 11] on icon "button" at bounding box center [13, 12] width 4 height 6
